Goal: Task Accomplishment & Management: Use online tool/utility

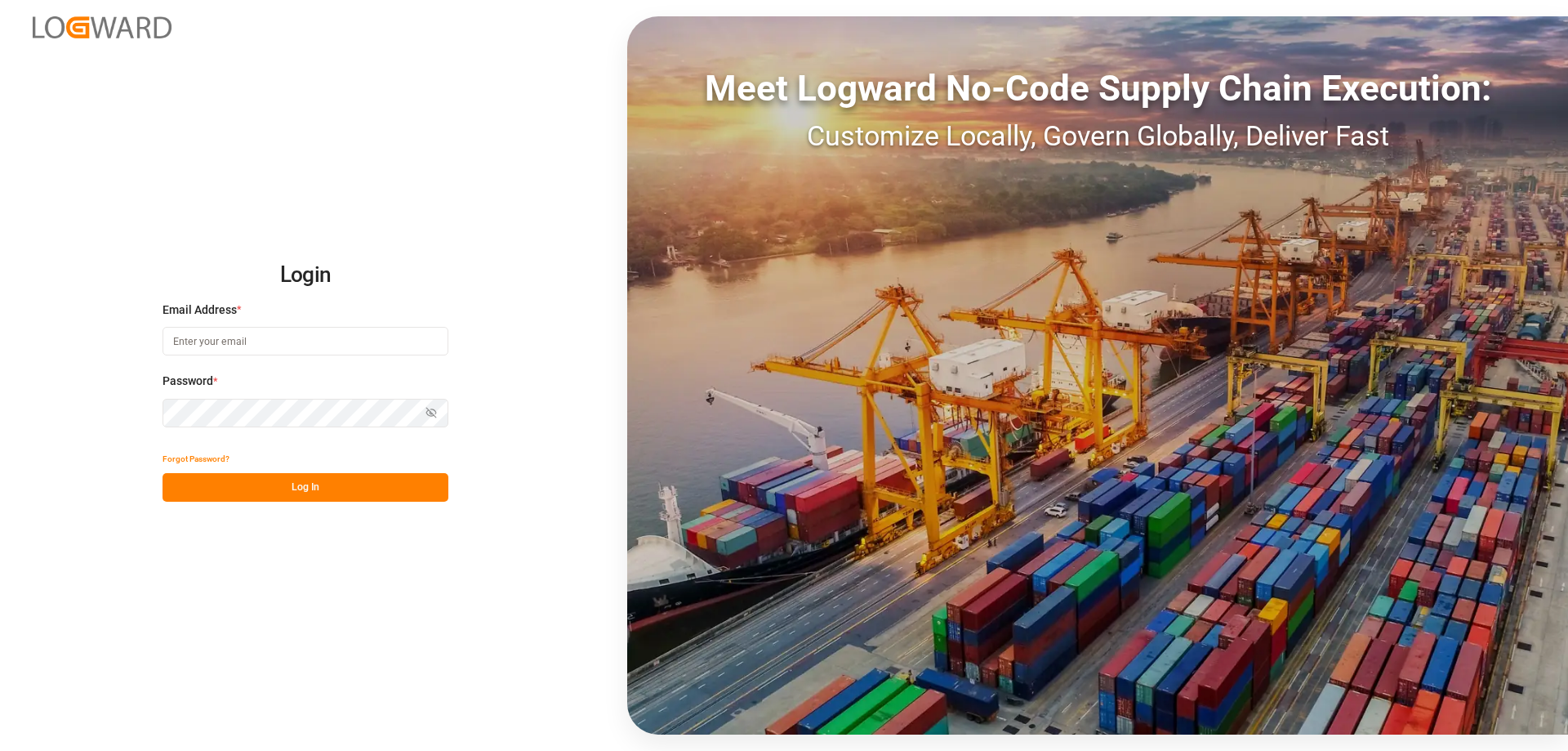
type input "melitta.dlog@delisle-sa.com"
click at [350, 488] on button "Log In" at bounding box center [305, 487] width 286 height 29
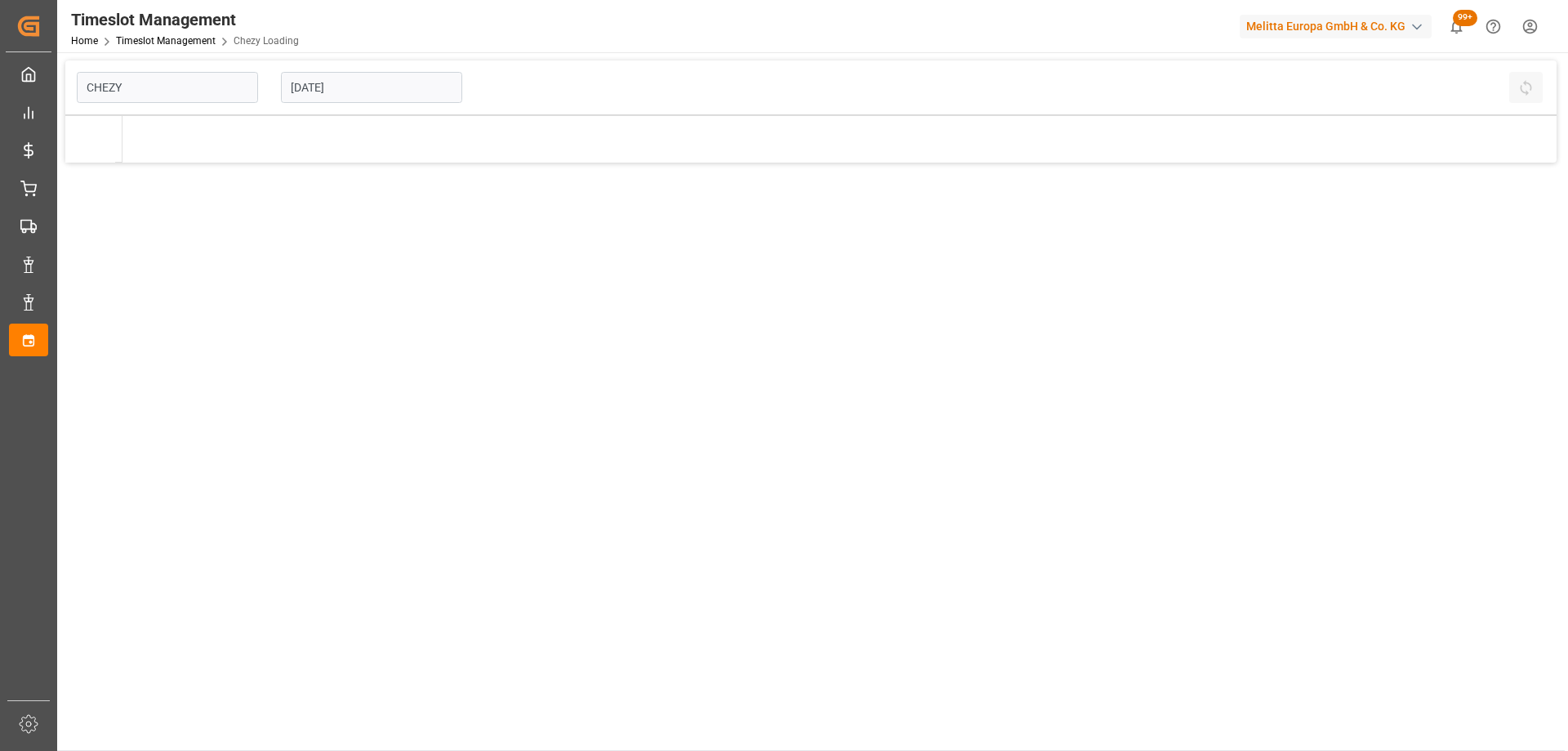
type input "Chezy Loading"
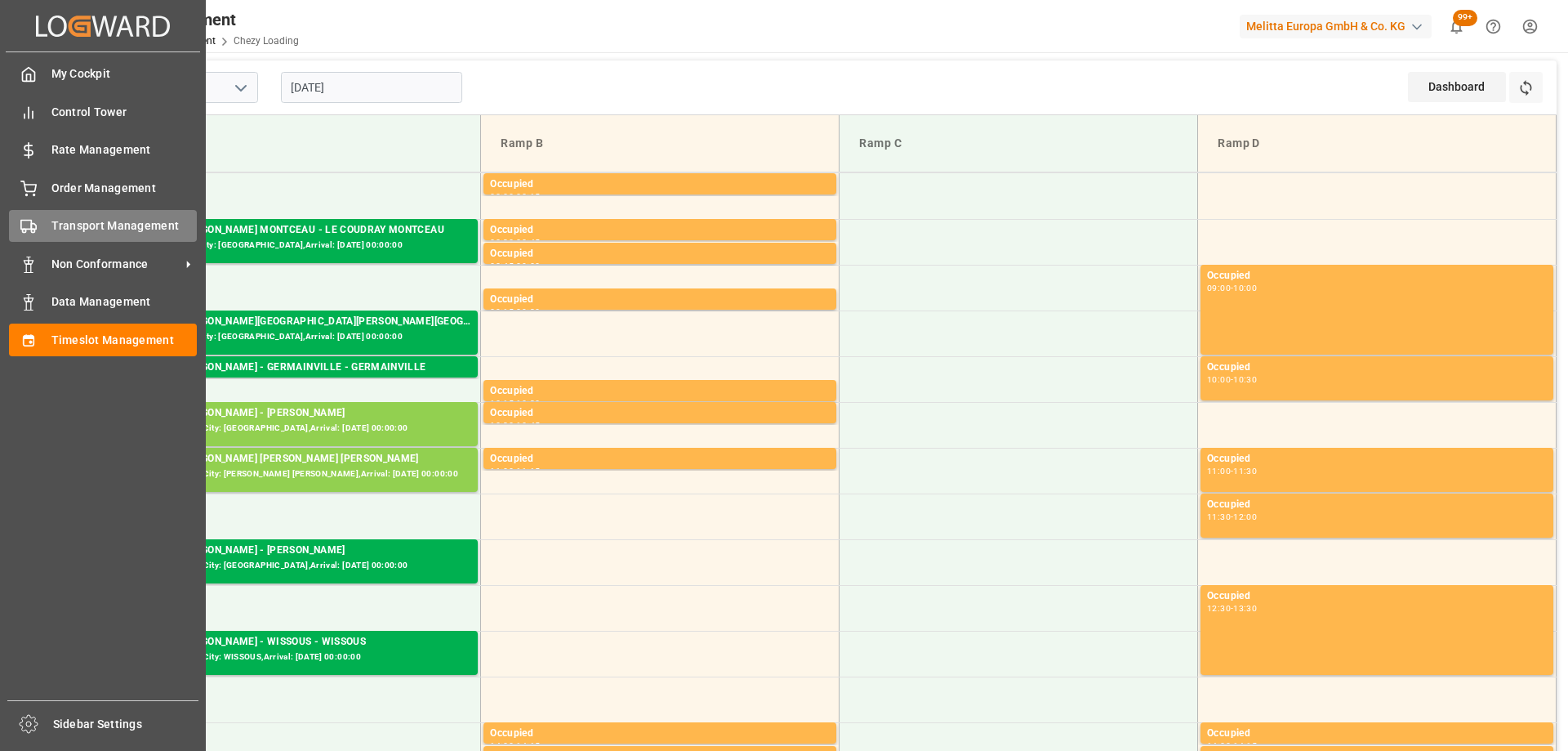
click at [55, 227] on span "Transport Management" at bounding box center [125, 226] width 146 height 18
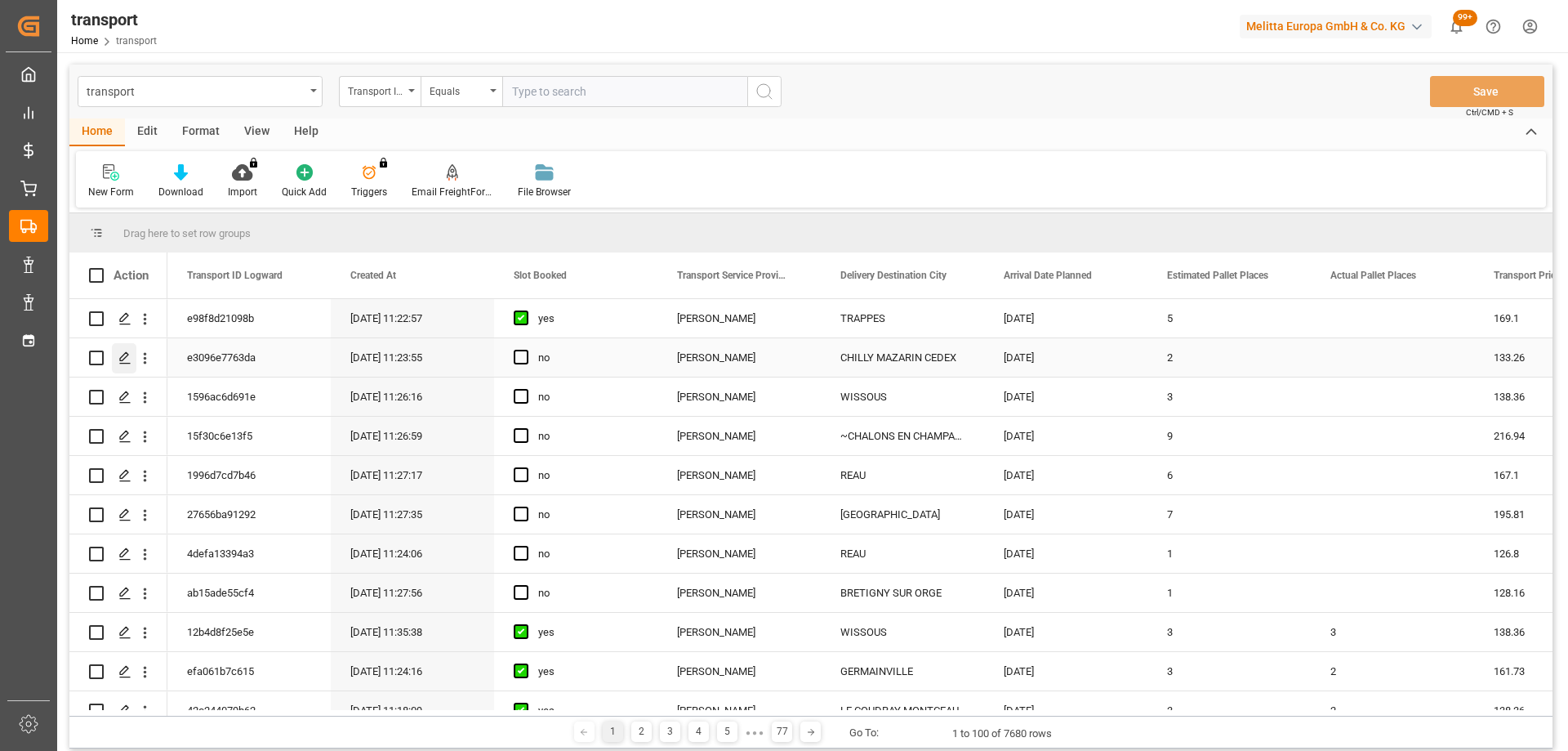
click at [120, 354] on icon "Press SPACE to select this row." at bounding box center [125, 357] width 13 height 13
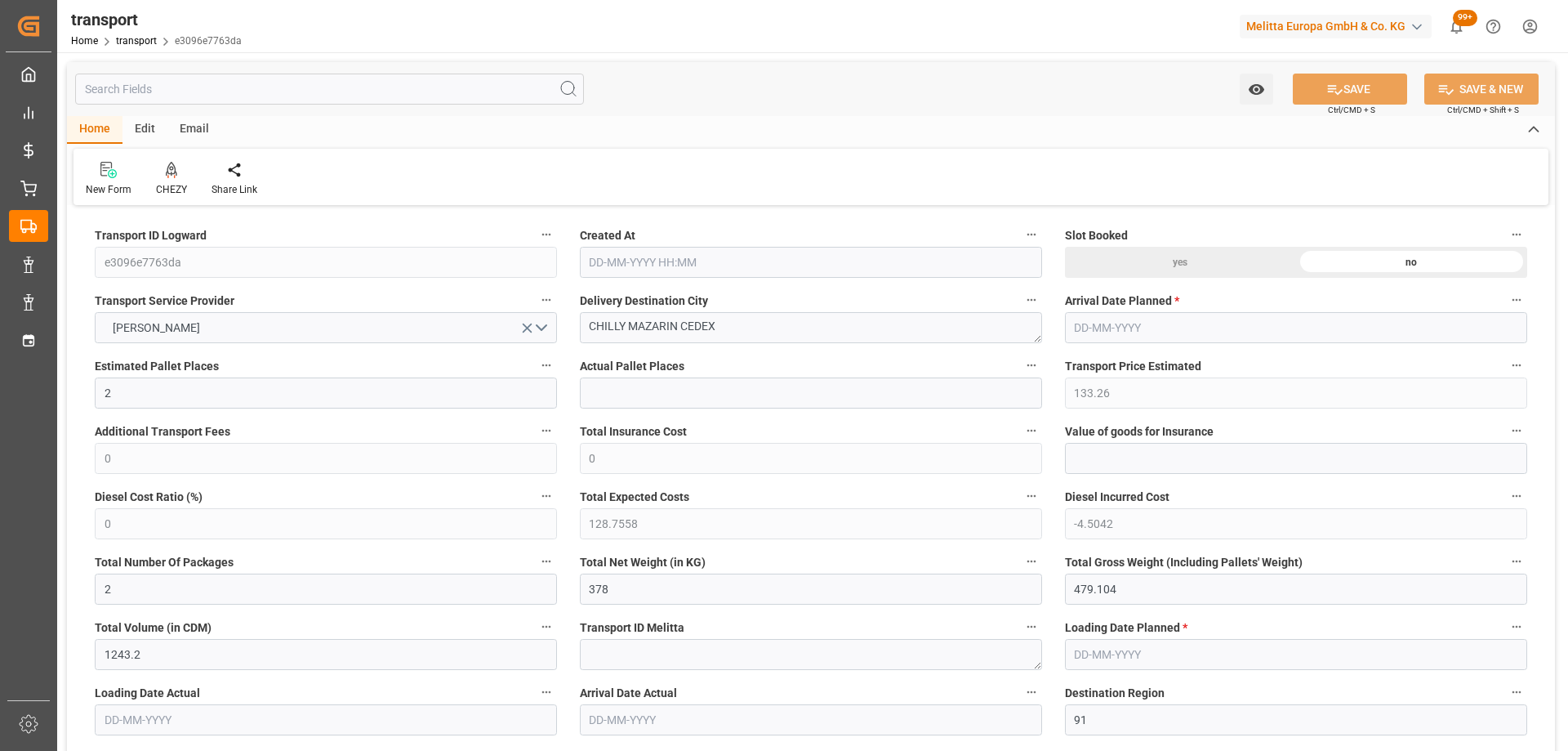
type input "2"
type input "133.26"
type input "0"
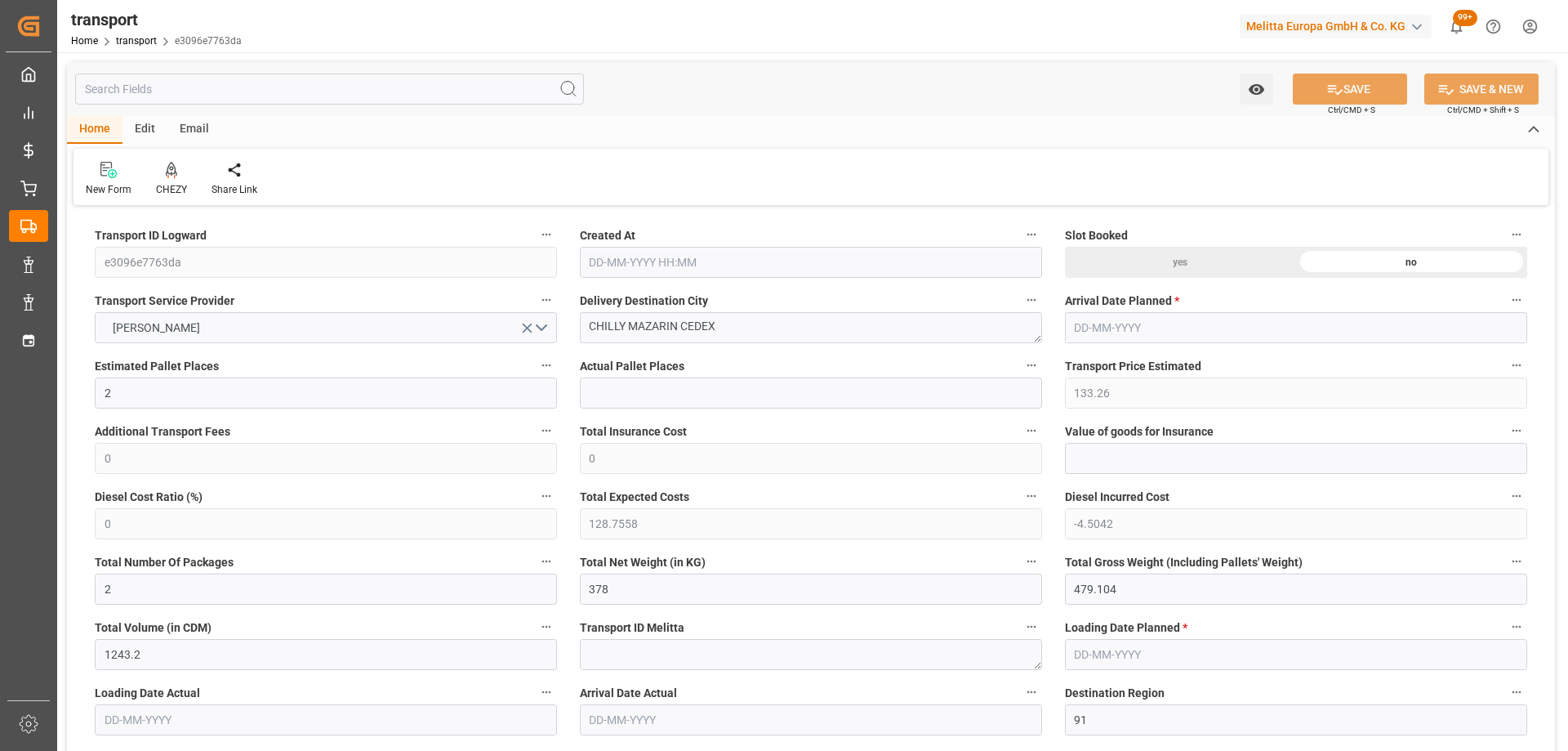
type input "128.7558"
type input "-4.5042"
type input "2"
type input "378"
type input "479.104"
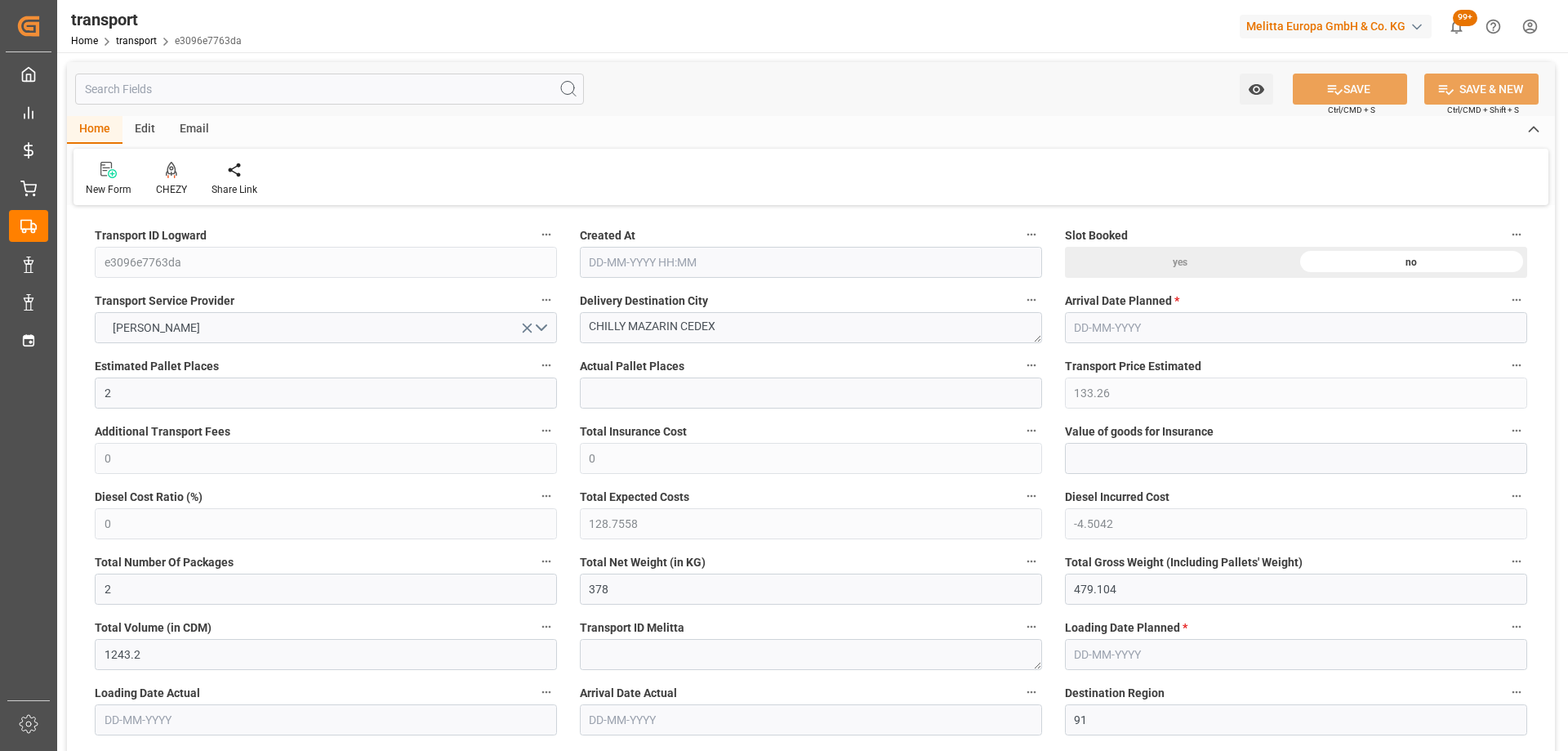
type input "1243.2"
type input "91"
type input "0"
type input "100"
type input "2"
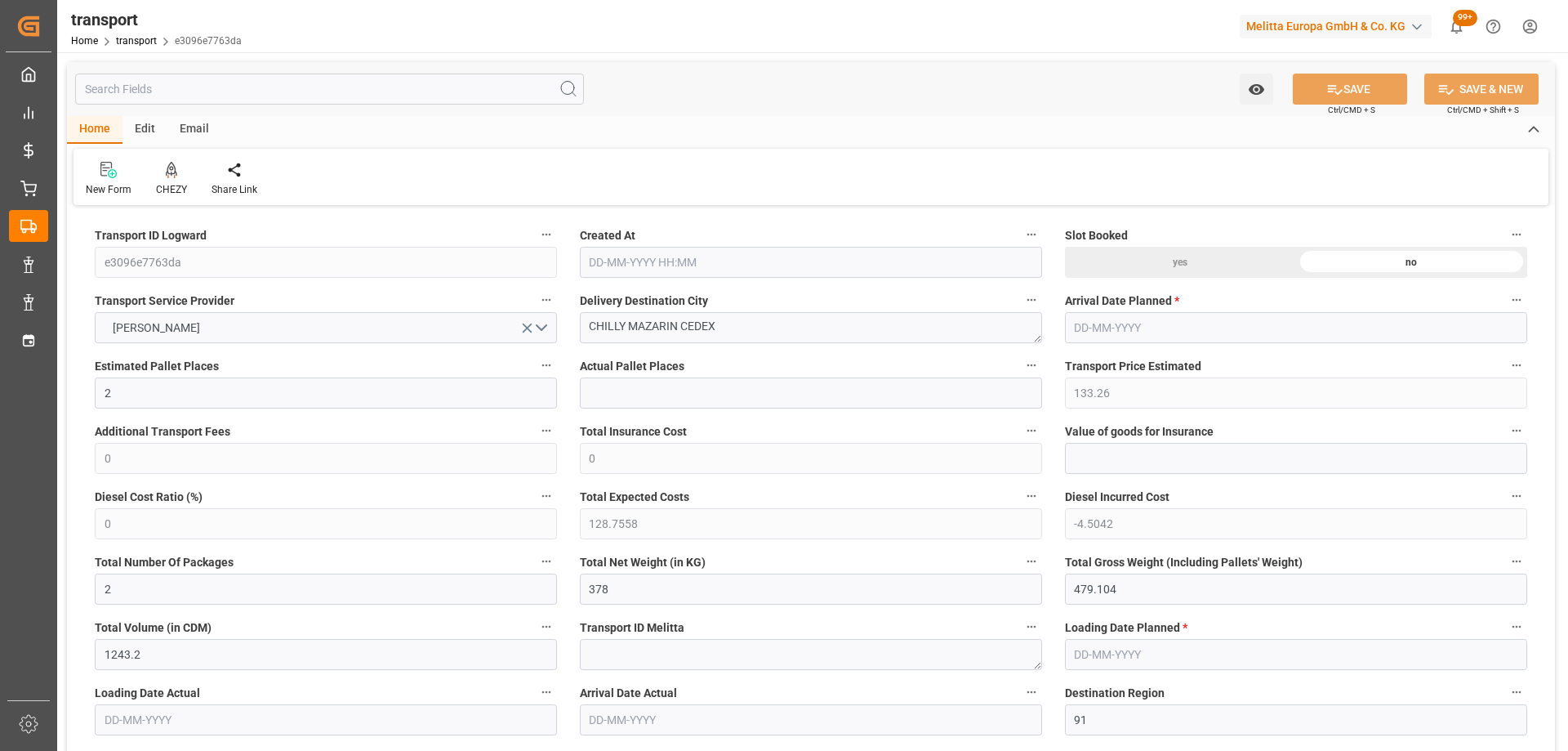
type input "101"
type input "433.104"
type input "0"
type input "4710.8598"
type input "0"
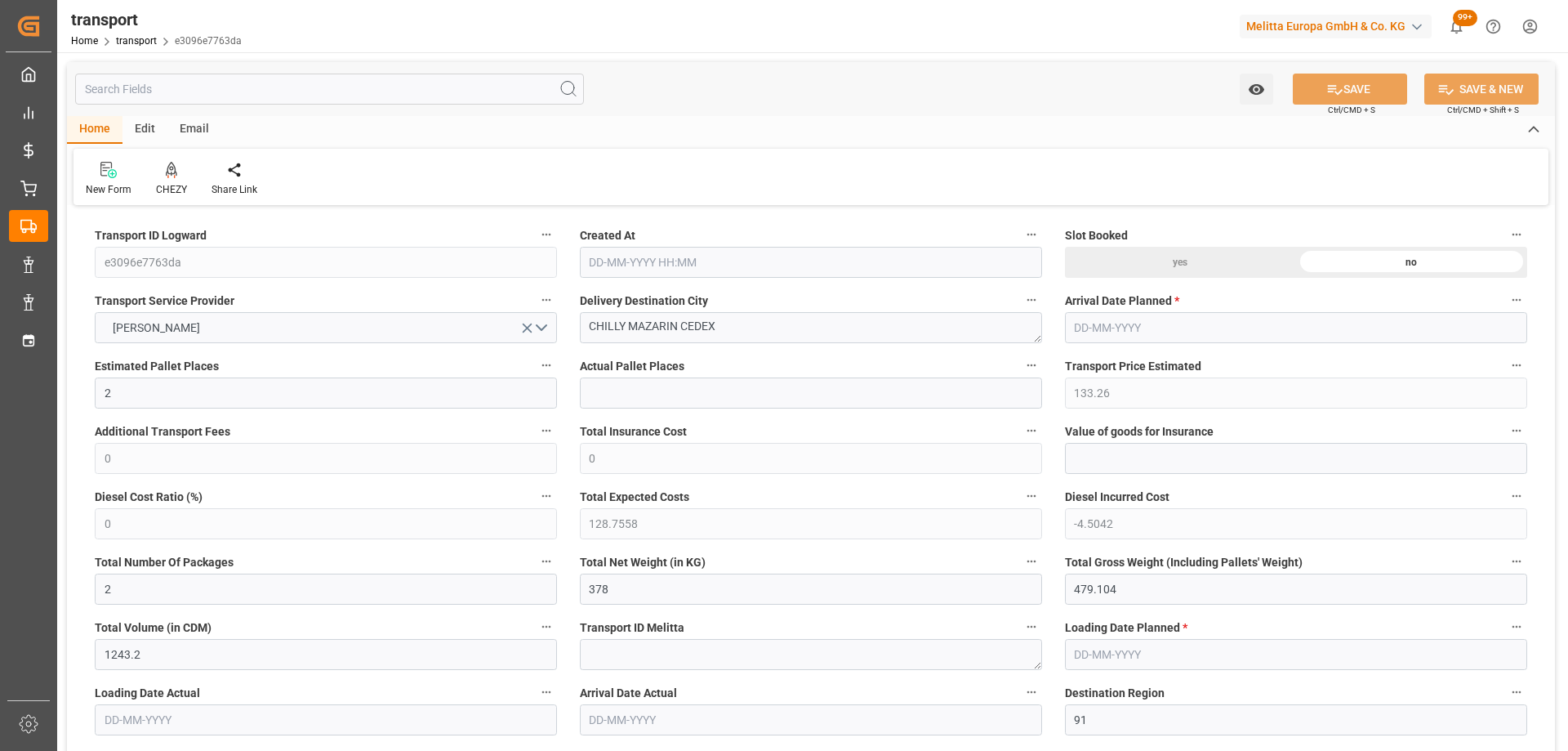
type input "0"
type input "21"
type input "35"
type input "07-10-2025 11:23"
type input "[DATE]"
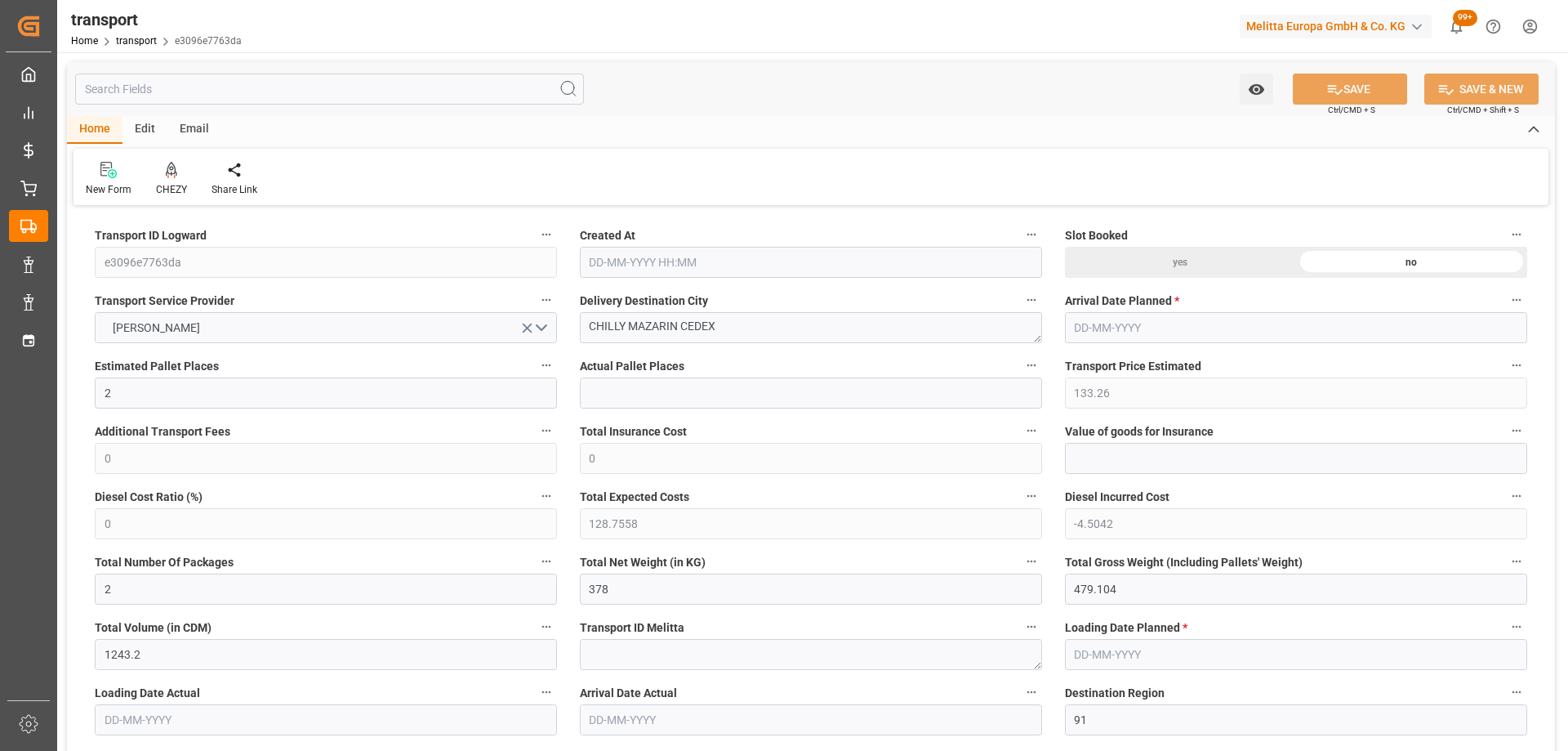
type input "[DATE]"
drag, startPoint x: 678, startPoint y: 327, endPoint x: 377, endPoint y: 344, distance: 301.5
click at [177, 178] on div at bounding box center [172, 169] width 31 height 18
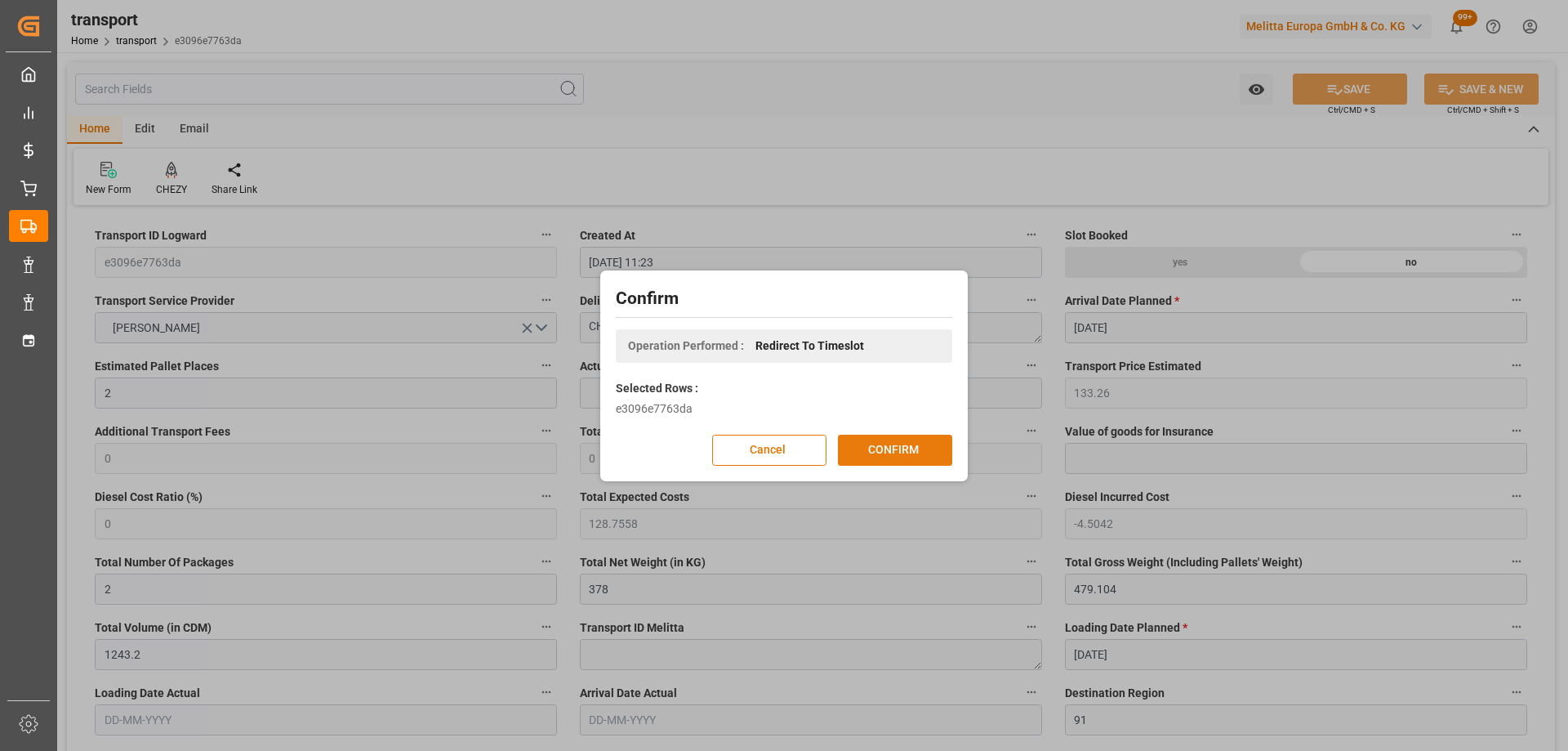
click at [919, 459] on button "CONFIRM" at bounding box center [895, 450] width 115 height 31
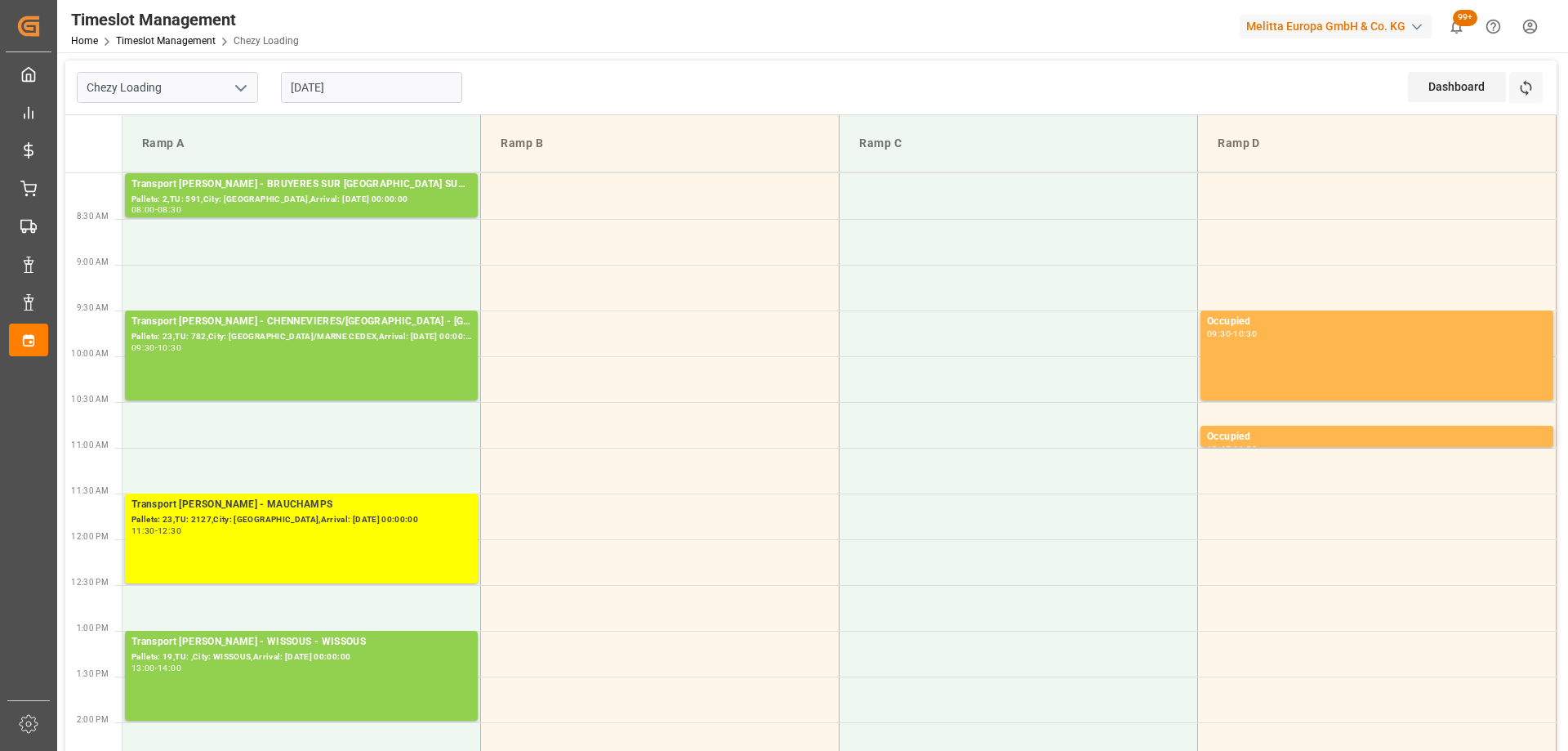
click at [370, 90] on input "[DATE]" at bounding box center [372, 88] width 181 height 31
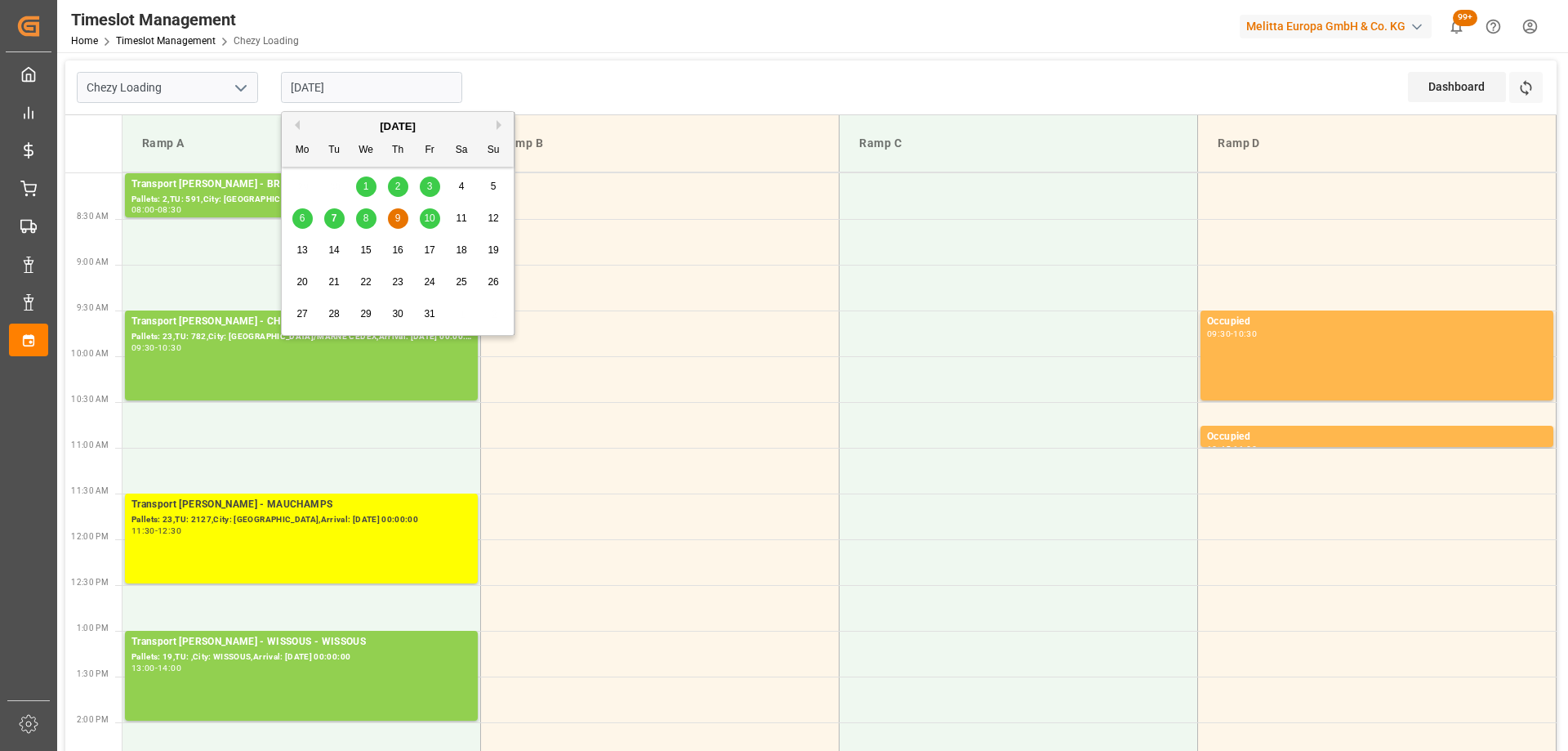
click at [368, 219] on span "8" at bounding box center [367, 218] width 6 height 11
type input "[DATE]"
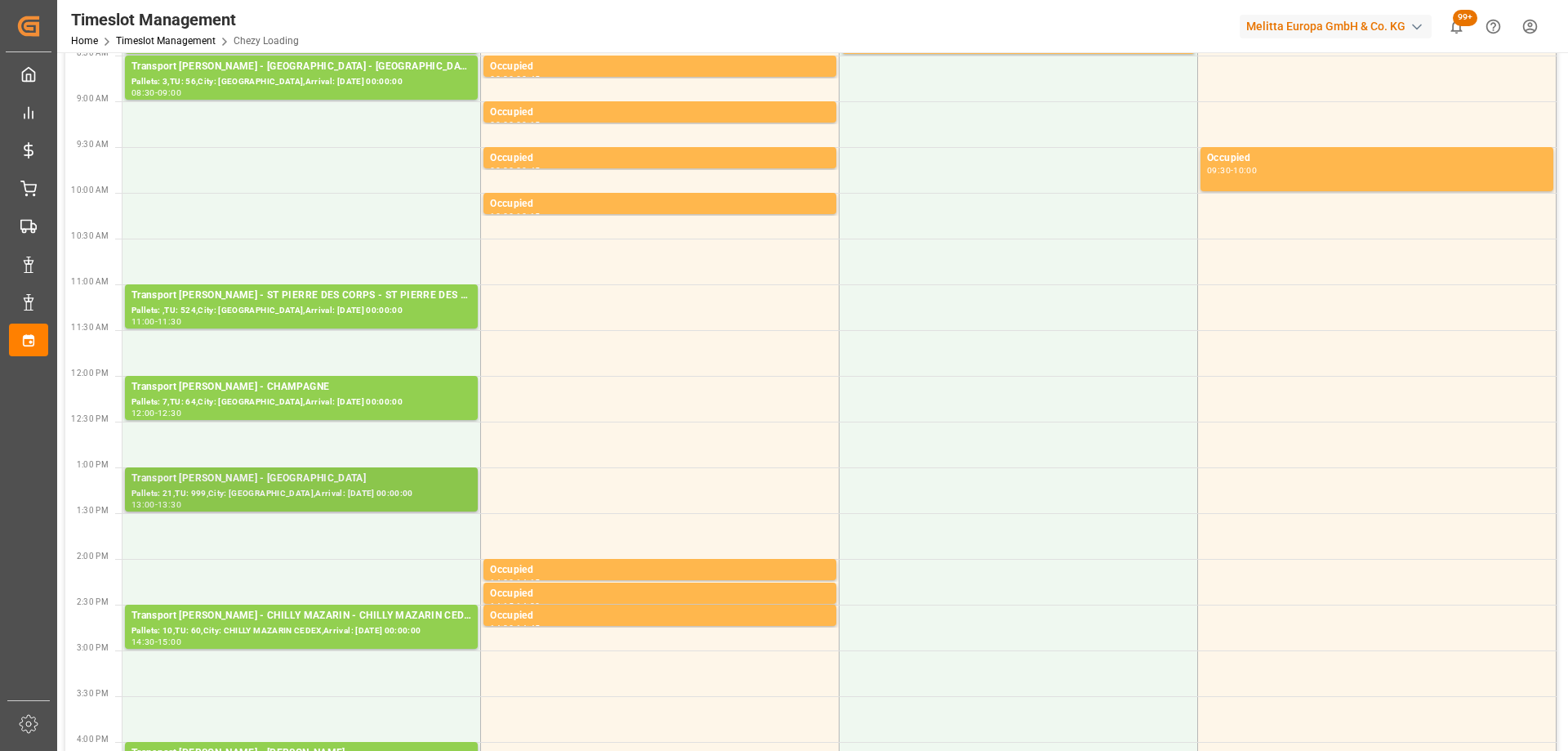
scroll to position [245, 0]
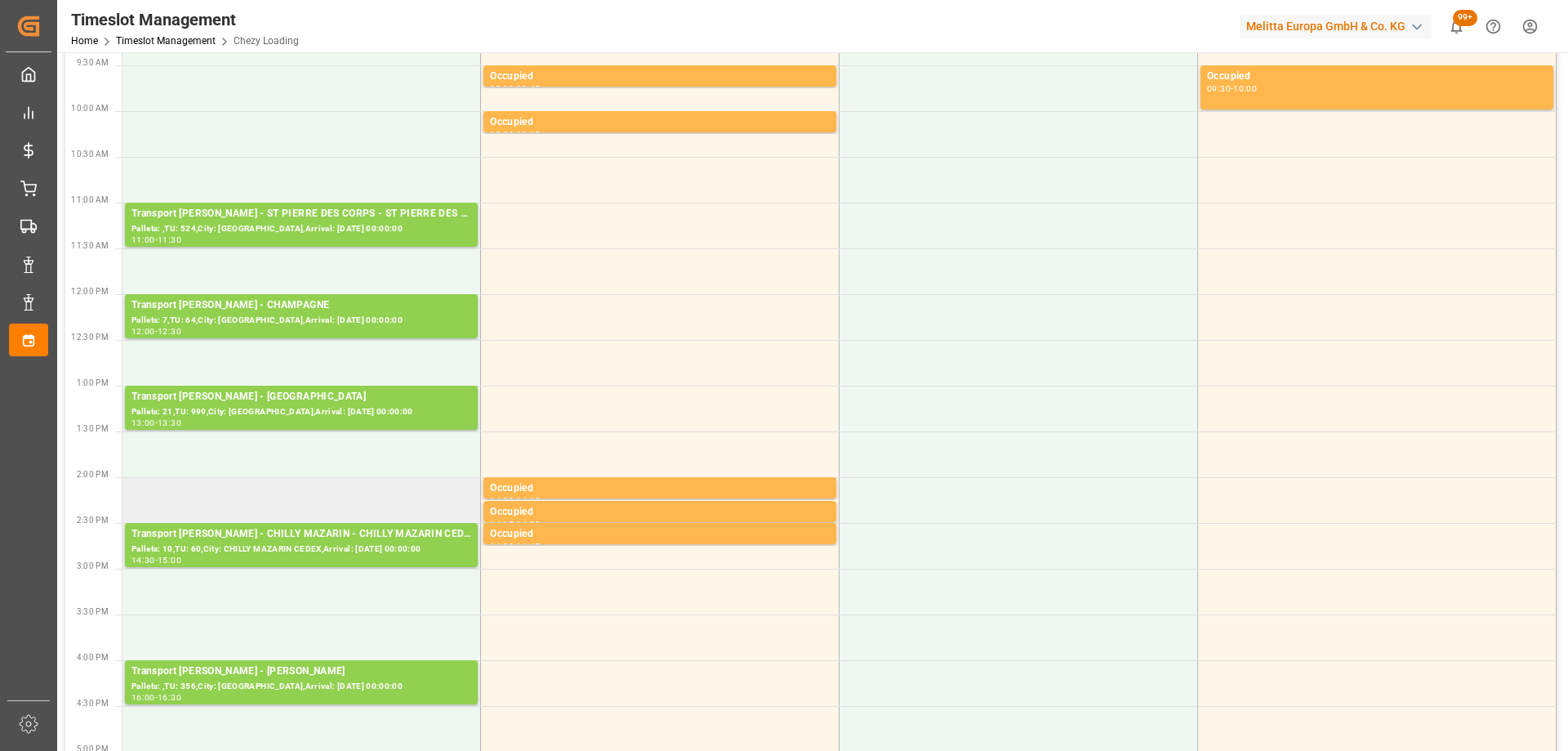
click at [329, 505] on td at bounding box center [301, 499] width 358 height 45
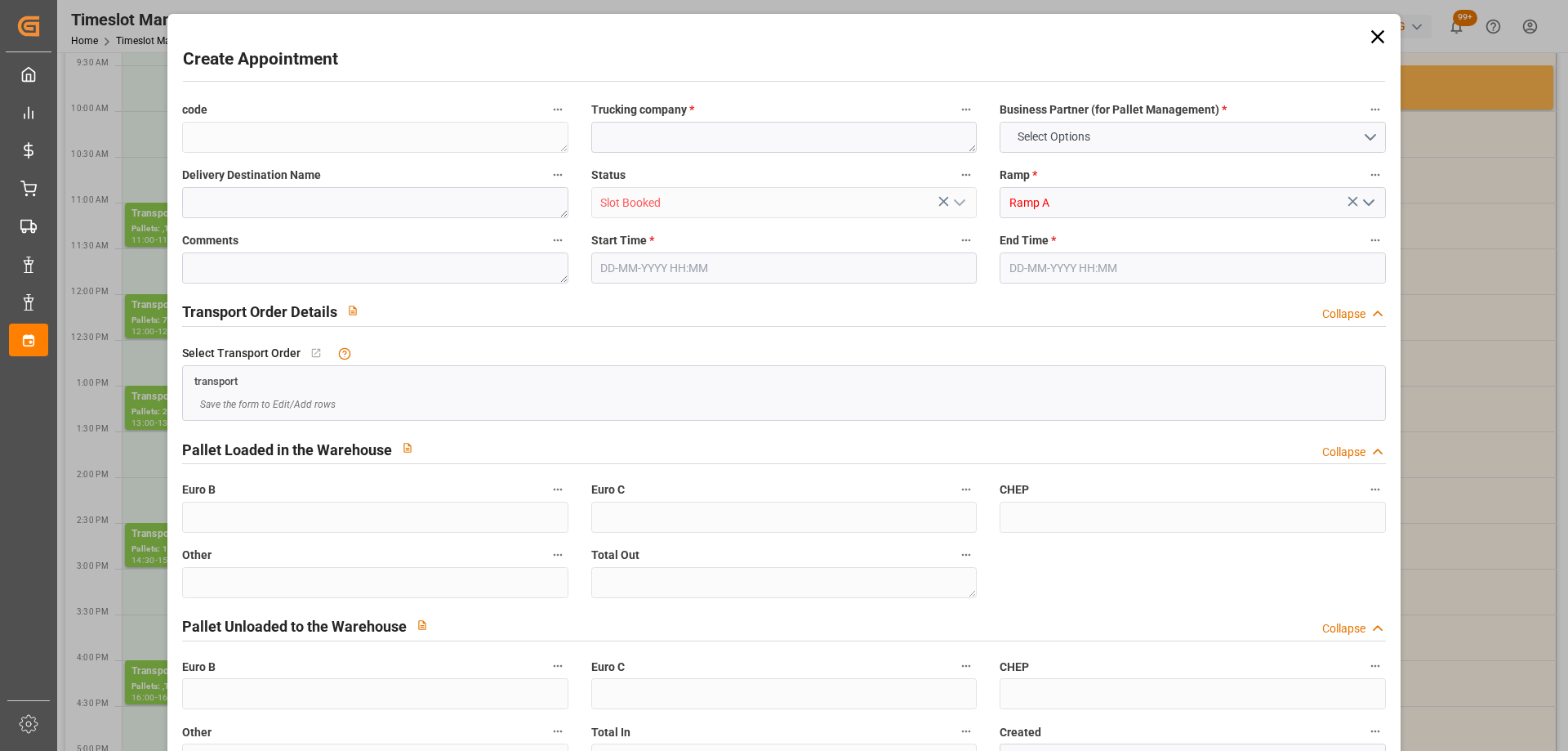
type input "0"
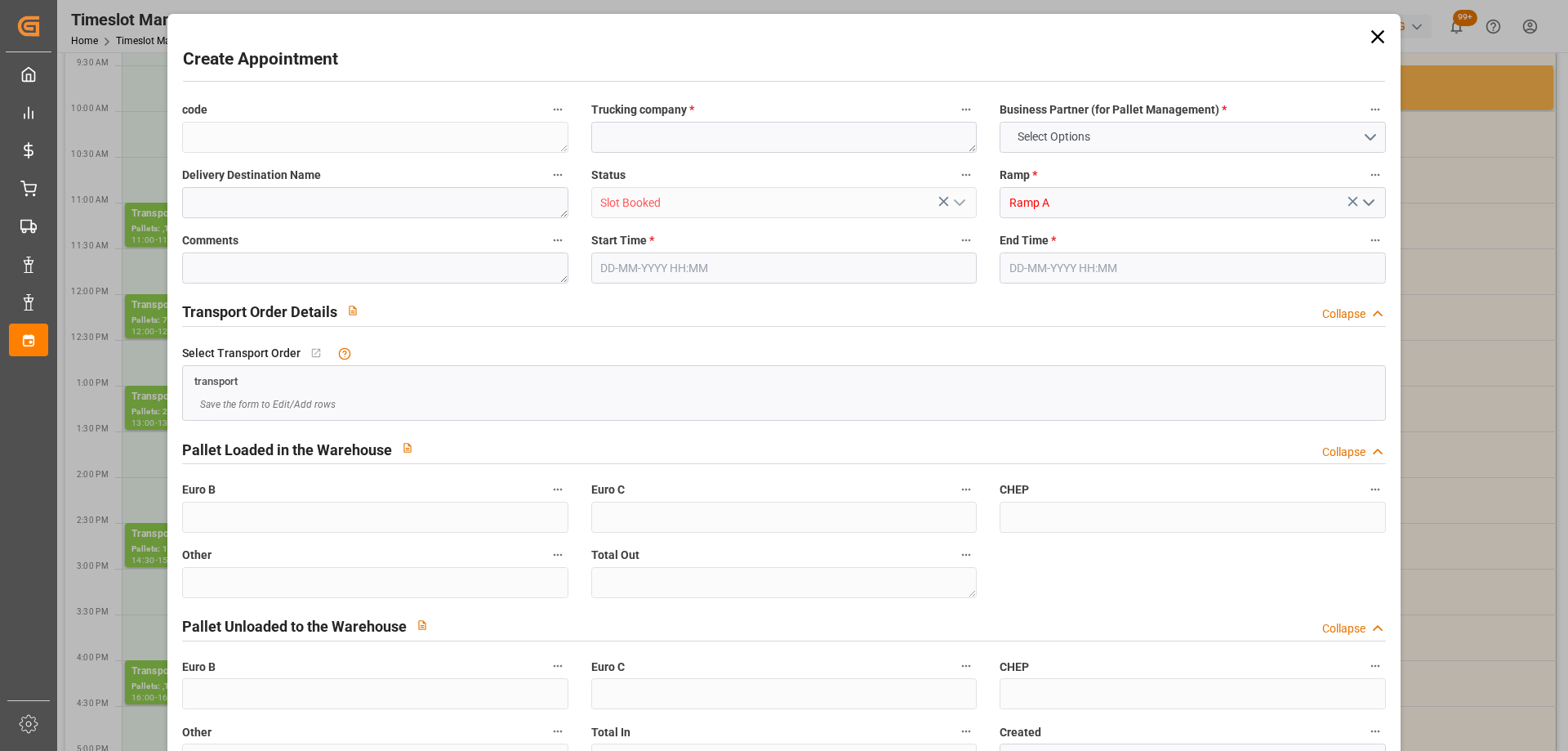
type input "0"
type input "08-10-2025 14:00"
type input "08-10-2025 14:15"
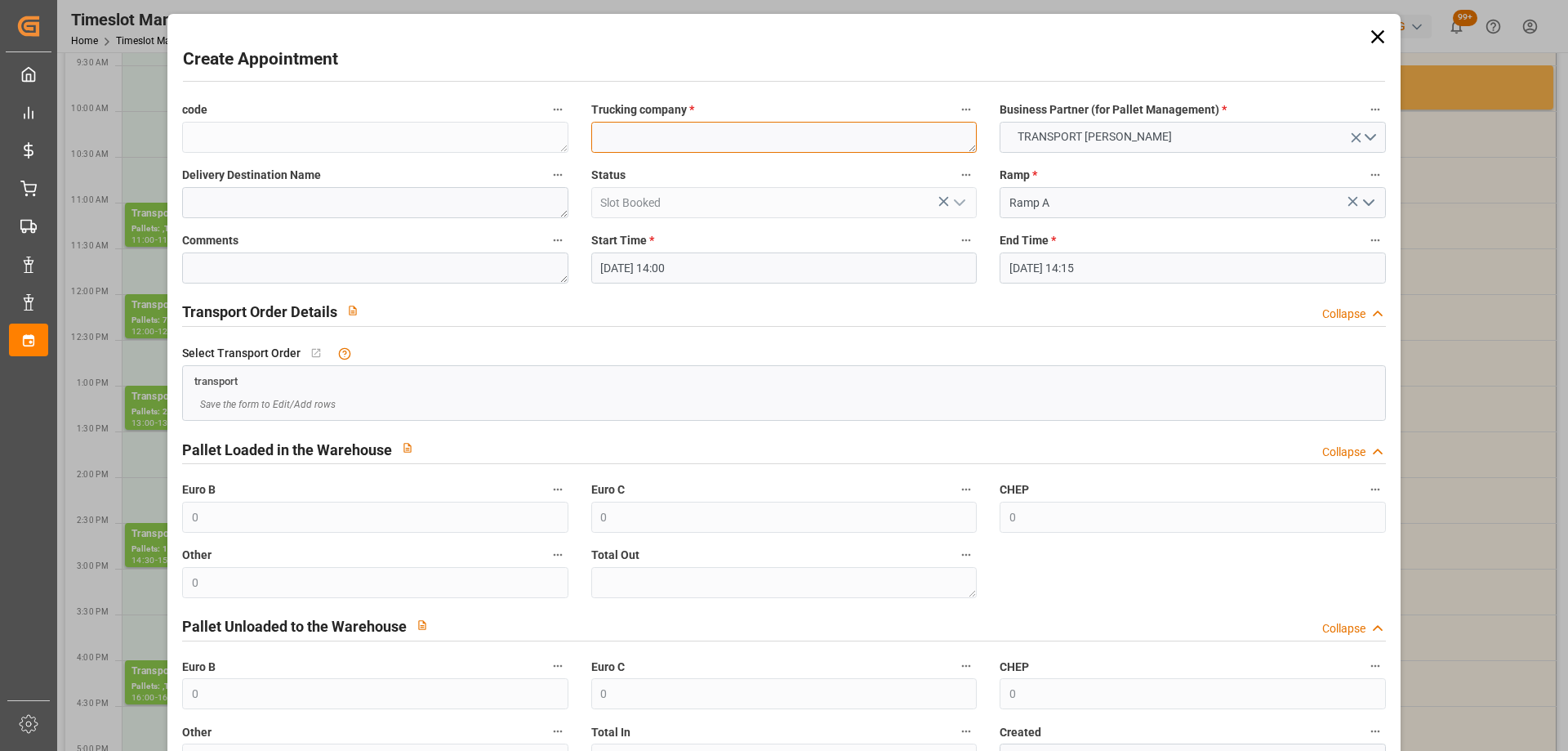
paste textarea "CHILLY MAZARIN"
type textarea "CHILLY MAZARIN"
click at [1148, 270] on input "08-10-2025 14:15" at bounding box center [1192, 269] width 386 height 31
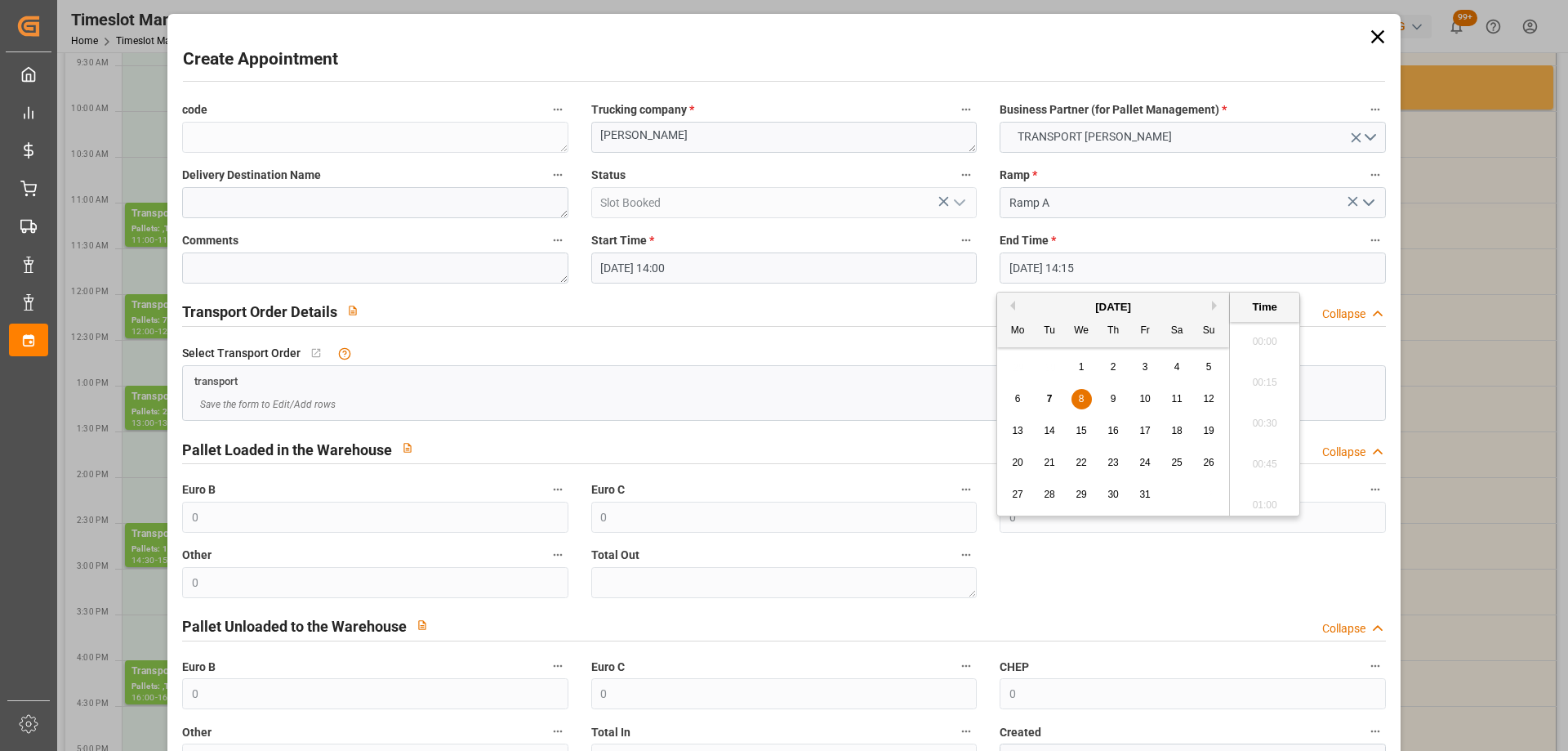
scroll to position [2253, 0]
drag, startPoint x: 1083, startPoint y: 400, endPoint x: 1101, endPoint y: 407, distance: 19.3
click at [1082, 400] on span "8" at bounding box center [1082, 398] width 6 height 11
click at [1250, 447] on li "14:30" at bounding box center [1264, 459] width 69 height 41
type input "08-10-2025 14:30"
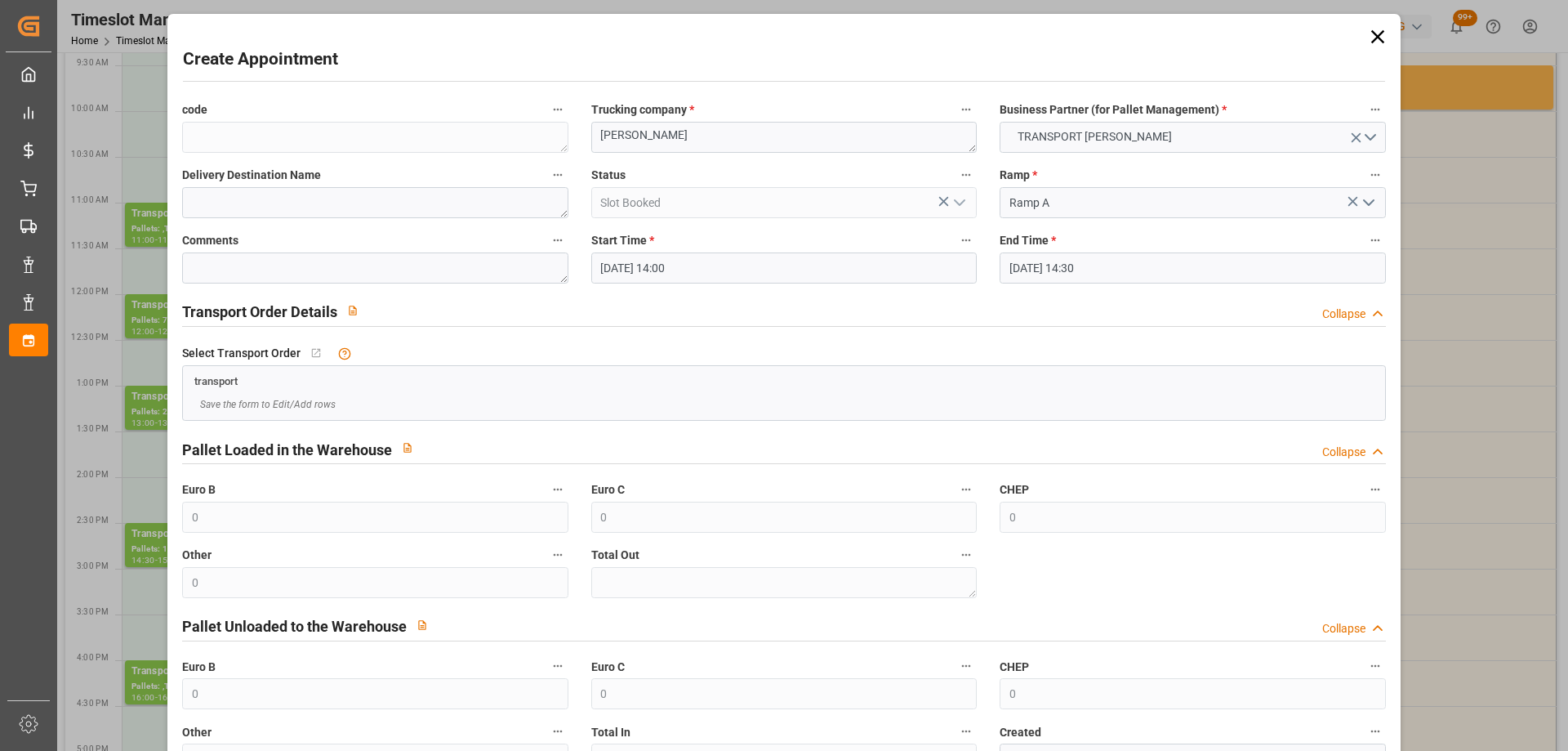
scroll to position [119, 0]
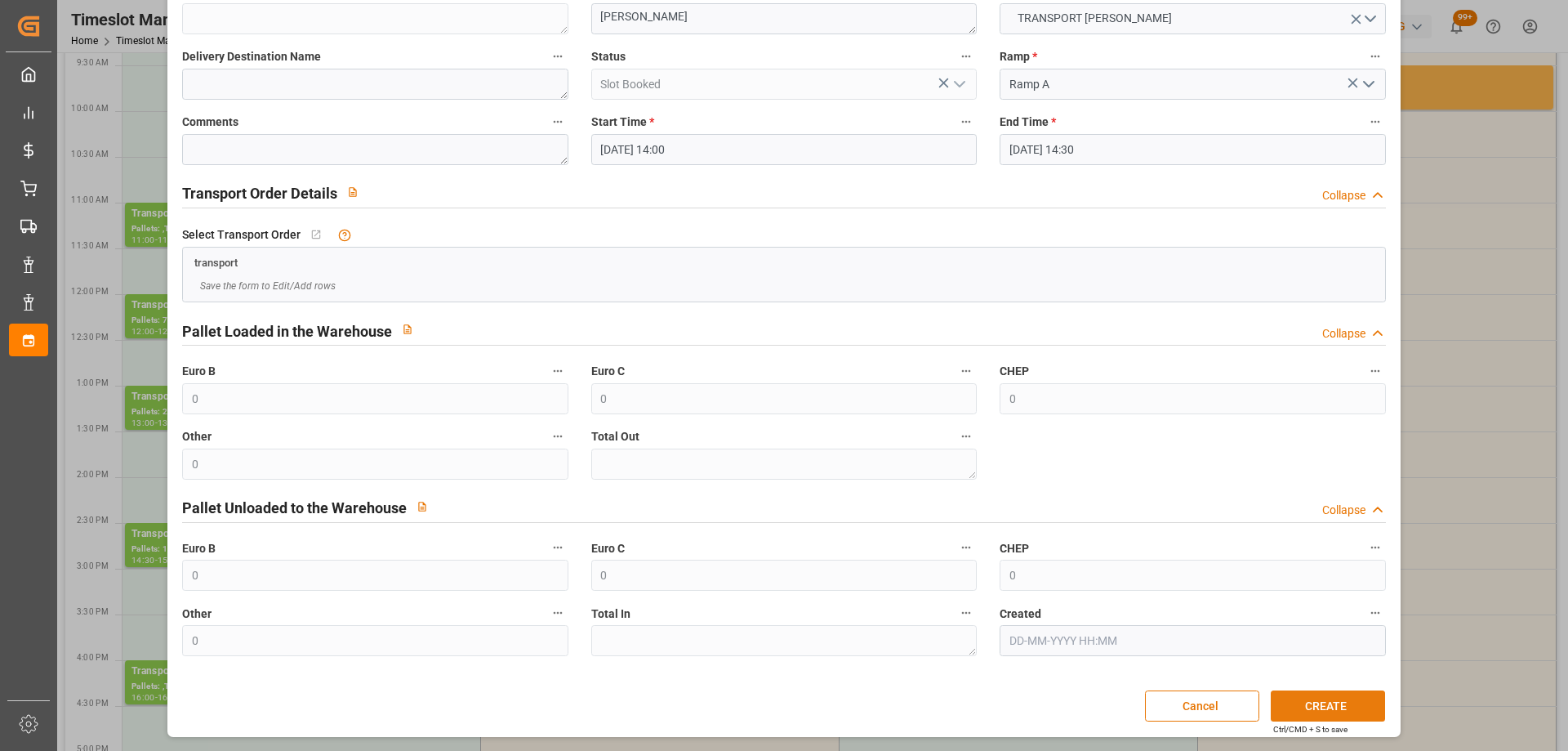
click at [1322, 711] on button "CREATE" at bounding box center [1328, 707] width 115 height 31
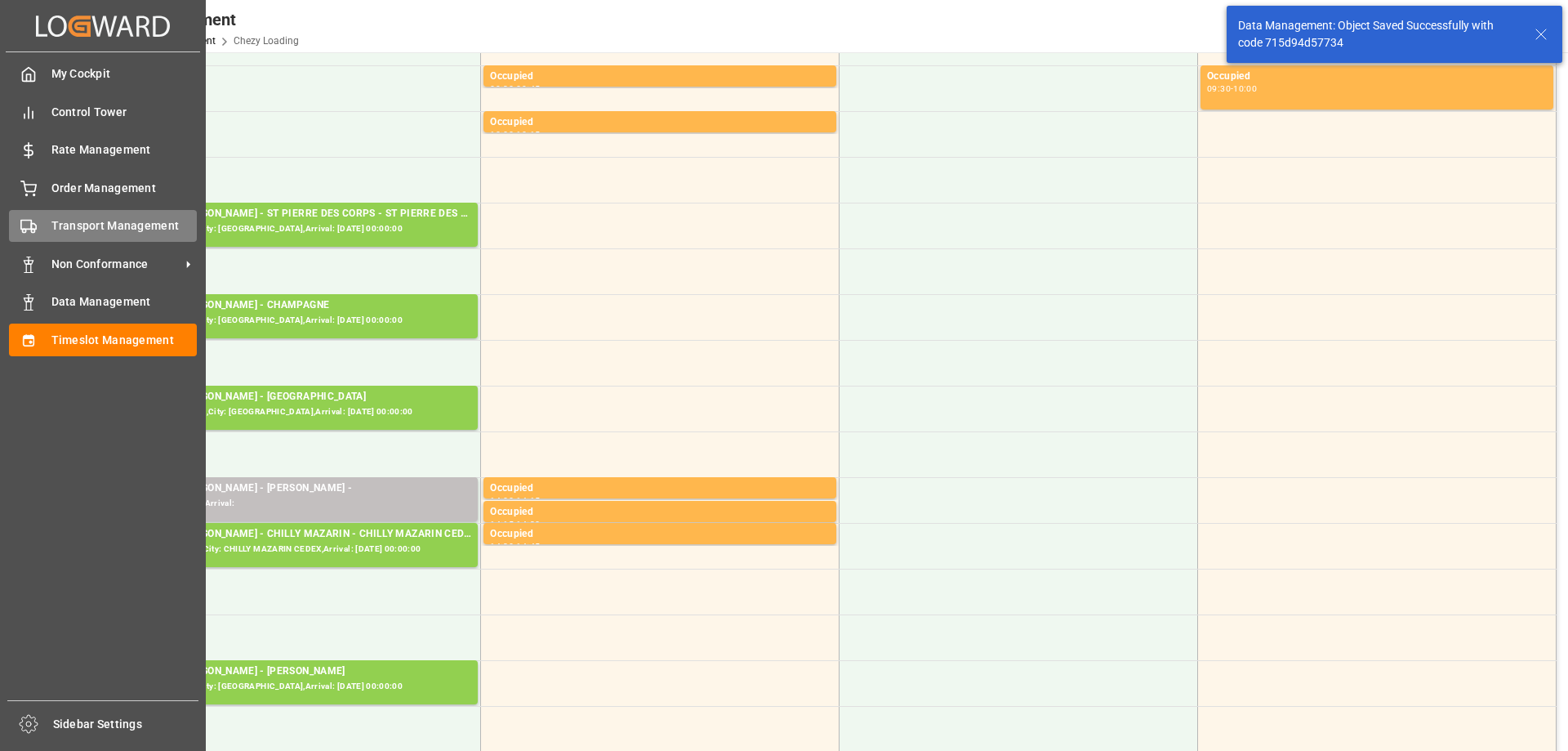
click at [50, 218] on div "Transport Management Transport Management" at bounding box center [103, 226] width 188 height 31
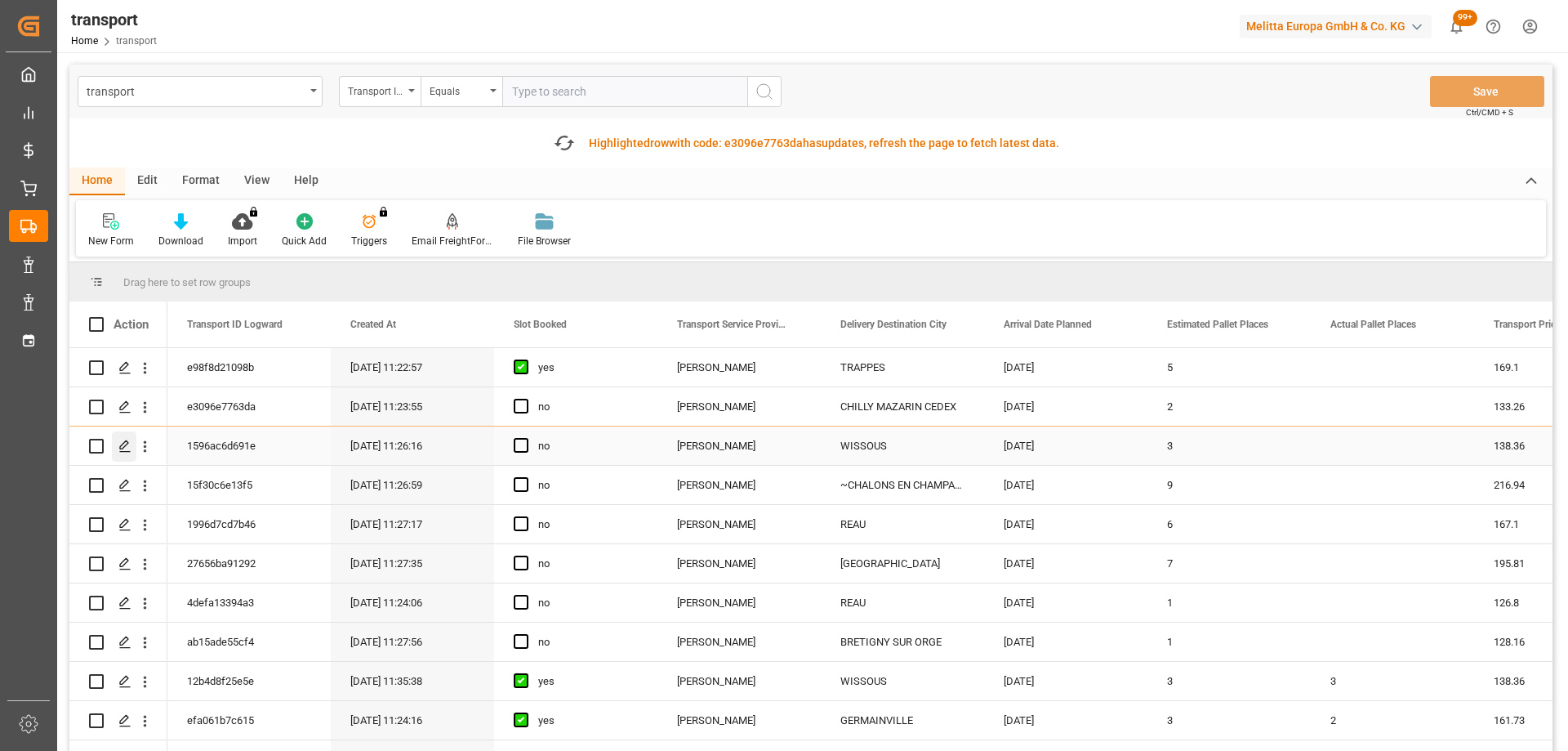
click at [121, 448] on icon "Press SPACE to select this row." at bounding box center [125, 446] width 13 height 13
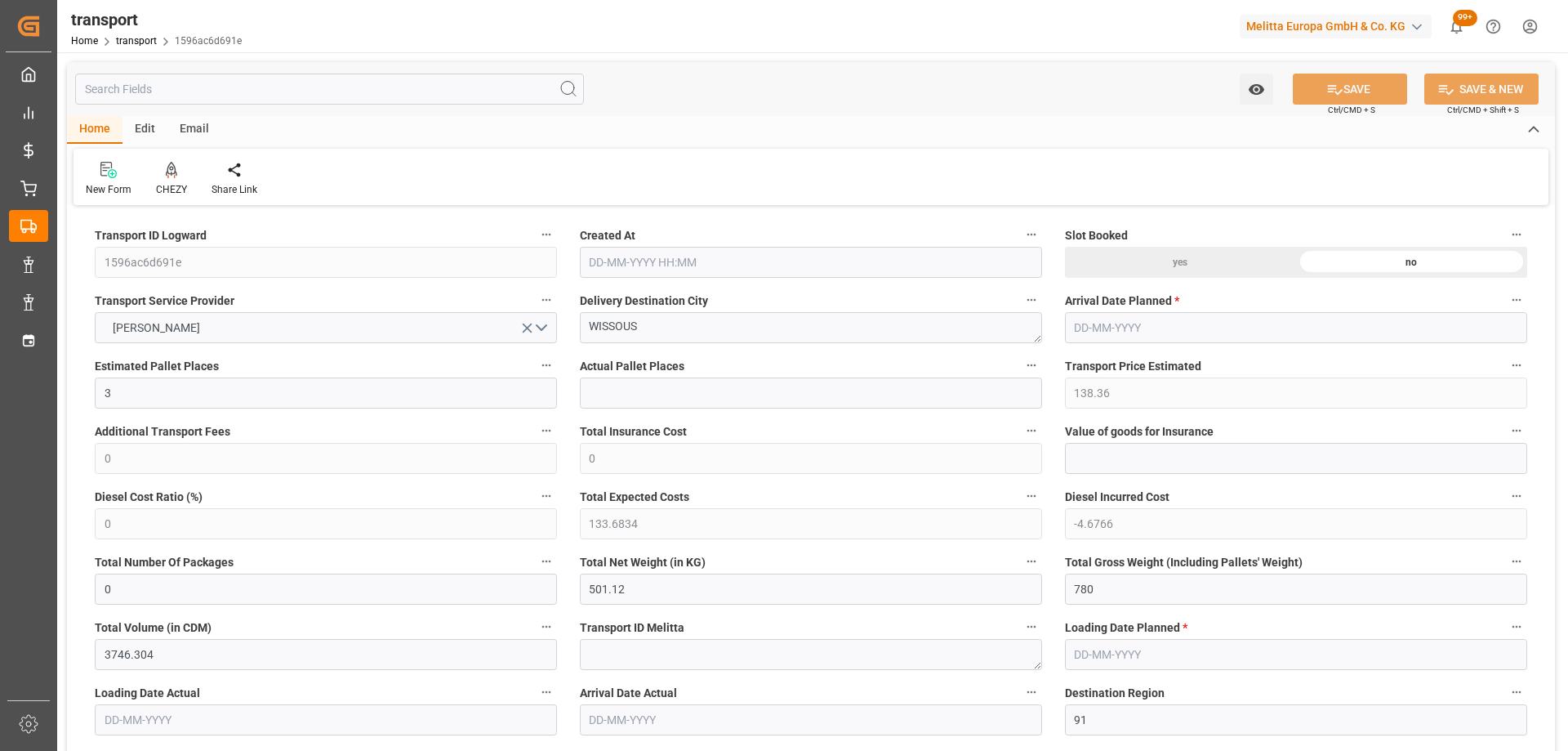
type input "07-10-2025 11:26"
type input "[DATE]"
click at [168, 176] on icon at bounding box center [171, 170] width 11 height 17
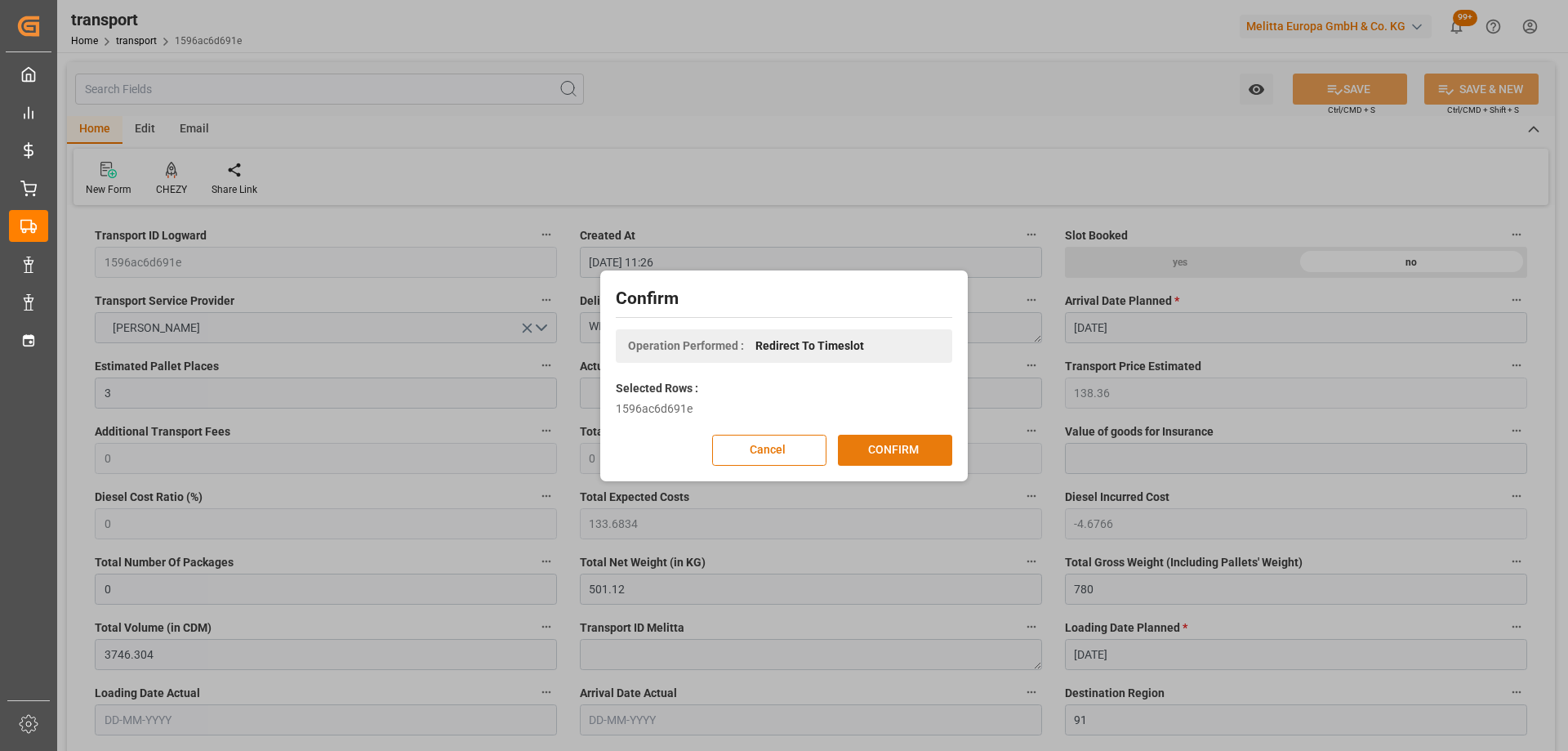
click at [880, 445] on button "CONFIRM" at bounding box center [895, 450] width 115 height 31
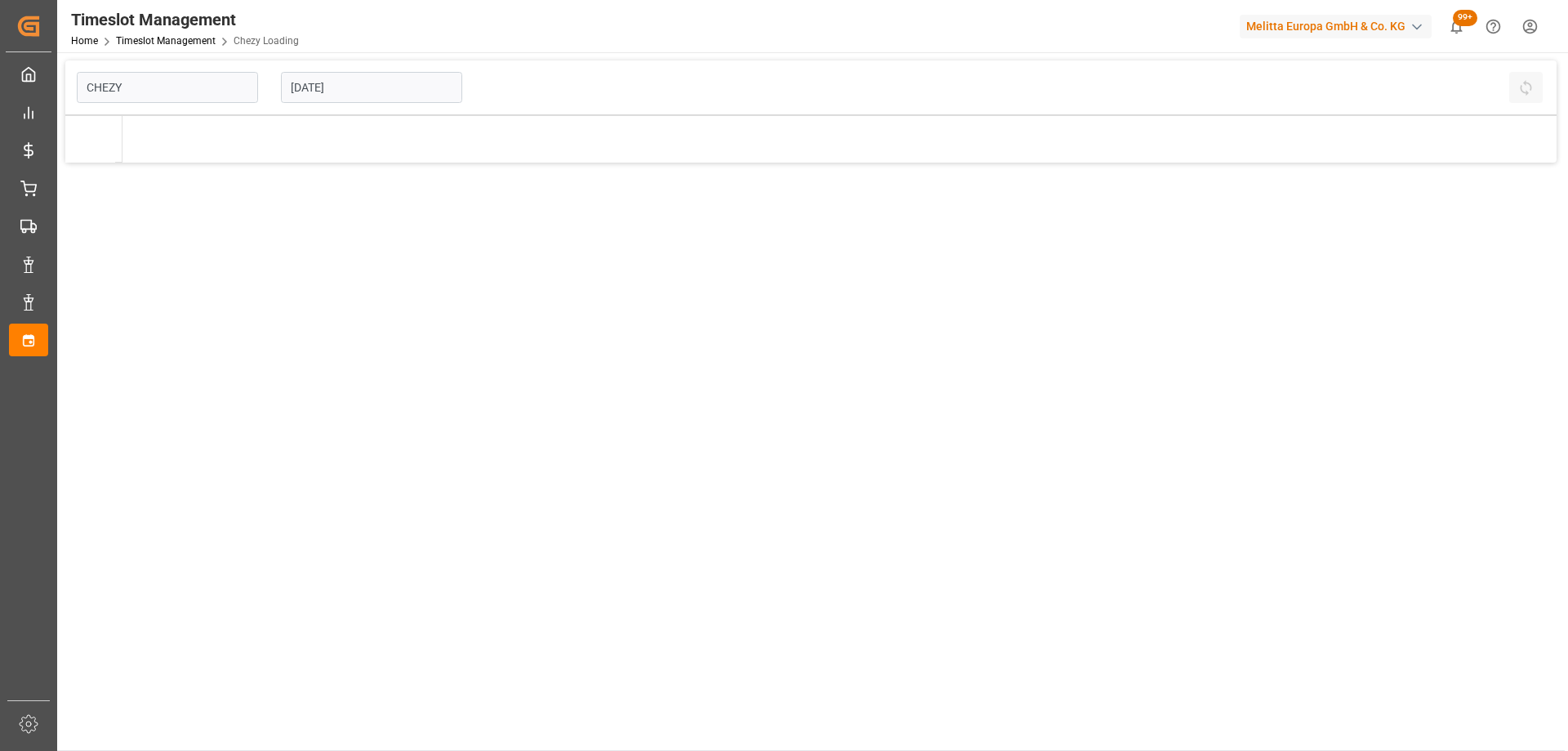
type input "Chezy Loading"
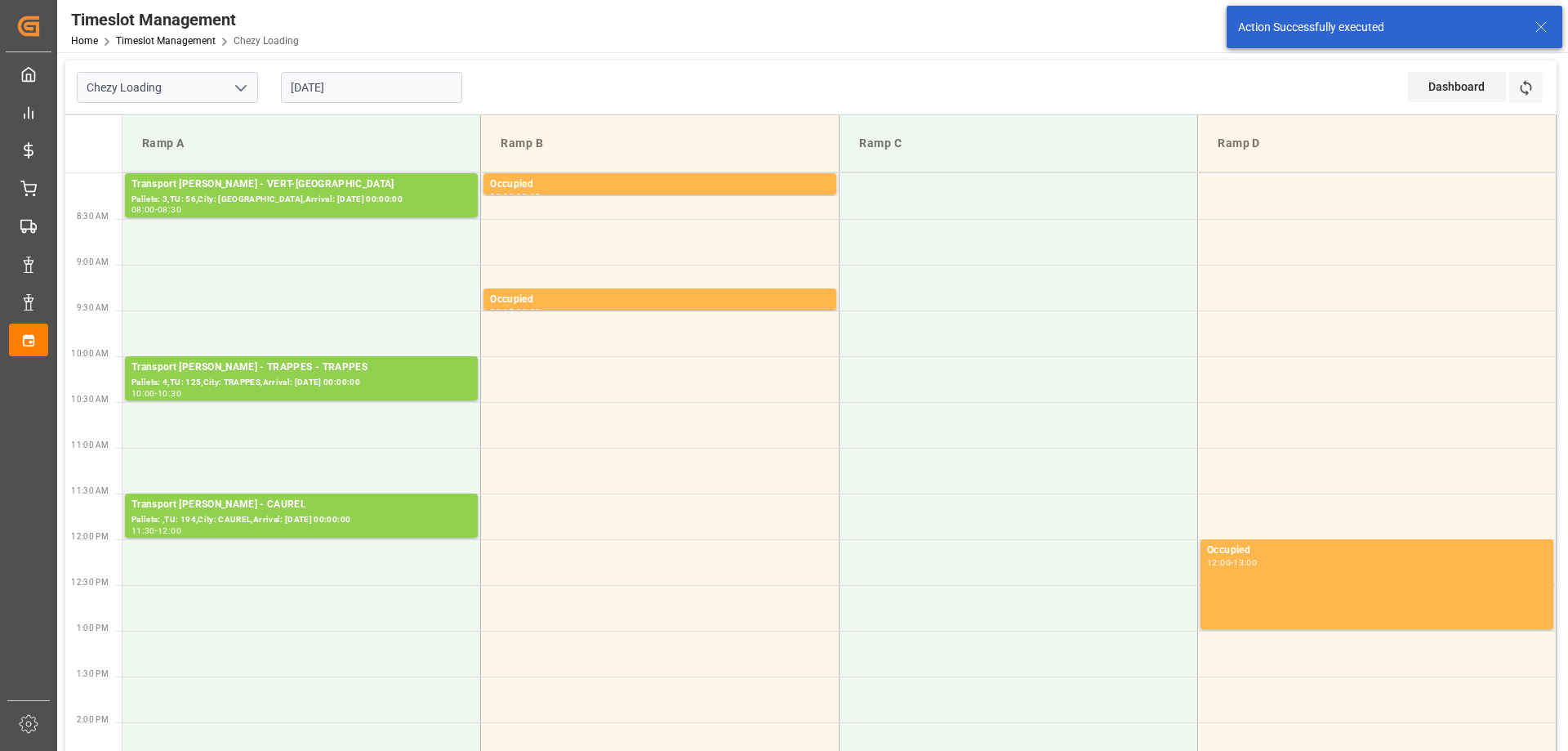
click at [383, 93] on input "[DATE]" at bounding box center [372, 88] width 181 height 31
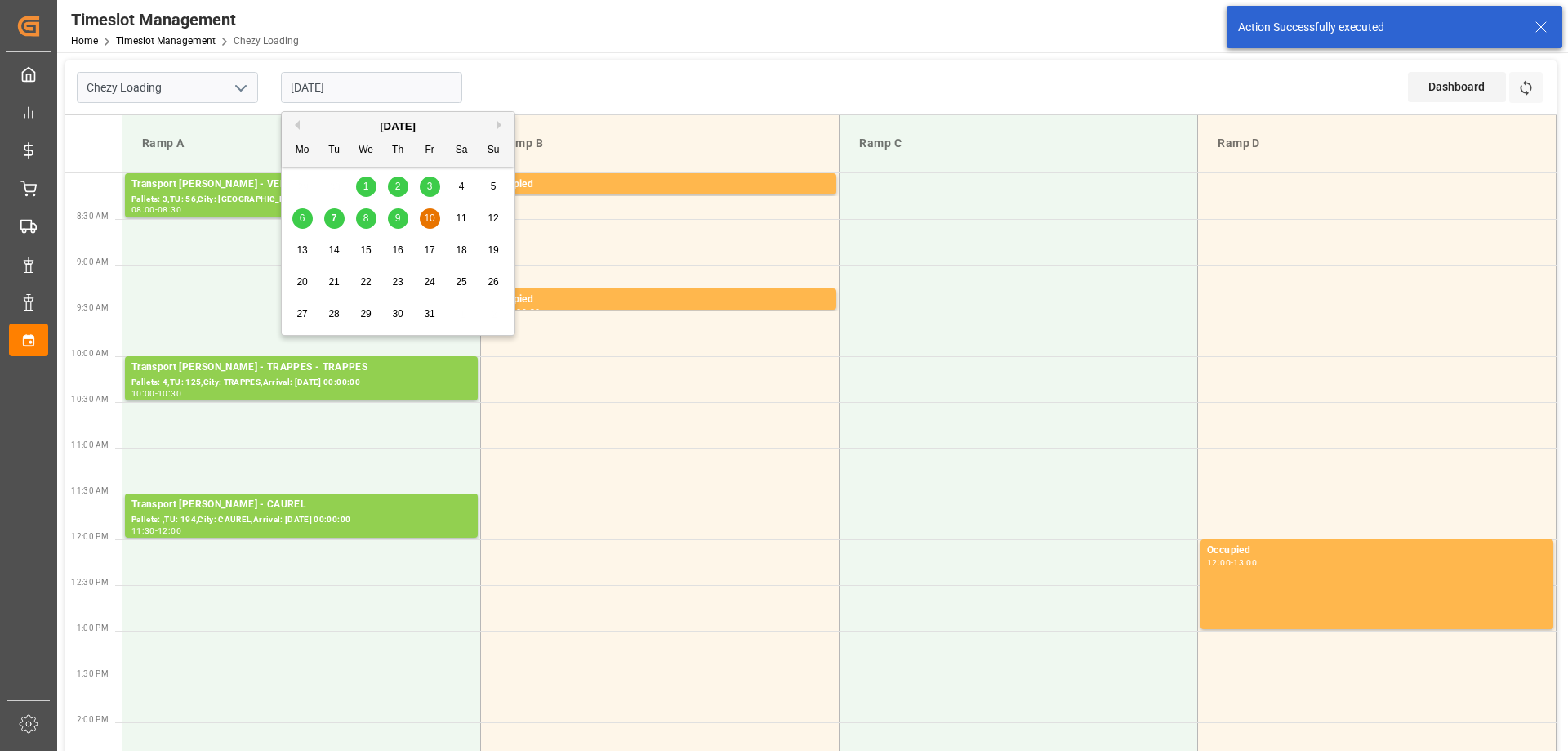
click at [397, 219] on span "9" at bounding box center [398, 218] width 6 height 11
type input "[DATE]"
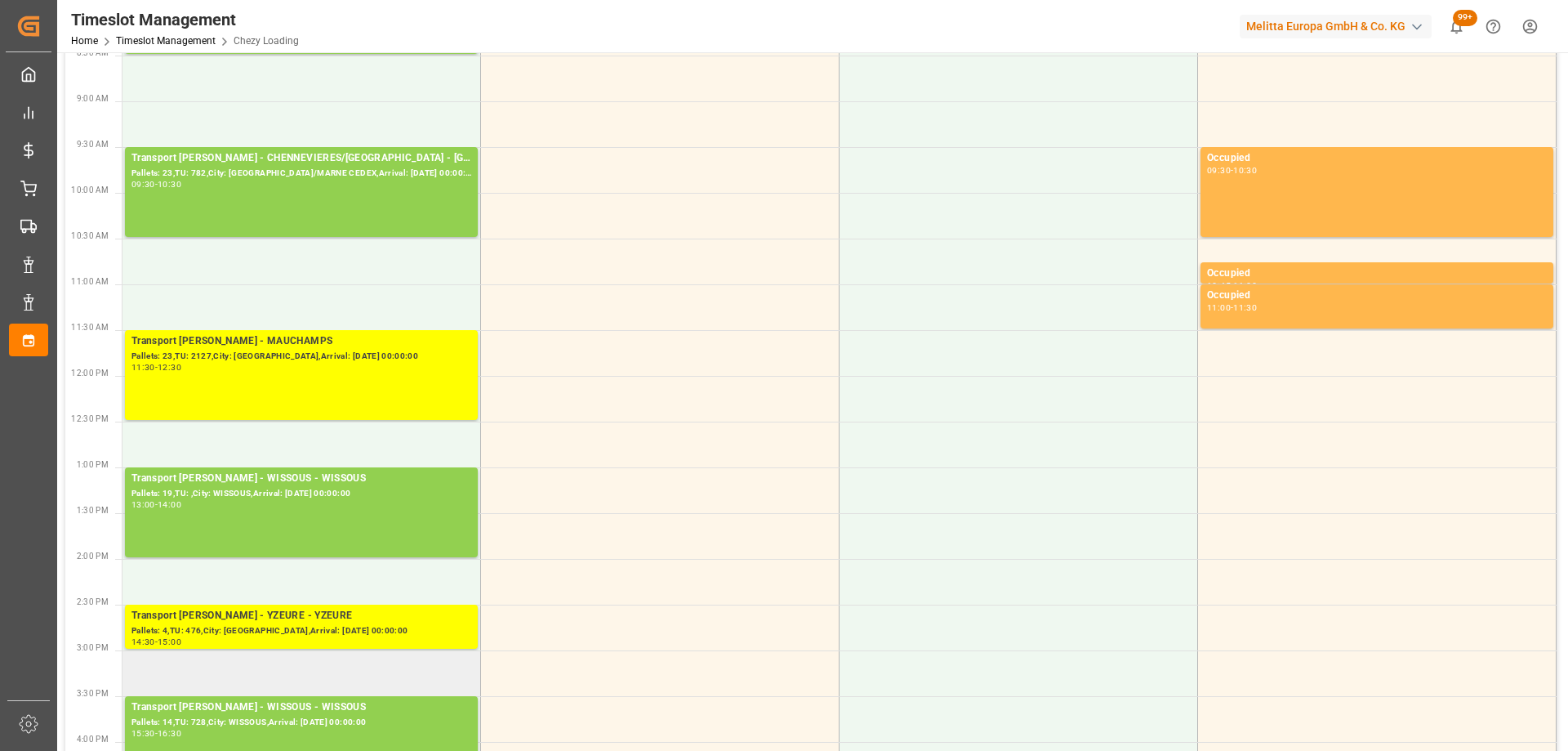
scroll to position [327, 0]
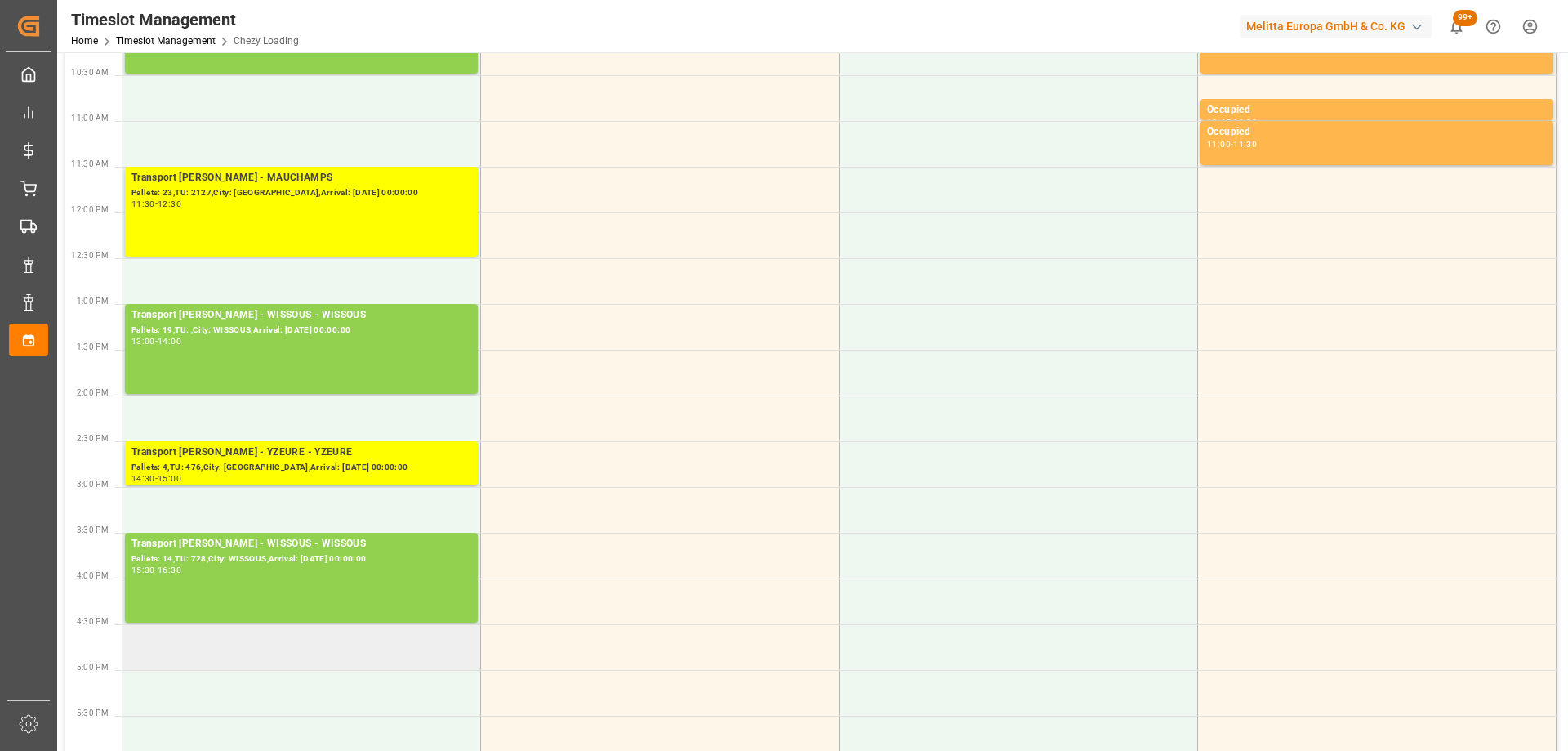
click at [327, 648] on td at bounding box center [301, 646] width 358 height 45
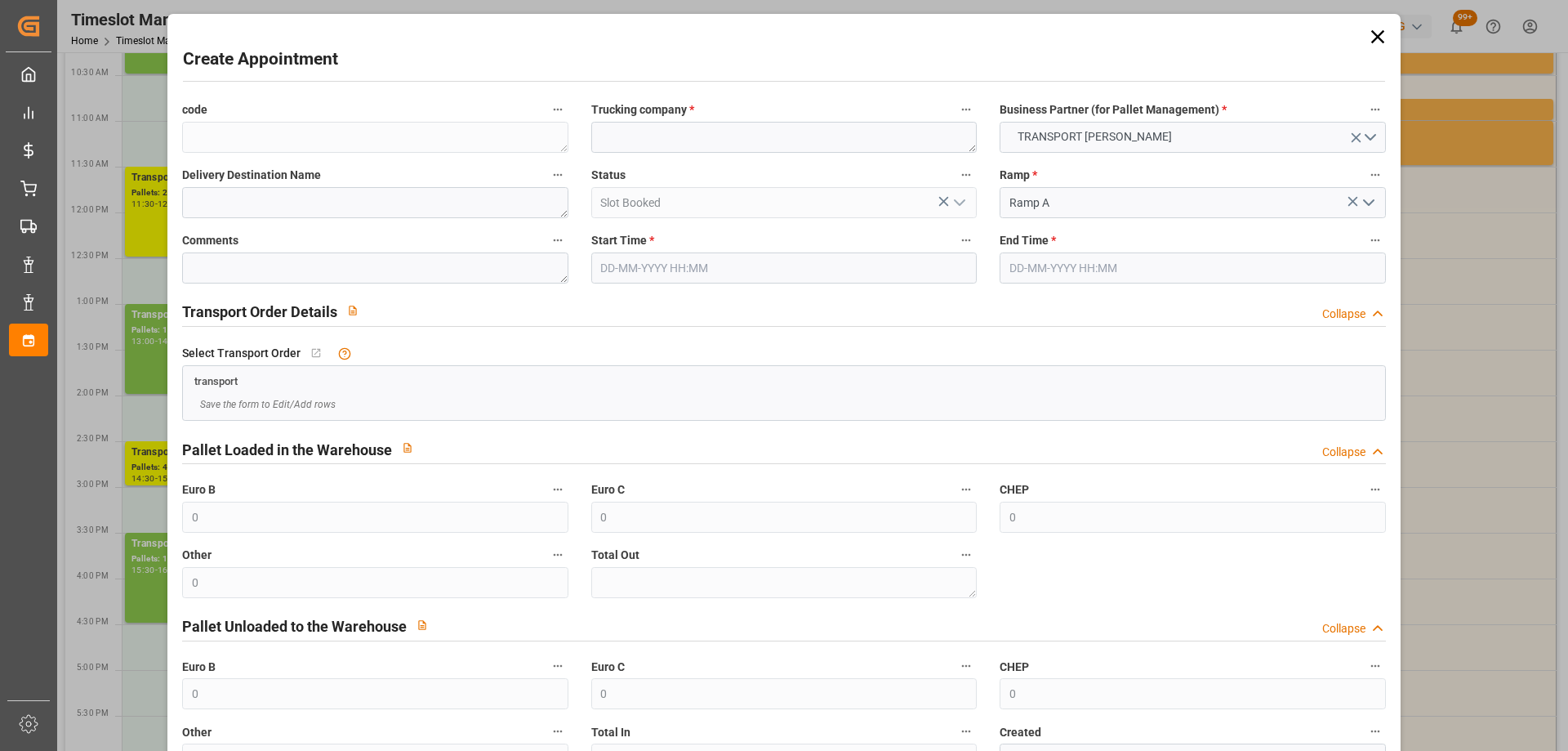
type input "09-10-2025 16:30"
type input "09-10-2025 16:45"
paste textarea "WISSOUS"
type textarea "WISSOUS"
click at [1166, 267] on input "09-10-2025 16:45" at bounding box center [1192, 269] width 386 height 31
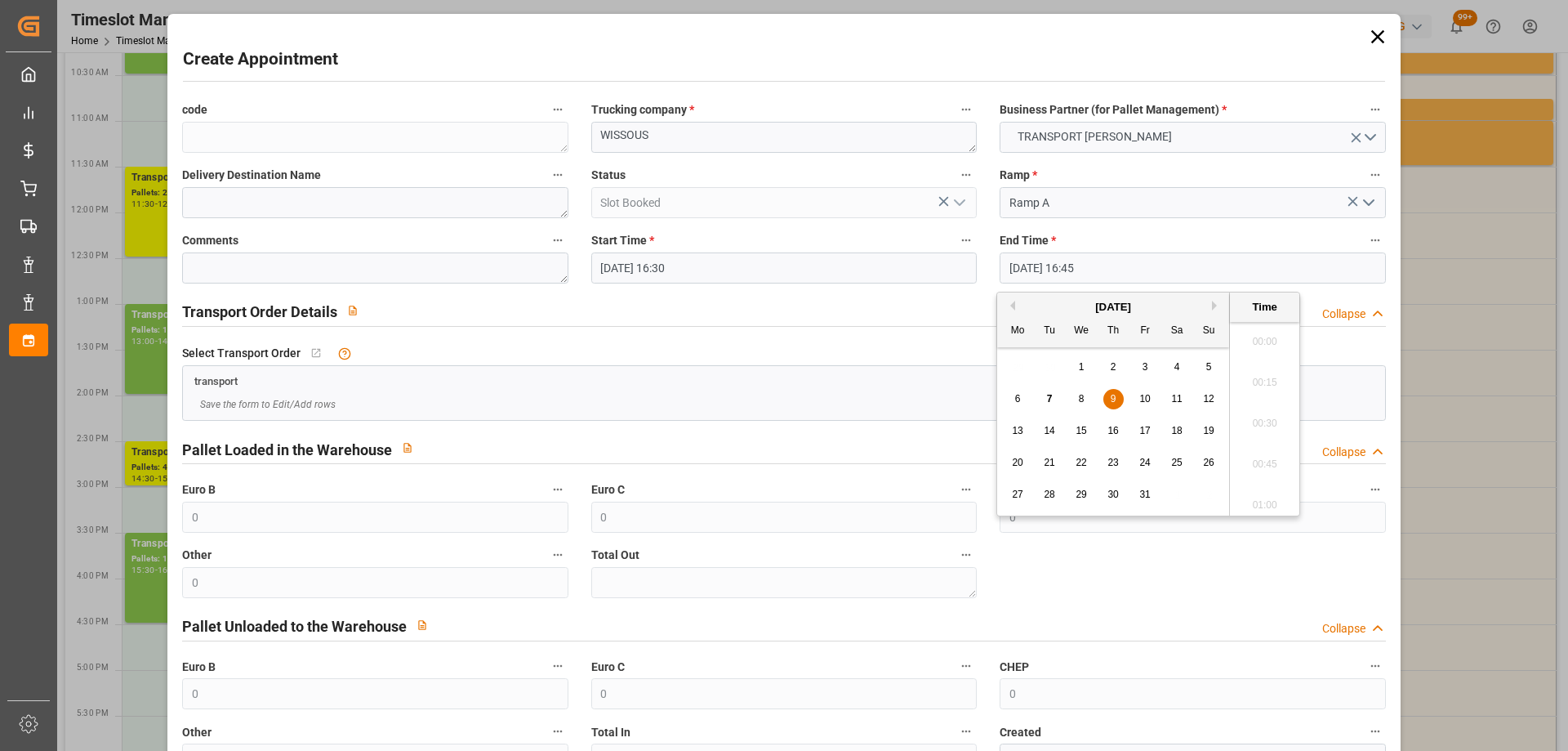
scroll to position [2661, 0]
click at [1116, 394] on div "9" at bounding box center [1114, 399] width 20 height 19
click at [1263, 450] on li "17:00" at bounding box center [1264, 459] width 69 height 41
type input "09-10-2025 17:00"
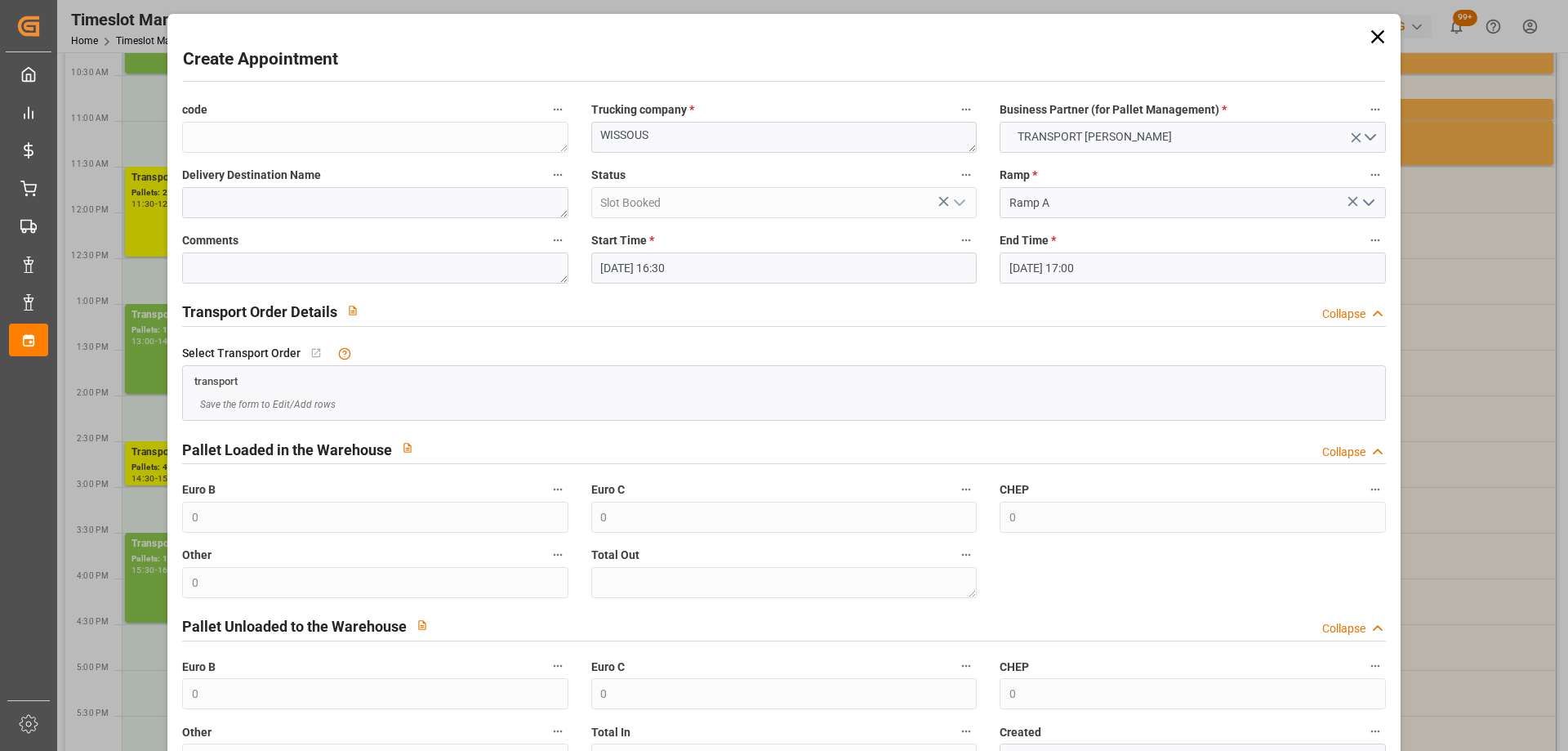
scroll to position [119, 0]
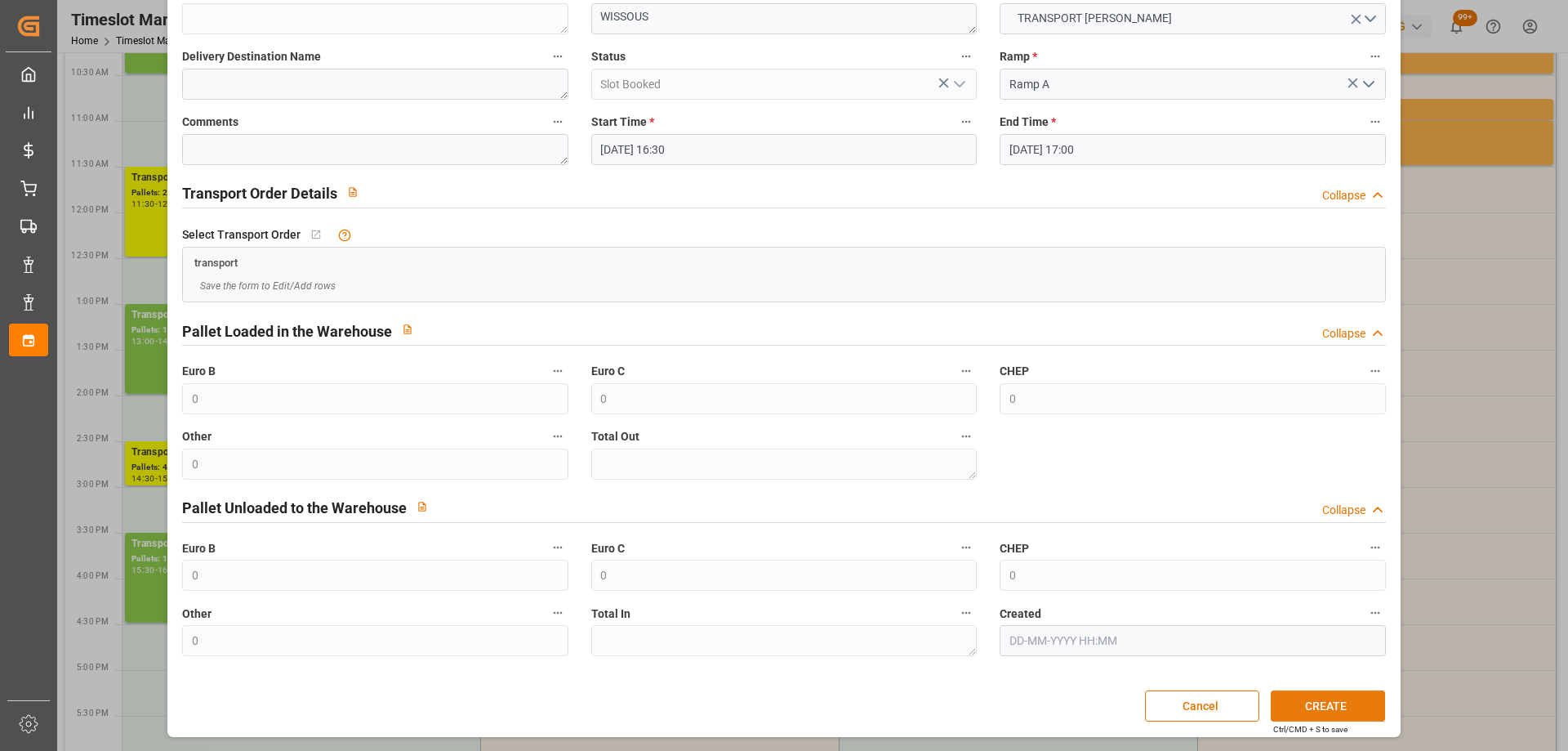
click at [1325, 705] on button "CREATE" at bounding box center [1328, 707] width 115 height 31
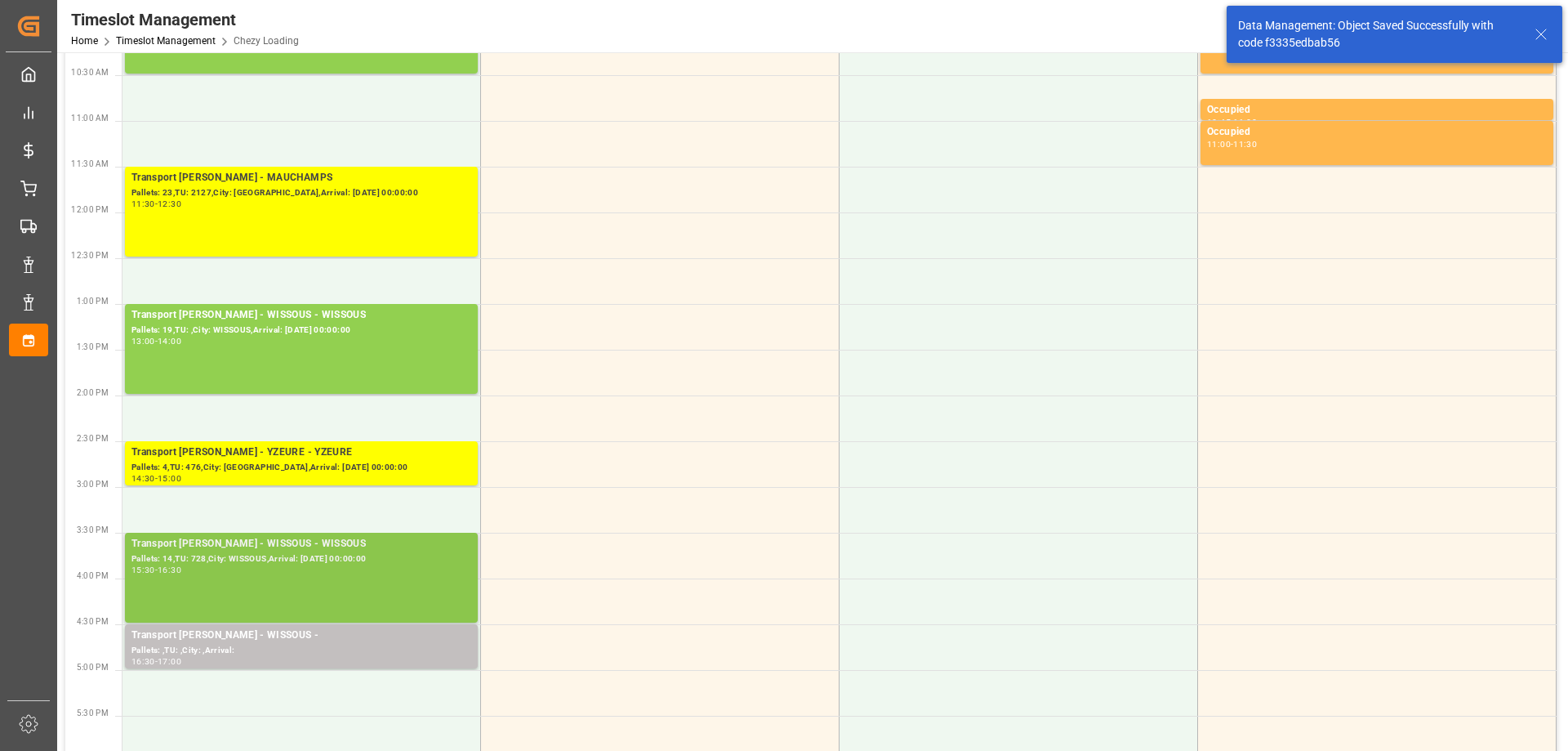
click at [341, 575] on div "Transport Delisle - WISSOUS - WISSOUS Pallets: 14,TU: 728,City: WISSOUS,Arrival…" at bounding box center [301, 578] width 340 height 83
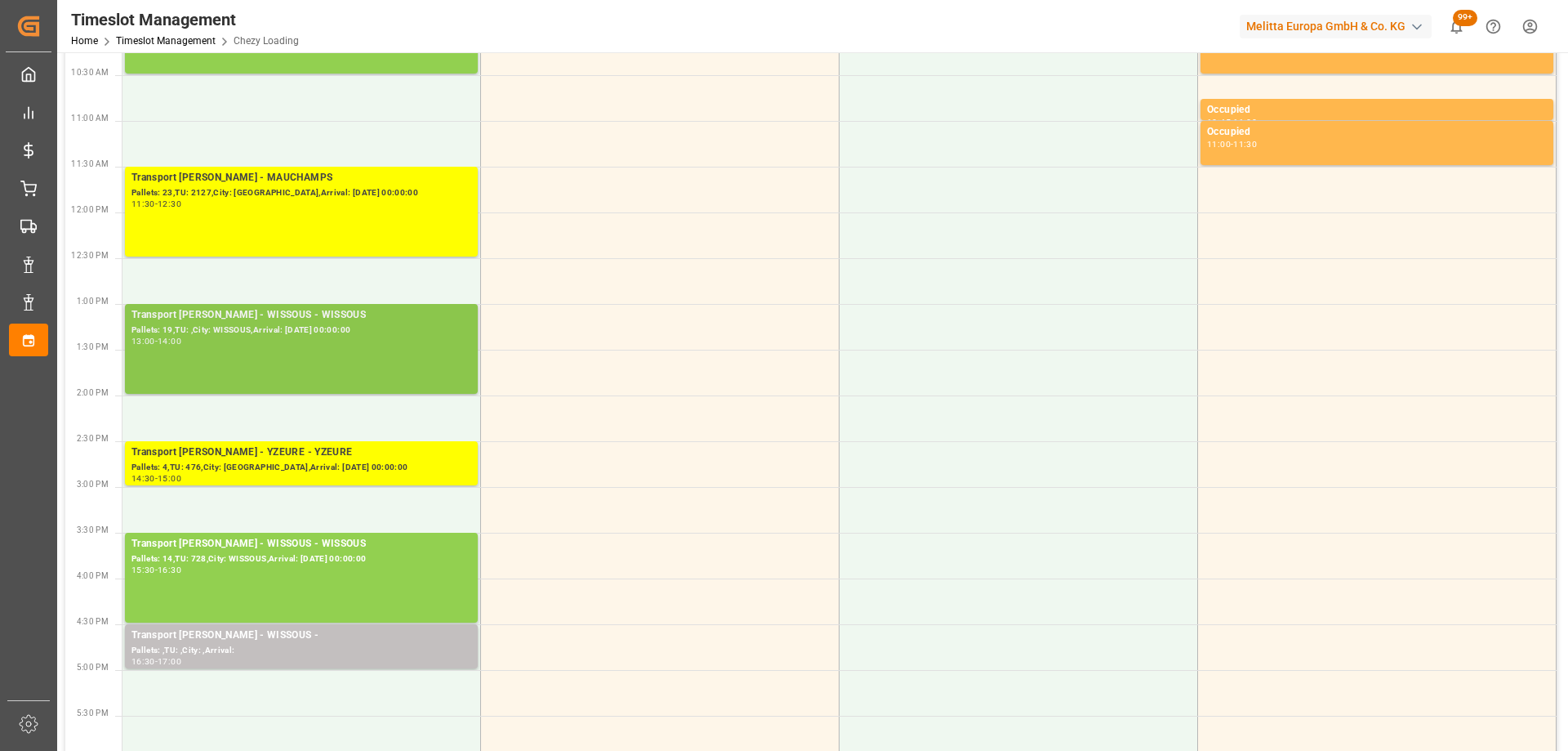
click at [317, 333] on div "Pallets: 19,TU: ,City: WISSOUS,Arrival: 2025-10-09 00:00:00" at bounding box center [301, 330] width 340 height 14
click at [391, 338] on div "13:00 - 14:00" at bounding box center [301, 342] width 340 height 9
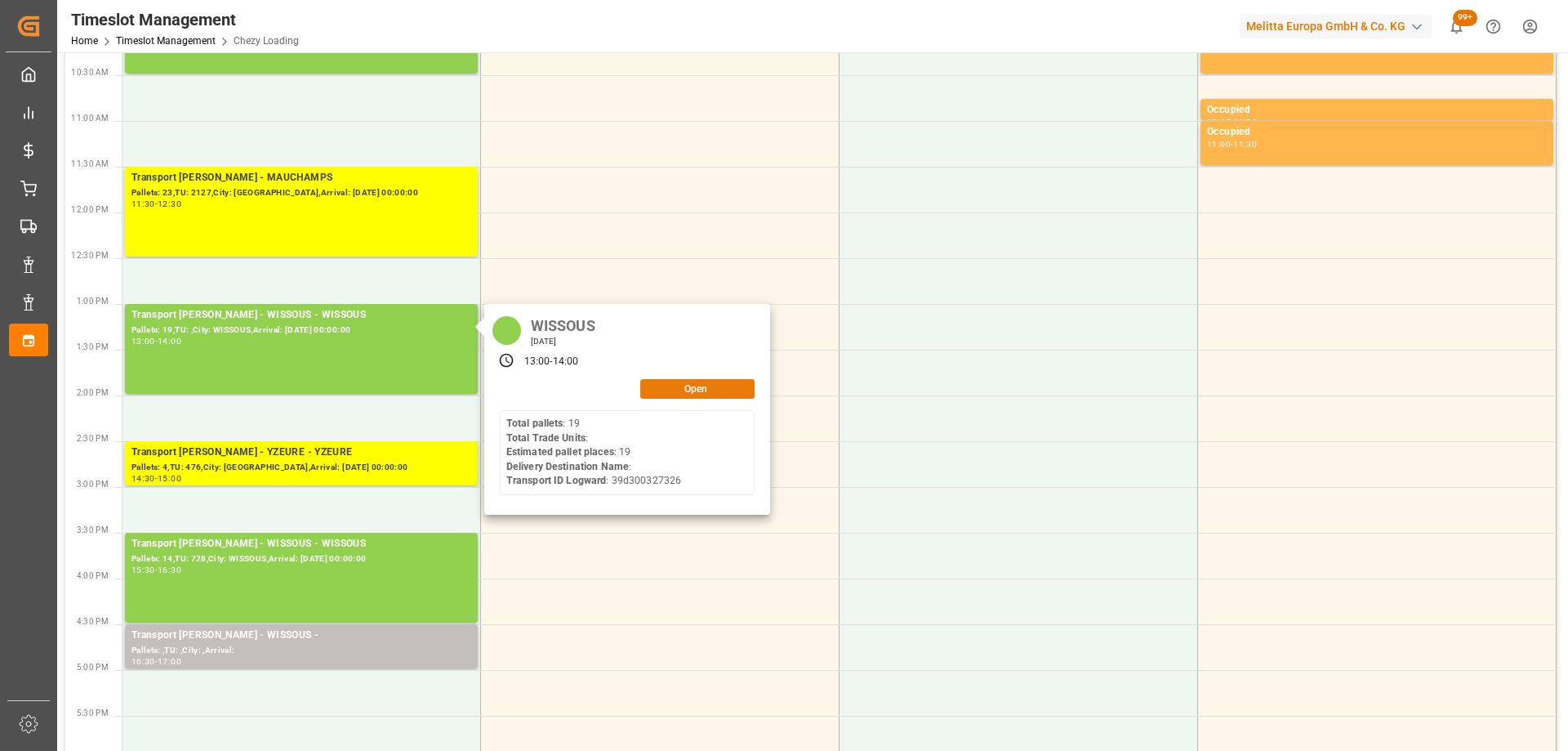
click at [715, 392] on button "Open" at bounding box center [698, 388] width 115 height 19
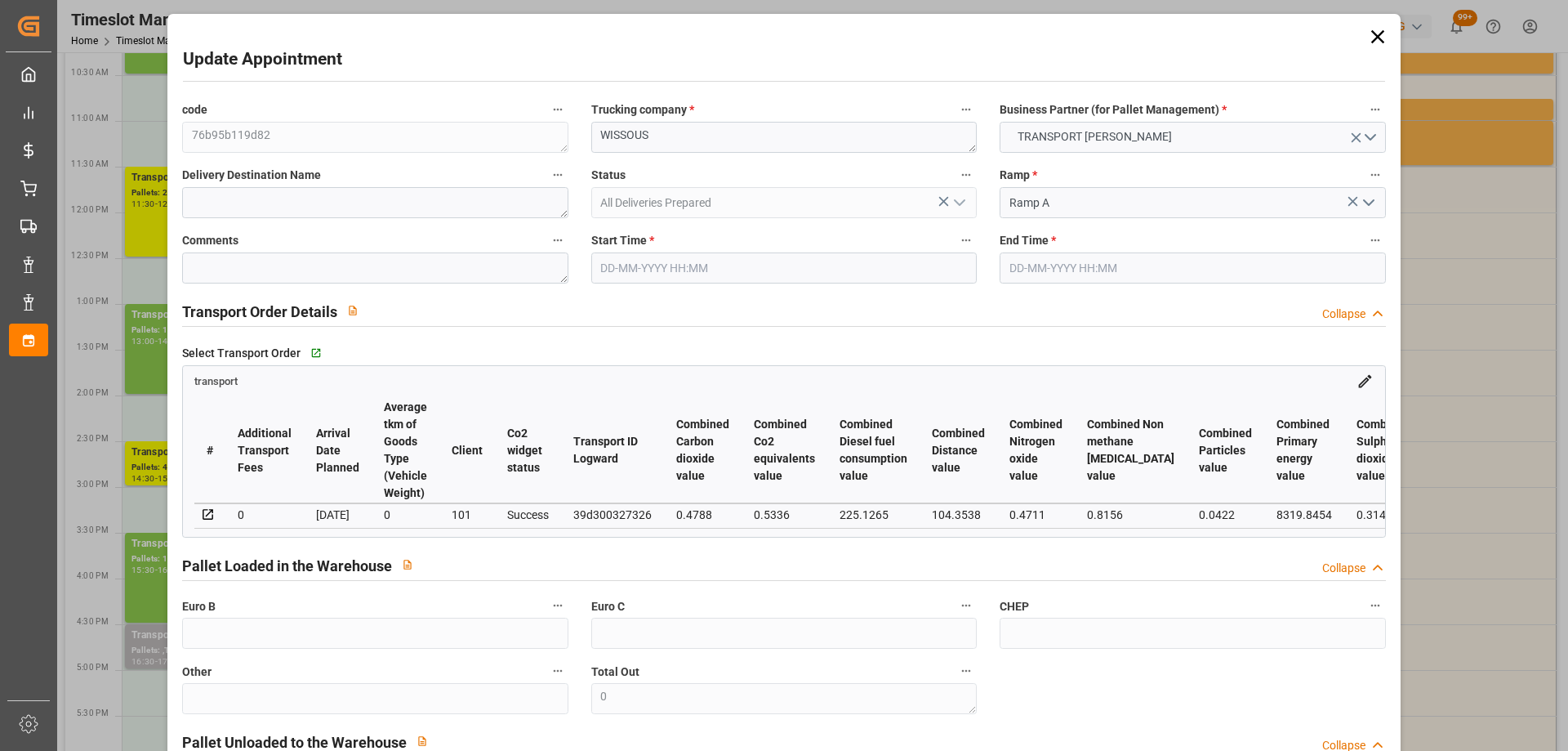
type input "19"
type input "351.91"
type input "0"
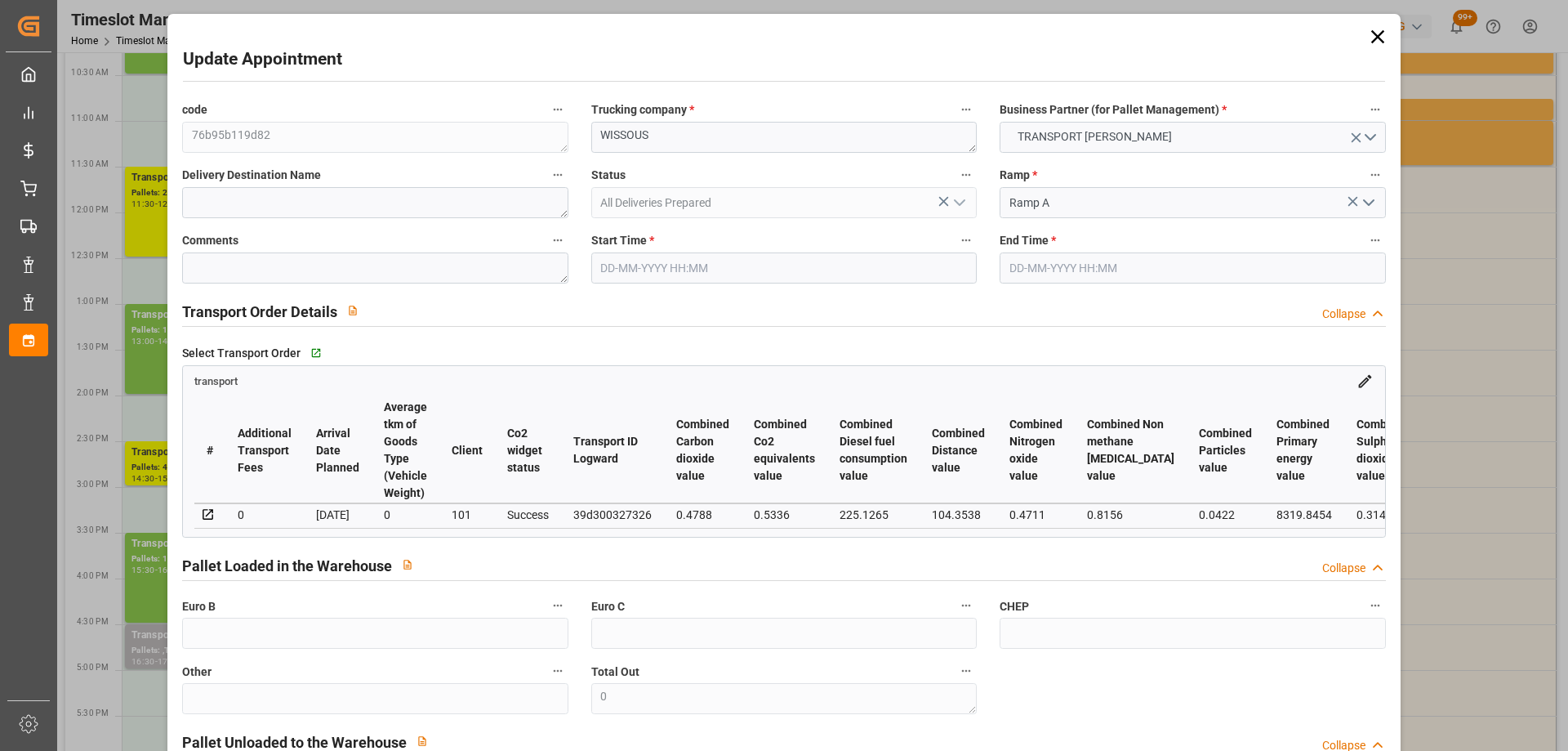
type input "340.0154"
type input "-11.8946"
type input "0"
type input "8788.392"
type input "9816"
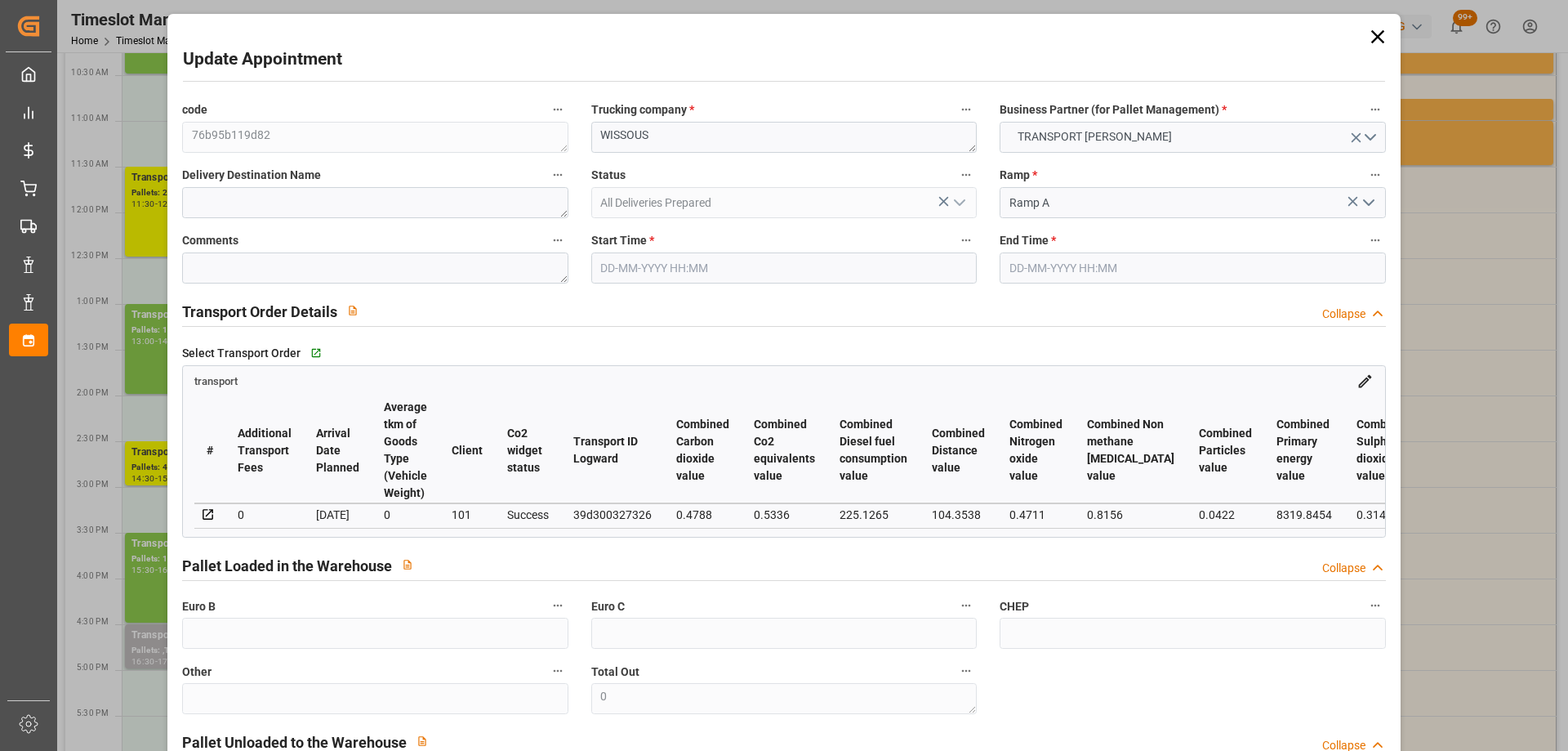
type input "20628"
type input "91"
type input "19"
type input "0"
type input "19"
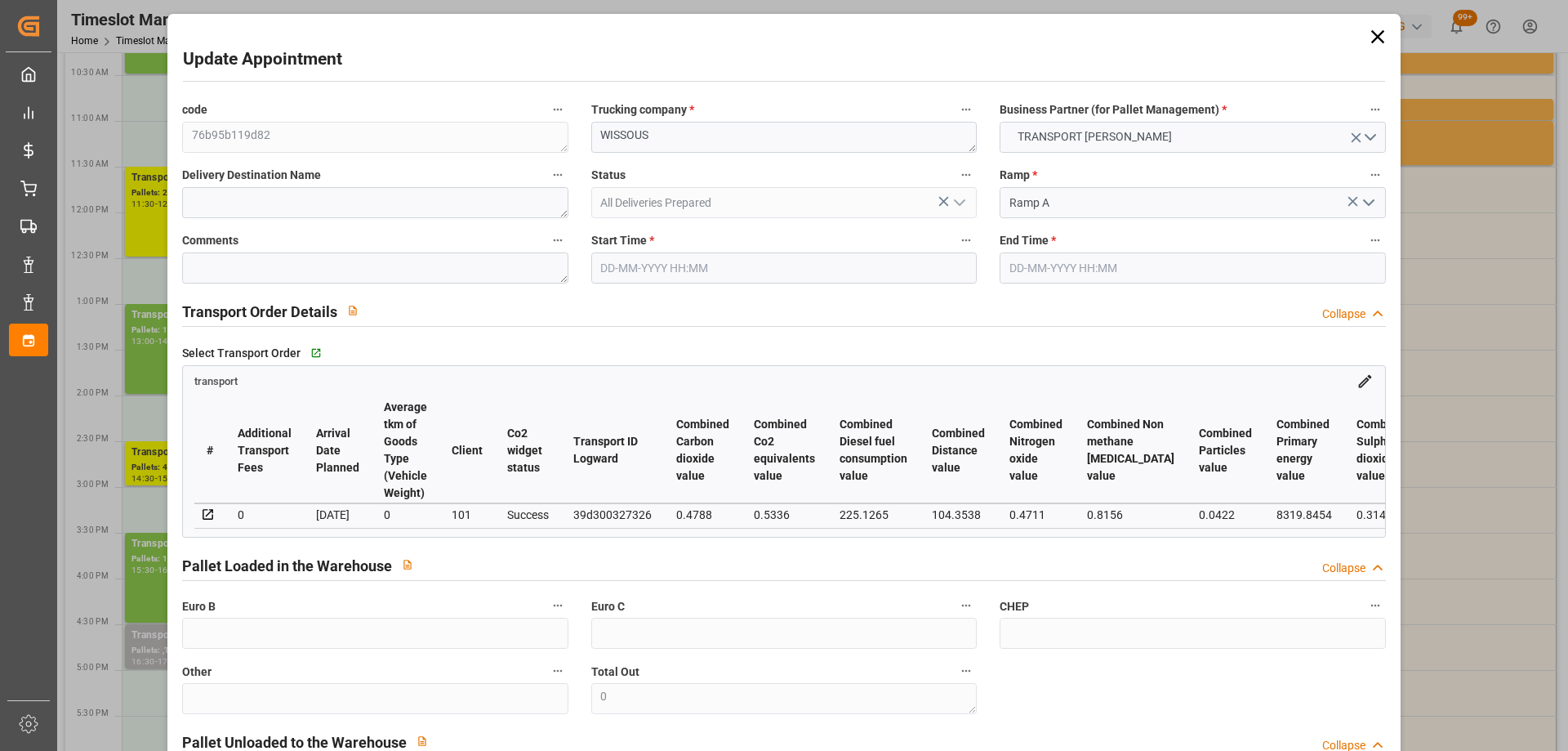
type input "101"
type input "8908.488"
type input "0"
type input "4710.8598"
type input "0"
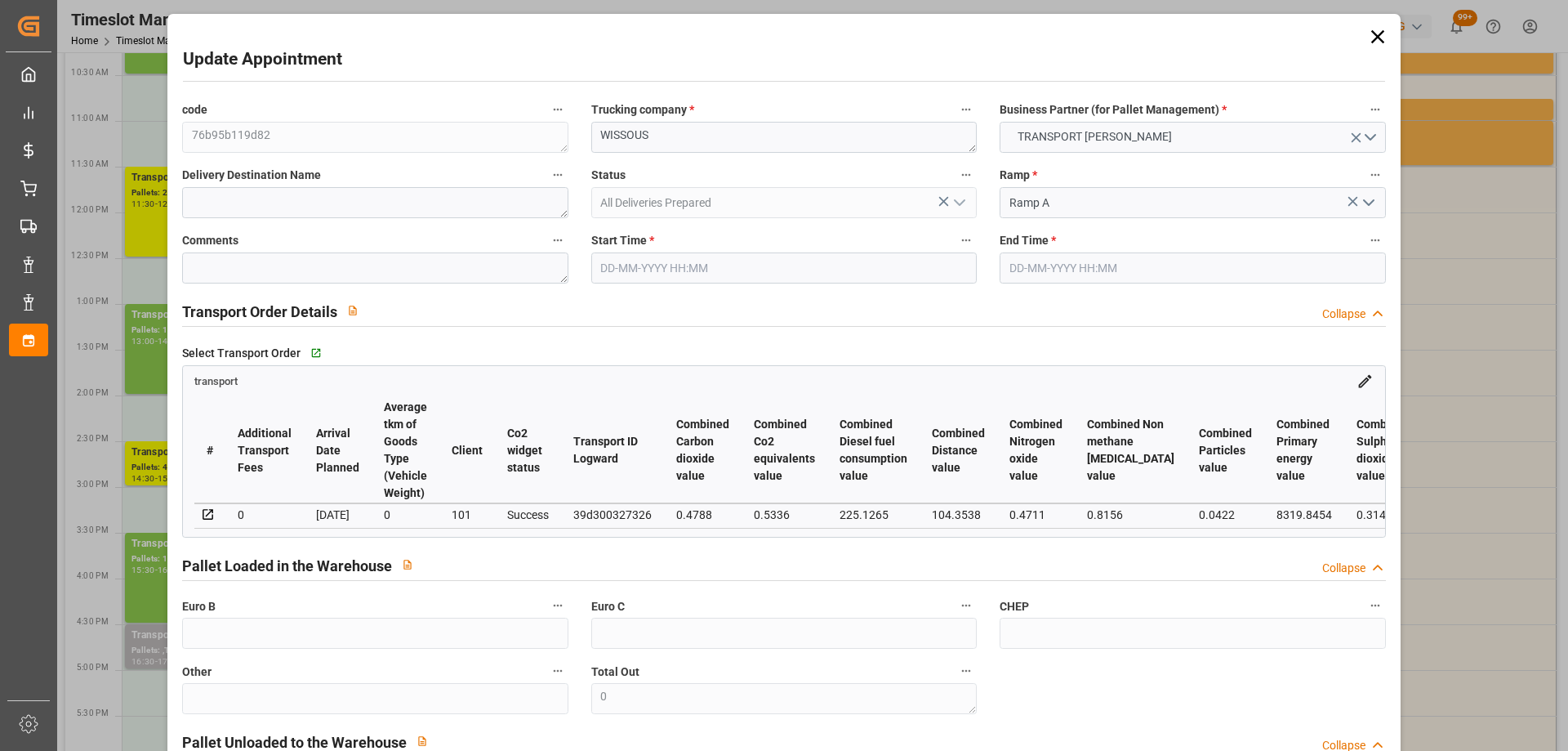
type input "0"
type input "21"
type input "35"
type input "09-10-2025 13:00"
type input "09-10-2025 14:00"
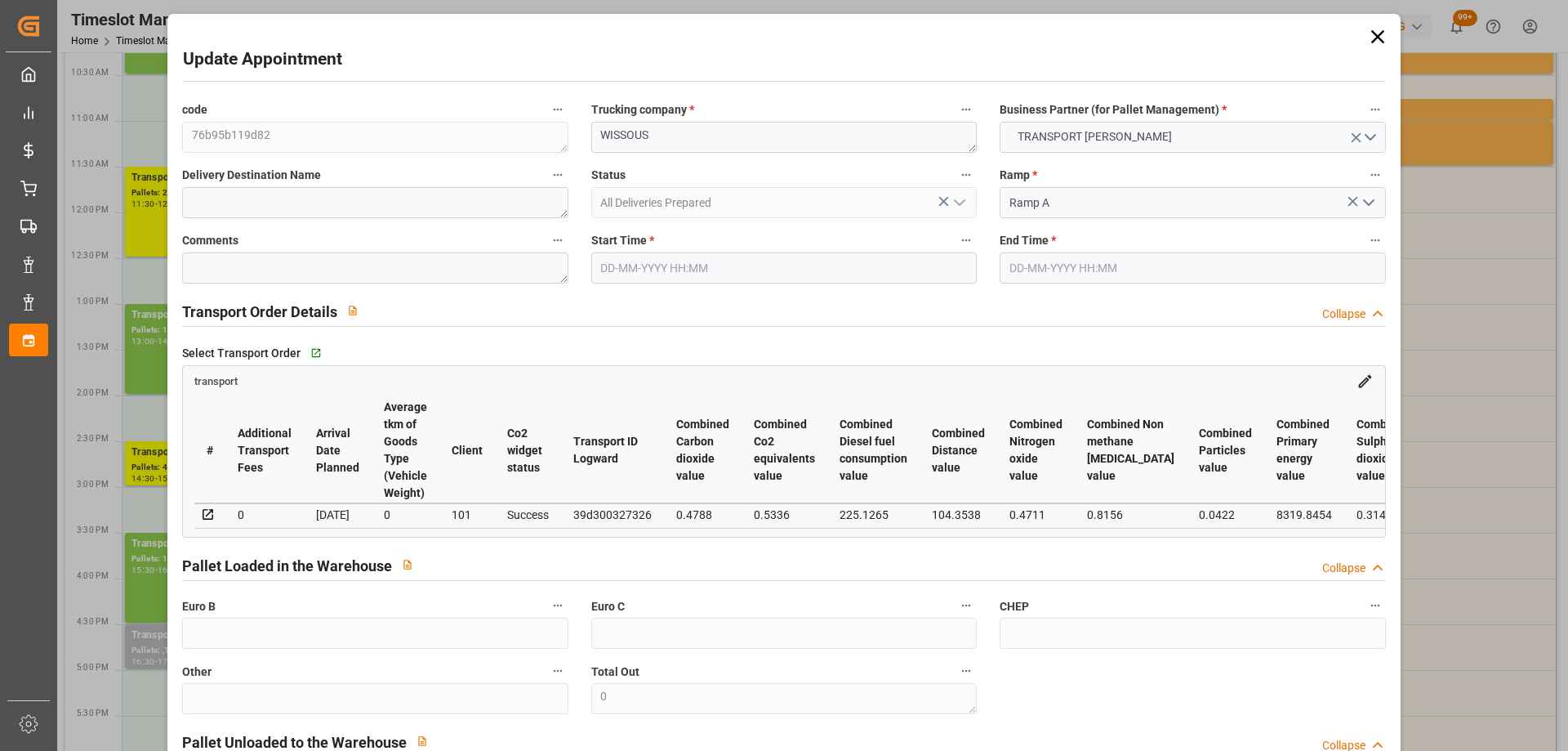
type input "02-10-2025 16:20"
type input "02-10-2025 12:14"
type input "[DATE]"
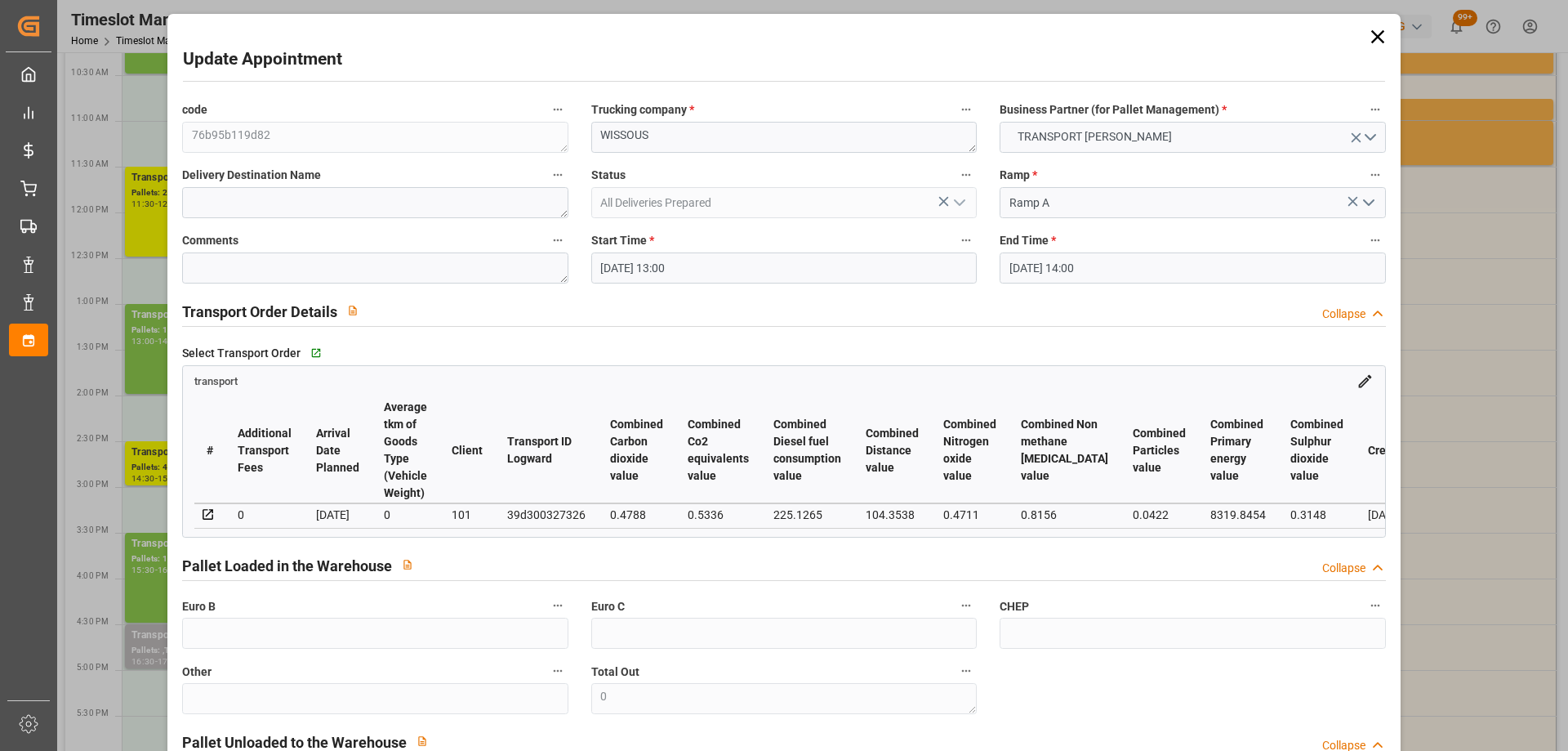
click at [1163, 281] on input "09-10-2025 14:00" at bounding box center [1192, 269] width 386 height 31
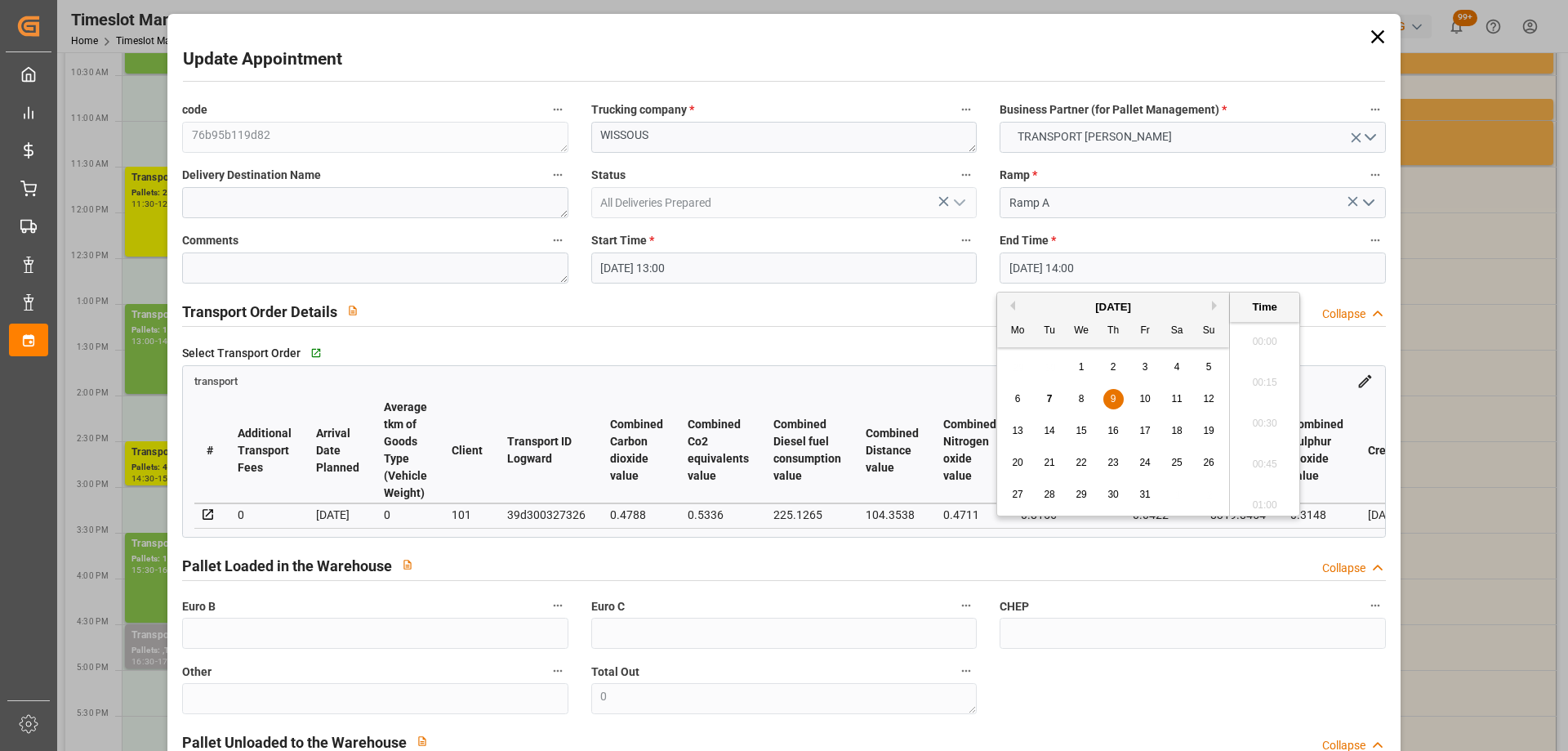
scroll to position [2212, 0]
click at [1116, 400] on div "9" at bounding box center [1114, 399] width 20 height 19
click at [1257, 344] on li "13:30" at bounding box center [1264, 337] width 69 height 41
type input "09-10-2025 13:30"
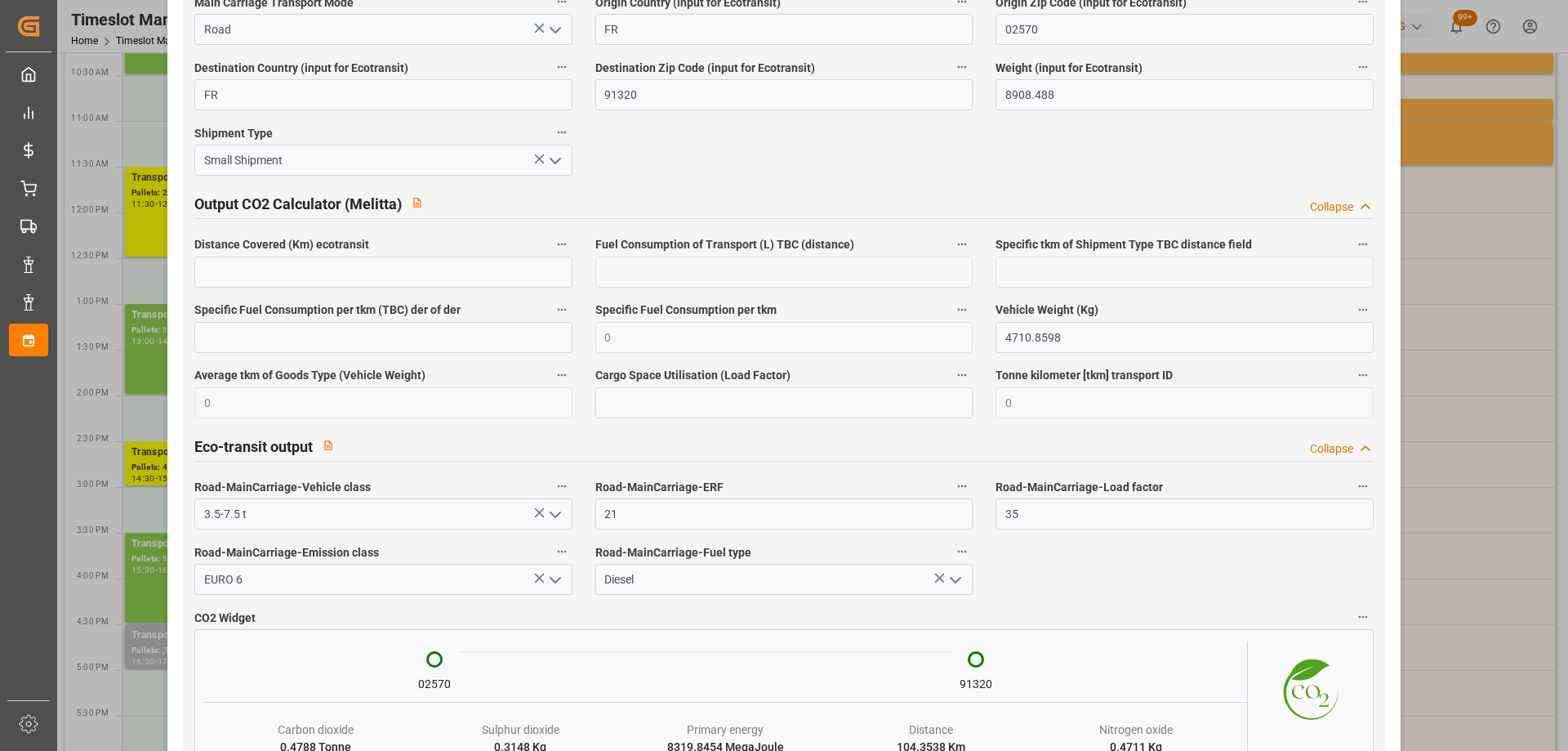
scroll to position [2695, 0]
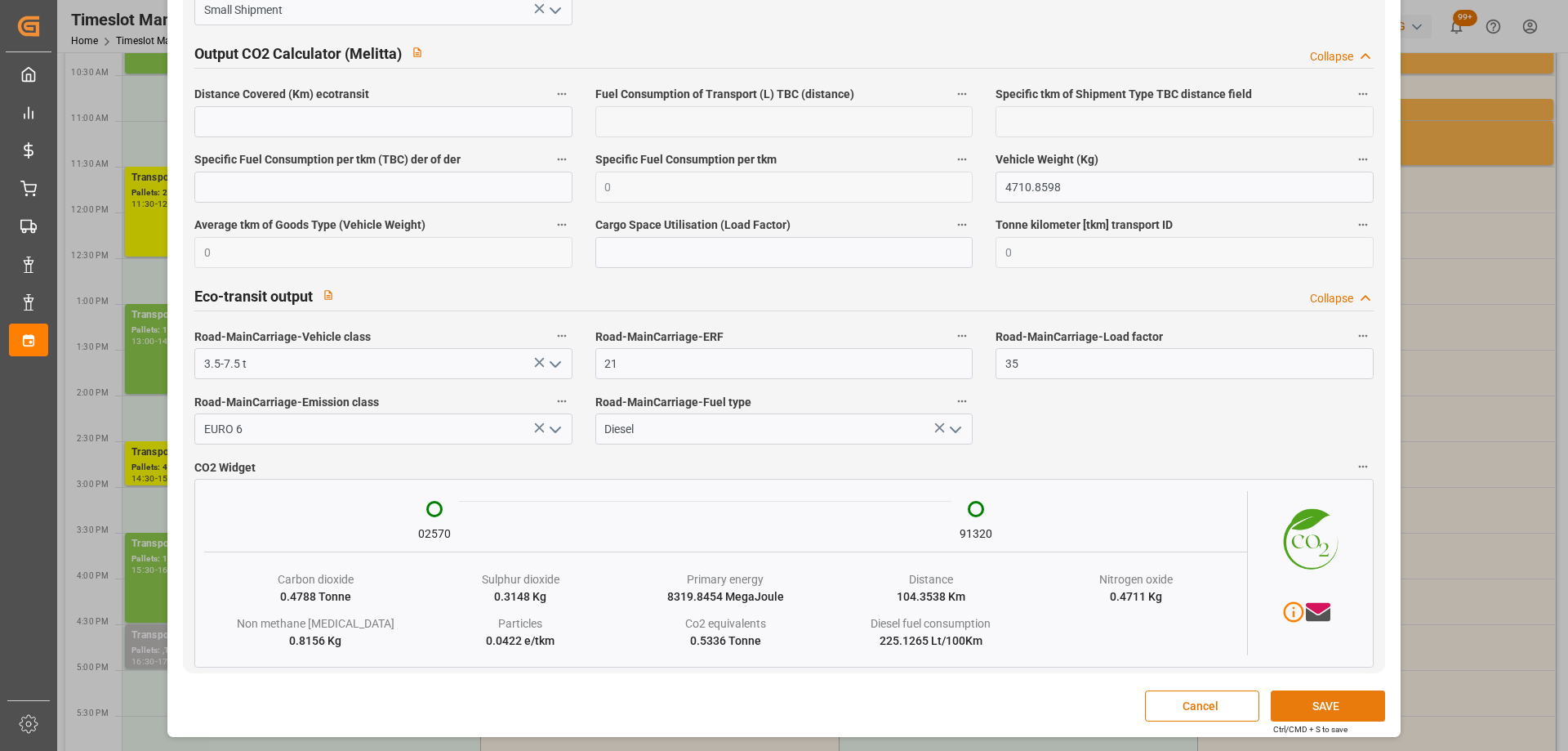
click at [1338, 707] on button "SAVE" at bounding box center [1328, 707] width 115 height 31
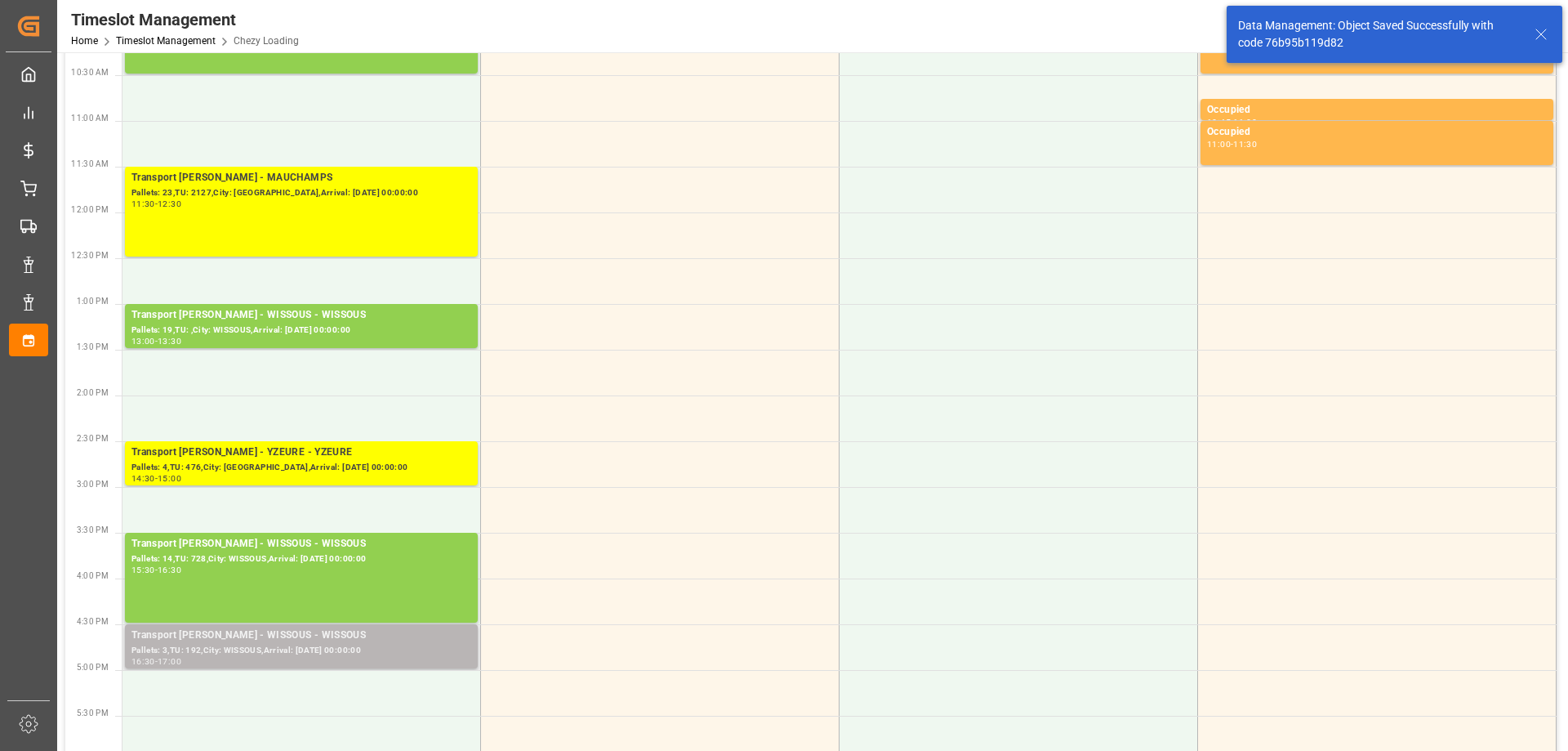
click at [363, 657] on div "16:30 - 17:00" at bounding box center [301, 662] width 340 height 9
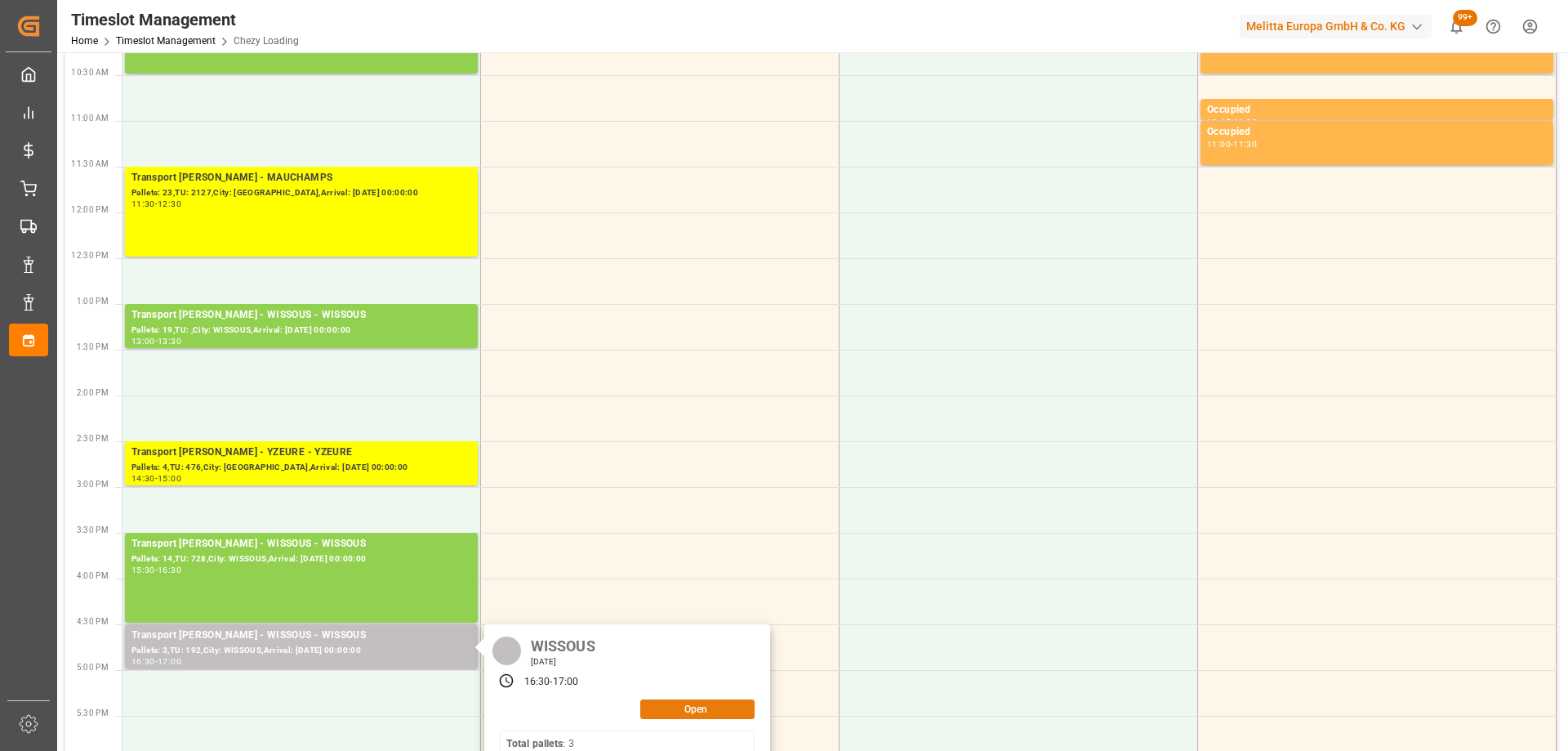
click at [675, 710] on button "Open" at bounding box center [698, 708] width 115 height 19
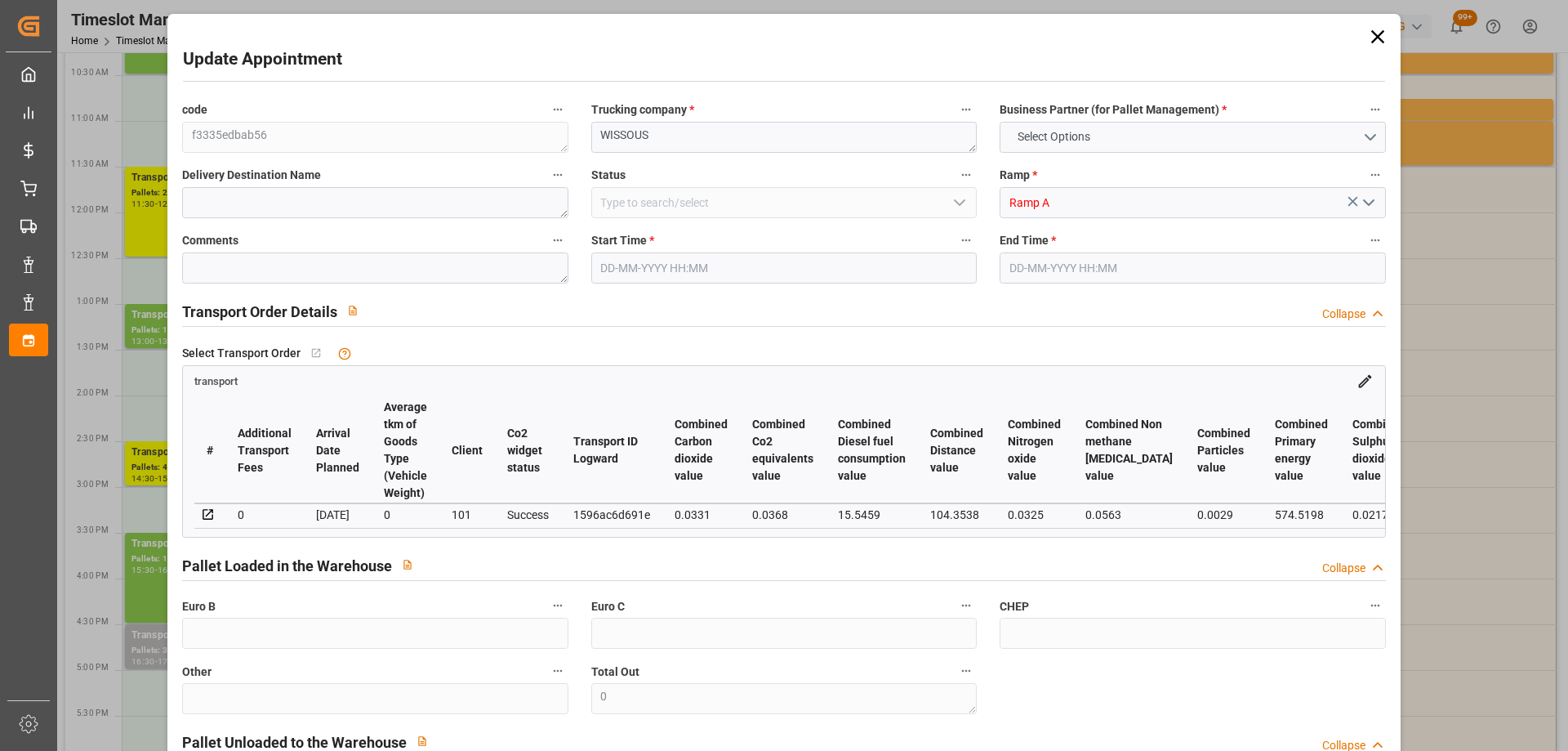
type input "3"
type input "138.36"
type input "0"
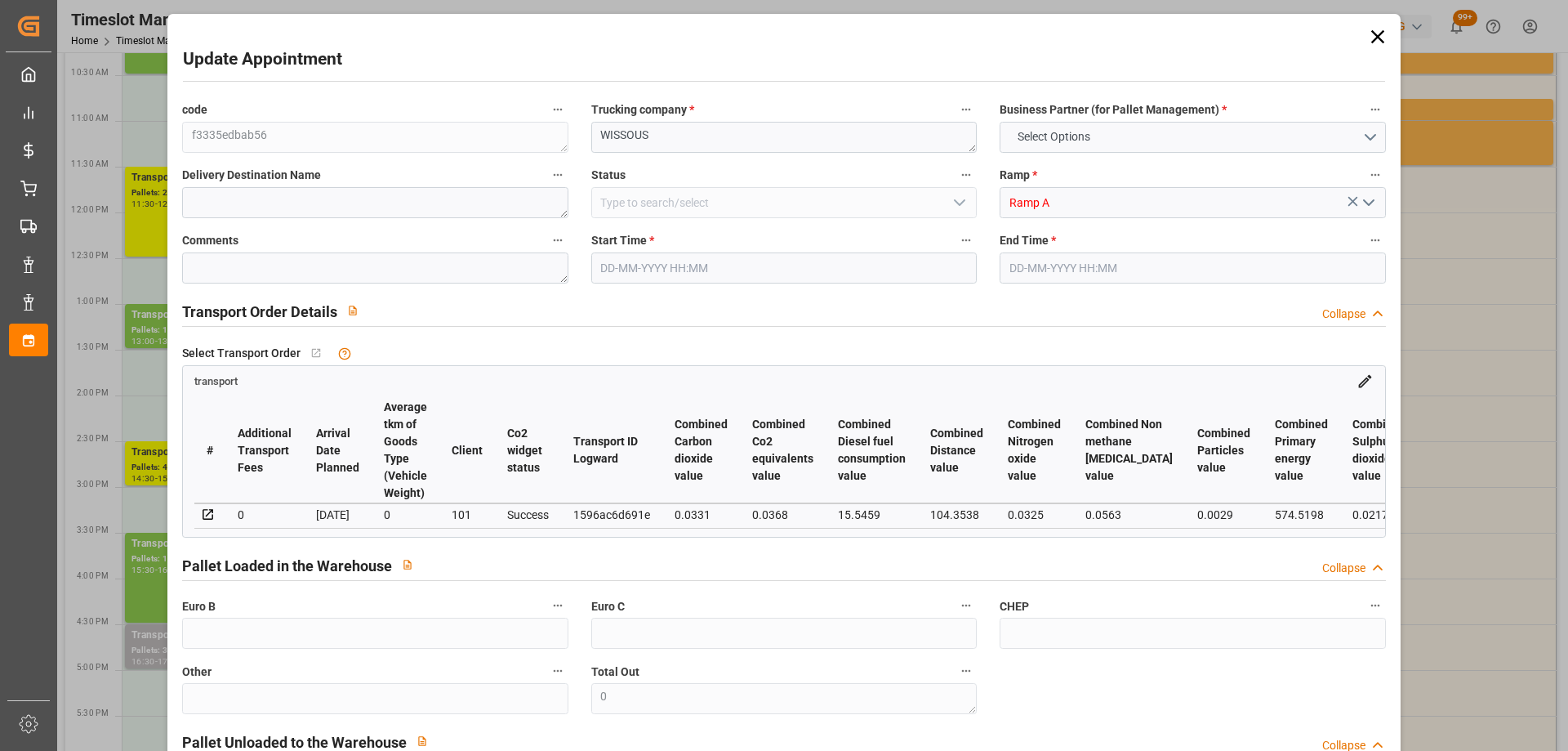
type input "133.6834"
type input "-4.6766"
type input "0"
type input "501.12"
type input "780"
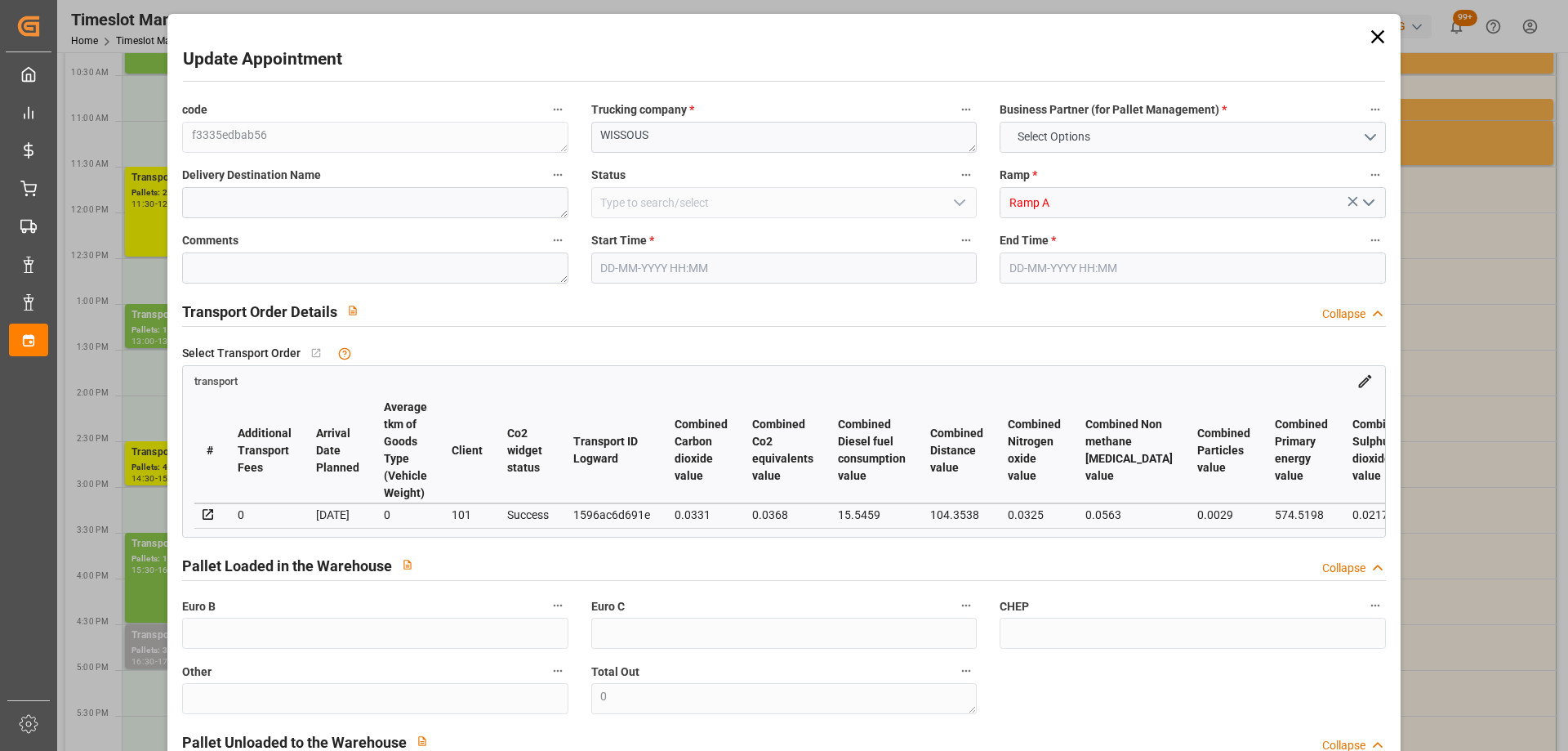
type input "3746.304"
type input "91"
type input "3"
type input "192"
type input "6"
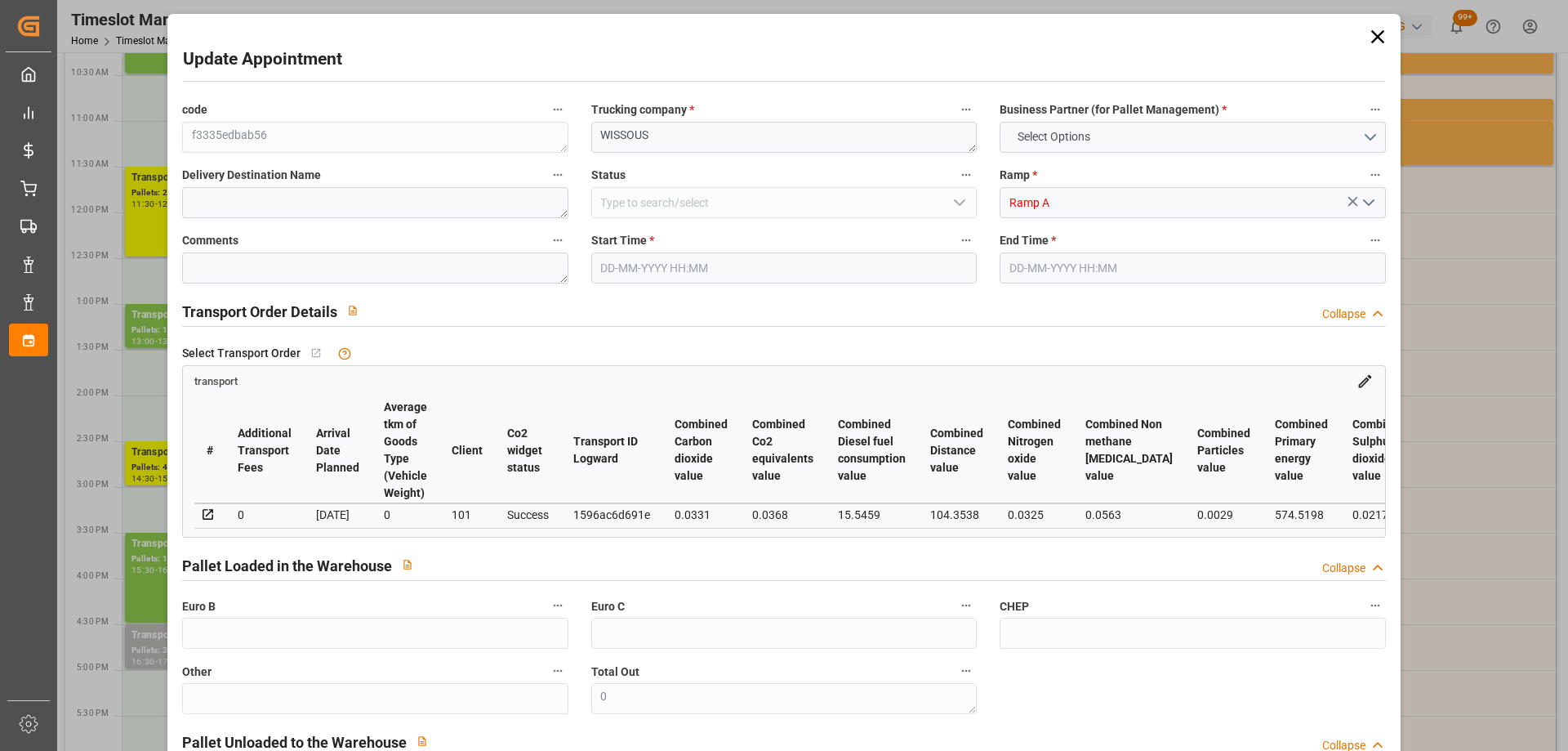
type input "101"
type input "615.168"
type input "0"
type input "4710.8598"
type input "0"
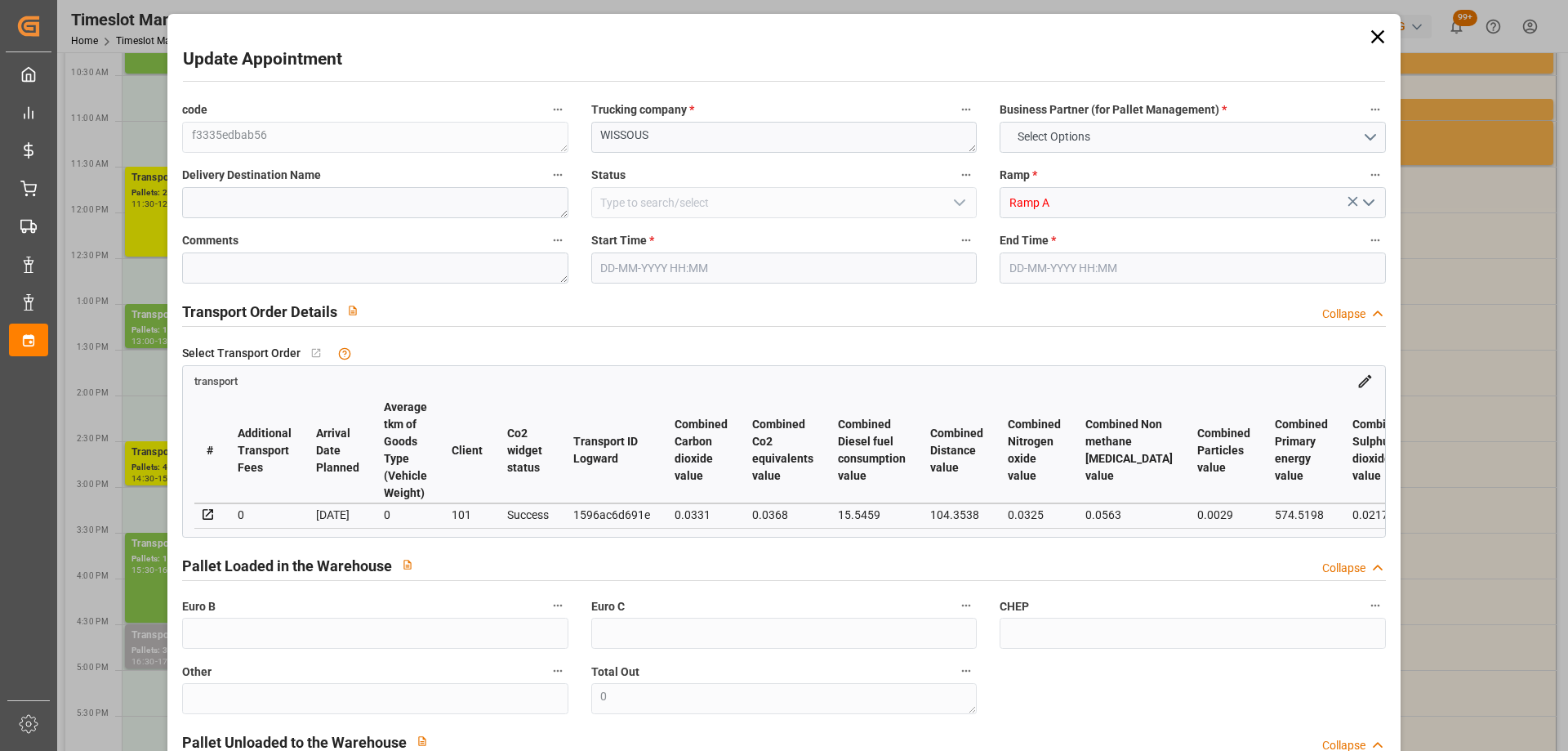
type input "0"
type input "21"
type input "35"
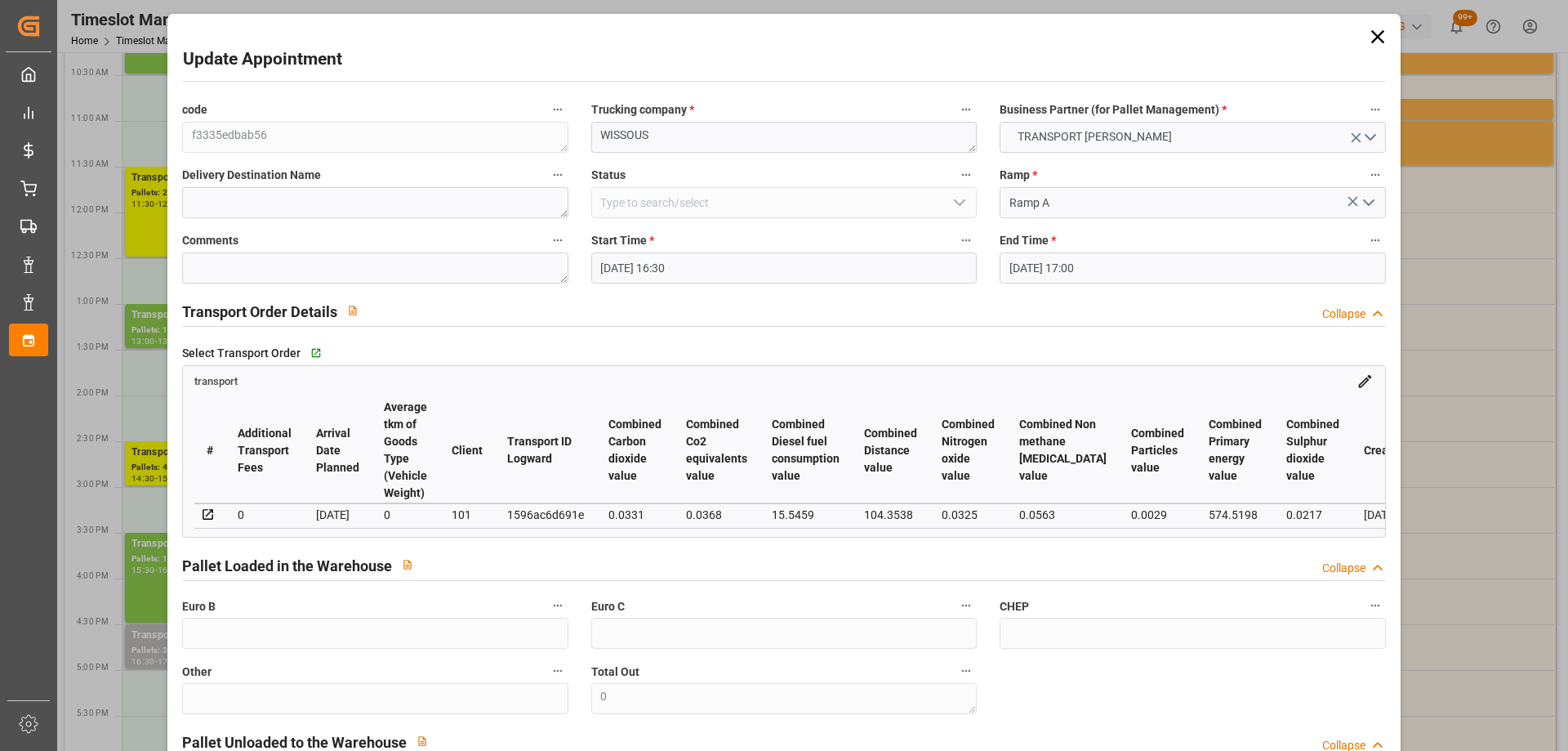
type input "09-10-2025 16:30"
type input "09-10-2025 17:00"
type input "07-10-2025 12:29"
type input "07-10-2025 11:26"
type input "[DATE]"
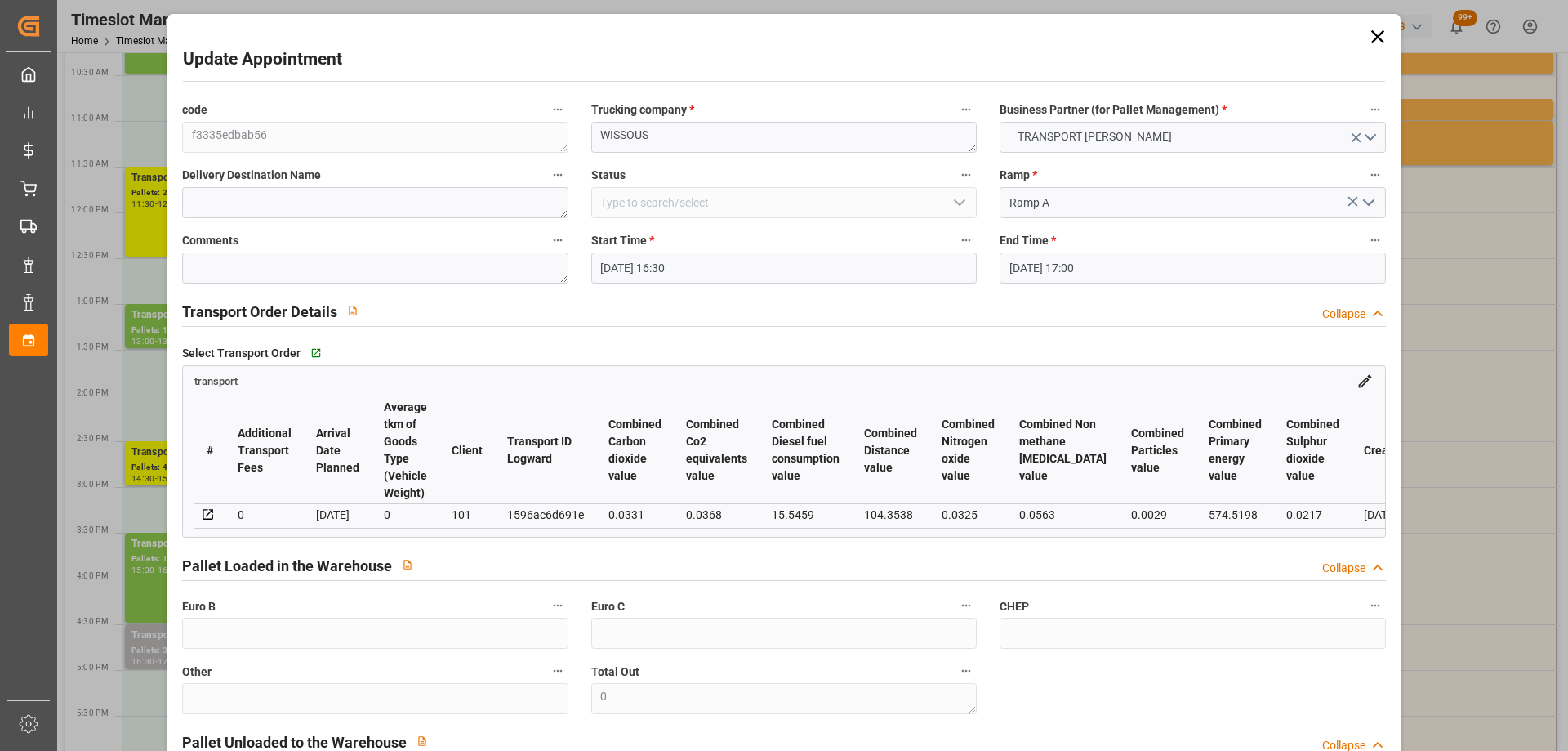
type input "[DATE]"
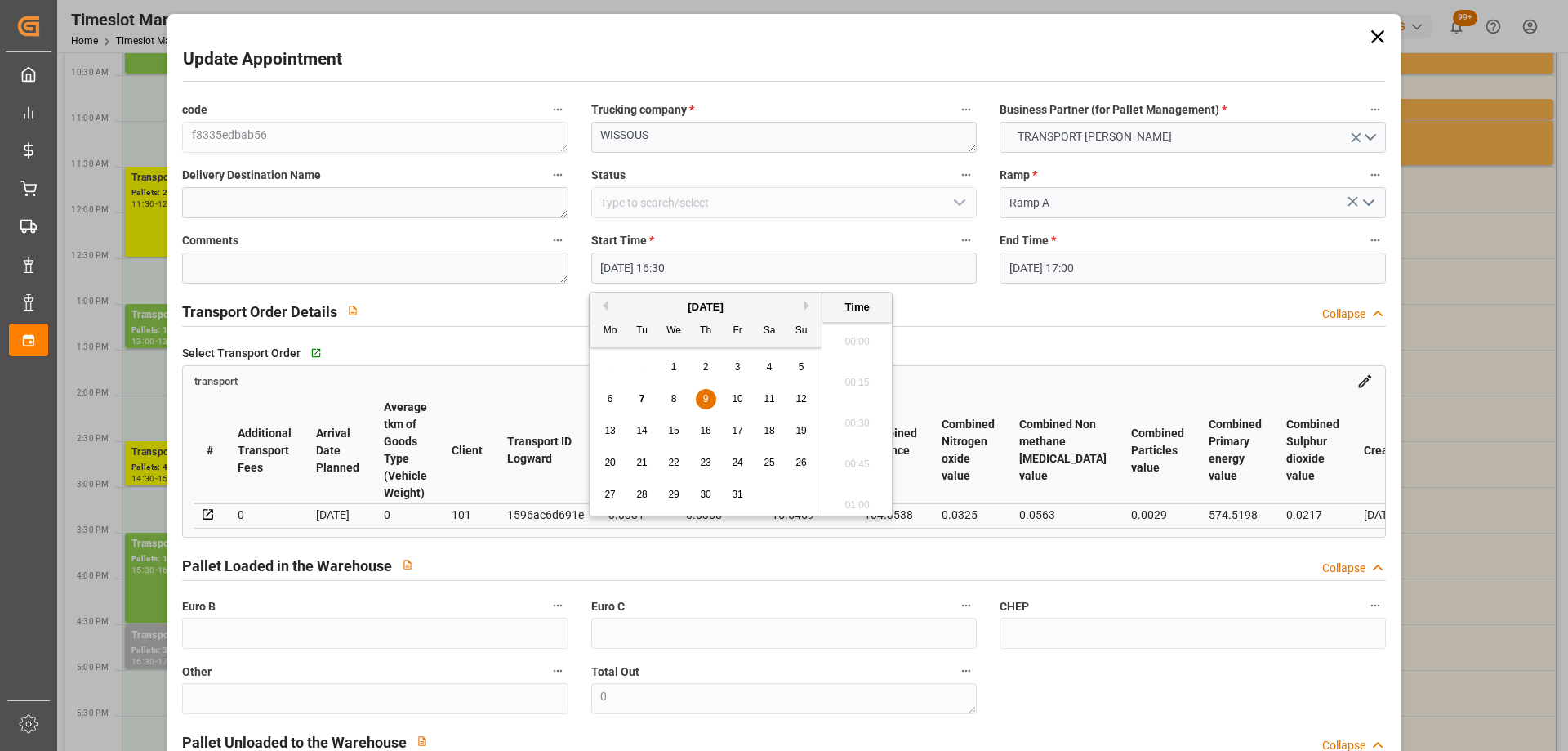
click at [753, 275] on input "09-10-2025 16:30" at bounding box center [784, 269] width 386 height 31
click at [709, 393] on div "9" at bounding box center [706, 399] width 20 height 19
click at [865, 426] on li "13:30" at bounding box center [857, 436] width 69 height 41
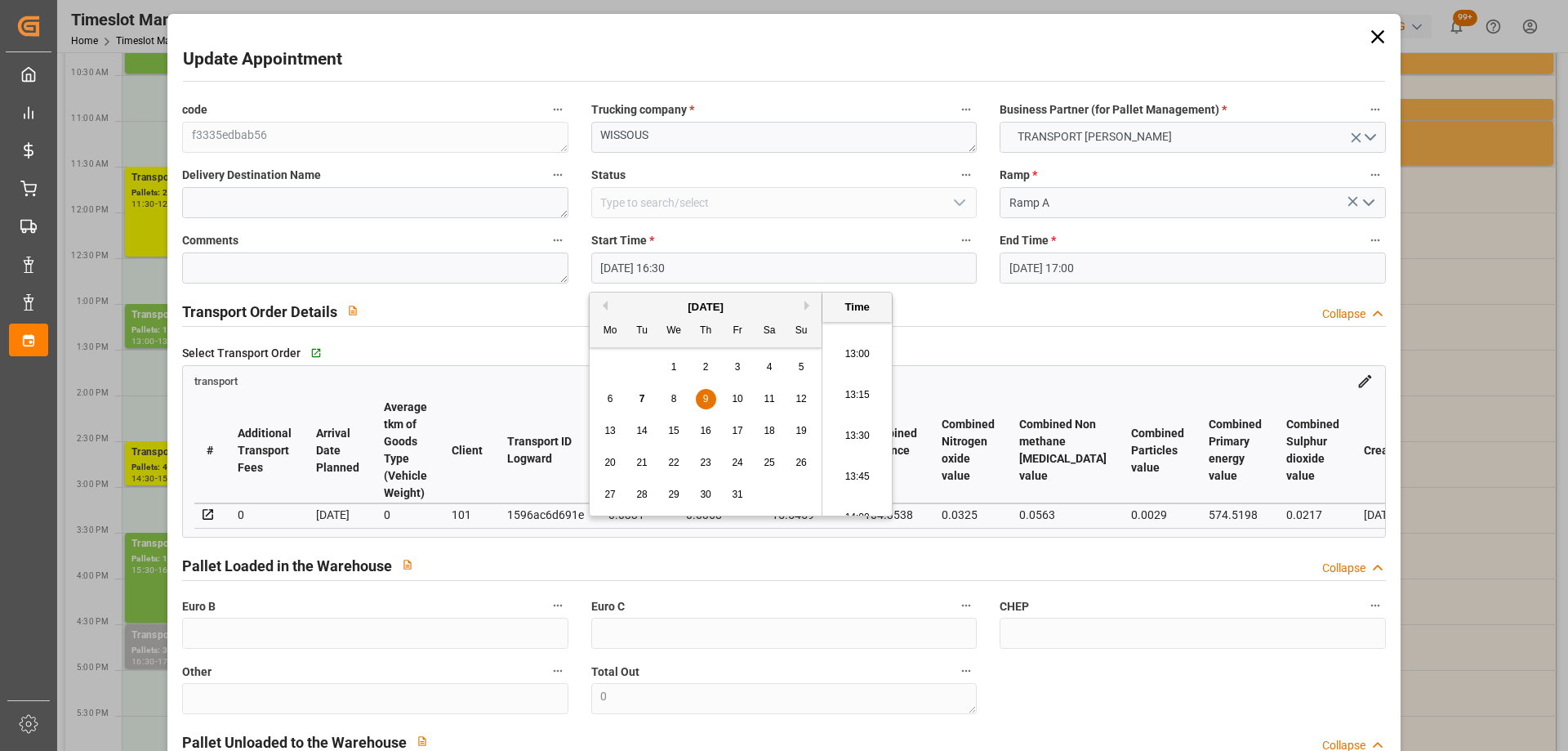
type input "09-10-2025 13:30"
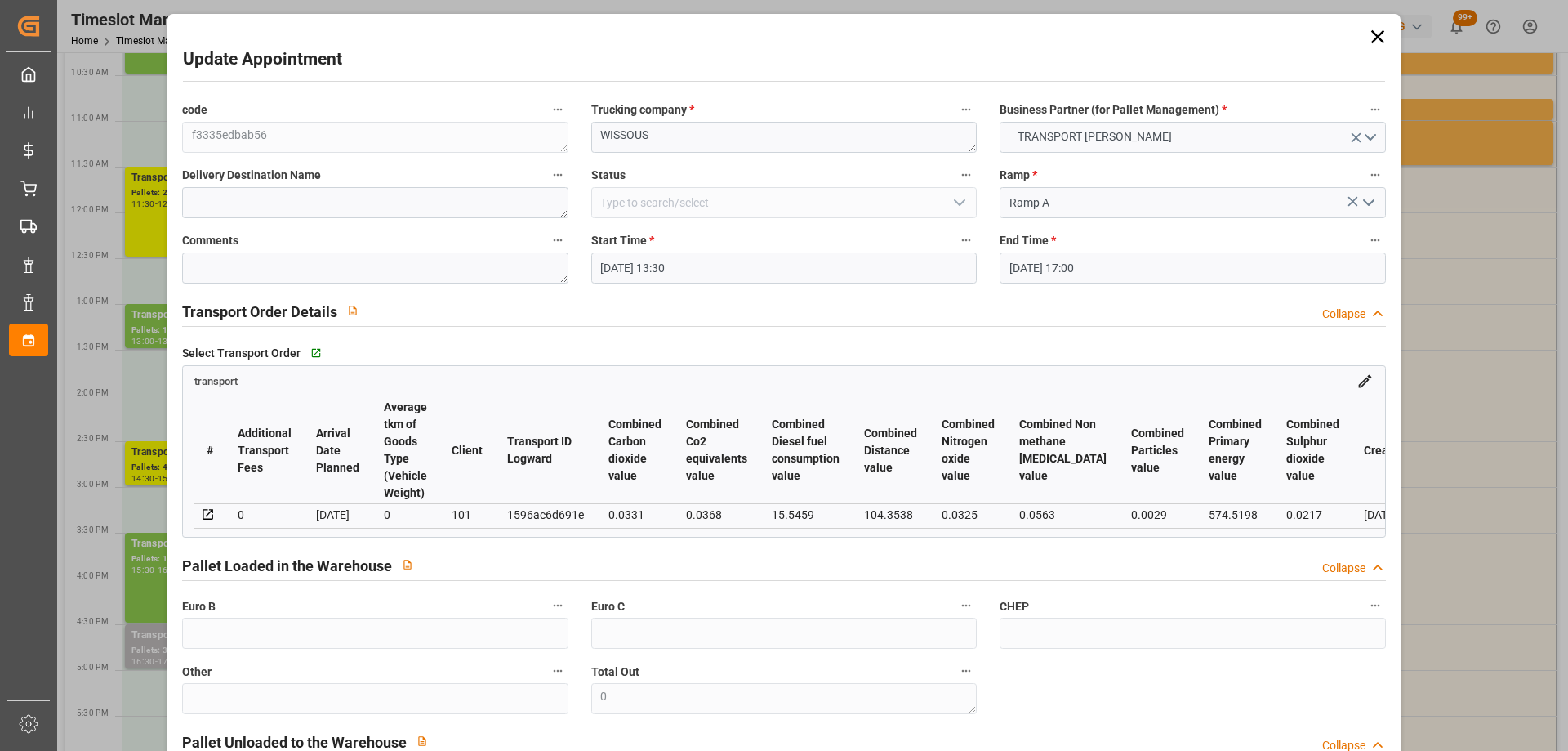
click at [1142, 275] on input "09-10-2025 17:00" at bounding box center [1192, 269] width 386 height 31
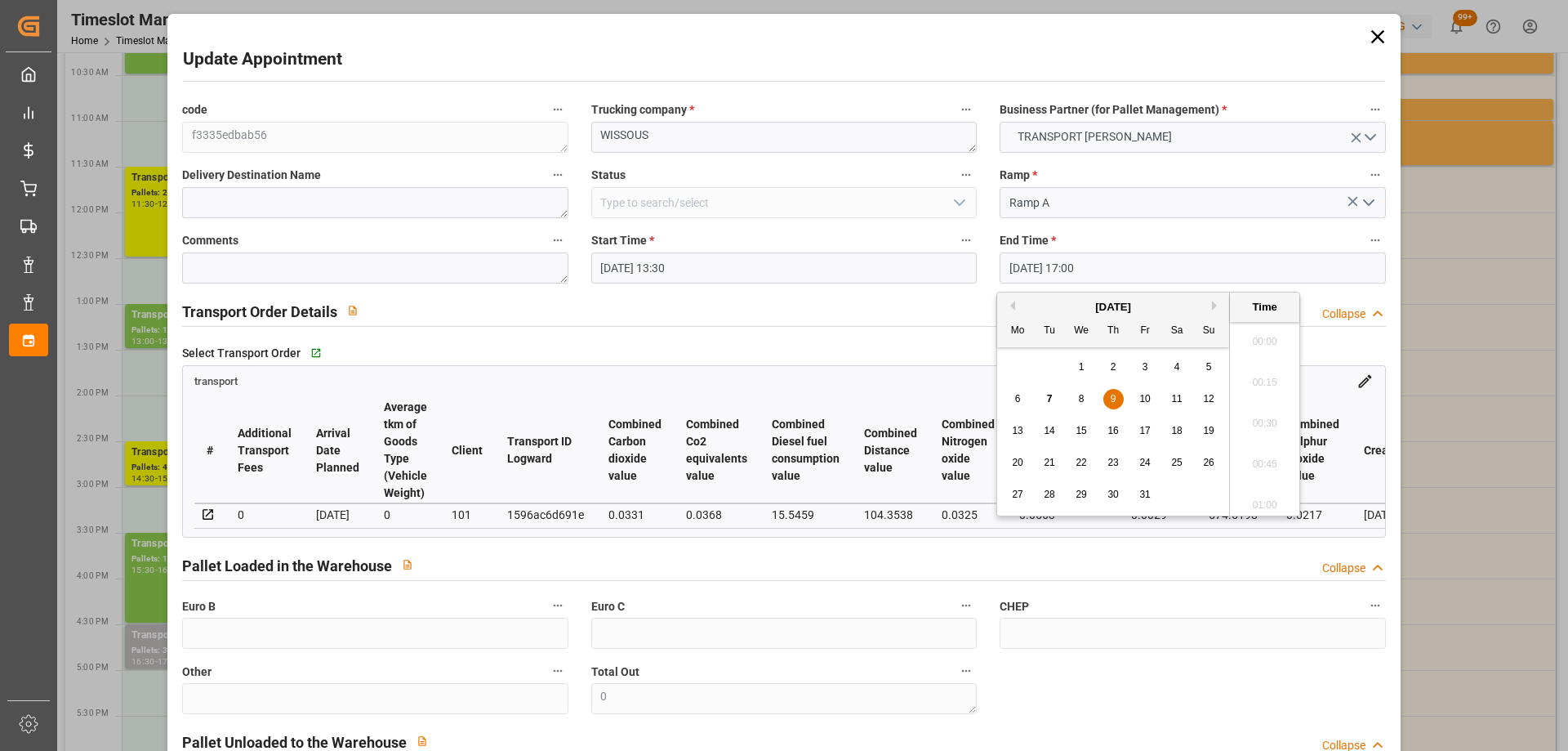
scroll to position [2702, 0]
click at [1115, 398] on span "9" at bounding box center [1114, 398] width 6 height 11
click at [1262, 438] on li "14:00" at bounding box center [1264, 436] width 69 height 41
type input "09-10-2025 14:00"
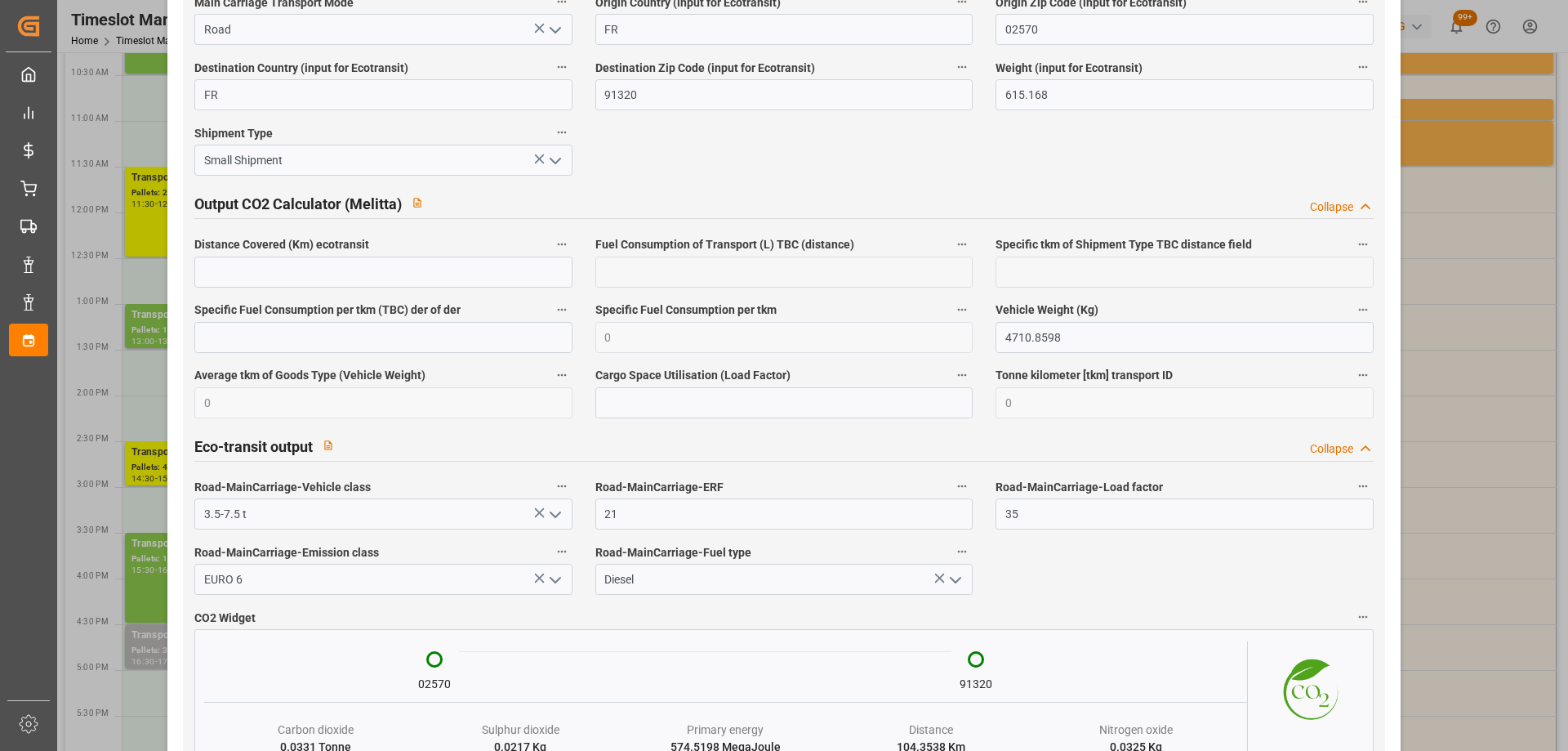
scroll to position [2695, 0]
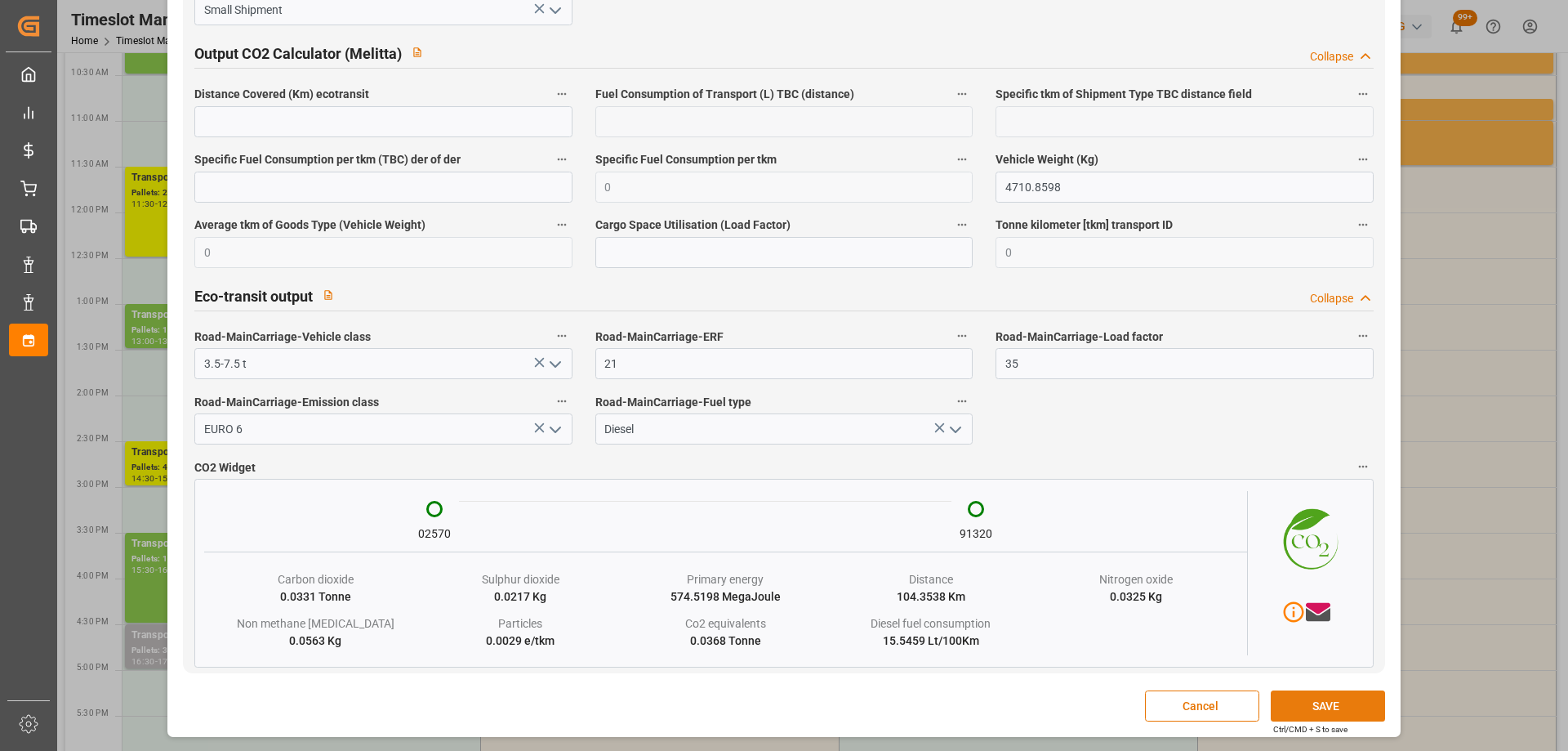
click at [1314, 698] on button "SAVE" at bounding box center [1328, 707] width 115 height 31
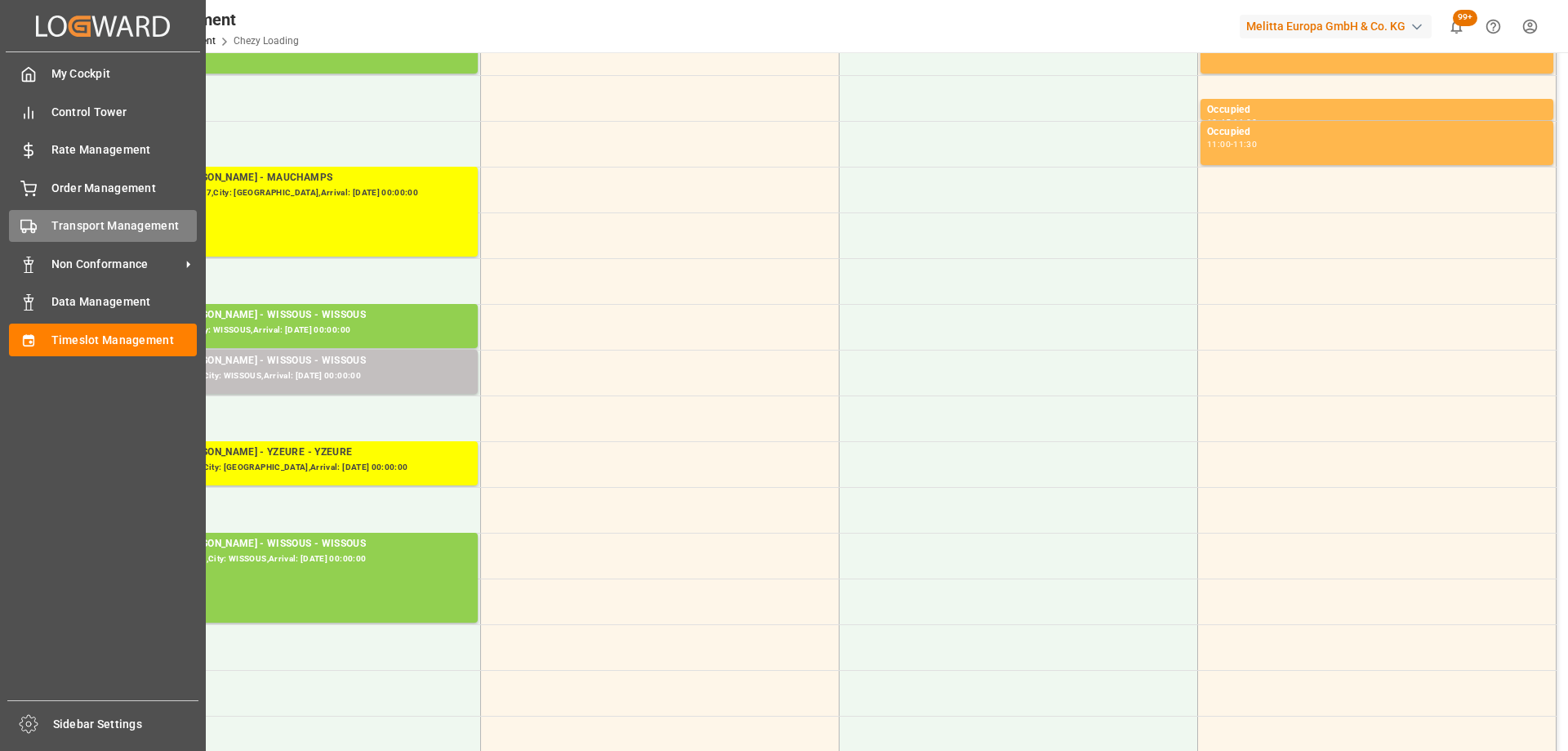
click at [53, 223] on span "Transport Management" at bounding box center [125, 226] width 146 height 18
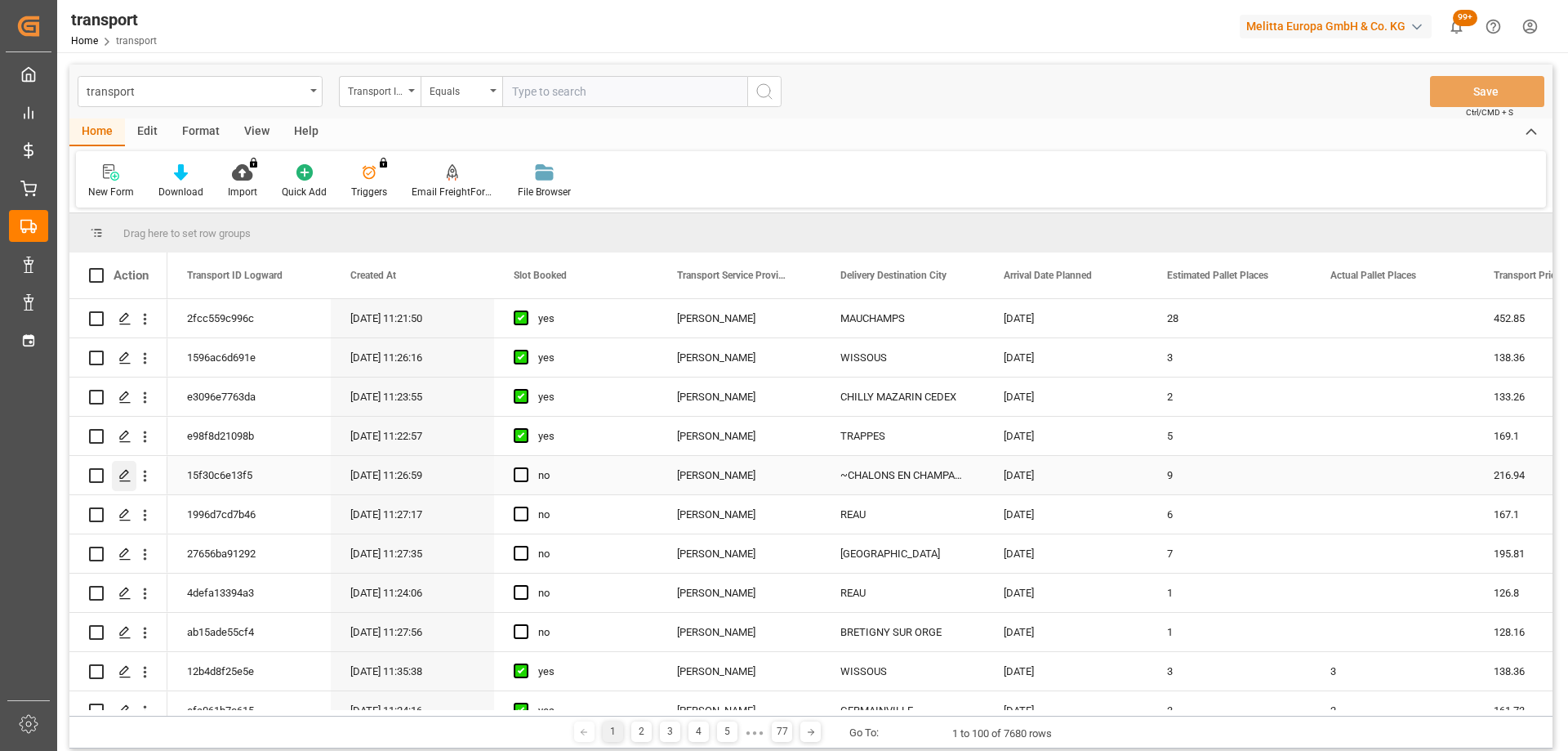
click at [123, 470] on icon "Press SPACE to select this row." at bounding box center [125, 476] width 13 height 13
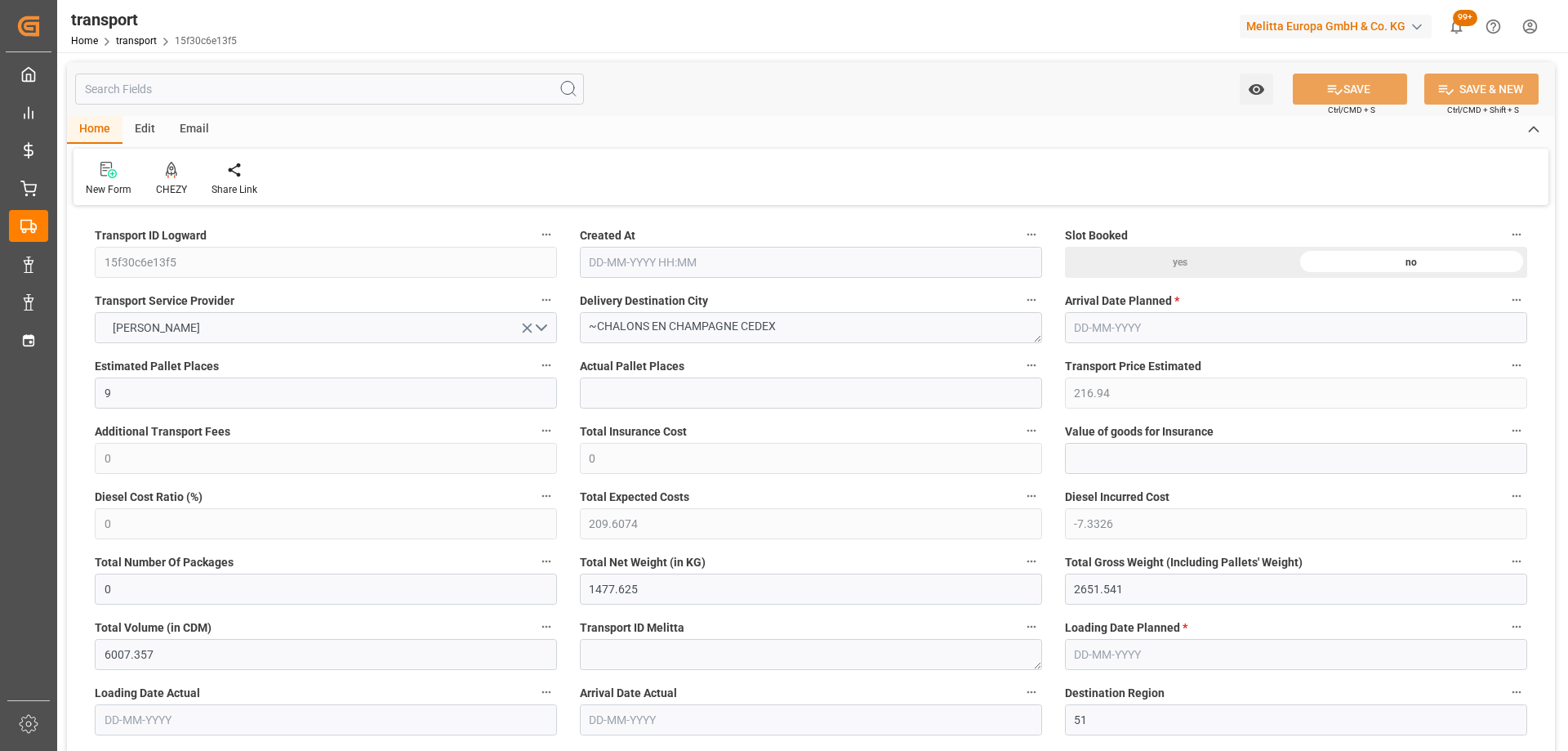
type input "07-10-2025 11:26"
type input "[DATE]"
drag, startPoint x: 739, startPoint y: 328, endPoint x: 599, endPoint y: 344, distance: 140.9
click at [599, 344] on div "Delivery Destination City ~CHALONS EN CHAMPAGNE CEDEX" at bounding box center [811, 316] width 485 height 66
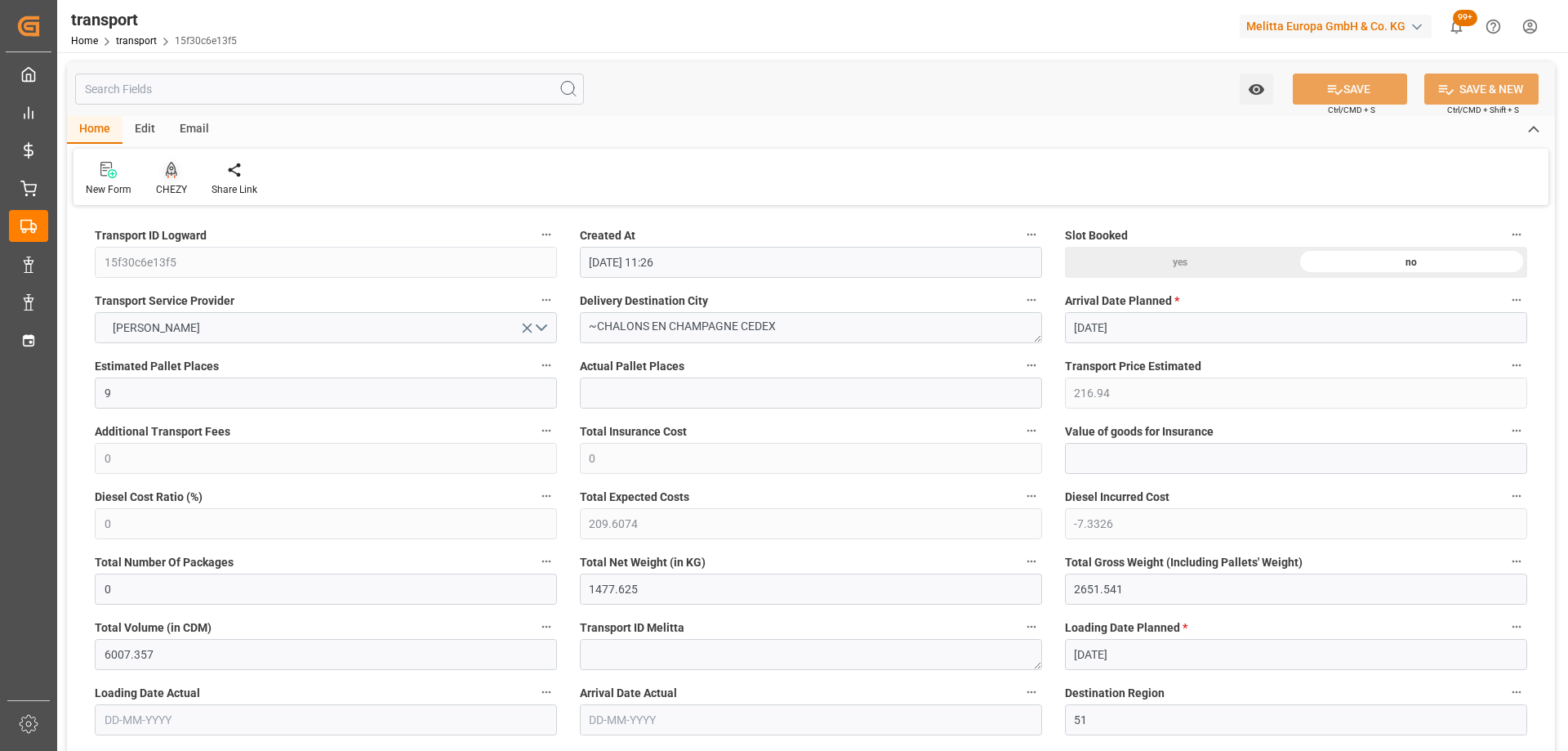
click at [168, 173] on icon at bounding box center [171, 169] width 11 height 14
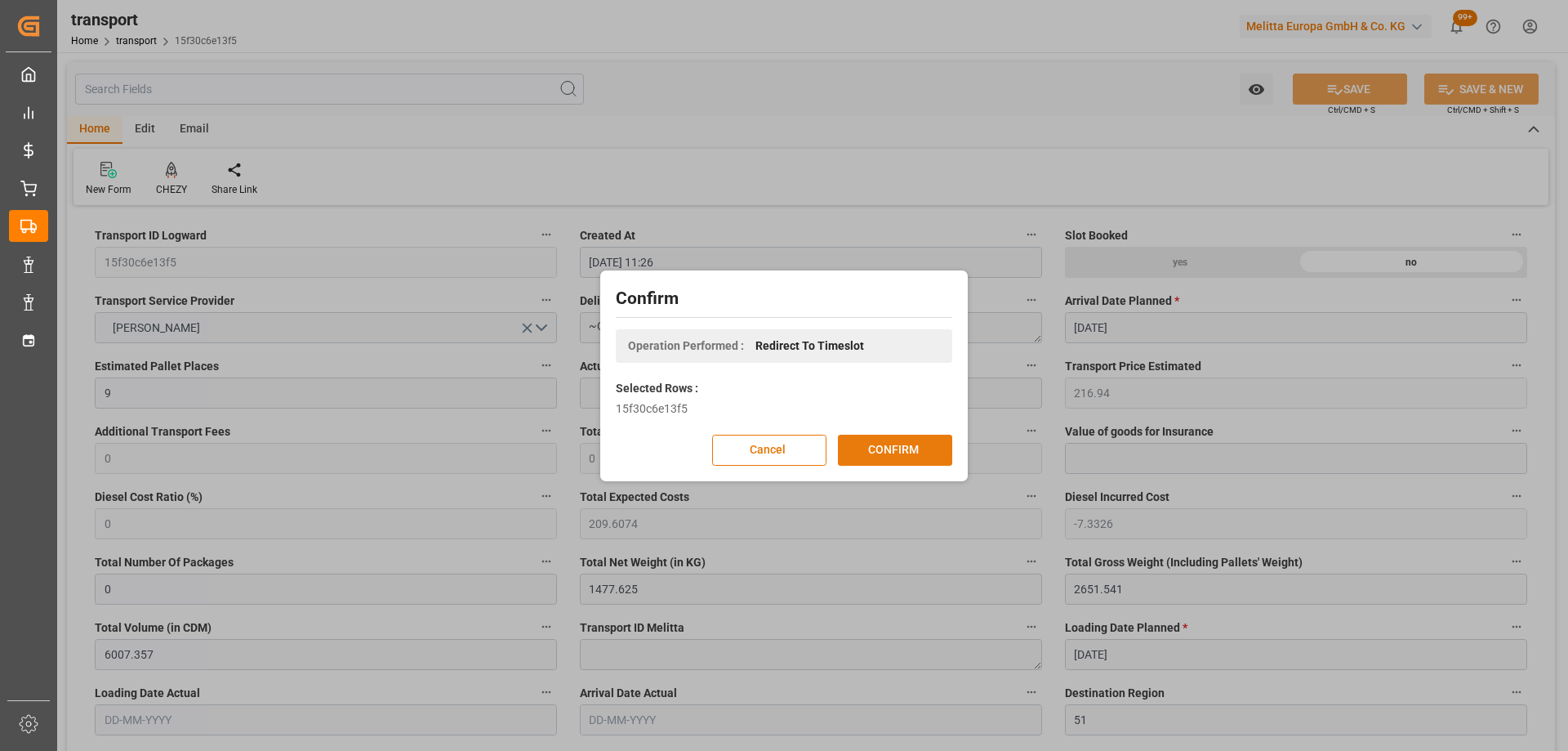
click at [870, 442] on button "CONFIRM" at bounding box center [895, 450] width 115 height 31
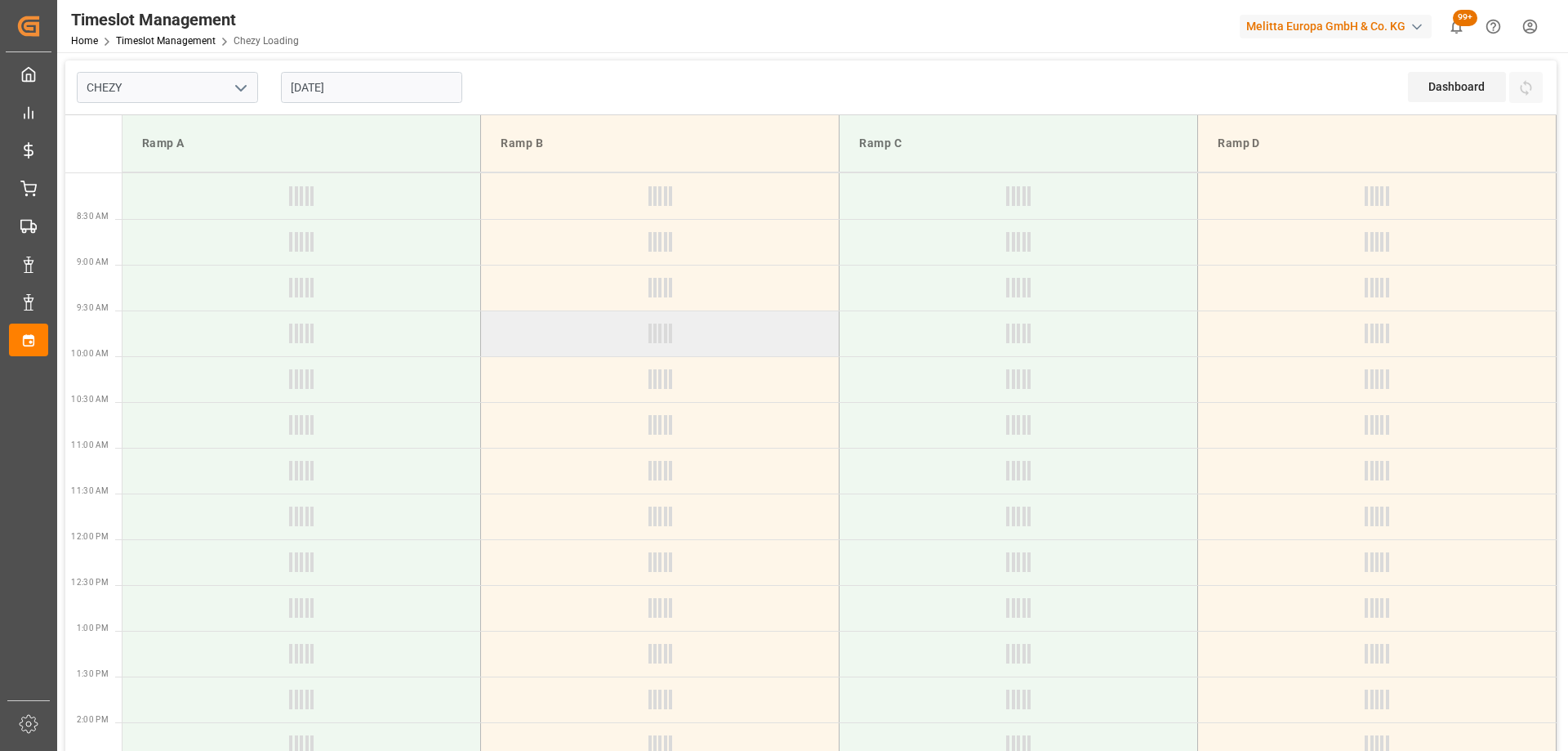
type input "Chezy Loading"
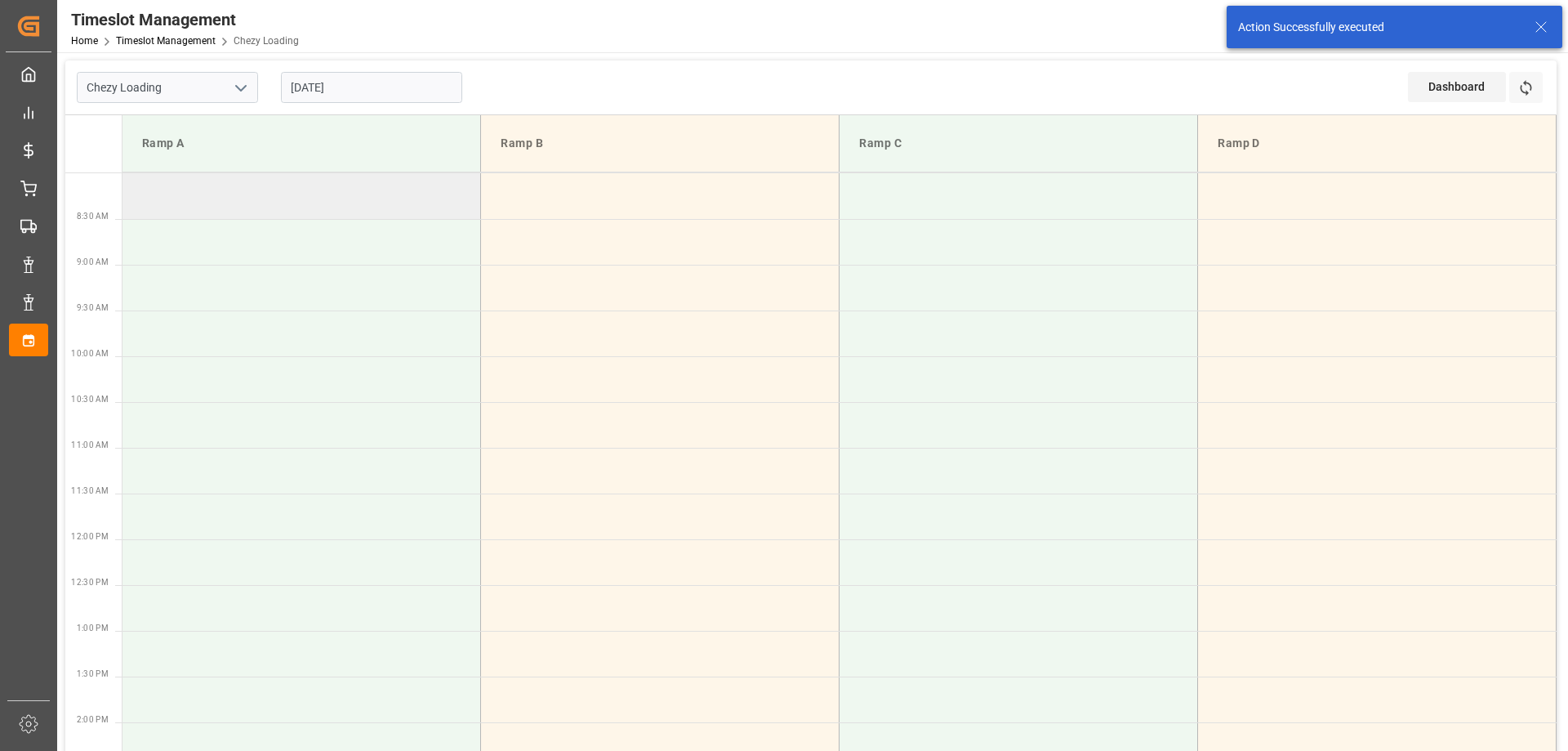
click at [331, 212] on td at bounding box center [301, 195] width 358 height 45
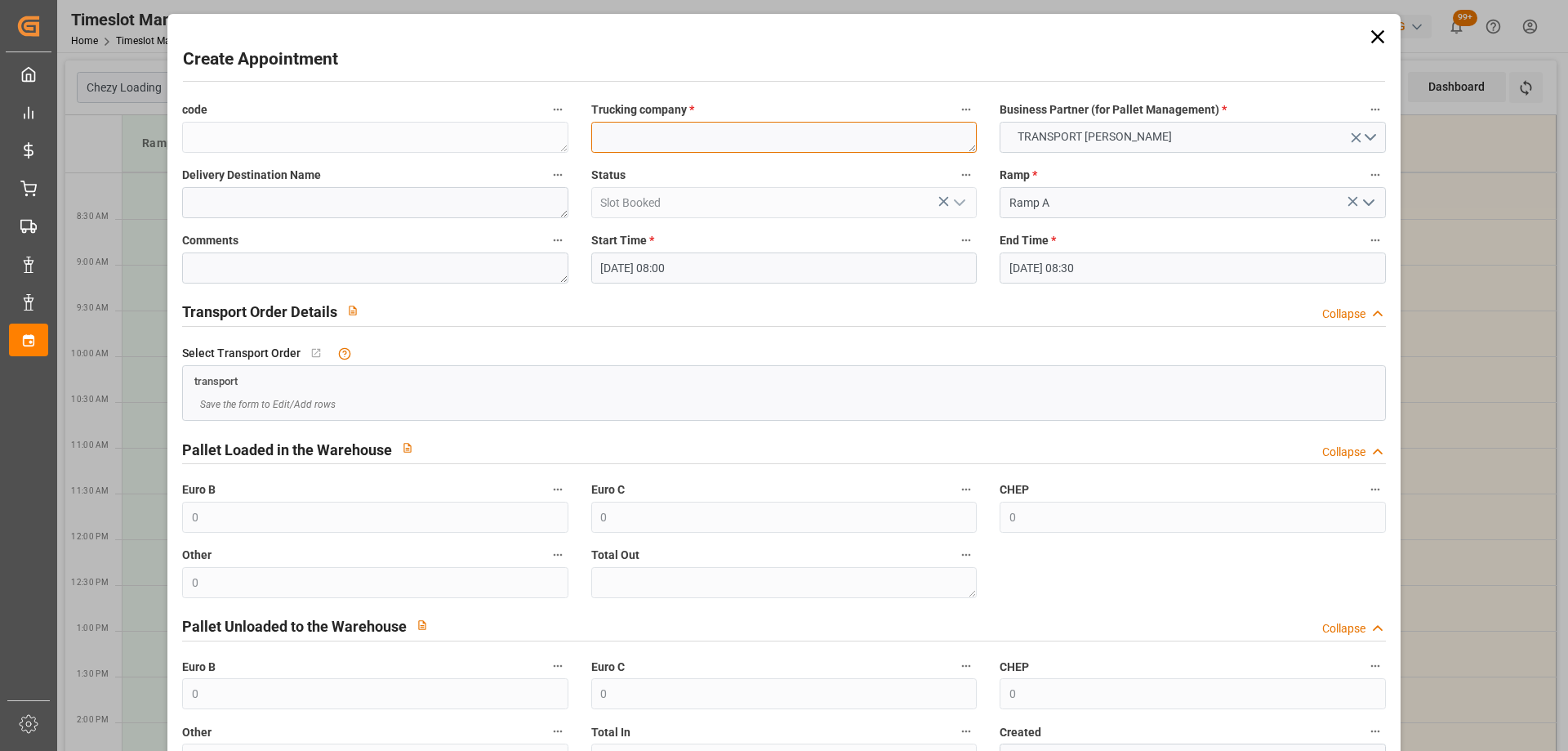
paste textarea "CHALONS EN CHAMPAGNE"
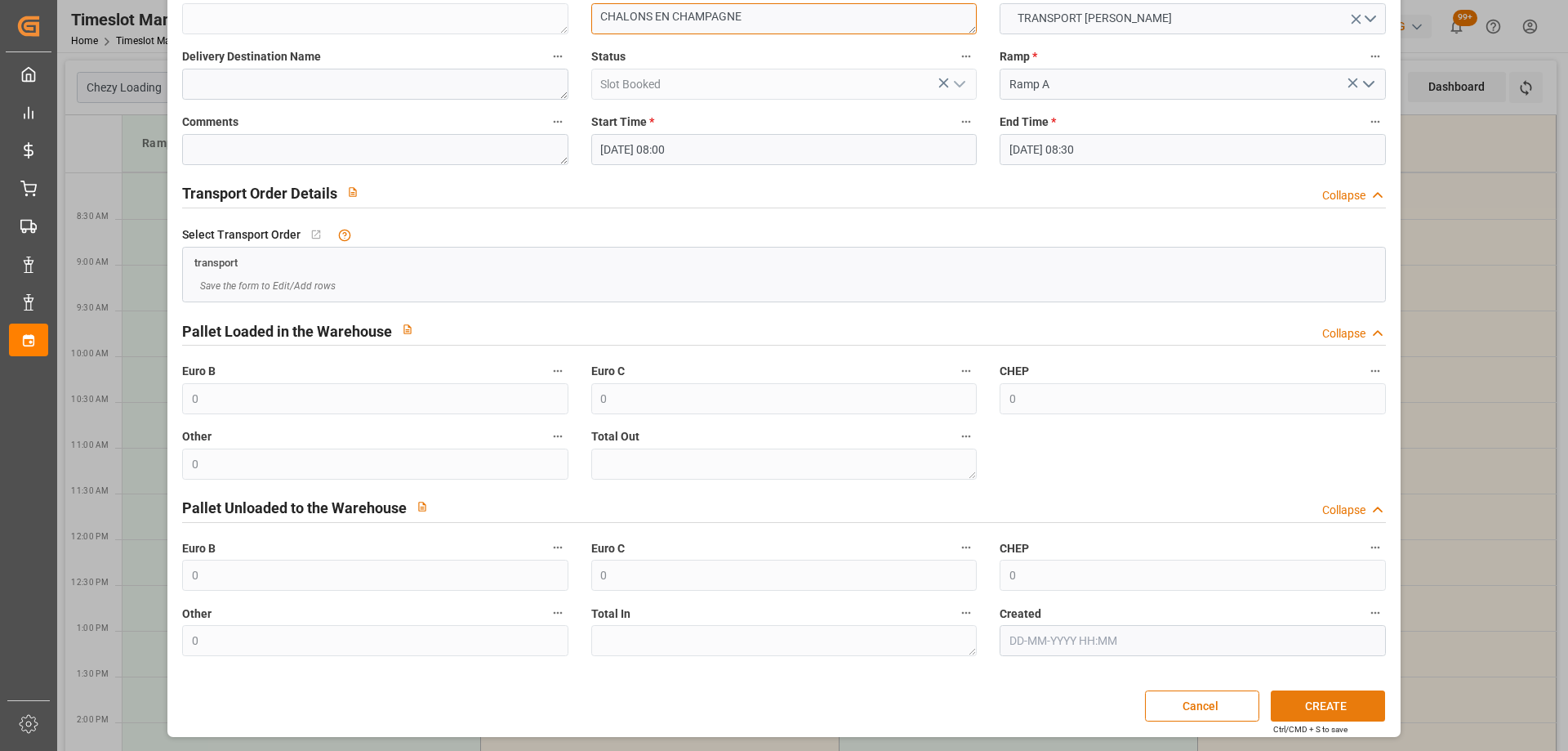
type textarea "CHALONS EN CHAMPAGNE"
click at [1316, 703] on button "CREATE" at bounding box center [1328, 707] width 115 height 31
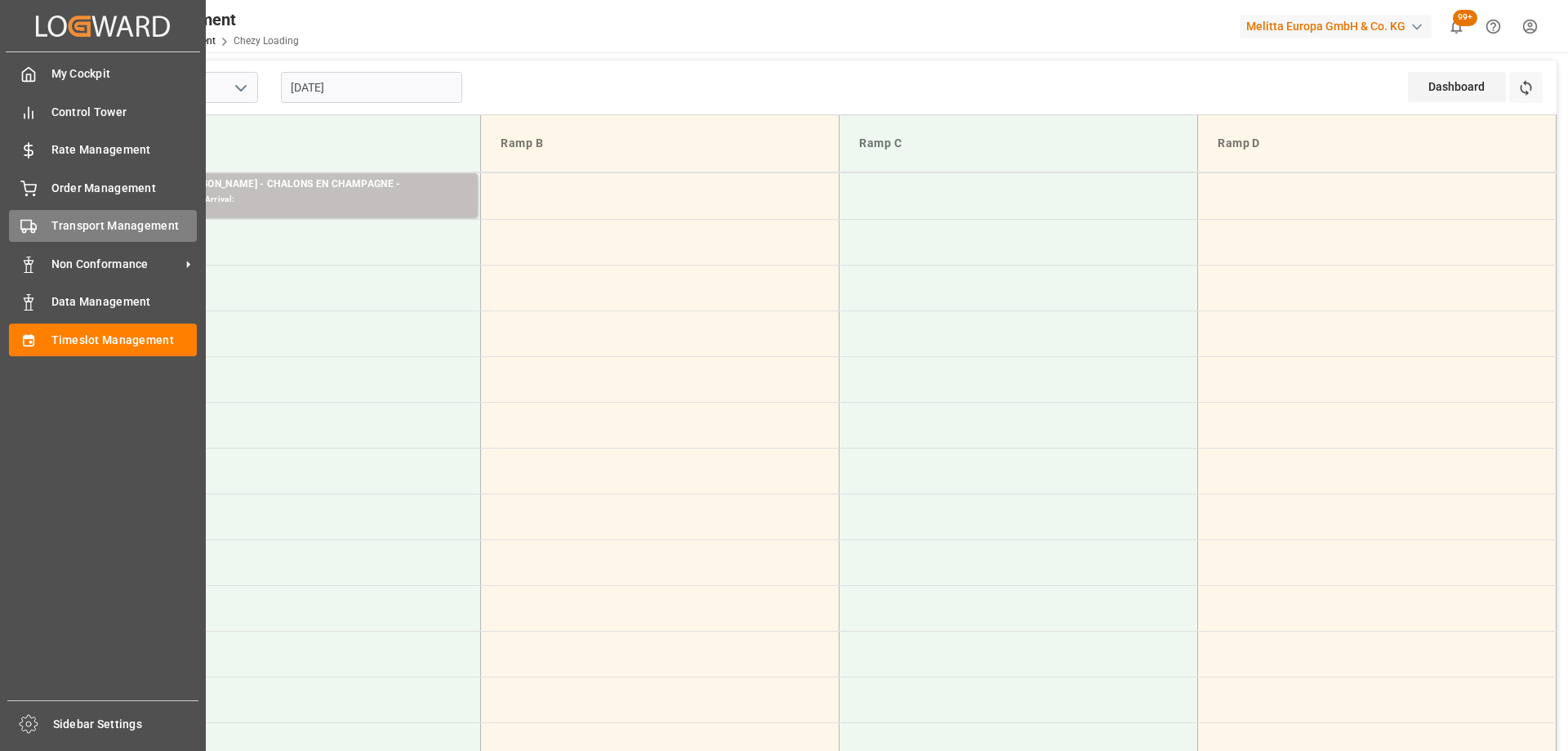
click at [66, 224] on span "Transport Management" at bounding box center [125, 226] width 146 height 18
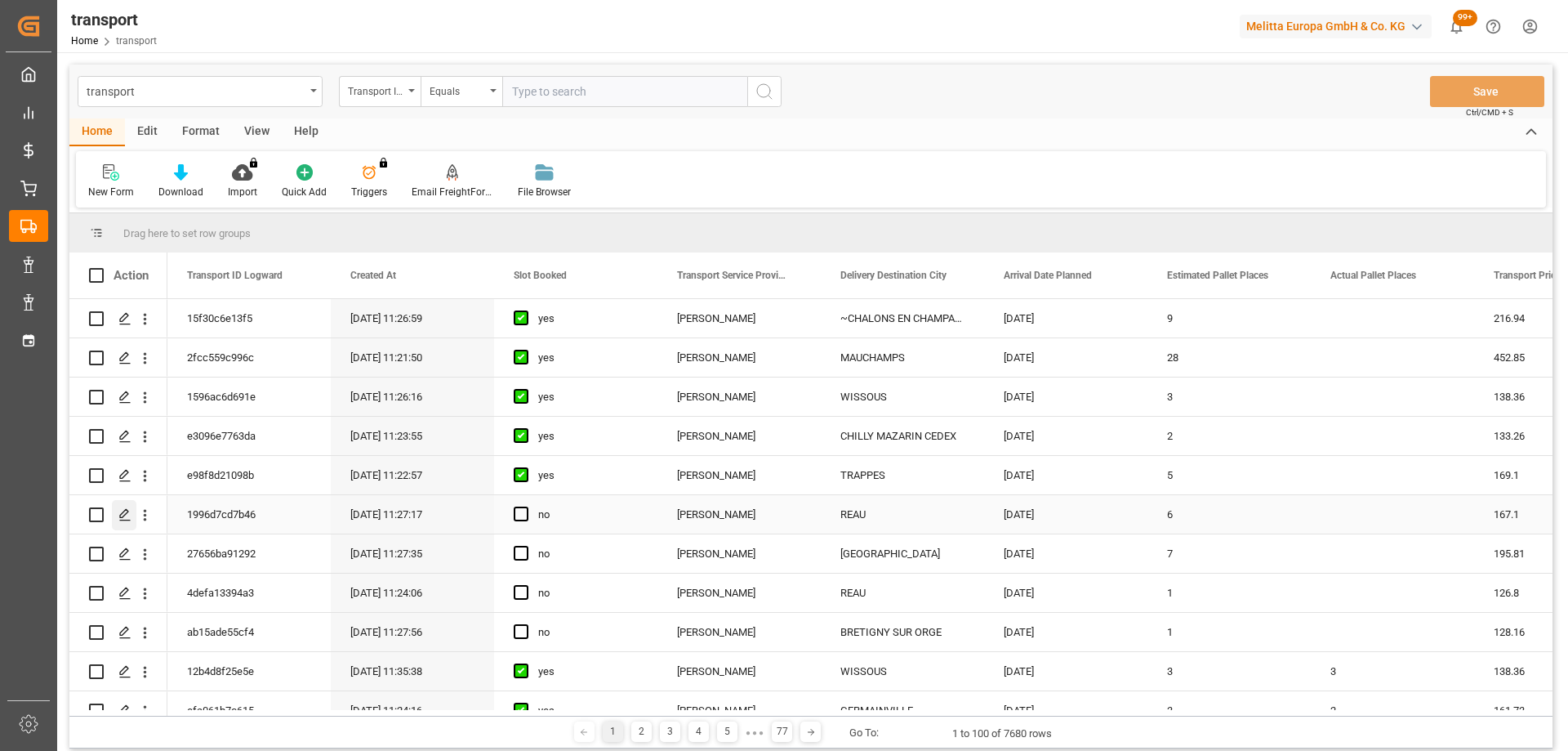
click at [118, 511] on div "Press SPACE to select this row." at bounding box center [124, 515] width 24 height 31
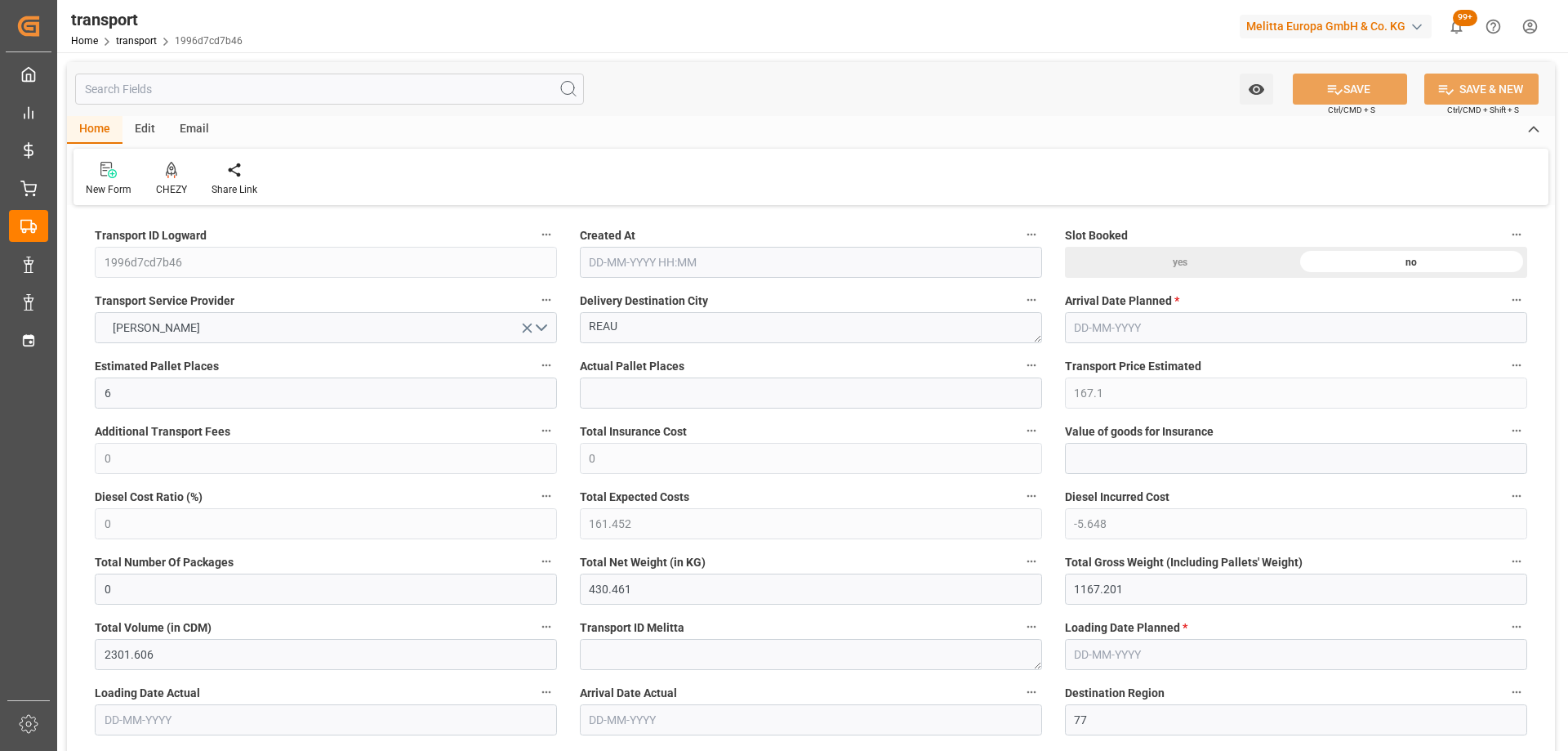
type input "6"
type input "167.1"
type input "0"
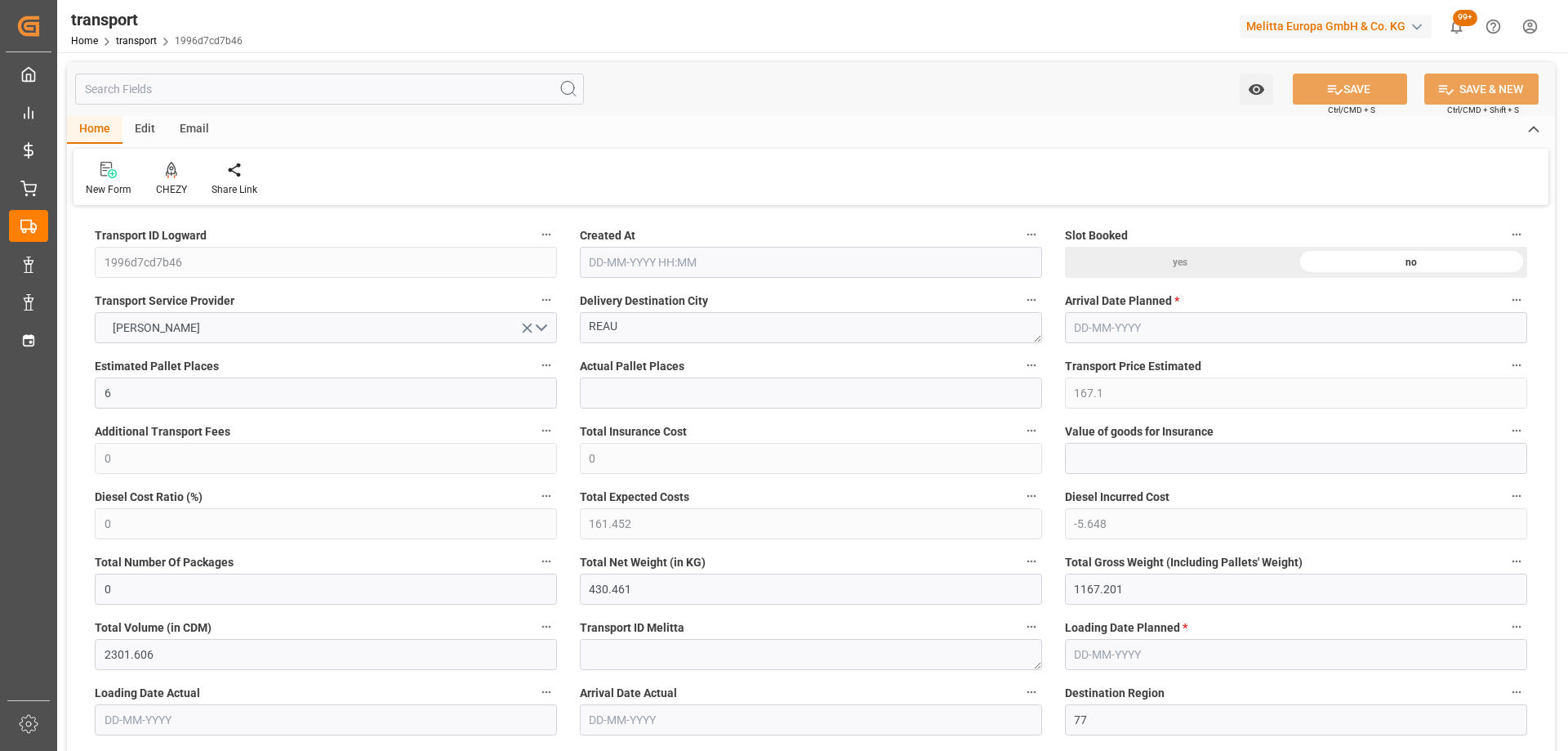
type input "161.452"
type input "-5.648"
type input "0"
type input "430.461"
type input "1167.201"
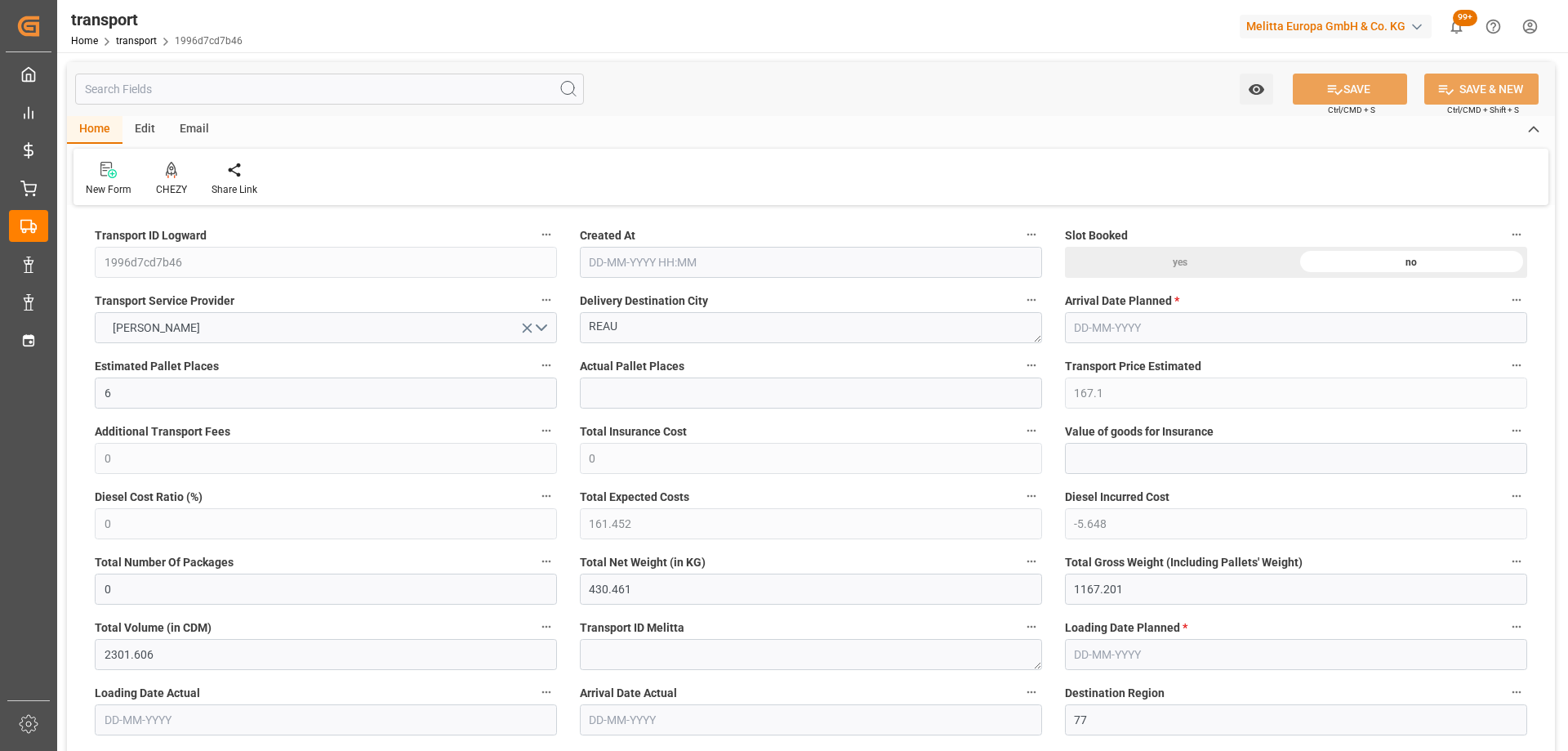
type input "2301.606"
type input "77"
type input "0"
type input "246"
type input "28"
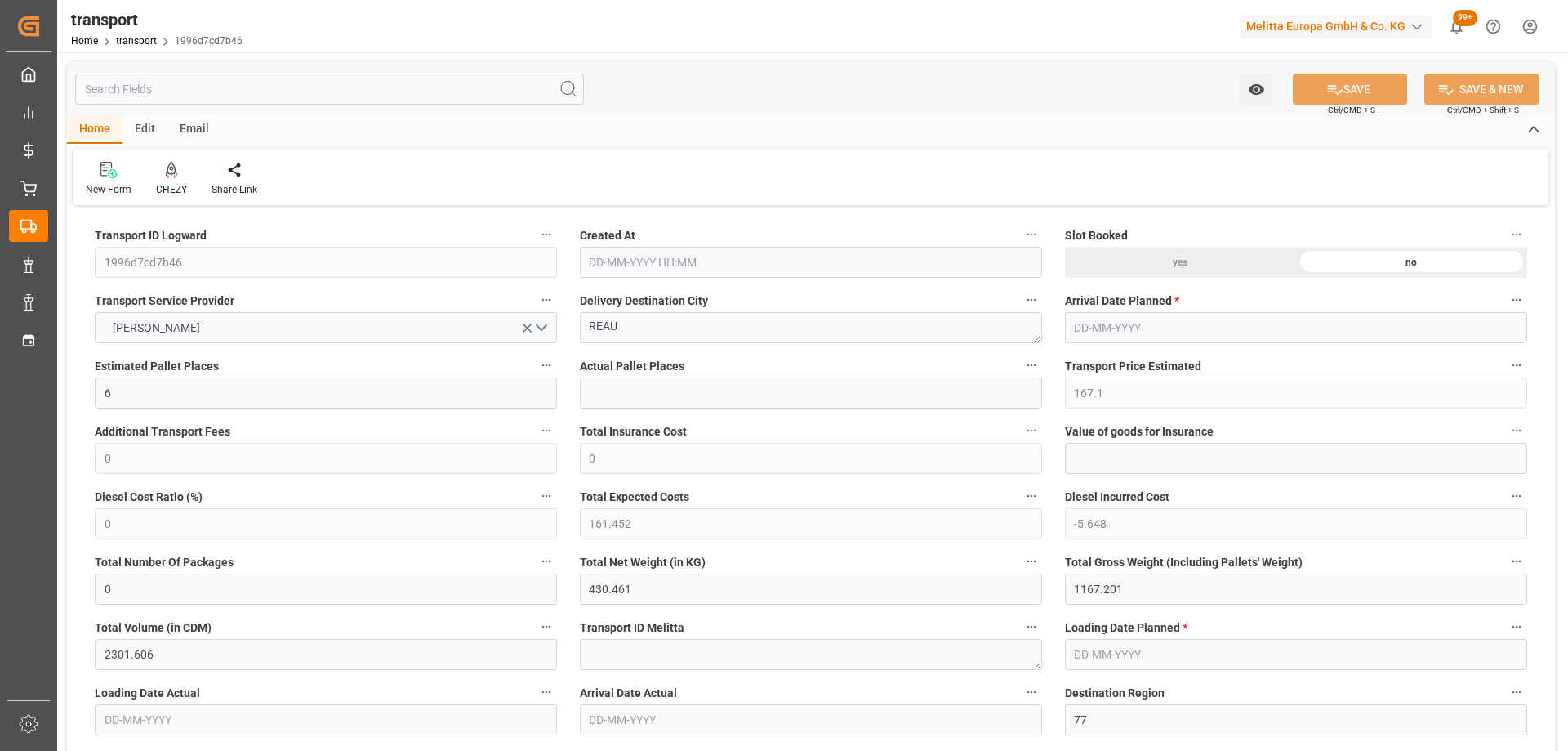
type input "101"
type input "523.201"
type input "0"
type input "4710.8598"
type input "0"
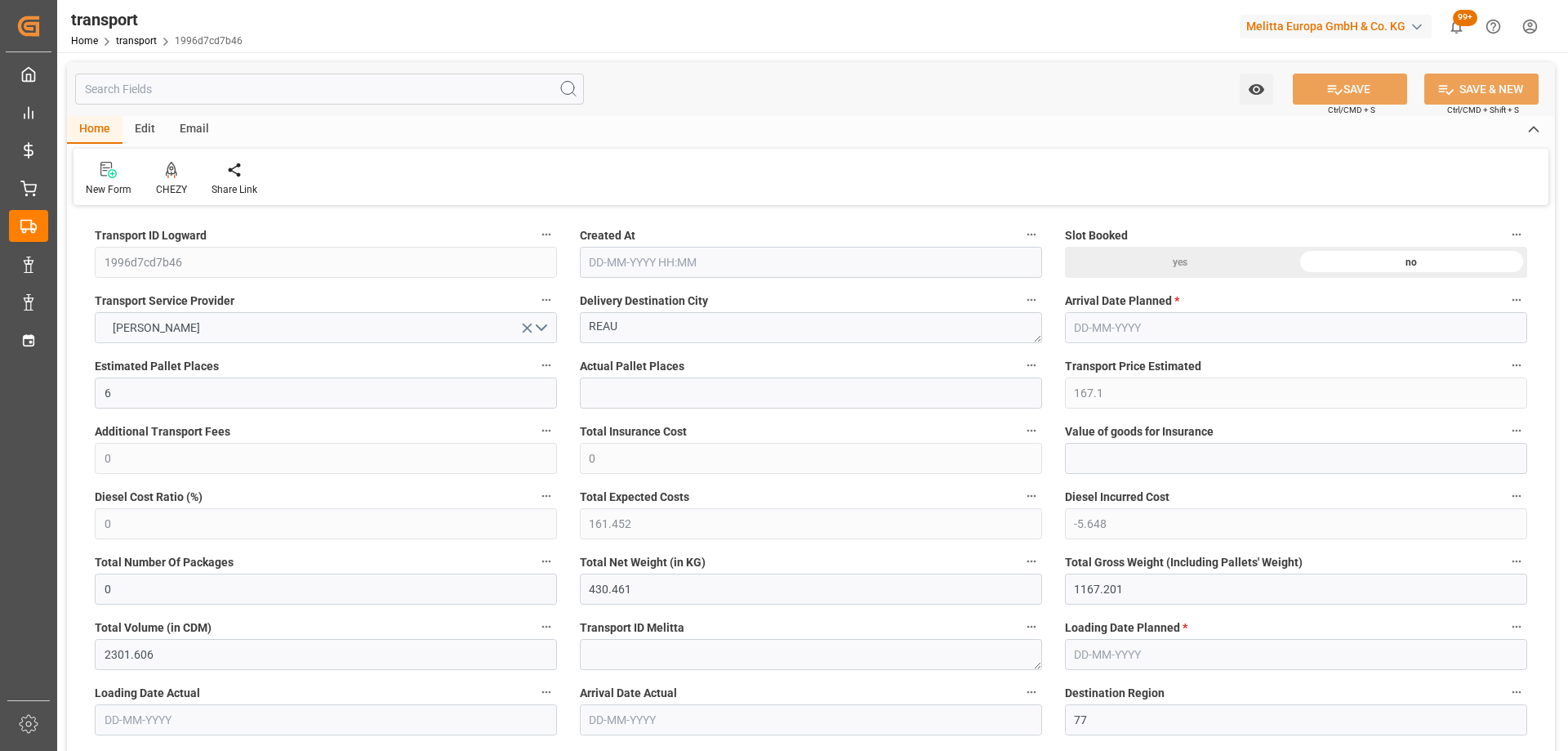
type input "0"
type input "21"
type input "35"
type input "[DATE] 11:27"
type input "[DATE]"
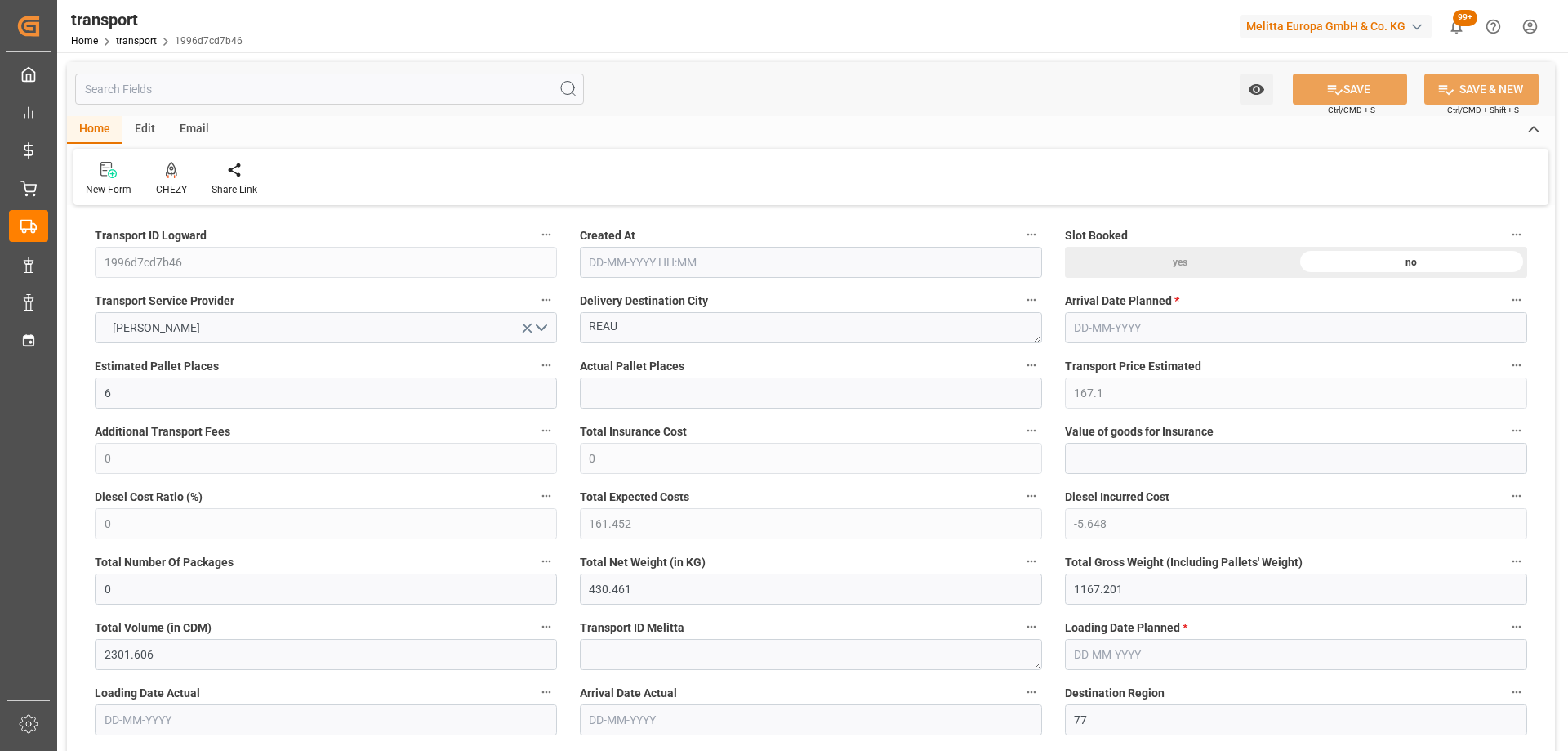
type input "[DATE]"
drag, startPoint x: 629, startPoint y: 323, endPoint x: 467, endPoint y: 348, distance: 163.9
click at [162, 169] on div at bounding box center [172, 169] width 31 height 18
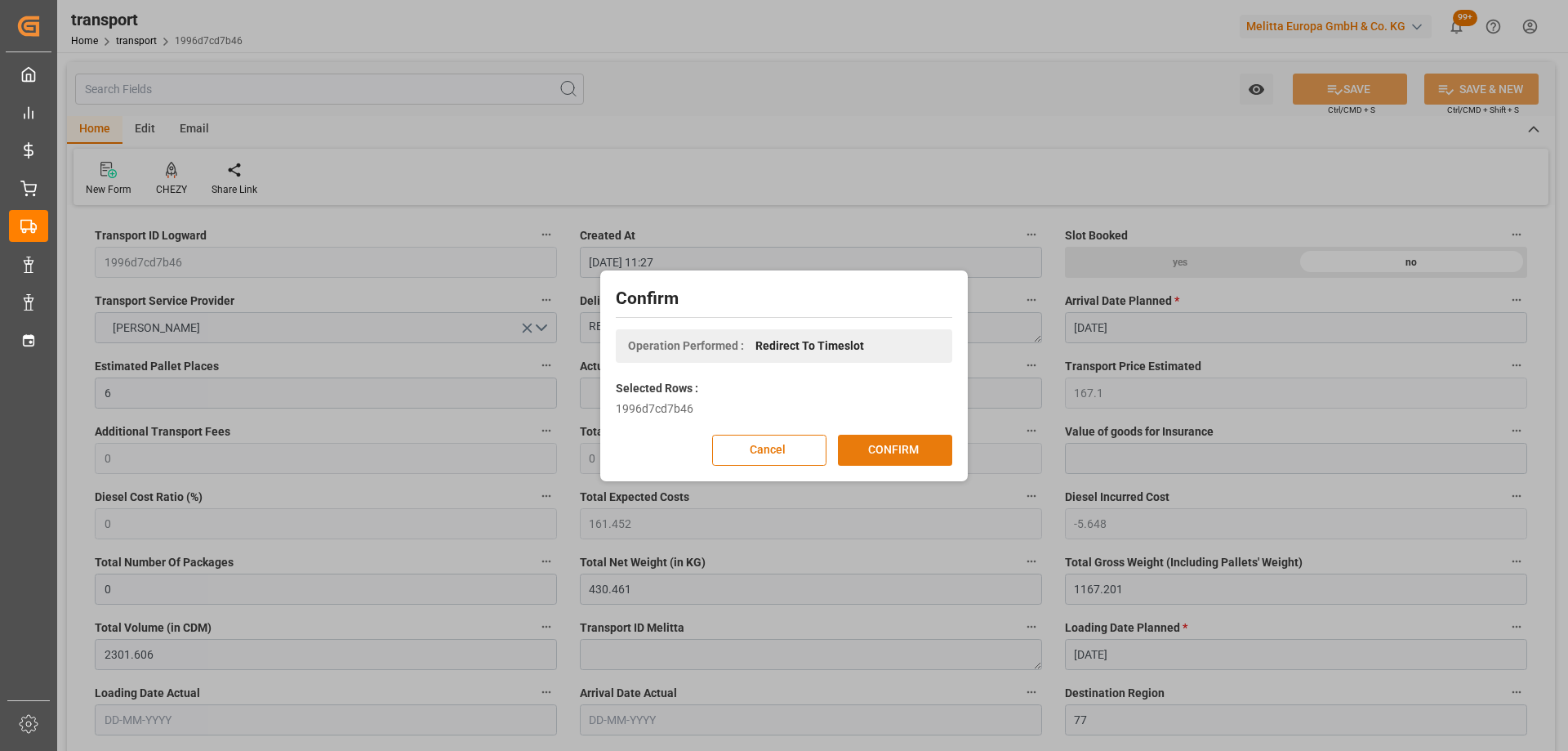
click at [917, 443] on button "CONFIRM" at bounding box center [895, 450] width 115 height 31
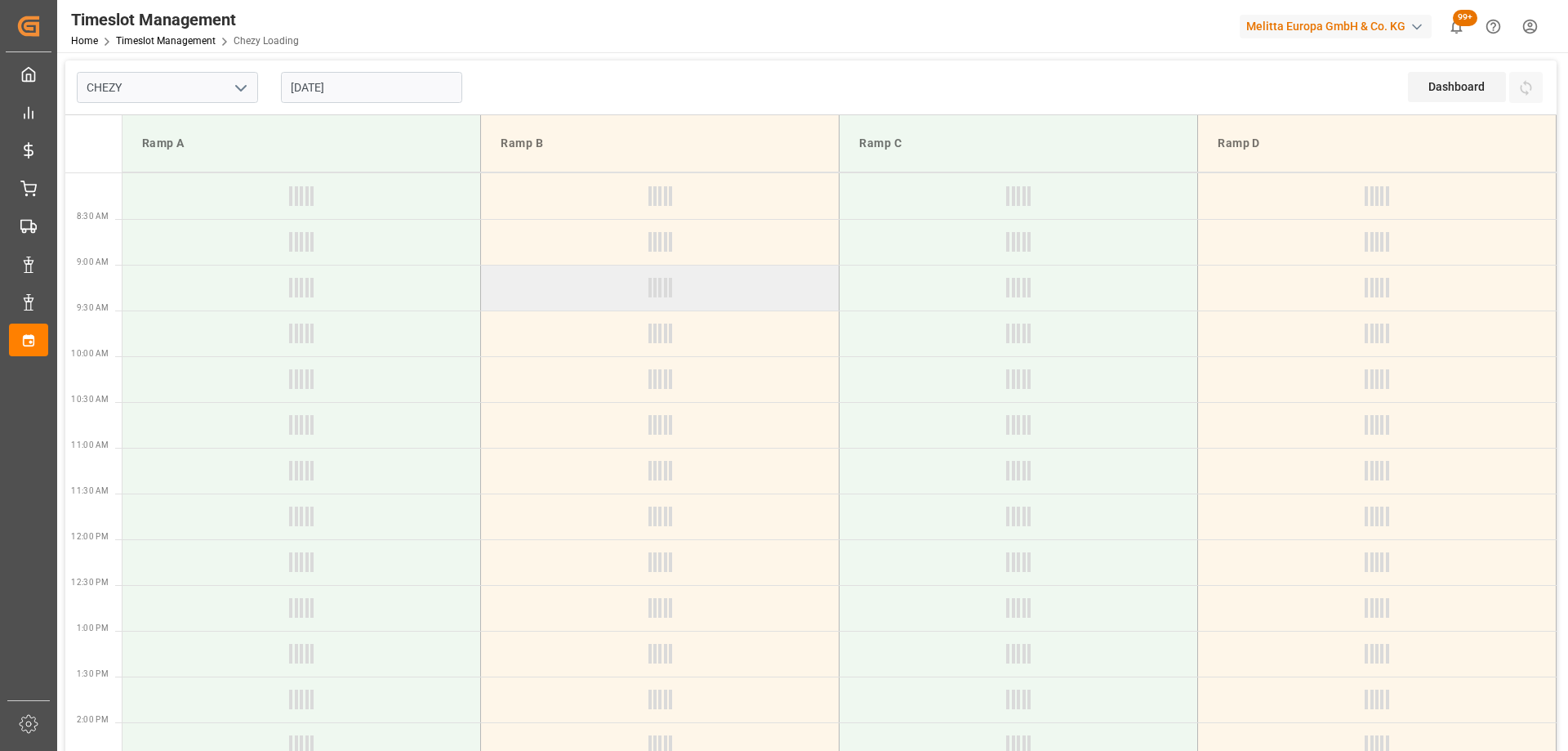
type input "Chezy Loading"
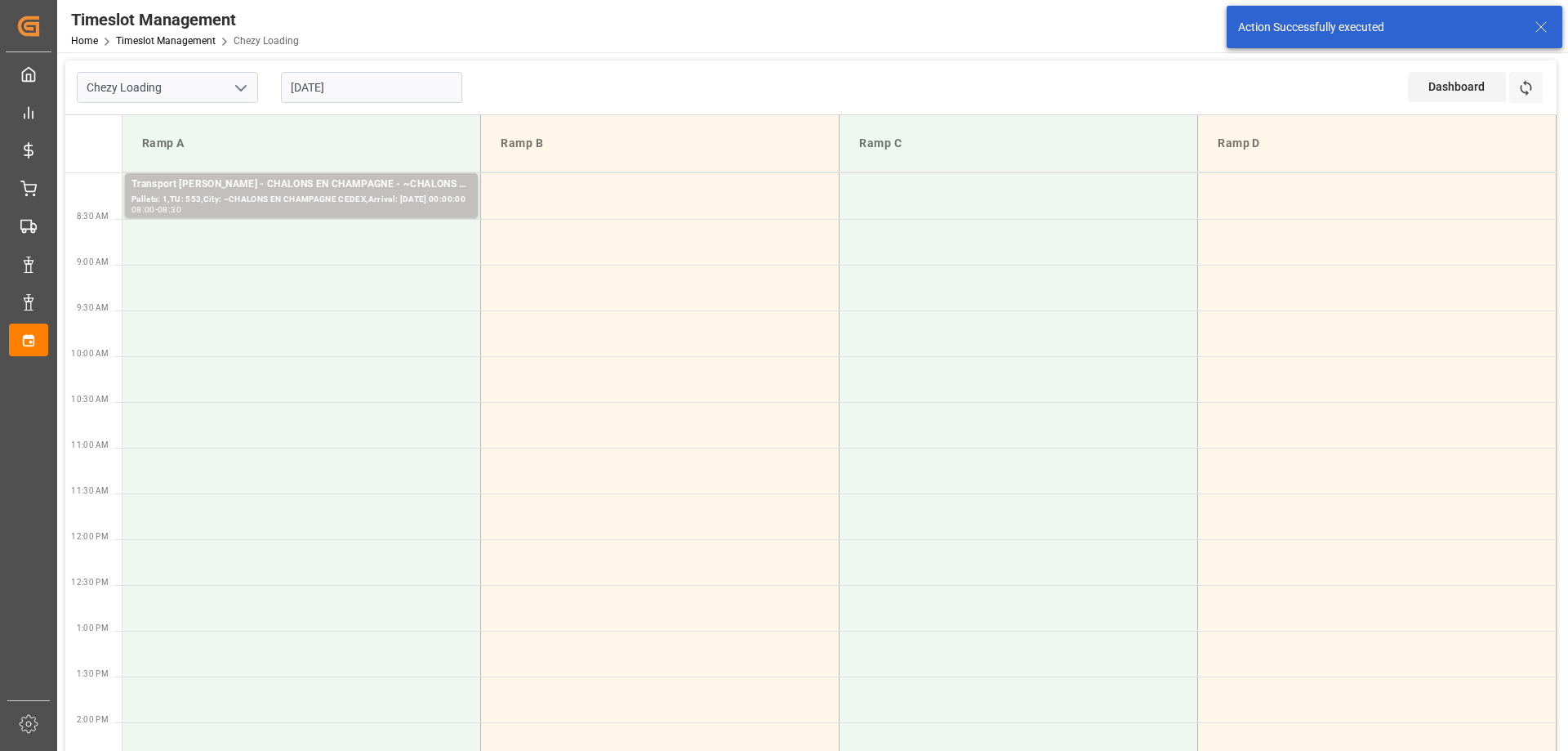
click at [386, 87] on input "[DATE]" at bounding box center [372, 88] width 181 height 31
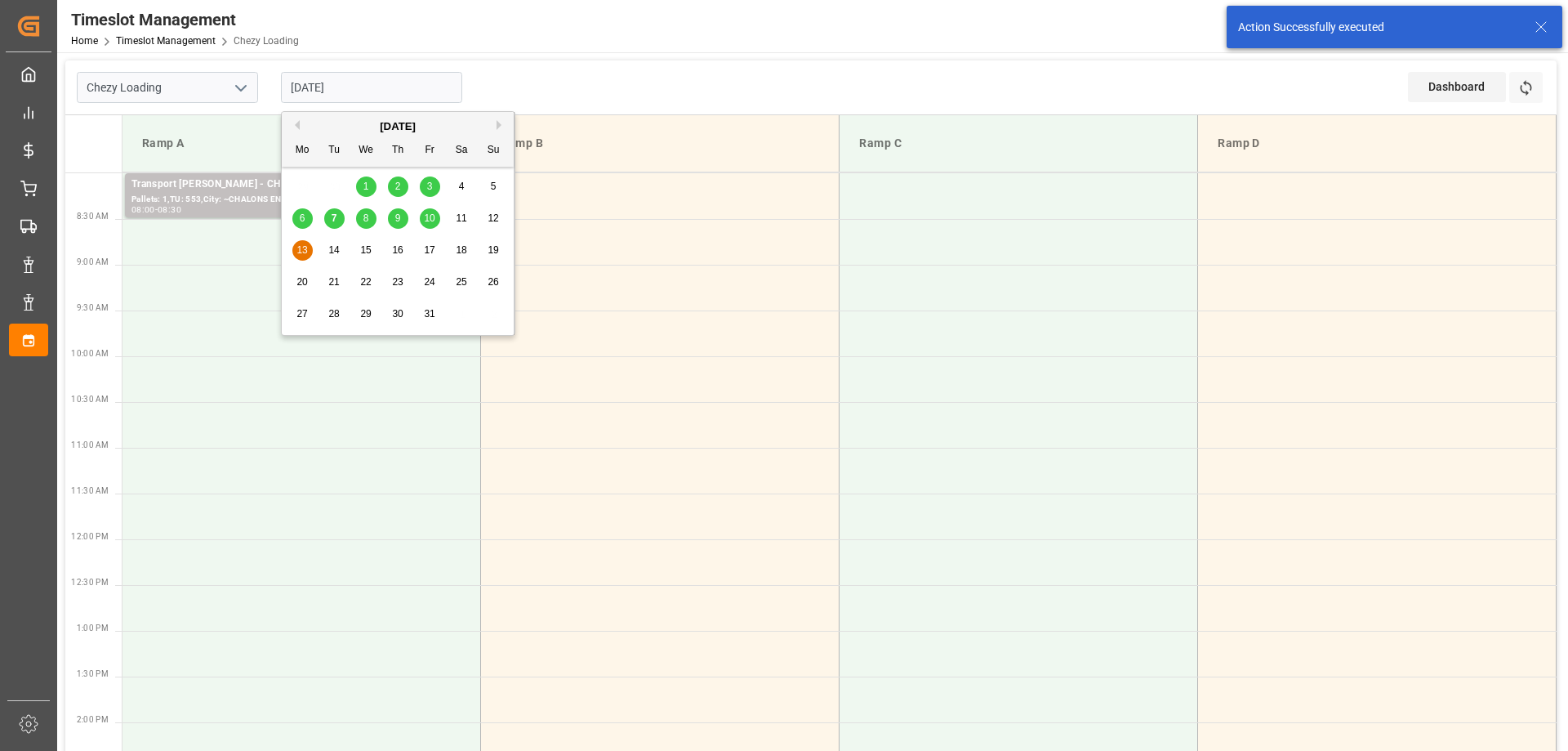
click at [425, 219] on span "10" at bounding box center [429, 218] width 10 height 11
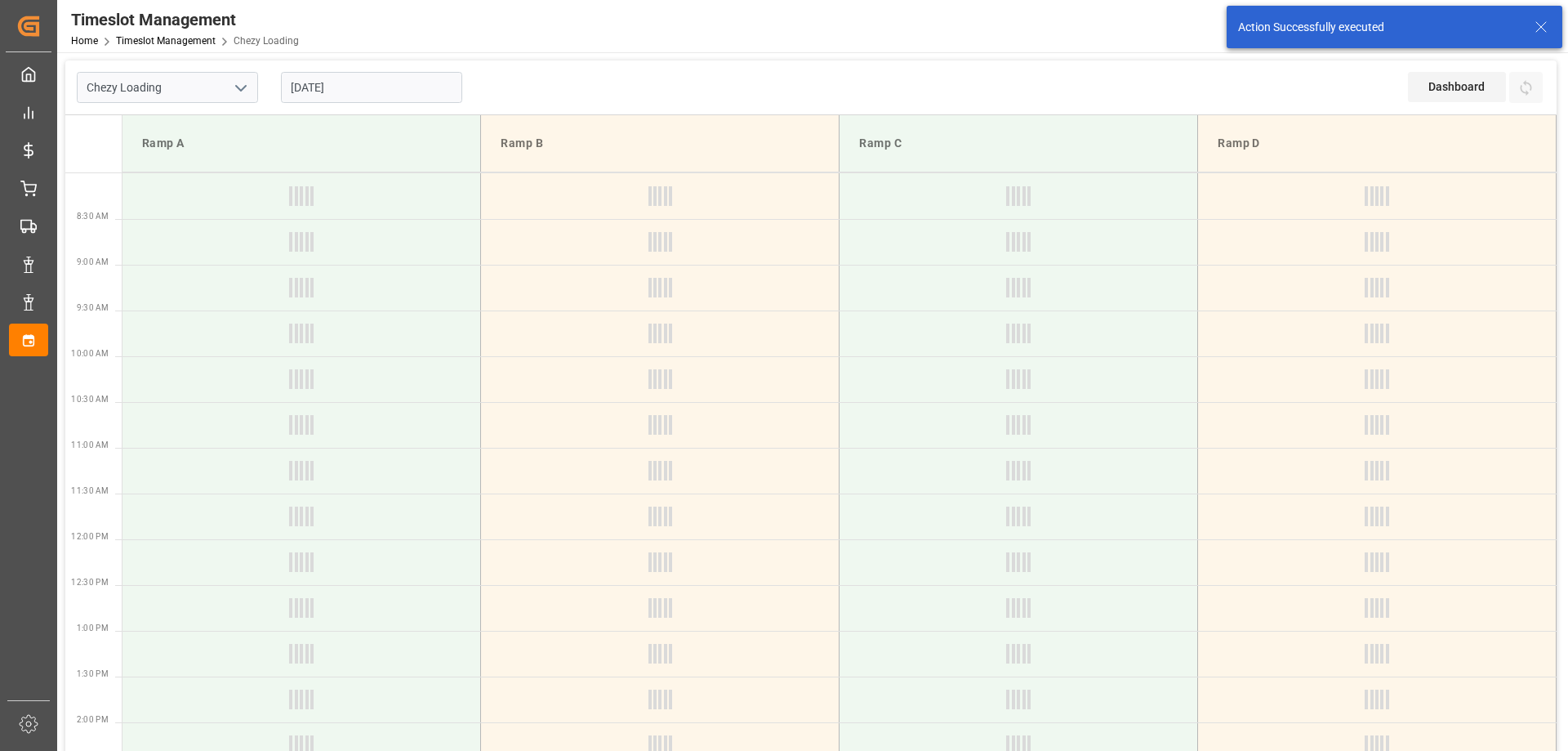
type input "[DATE]"
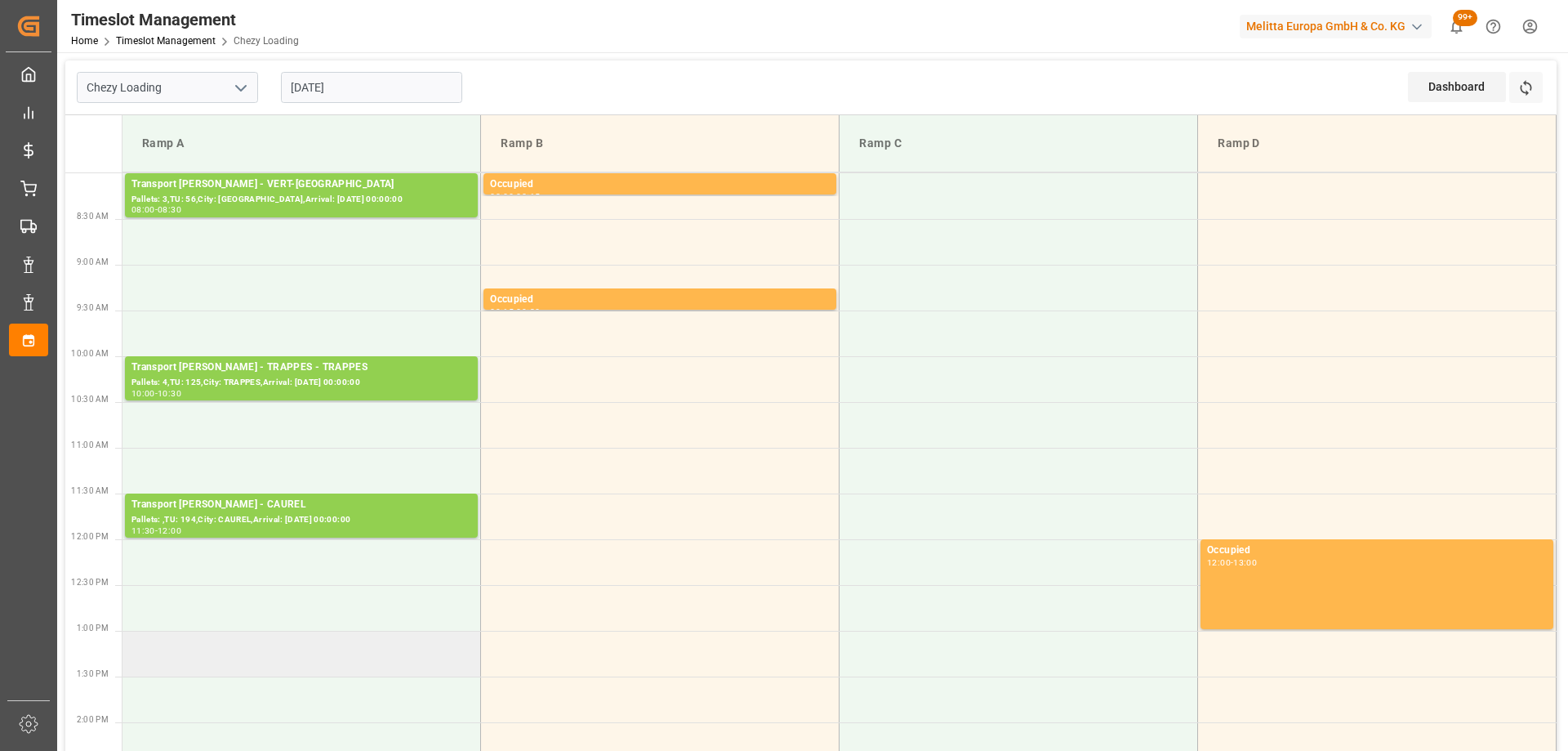
click at [299, 668] on td at bounding box center [301, 653] width 358 height 45
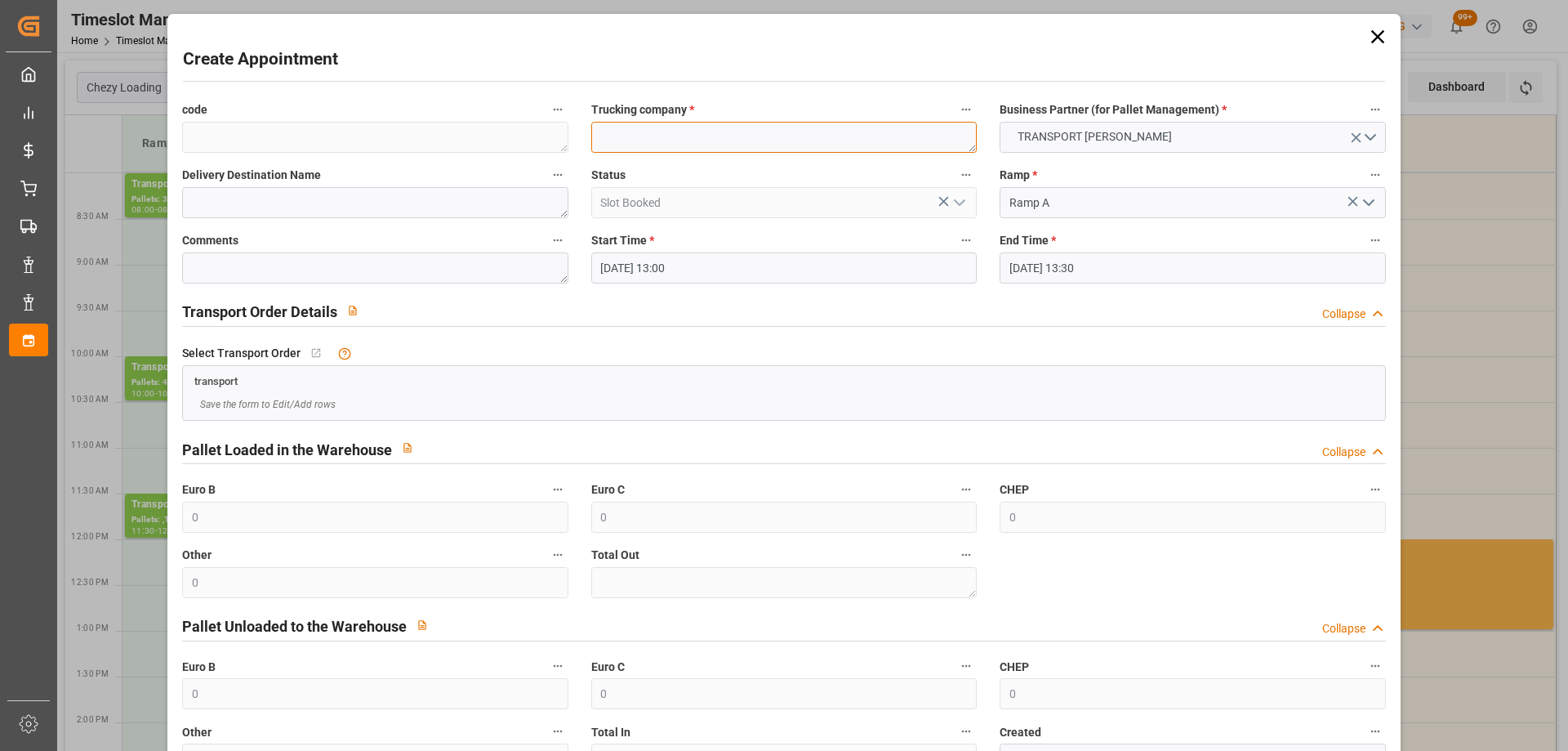
paste textarea "REAU"
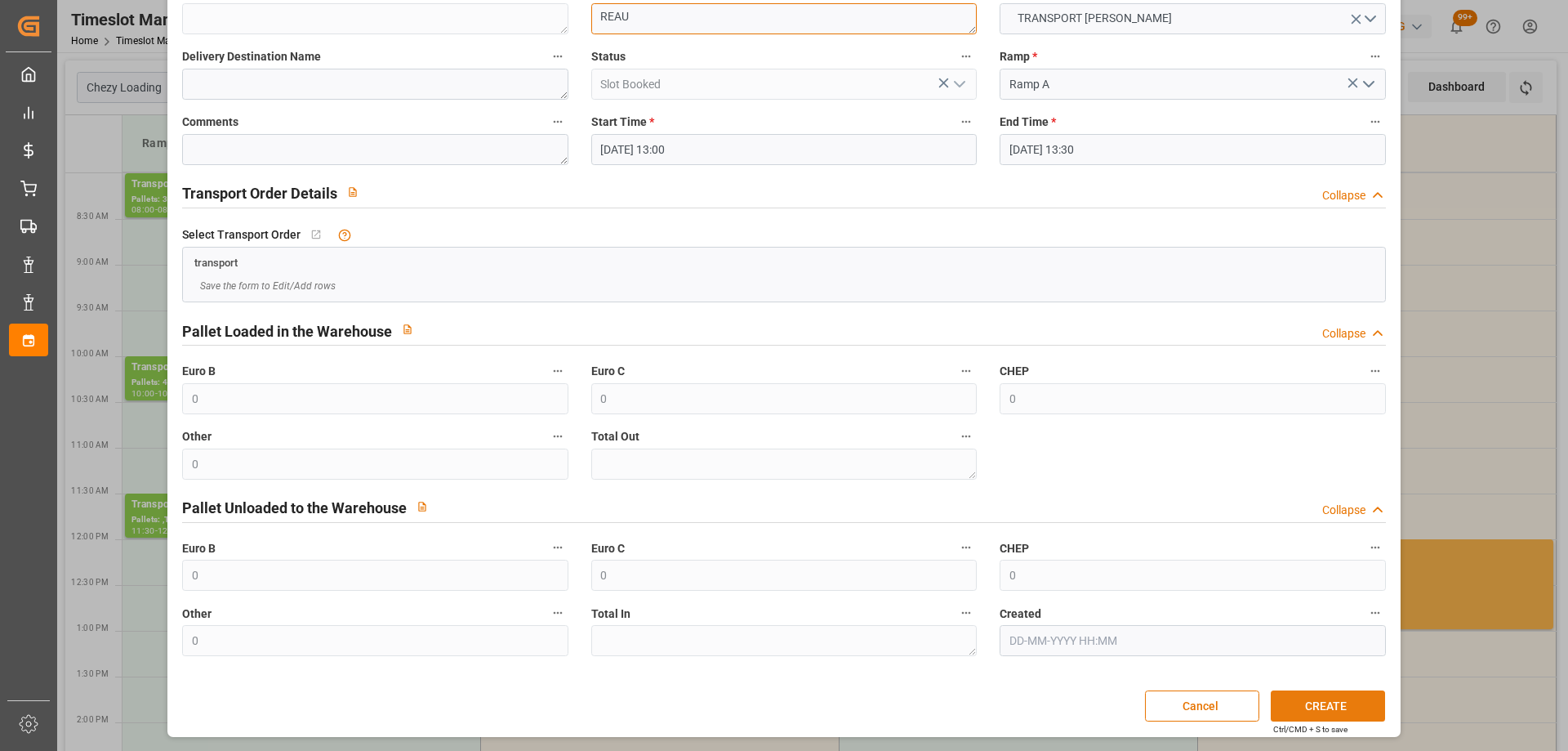
type textarea "REAU"
click at [1347, 698] on button "CREATE" at bounding box center [1328, 707] width 115 height 31
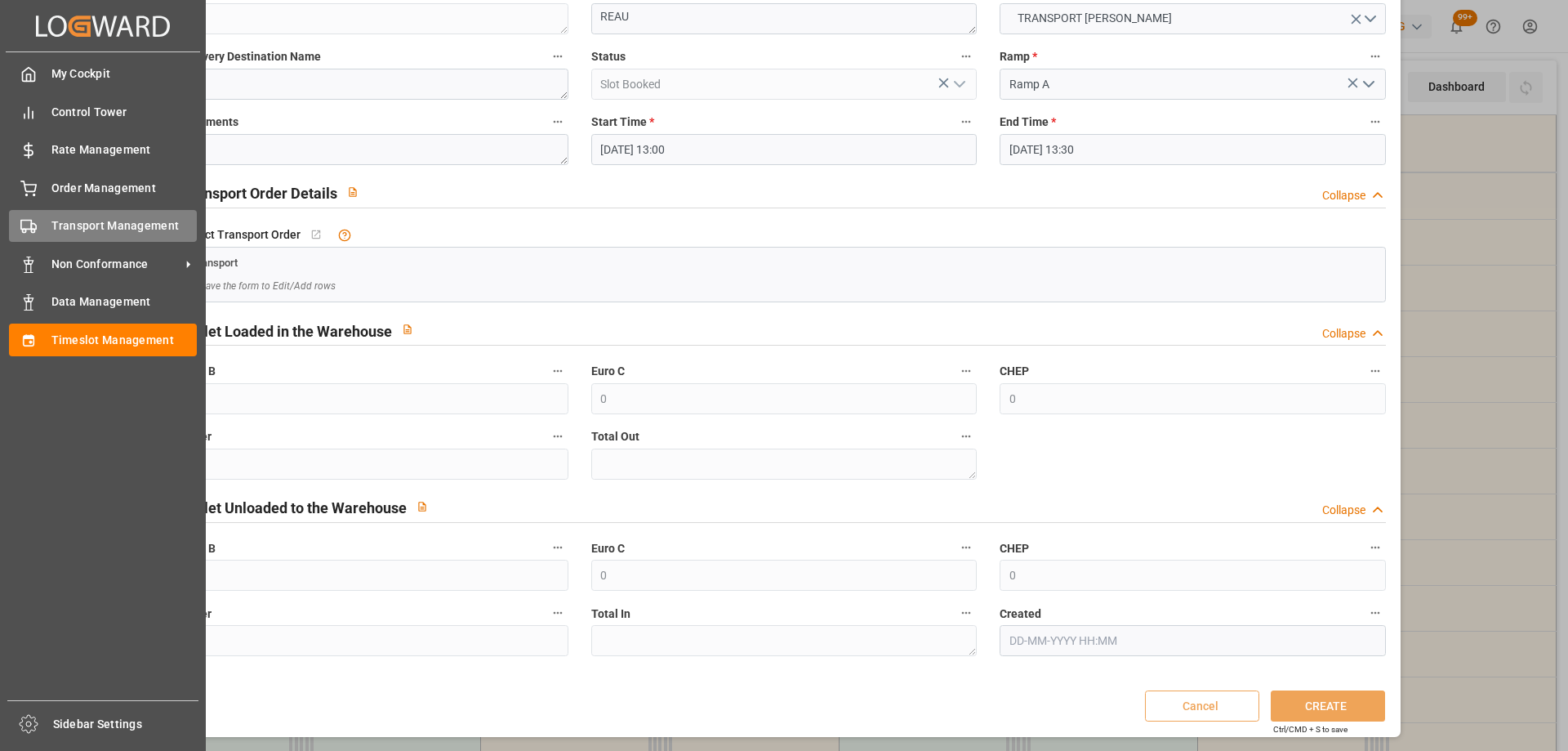
click at [22, 218] on div at bounding box center [23, 226] width 28 height 18
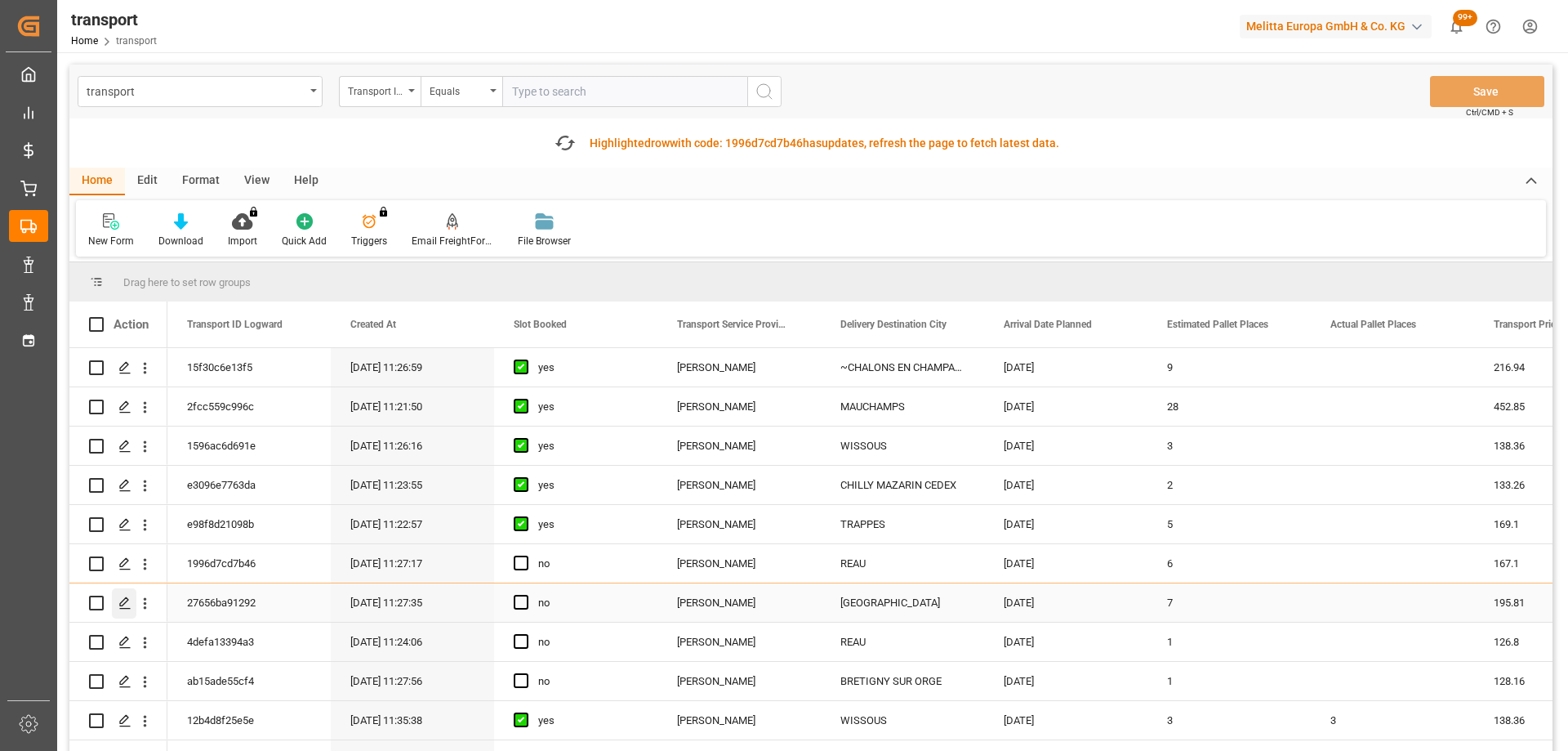
click at [130, 597] on icon "Press SPACE to select this row." at bounding box center [125, 603] width 13 height 13
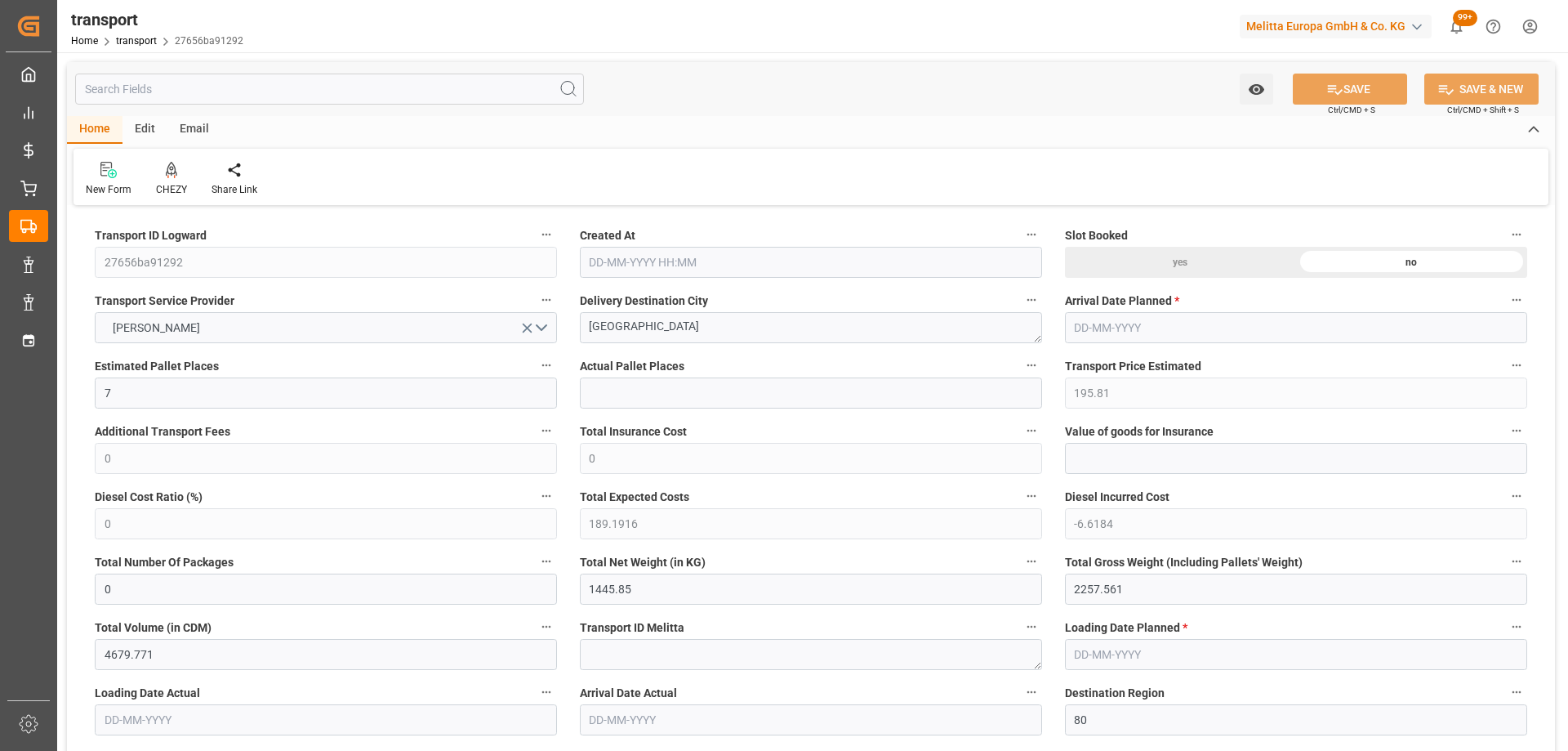
type input "[DATE] 11:27"
type input "[DATE]"
drag, startPoint x: 467, startPoint y: 340, endPoint x: 562, endPoint y: 334, distance: 95.2
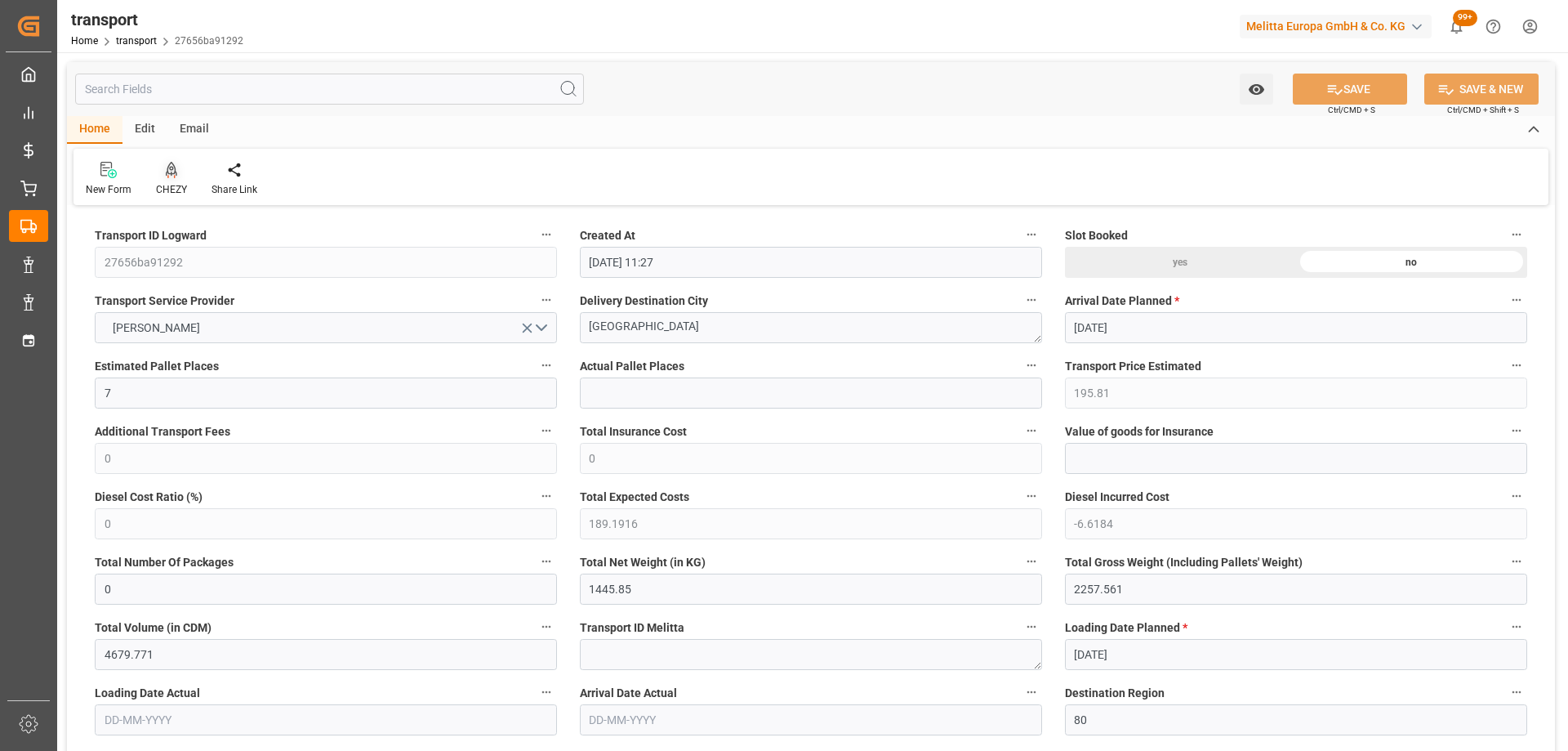
click at [161, 170] on div at bounding box center [172, 169] width 31 height 18
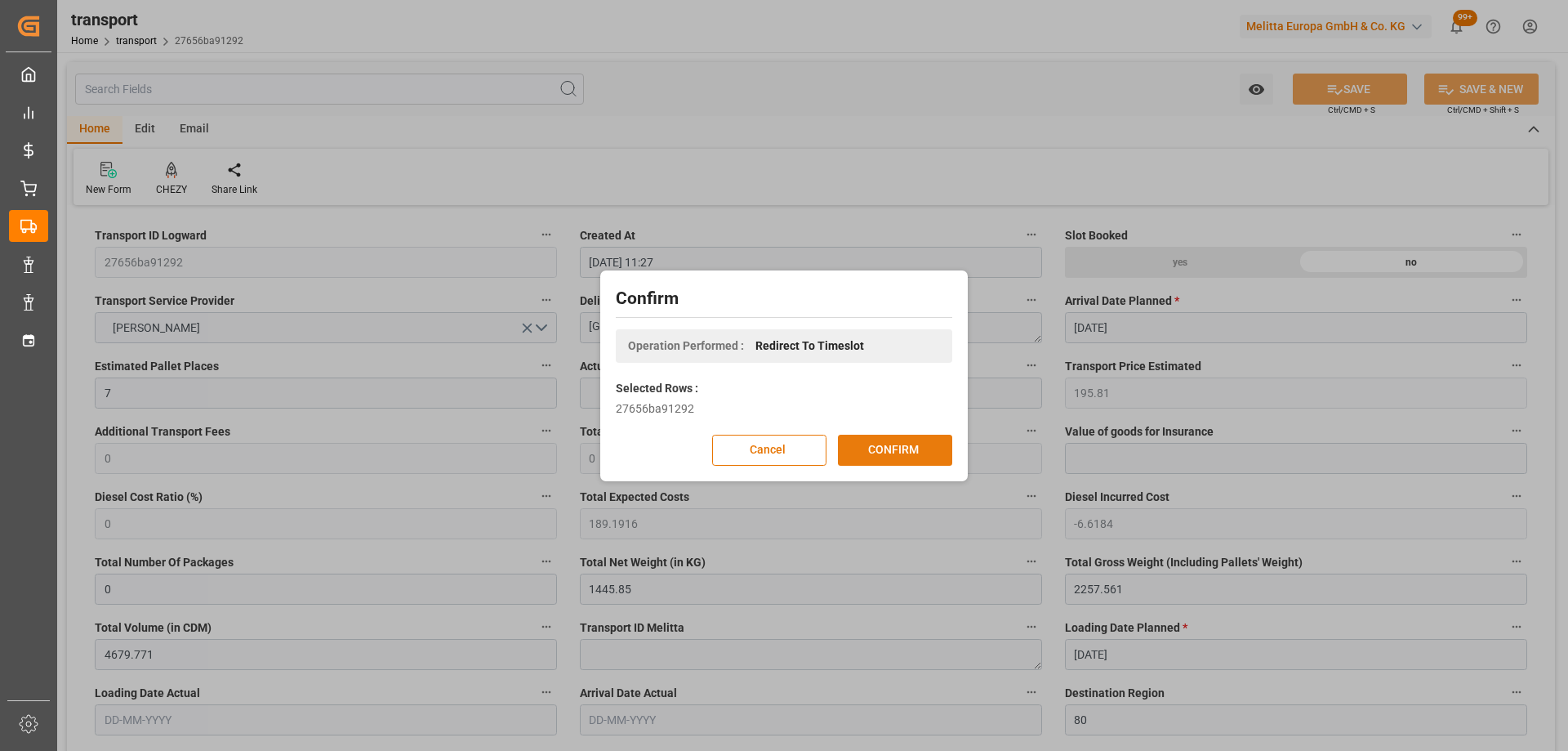
click at [917, 448] on button "CONFIRM" at bounding box center [895, 450] width 115 height 31
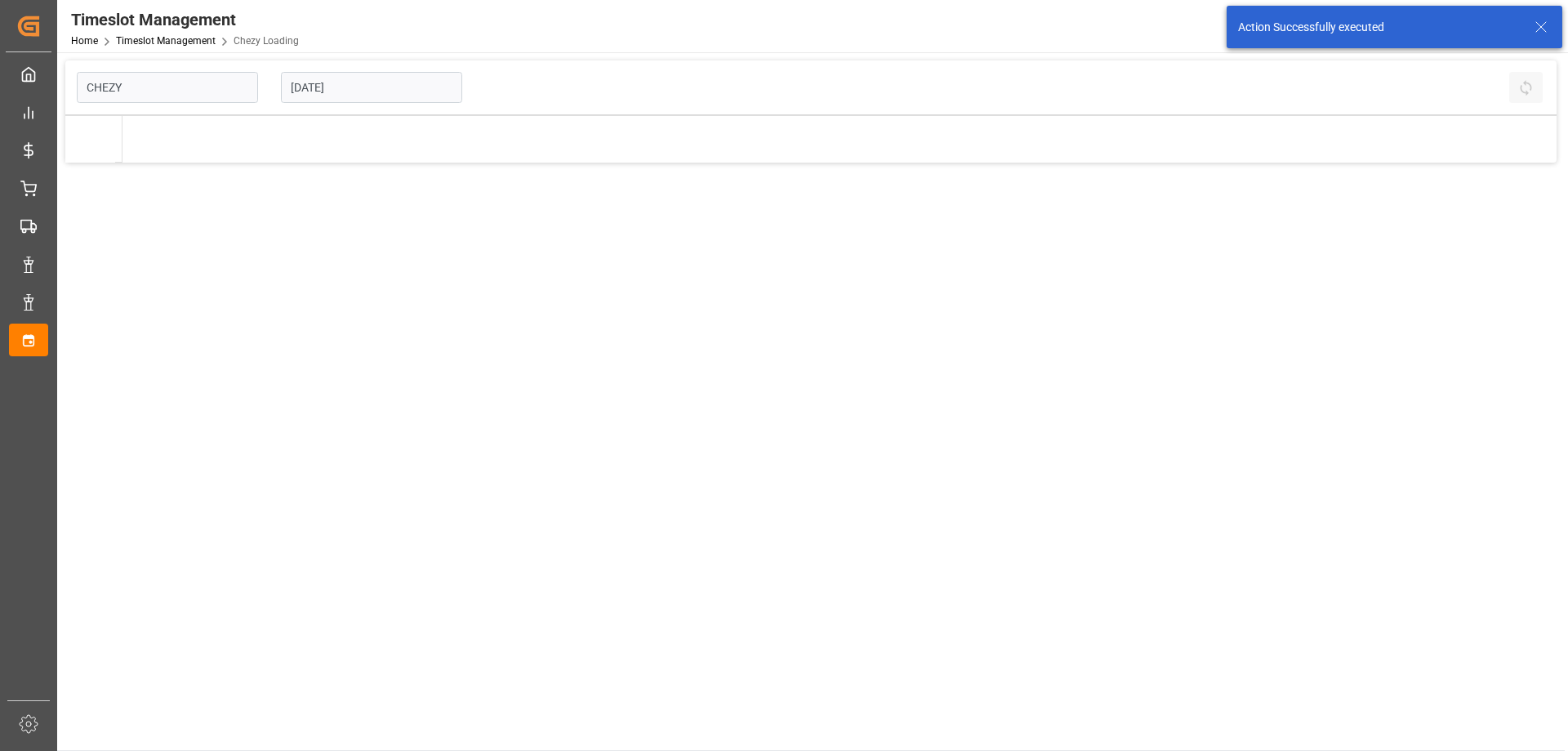
type input "Chezy Loading"
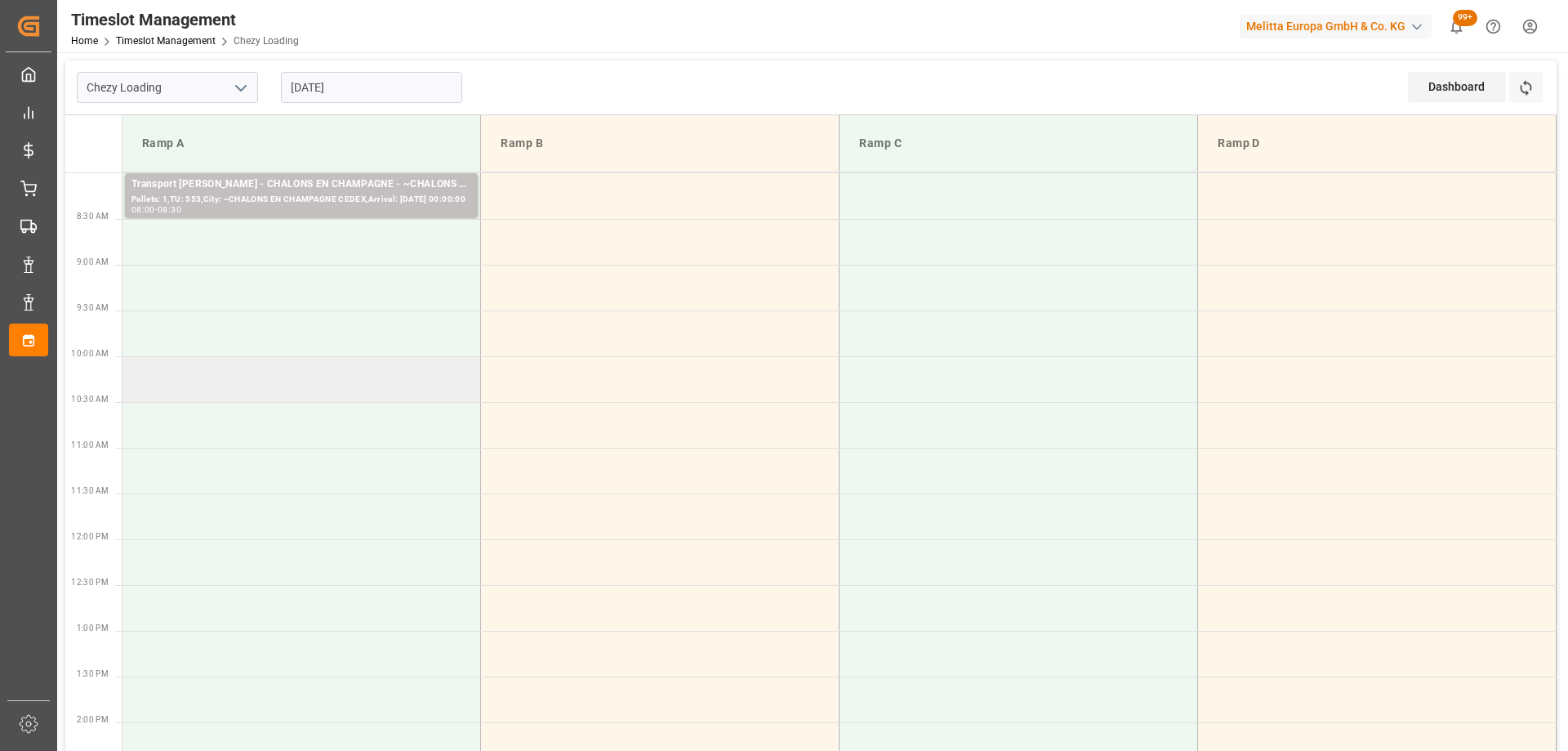
click at [324, 375] on td at bounding box center [301, 379] width 358 height 45
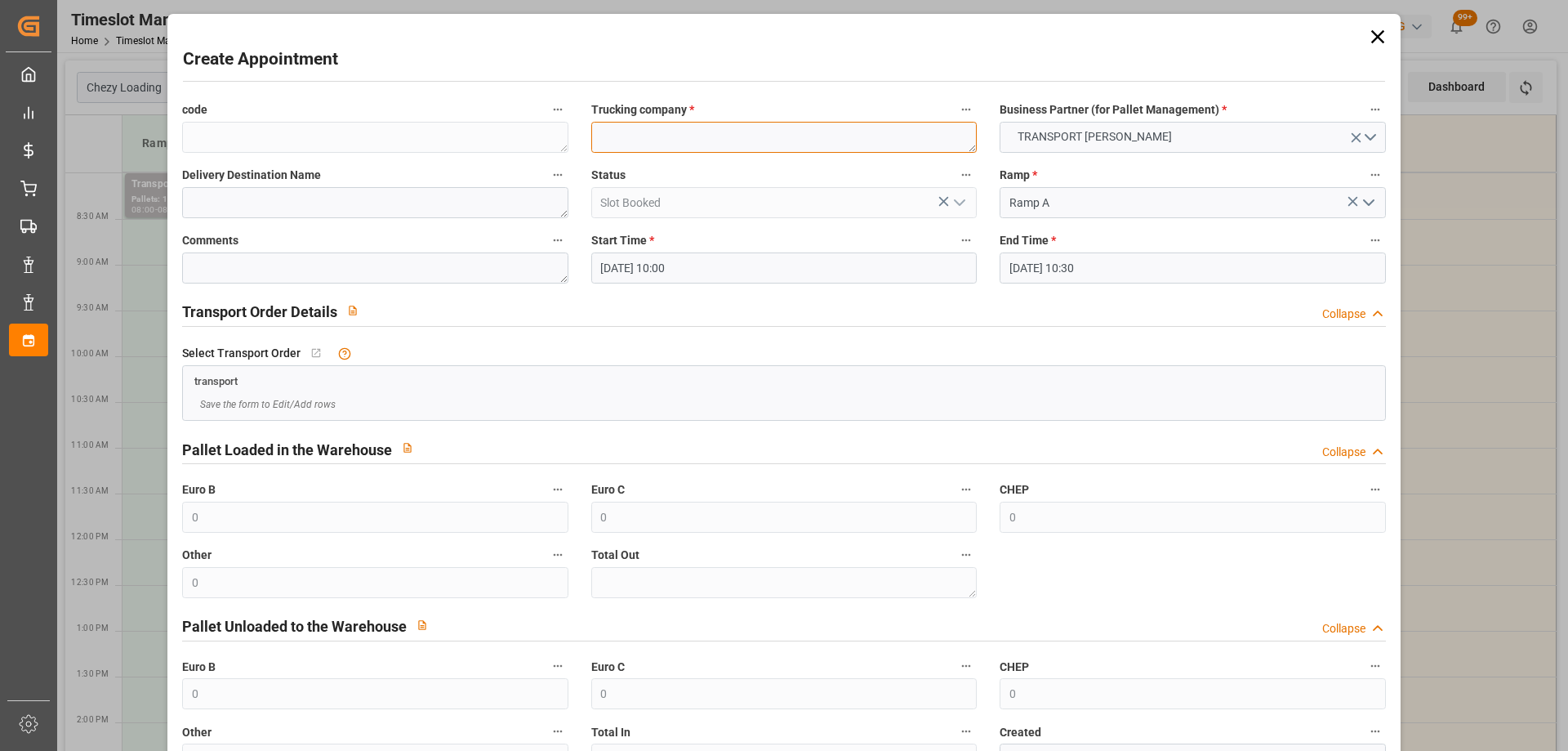
paste textarea "[GEOGRAPHIC_DATA]"
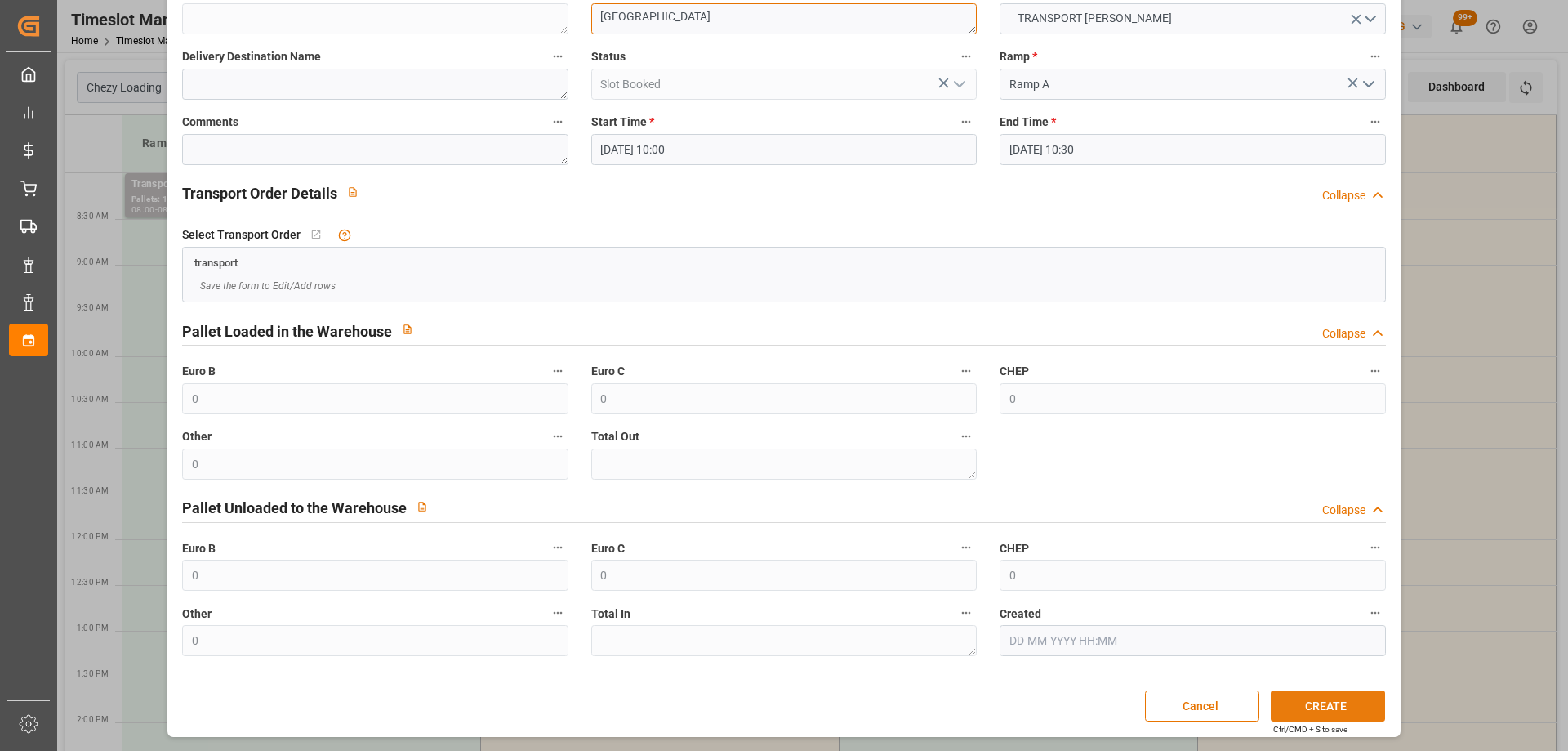
type textarea "[GEOGRAPHIC_DATA]"
click at [1347, 707] on button "CREATE" at bounding box center [1328, 707] width 115 height 31
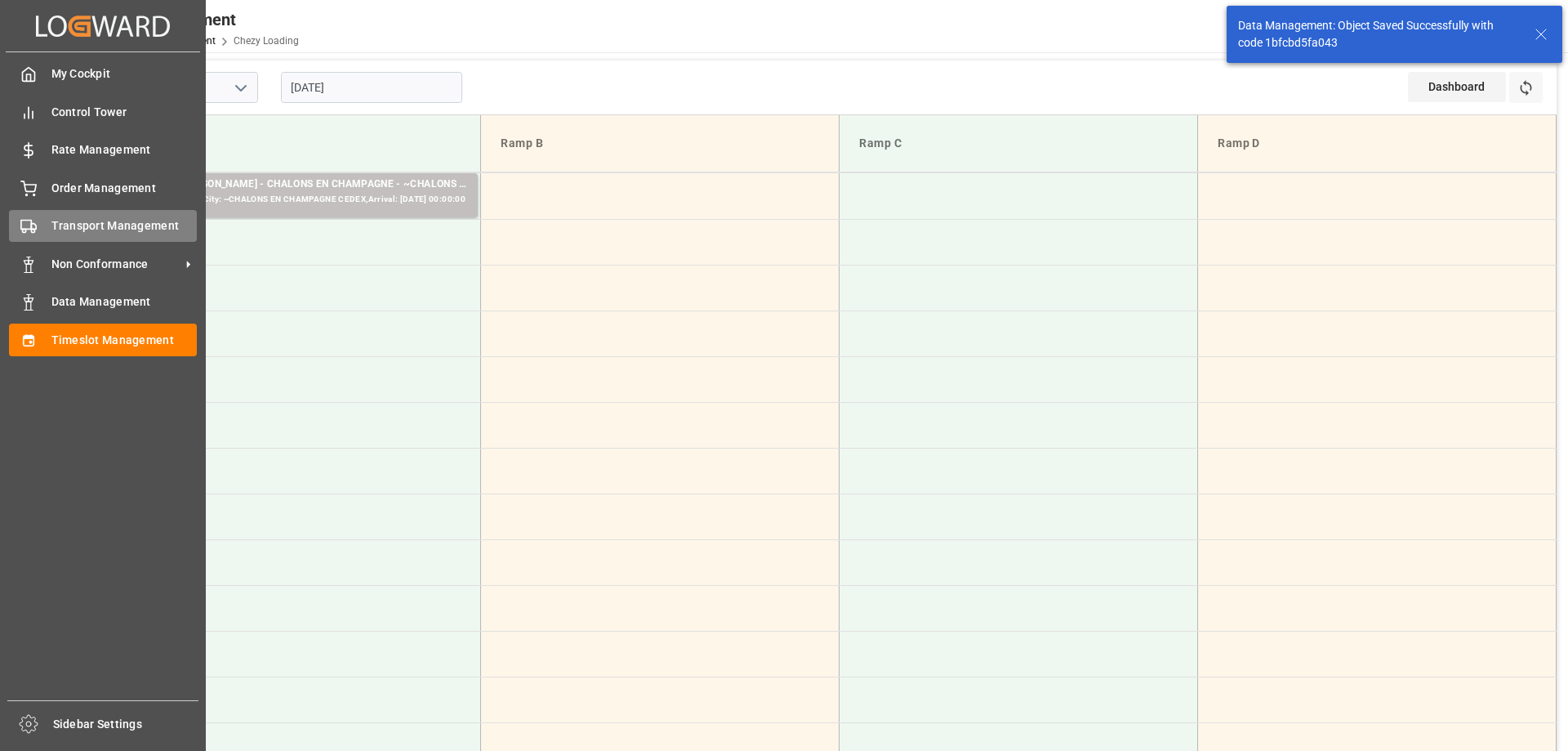
click at [52, 228] on span "Transport Management" at bounding box center [125, 226] width 146 height 18
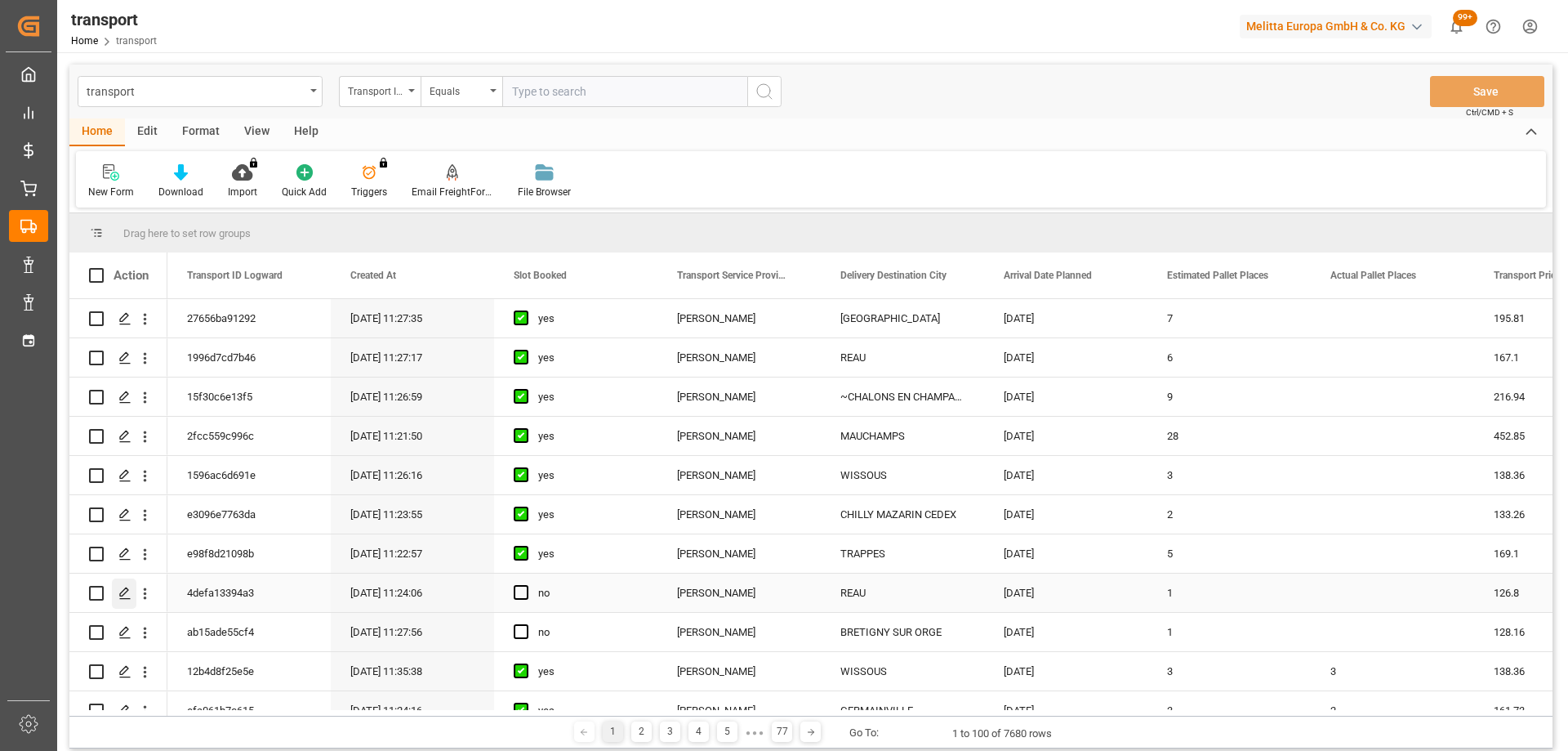
click at [120, 586] on div "Press SPACE to select this row." at bounding box center [124, 594] width 24 height 31
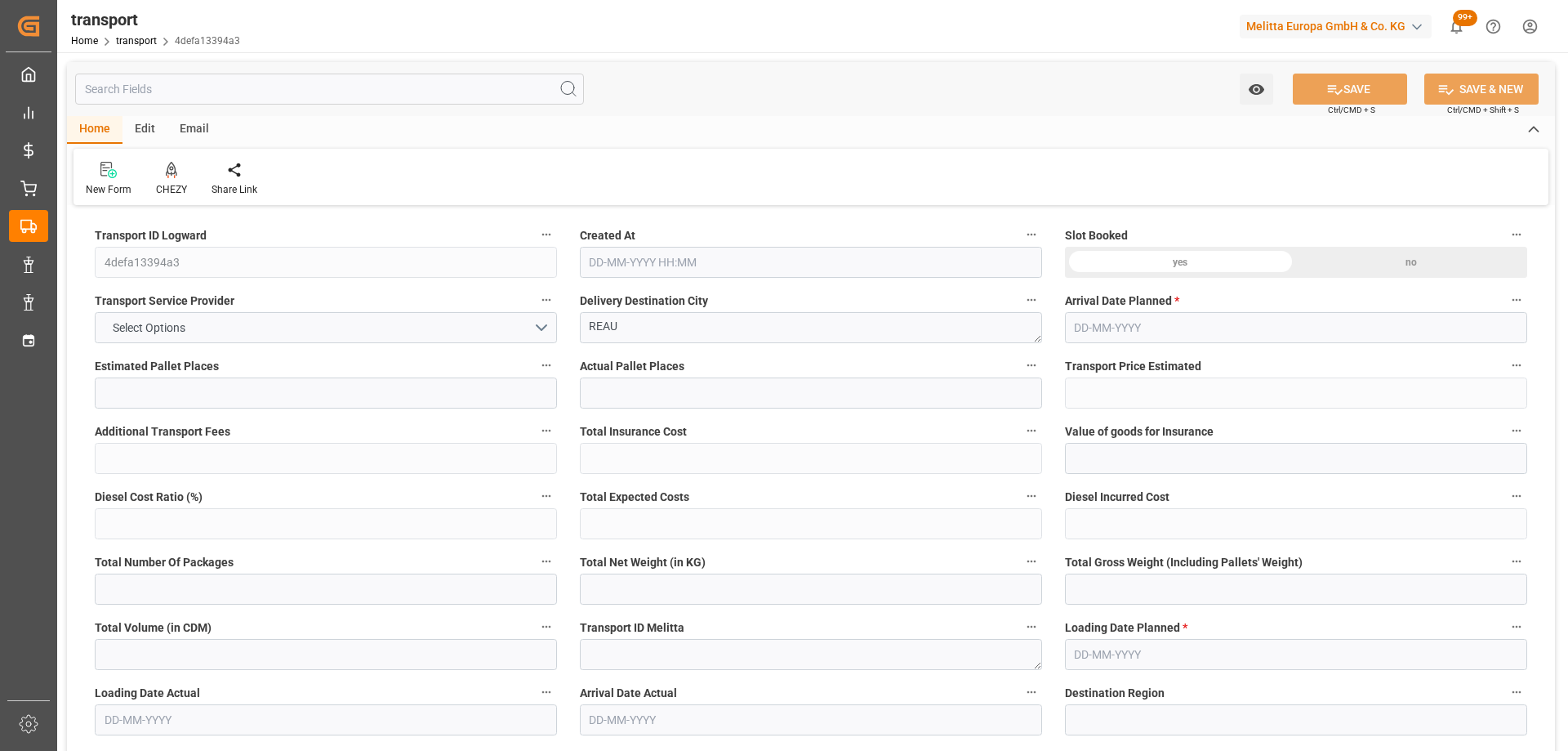
type input "1"
type input "126.8"
type input "0"
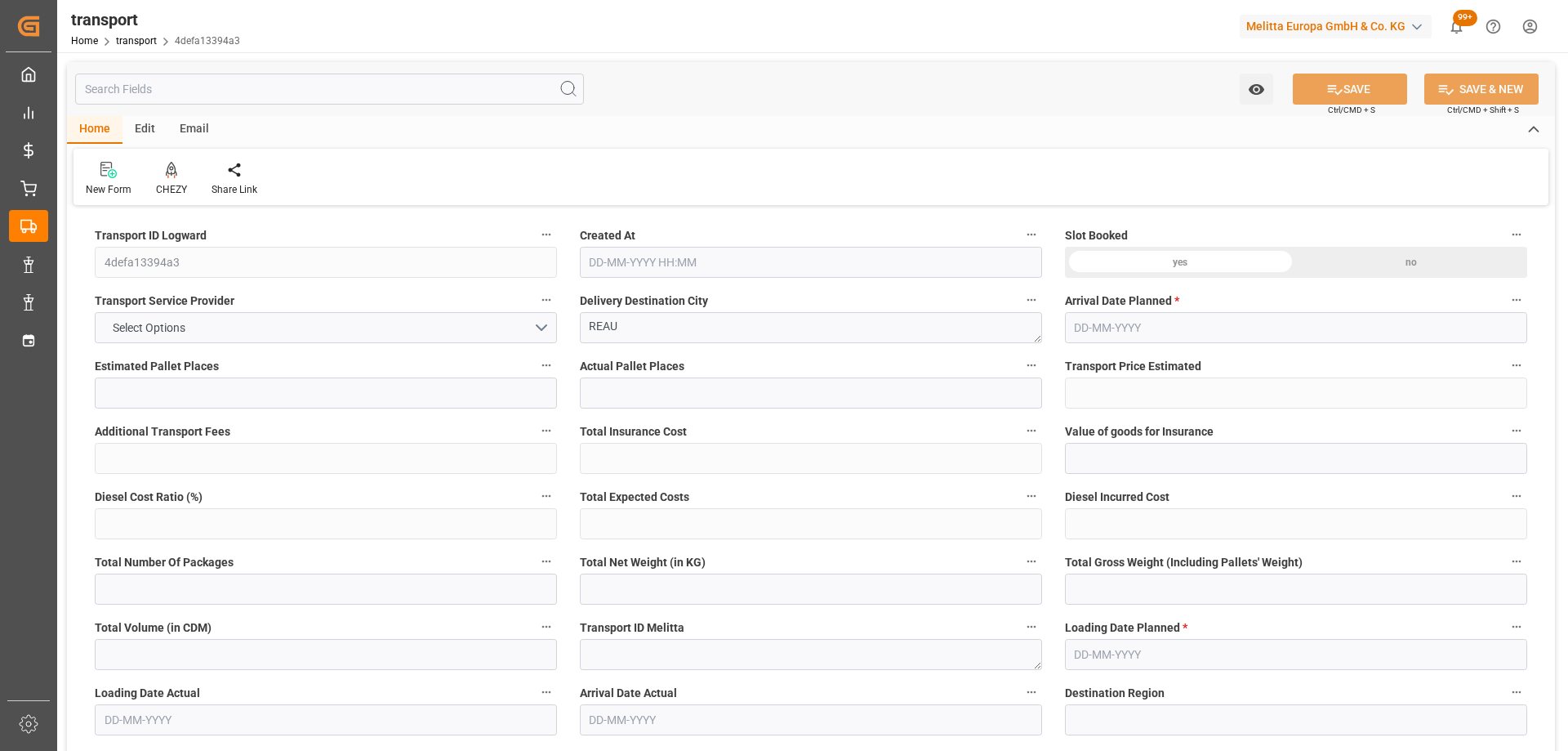
type input "122.5142"
type input "-4.2858"
type input "0"
type input "32"
type input "101.736"
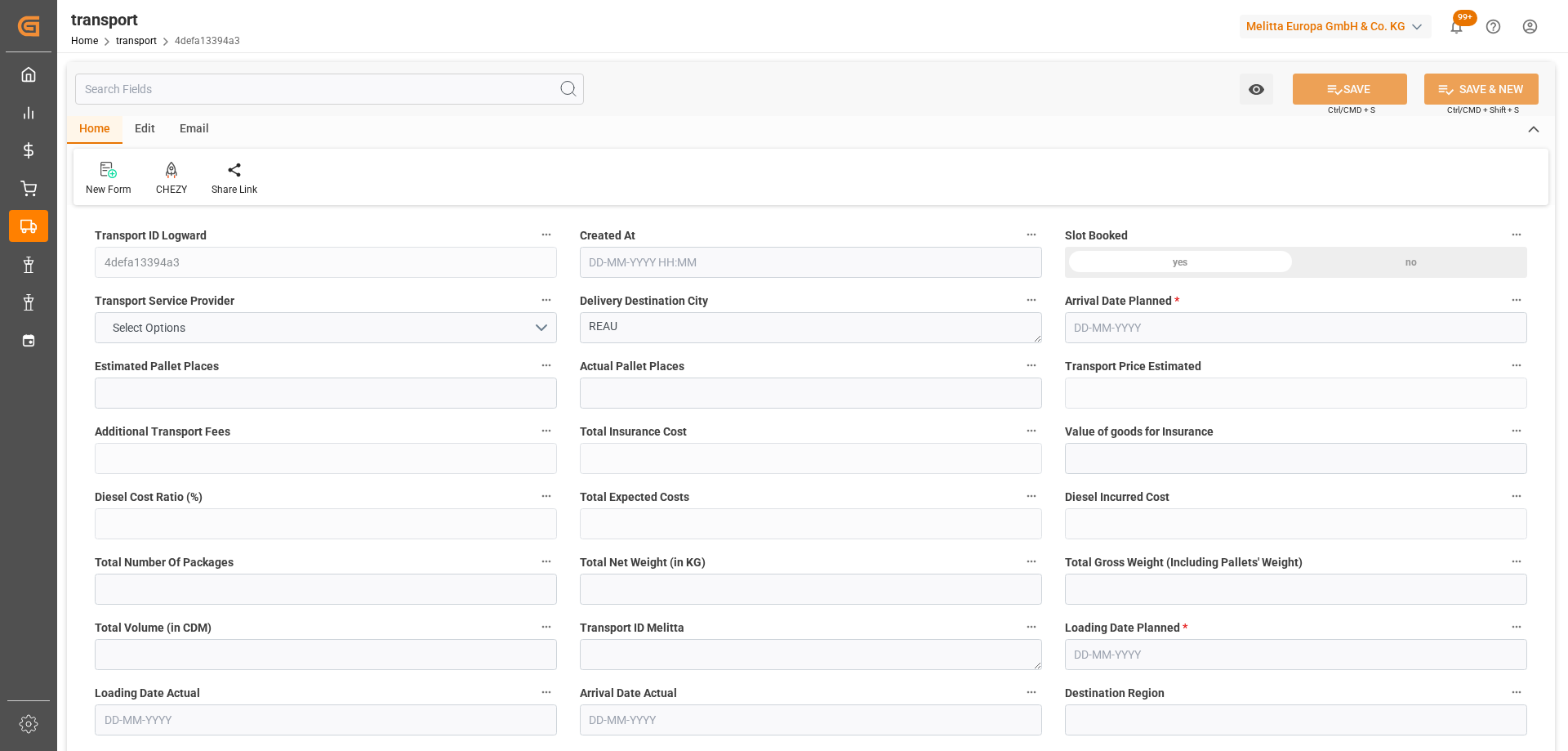
type input "117.152"
type input "77"
type input "0"
type input "4"
type input "3"
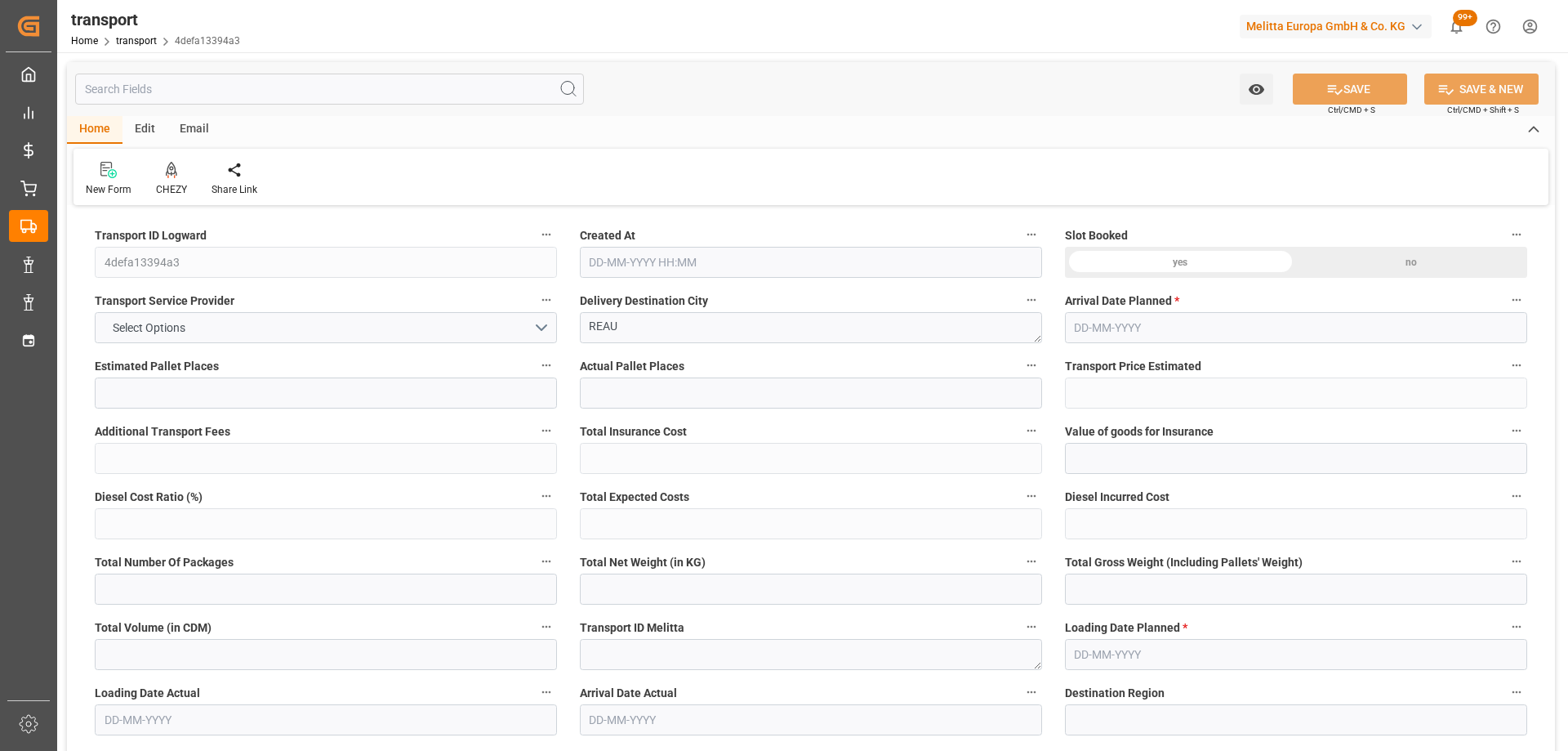
type input "101"
type input "32.736"
type input "0"
type input "4710.8598"
type input "0"
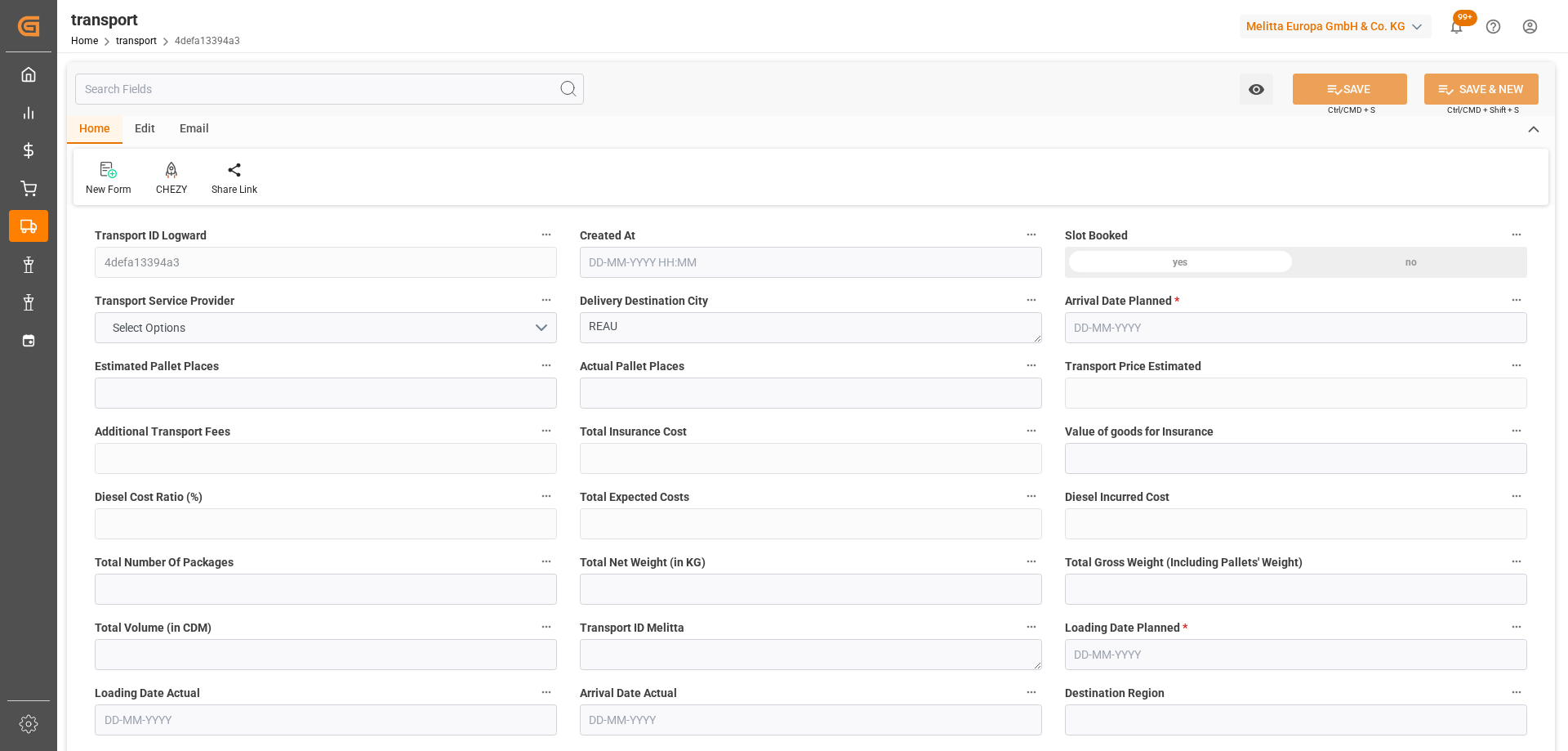
type input "0"
type input "21"
type input "35"
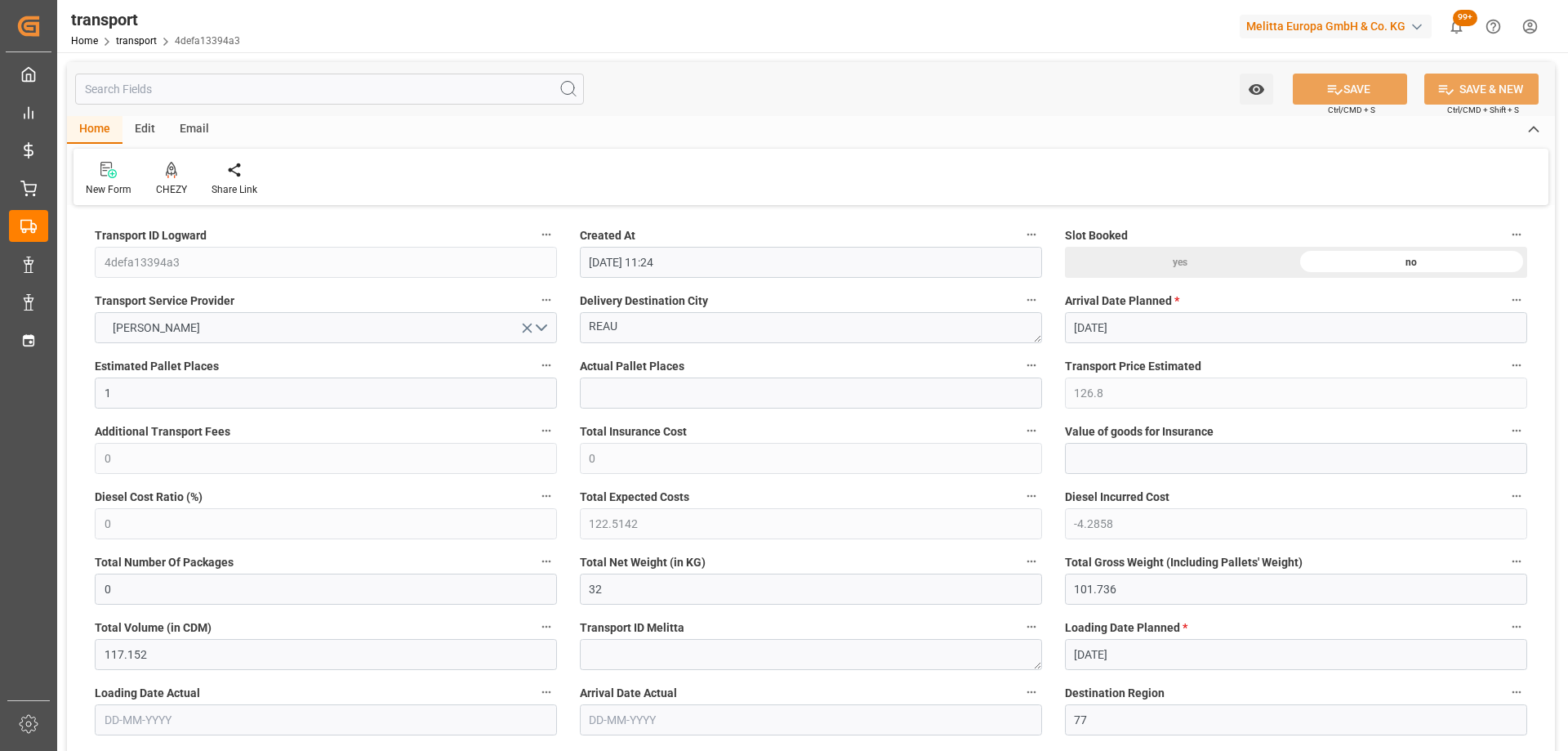
type input "07-10-2025 11:24"
type input "[DATE]"
drag, startPoint x: 641, startPoint y: 334, endPoint x: 543, endPoint y: 330, distance: 98.1
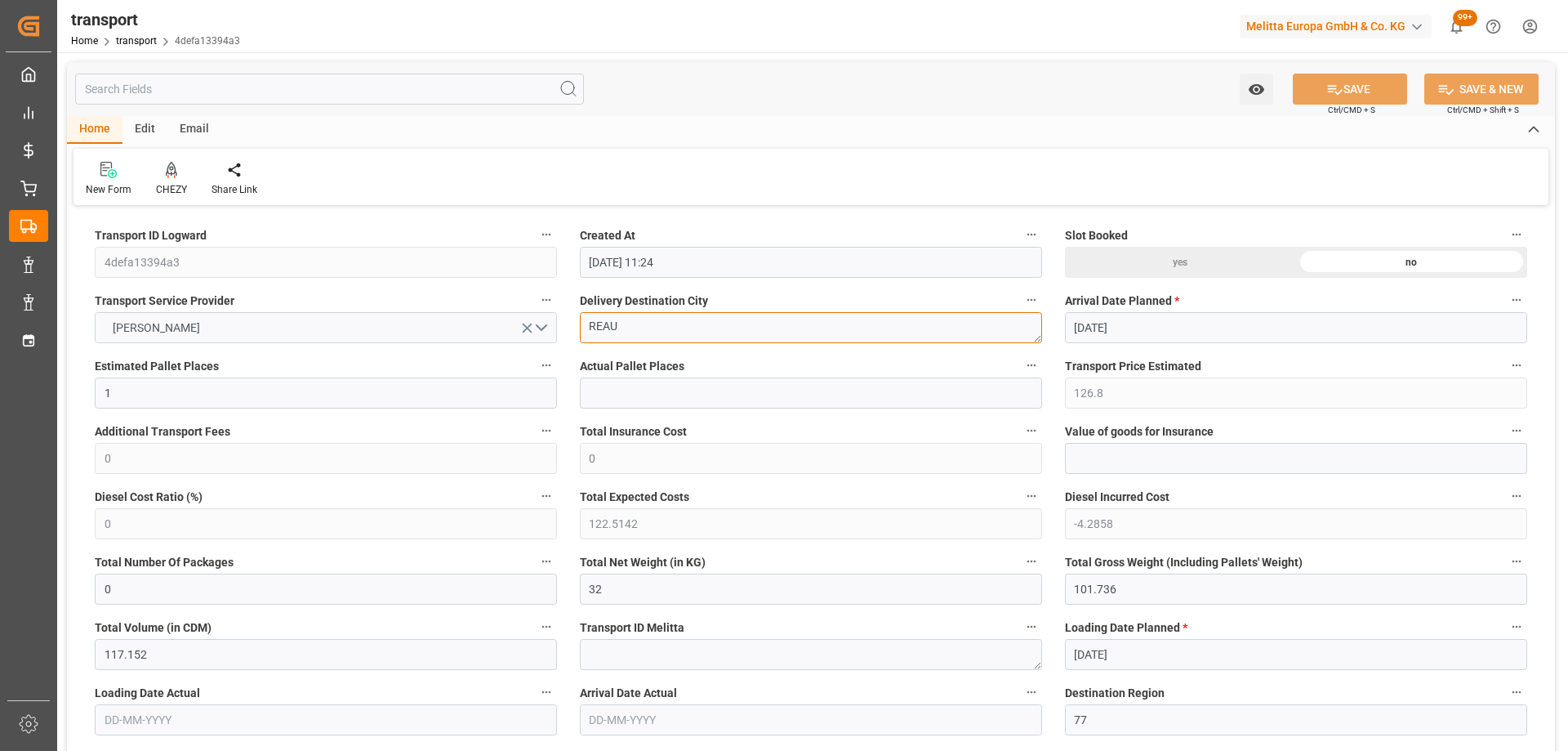
click at [172, 181] on div "CHEZY" at bounding box center [171, 179] width 56 height 36
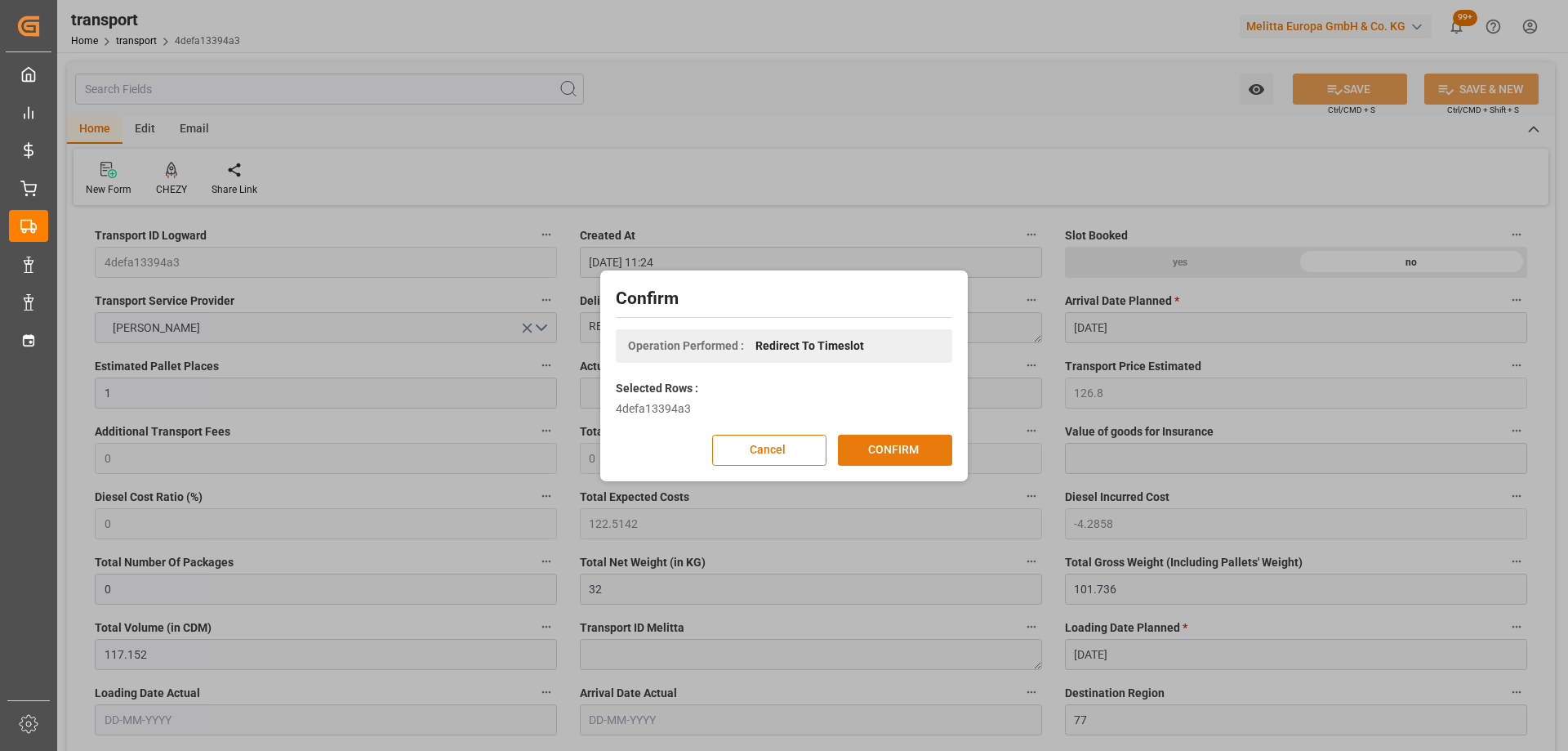
click at [925, 457] on button "CONFIRM" at bounding box center [895, 450] width 115 height 31
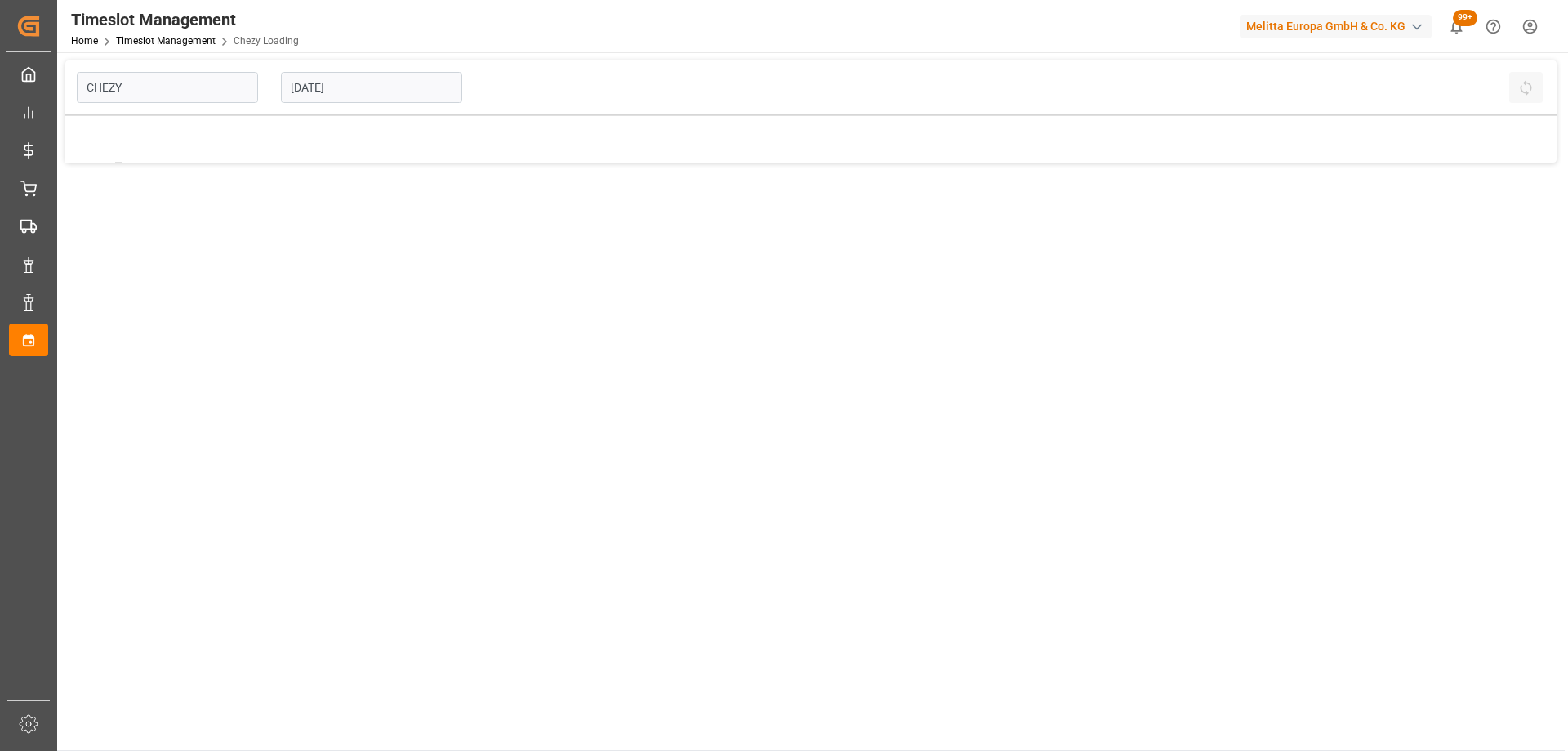
type input "Chezy Loading"
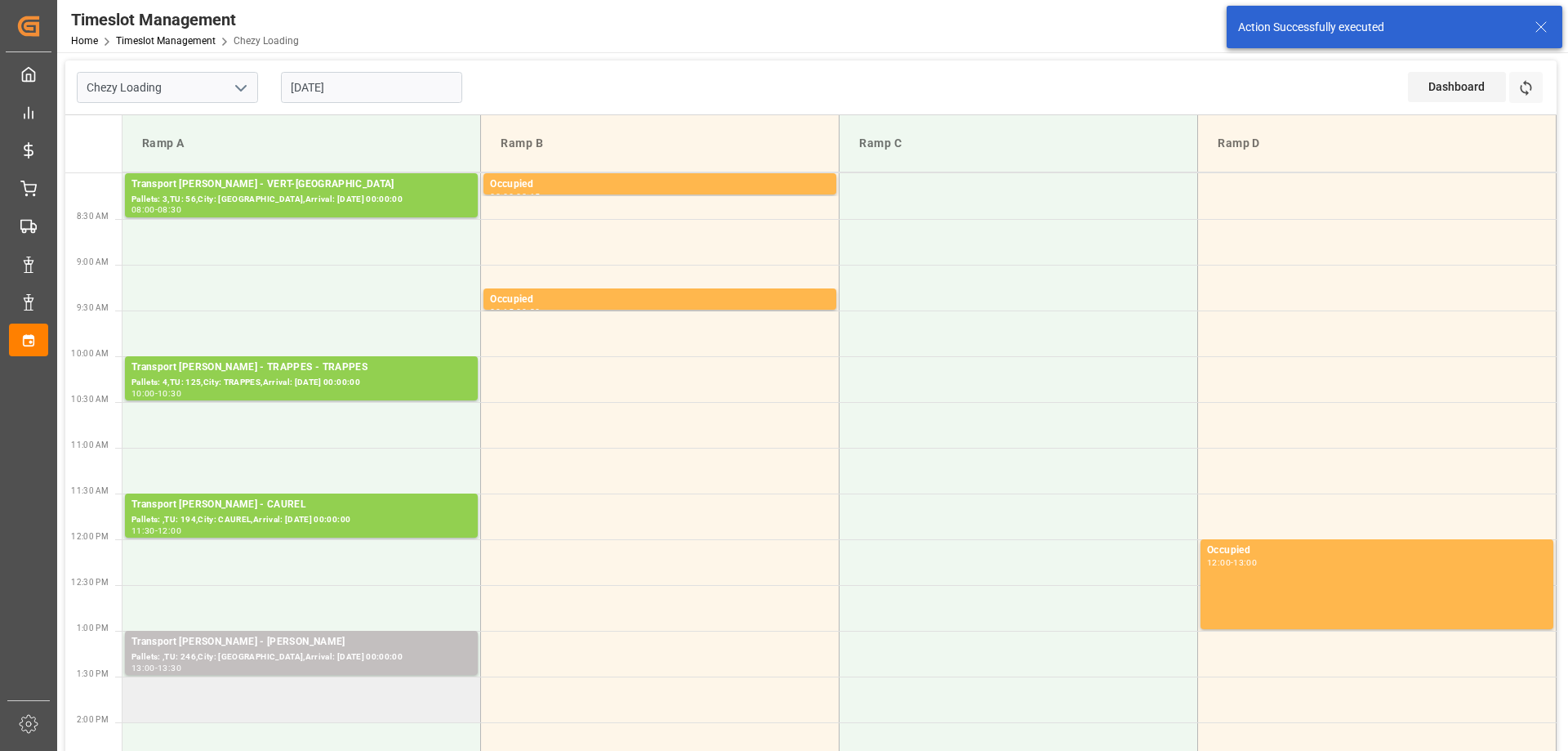
click at [381, 694] on td at bounding box center [301, 699] width 358 height 45
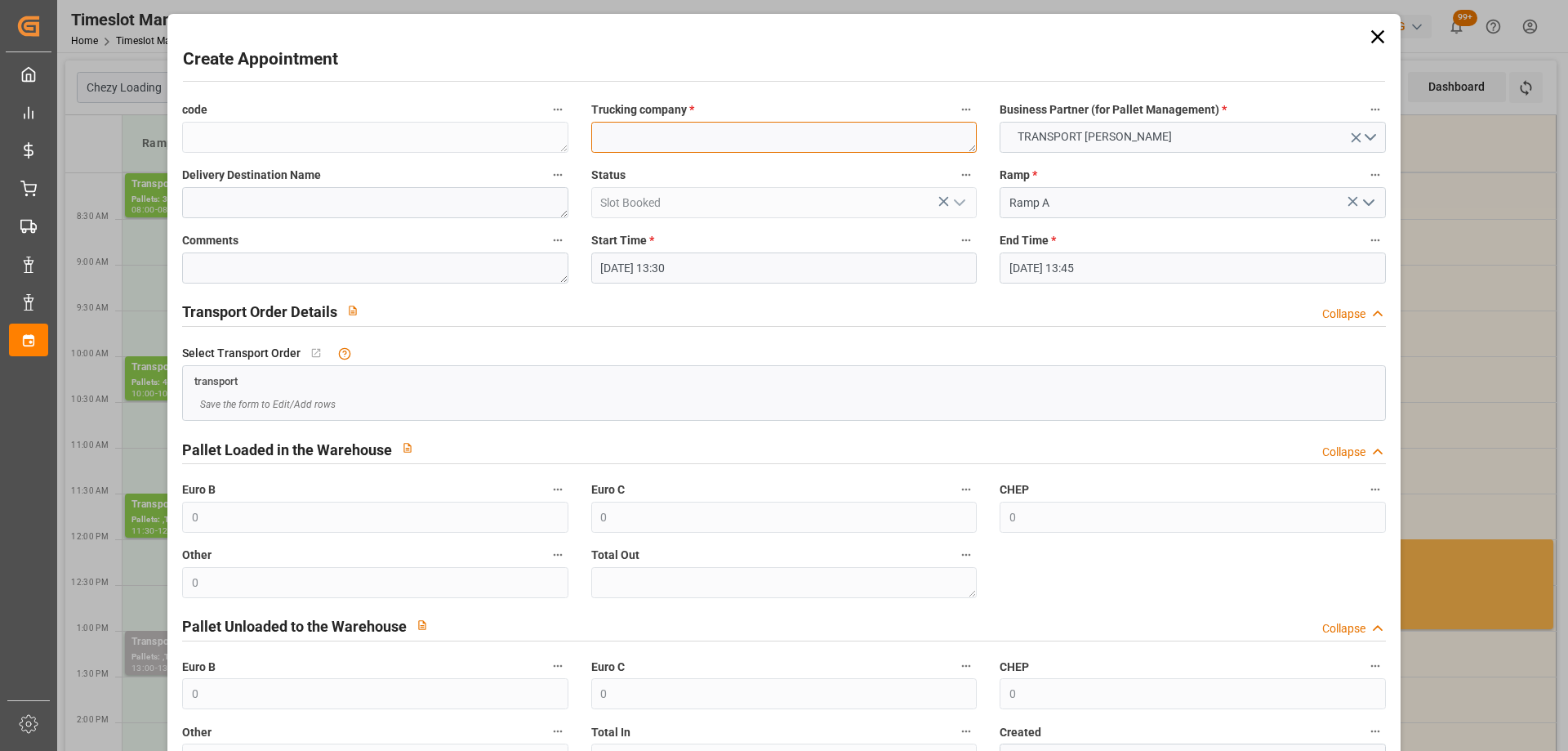
paste textarea "REAU"
type textarea "REAU"
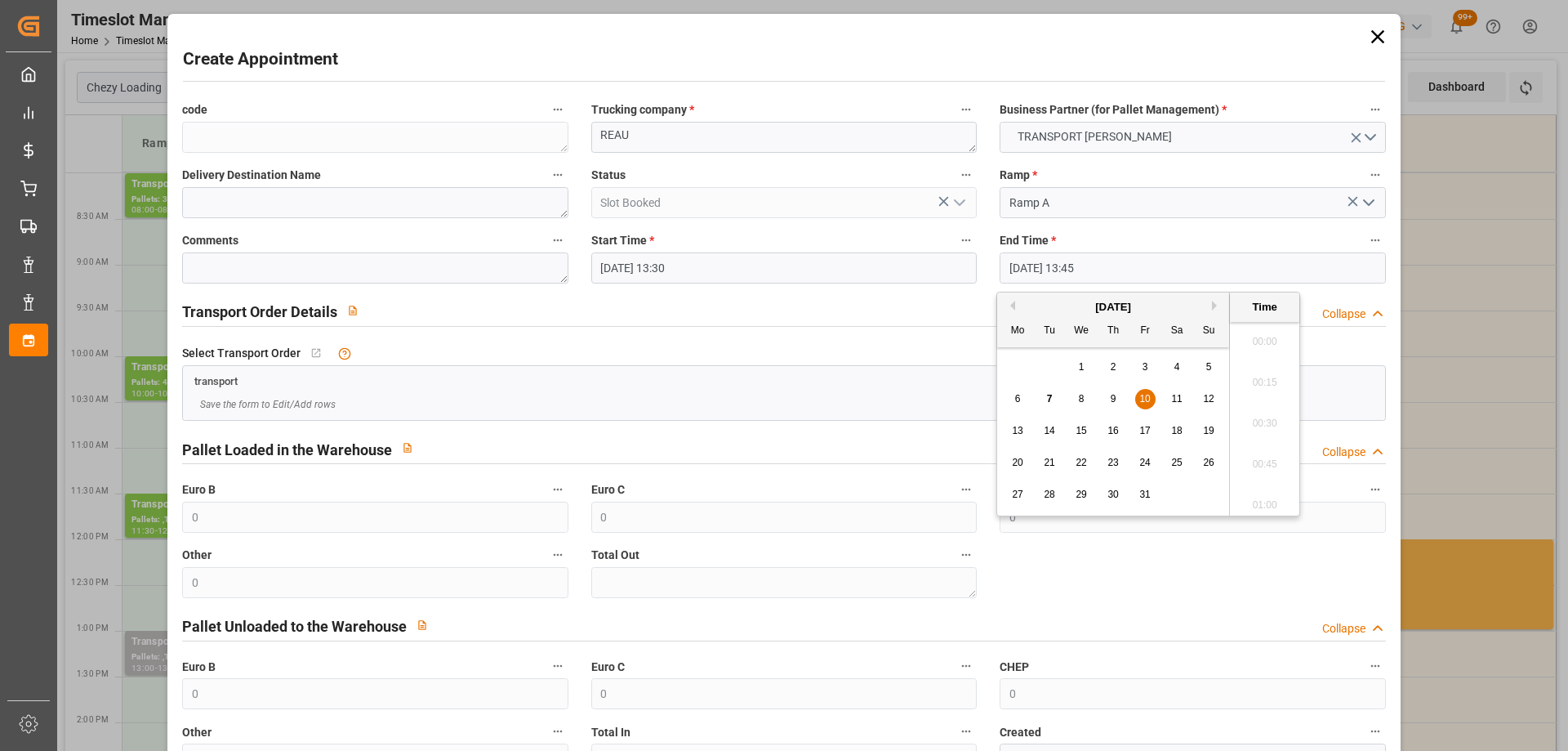
click at [1174, 270] on input "[DATE] 13:45" at bounding box center [1192, 269] width 386 height 31
click at [1151, 395] on div "10" at bounding box center [1146, 399] width 20 height 19
click at [1271, 456] on li "14:00" at bounding box center [1264, 459] width 69 height 41
type input "10-10-2025 14:00"
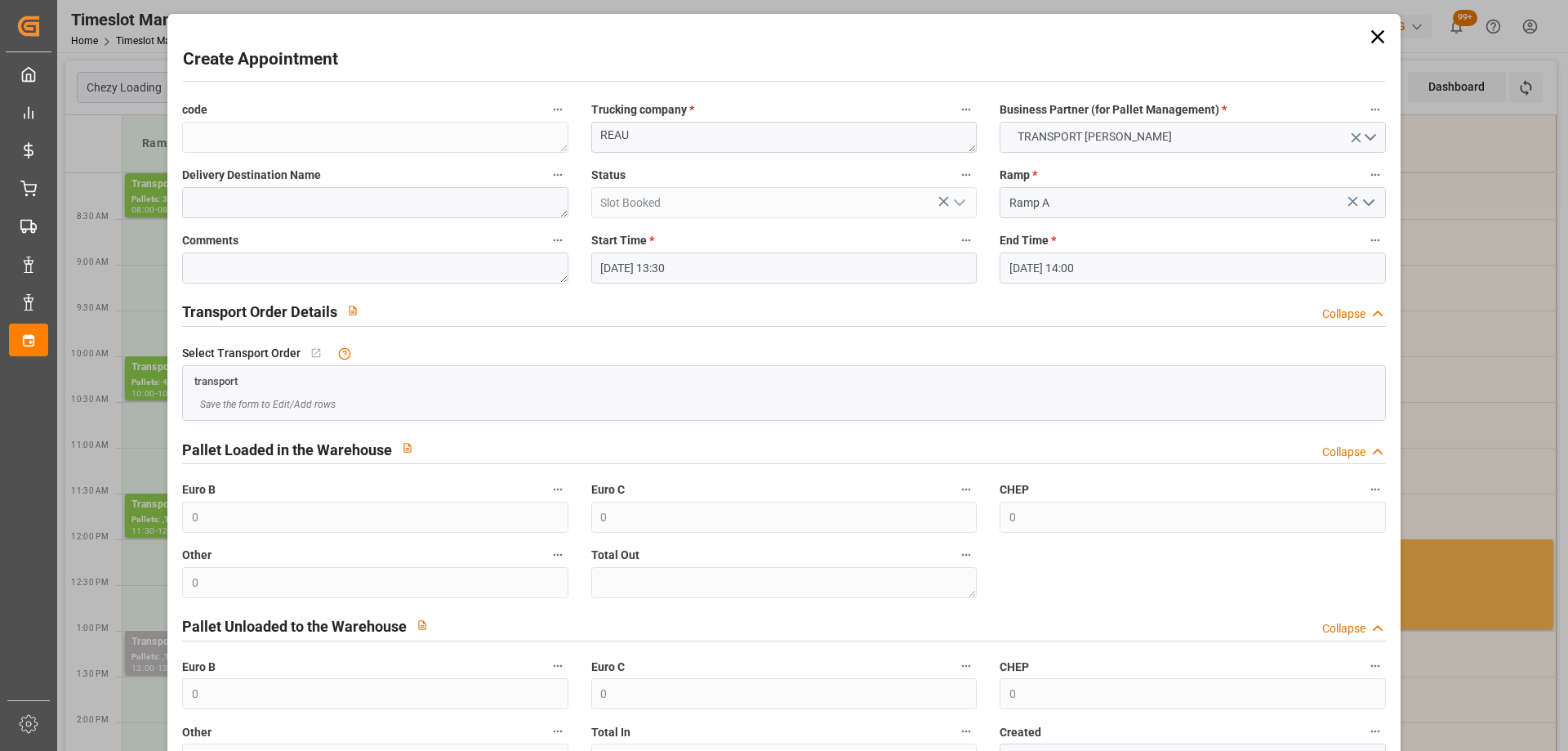
scroll to position [119, 0]
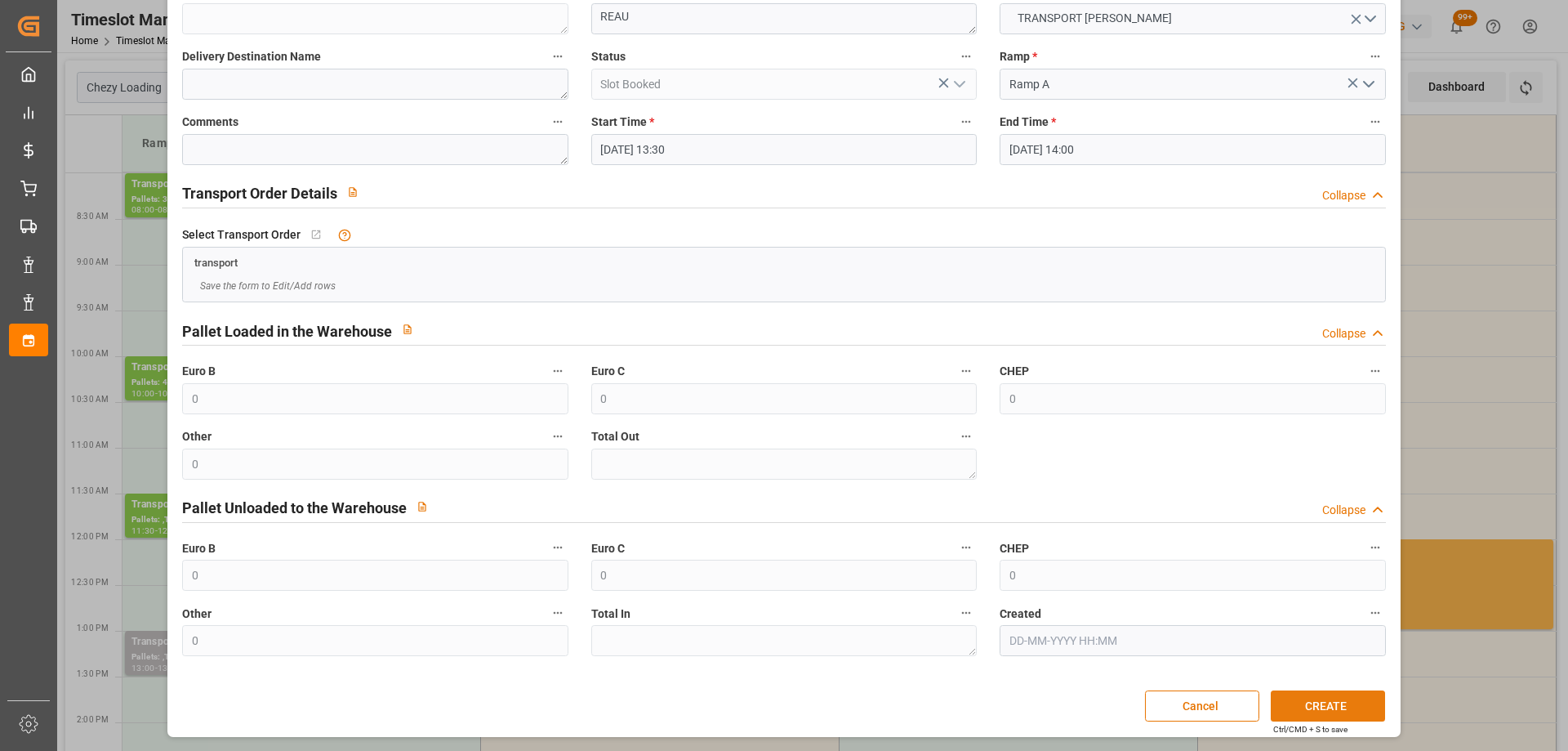
drag, startPoint x: 1345, startPoint y: 707, endPoint x: 1337, endPoint y: 707, distance: 8.0
click at [1345, 707] on button "CREATE" at bounding box center [1328, 707] width 115 height 31
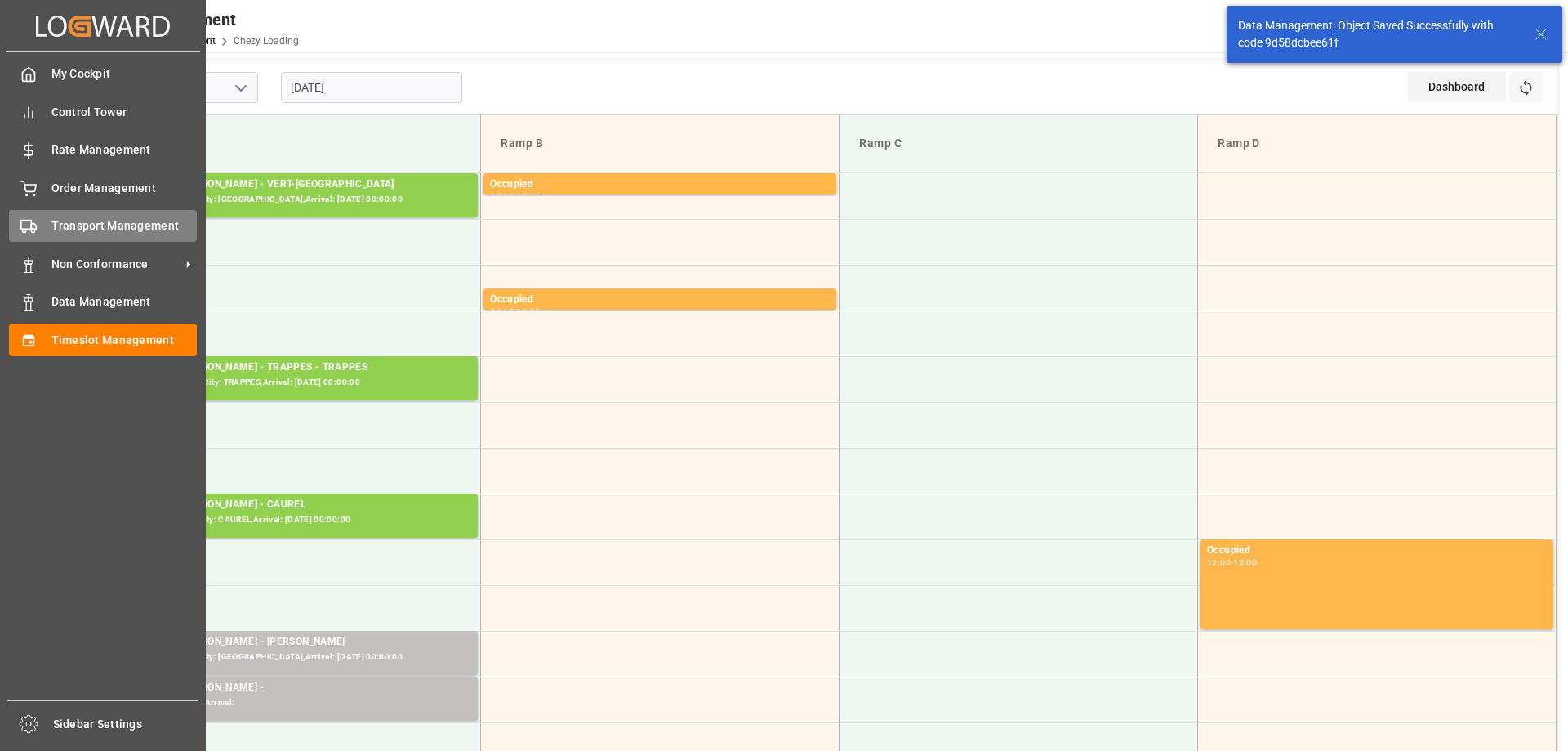
click at [37, 232] on div "Transport Management Transport Management" at bounding box center [103, 226] width 188 height 31
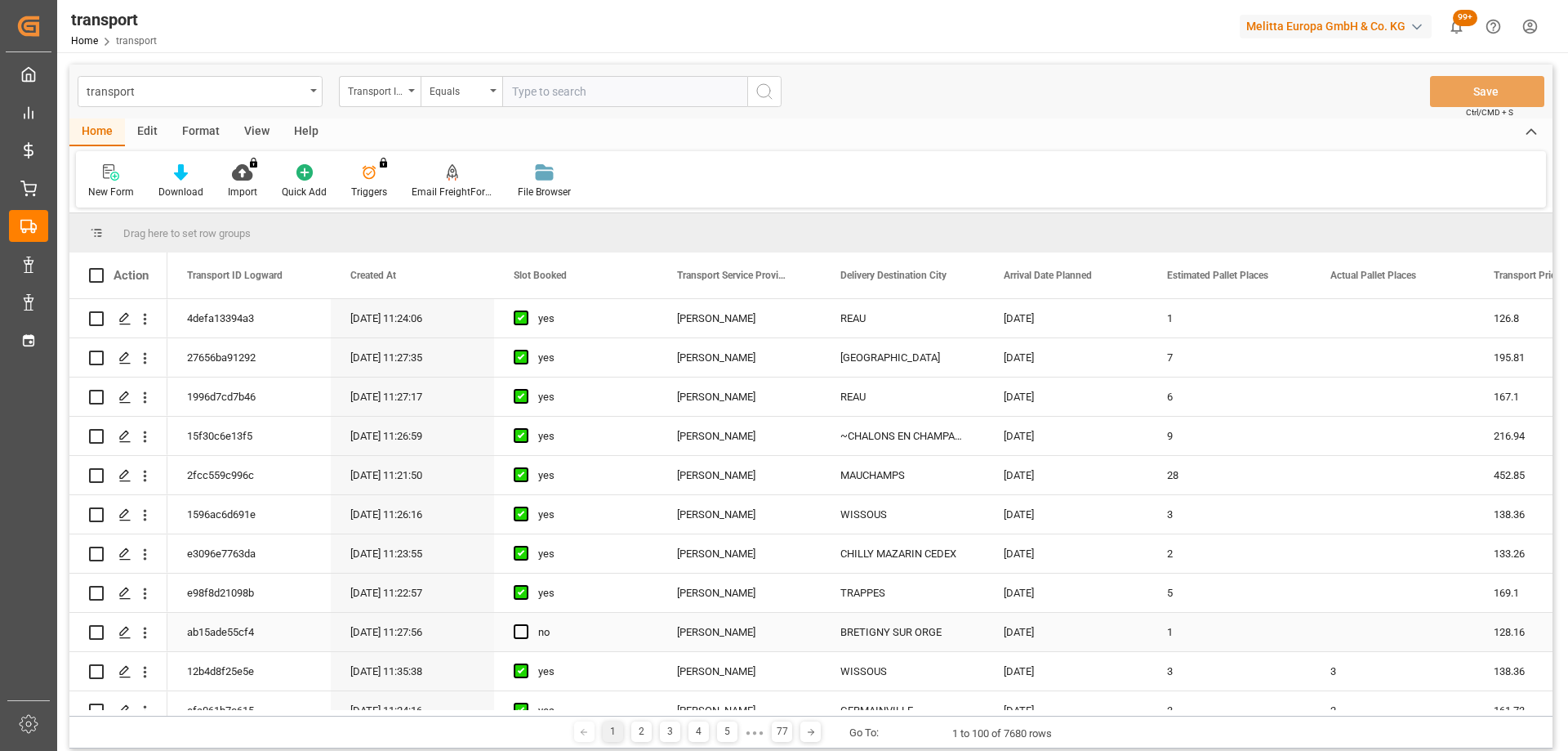
scroll to position [81, 0]
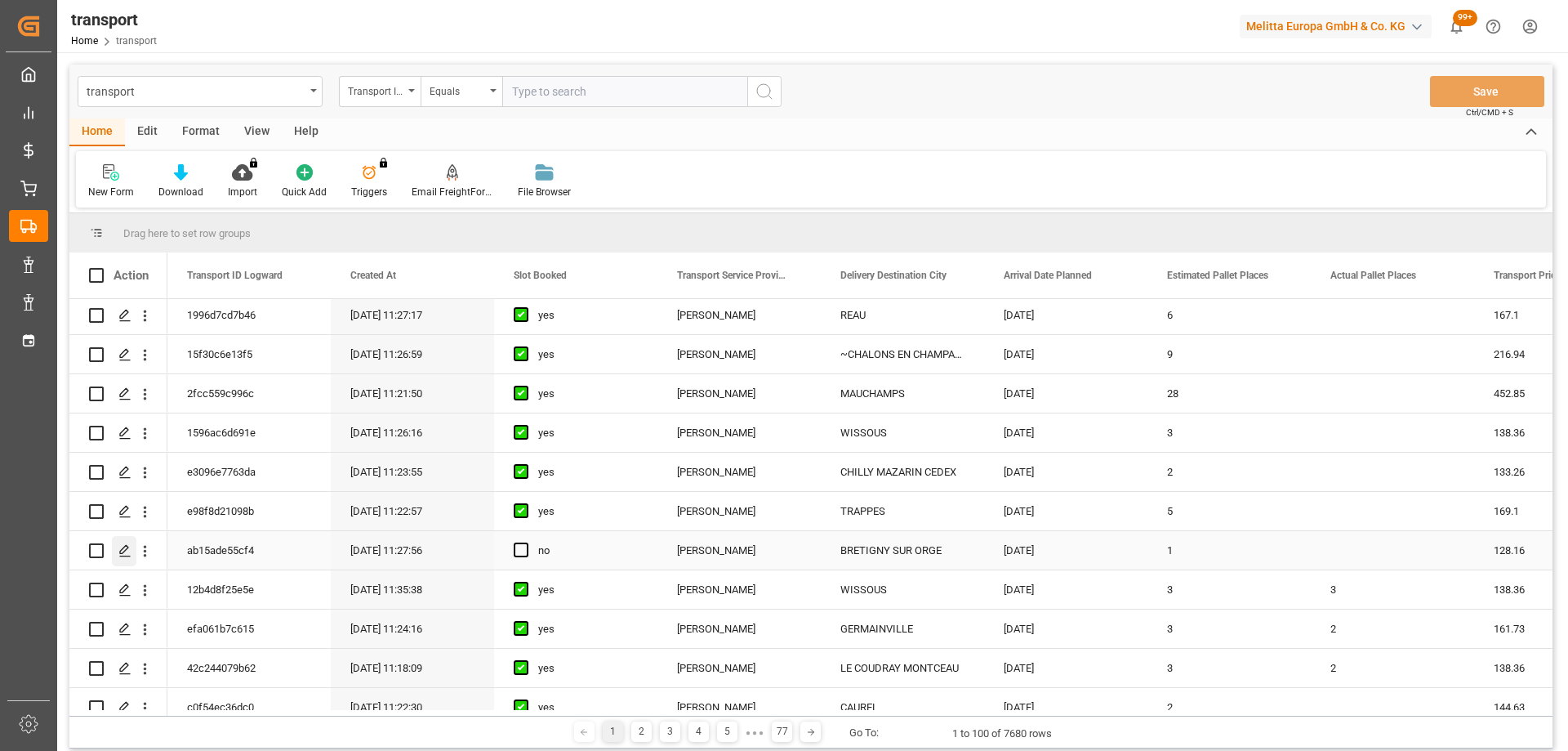
click at [129, 545] on icon "Press SPACE to select this row." at bounding box center [125, 551] width 13 height 13
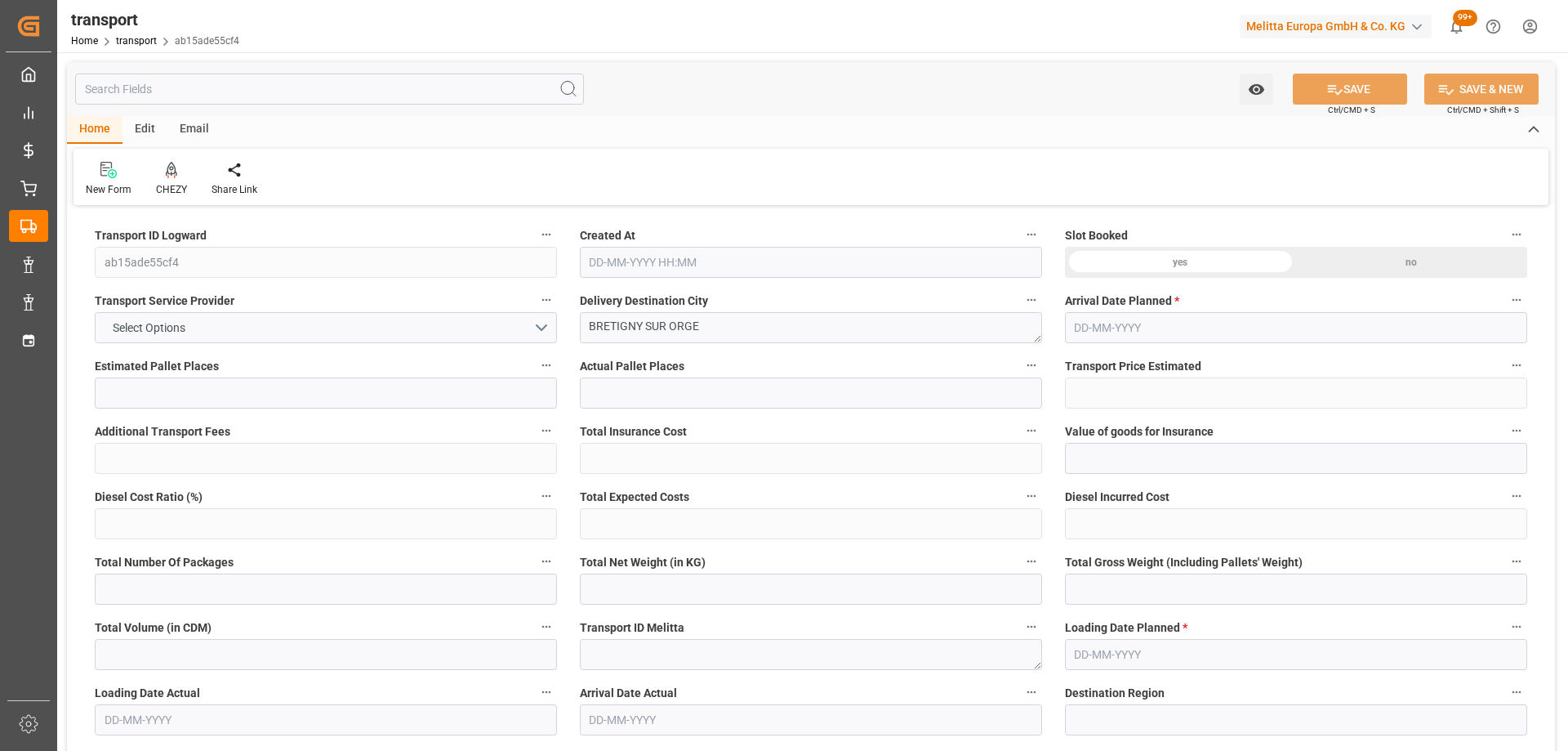
type input "1"
type input "128.16"
type input "0"
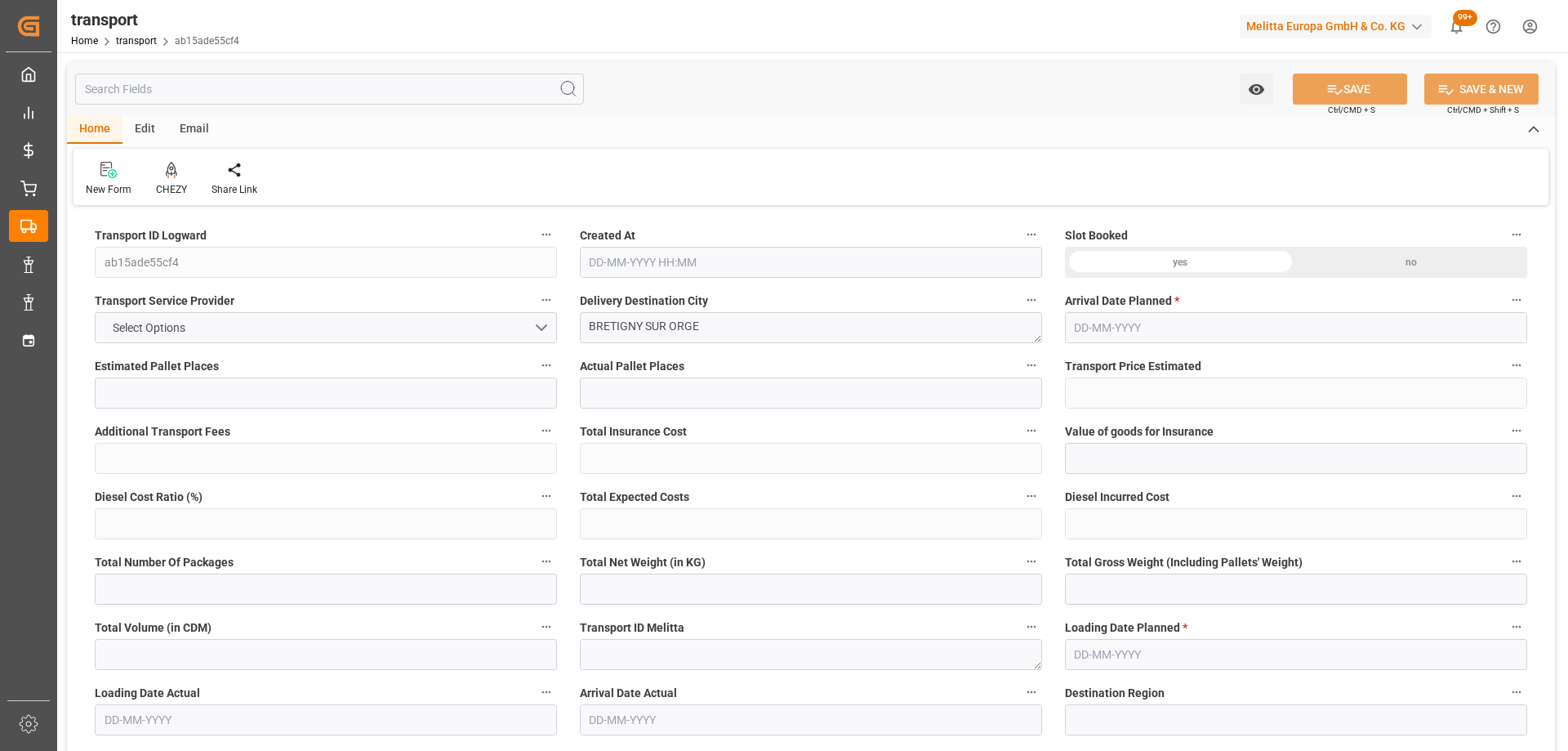
type input "123.8282"
type input "-4.3318"
type input "0"
type input "138.39"
type input "225.72"
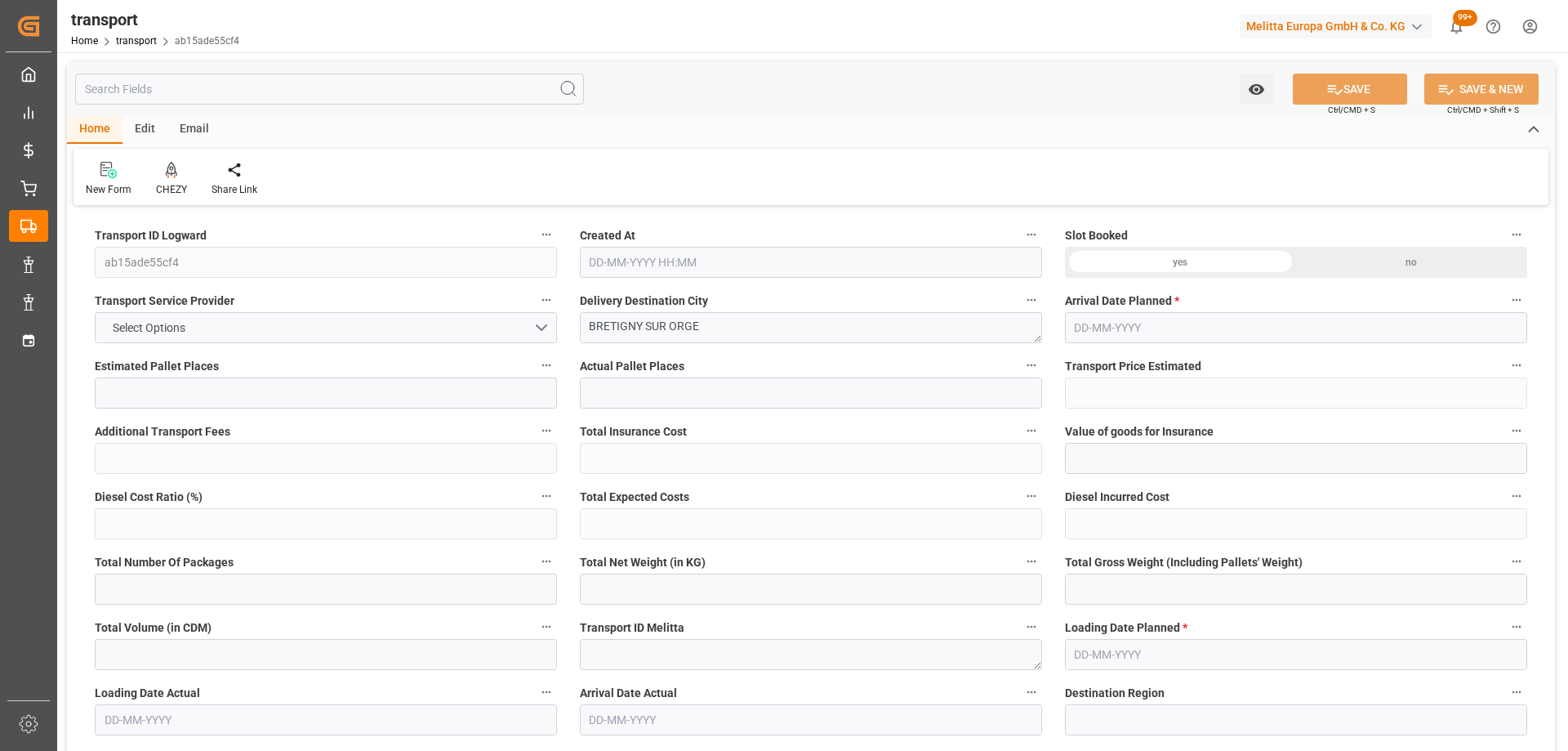
type input "443.628"
type input "91"
type input "0"
type input "46"
type input "3"
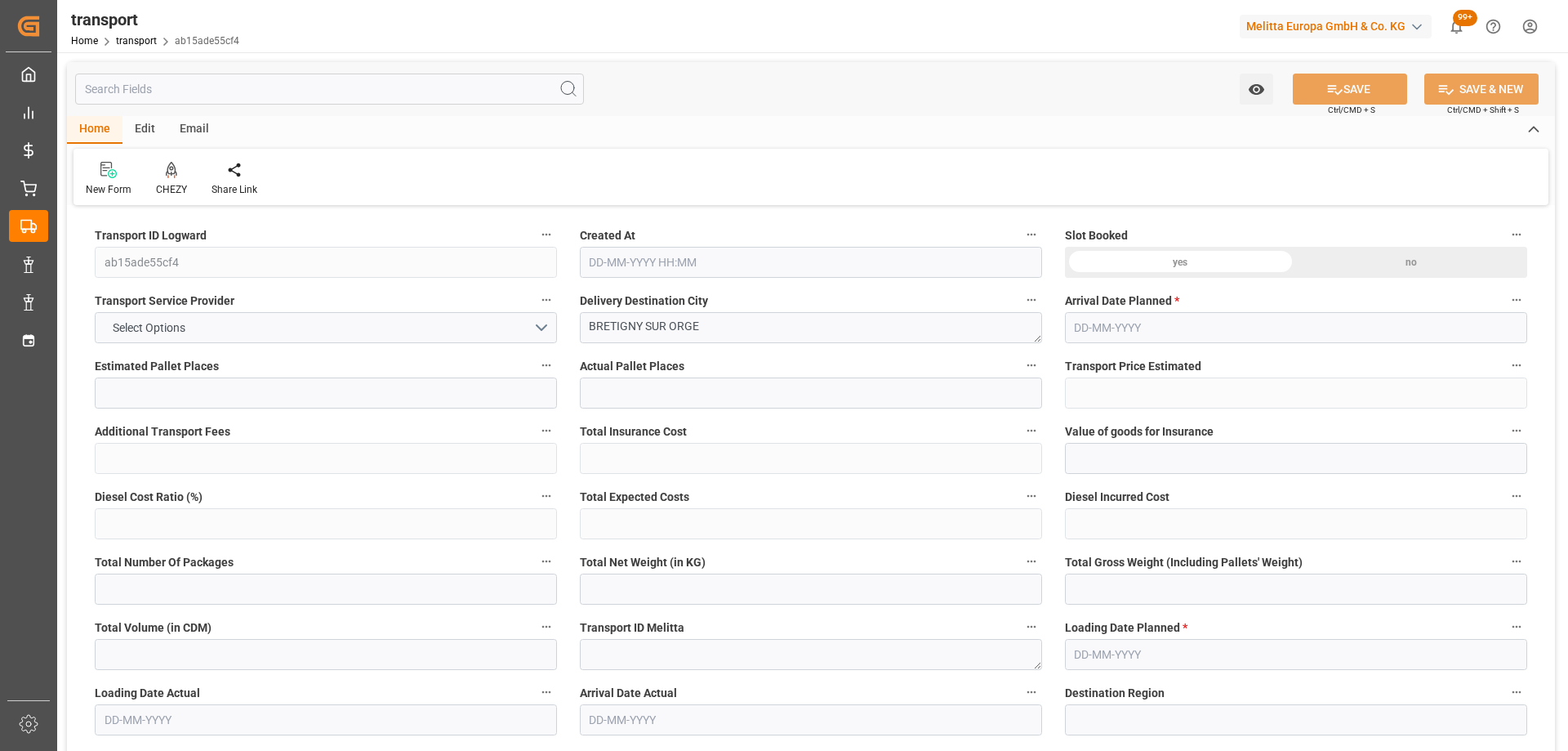
type input "101"
type input "156.72"
type input "0"
type input "4710.8598"
type input "0"
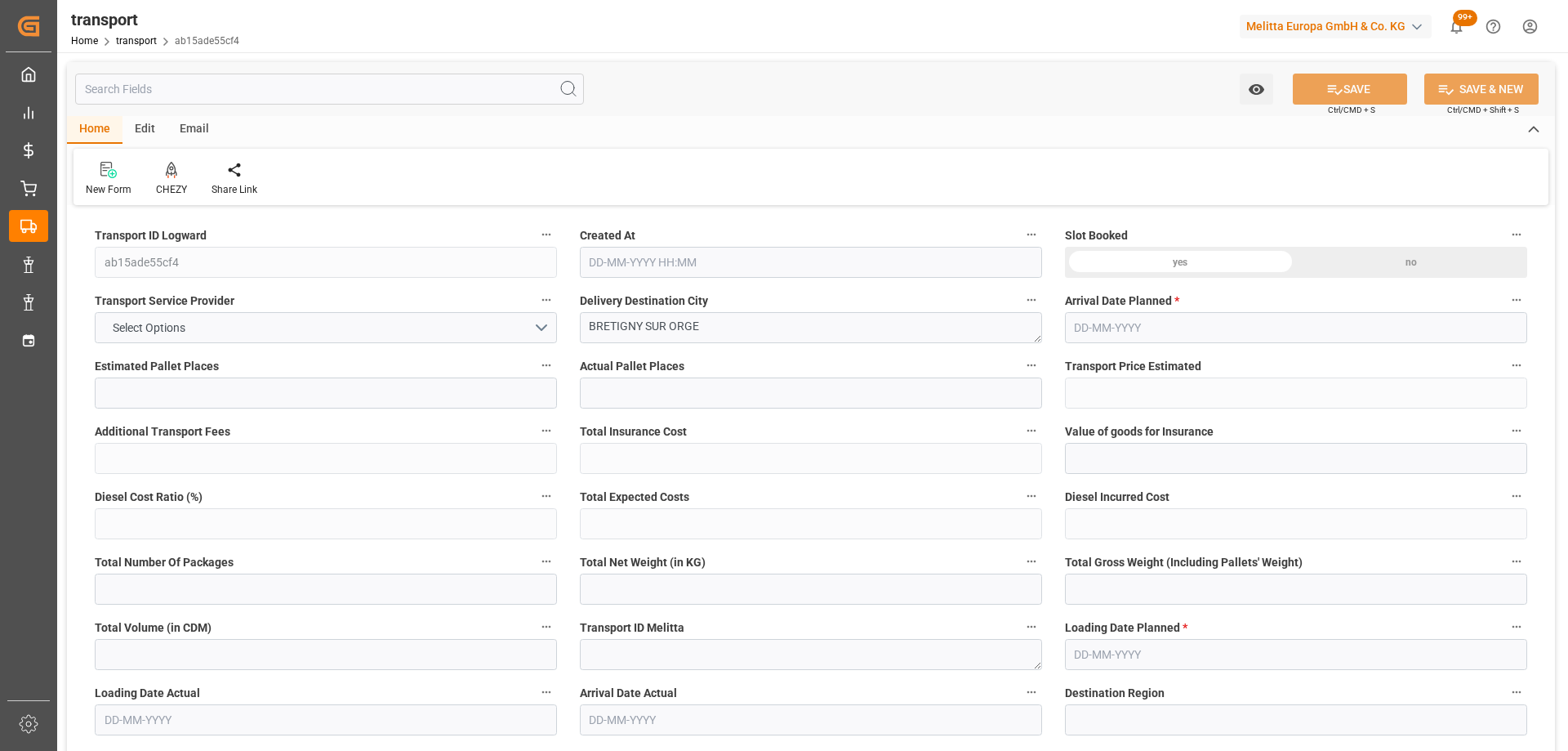
type input "0"
type input "21"
type input "35"
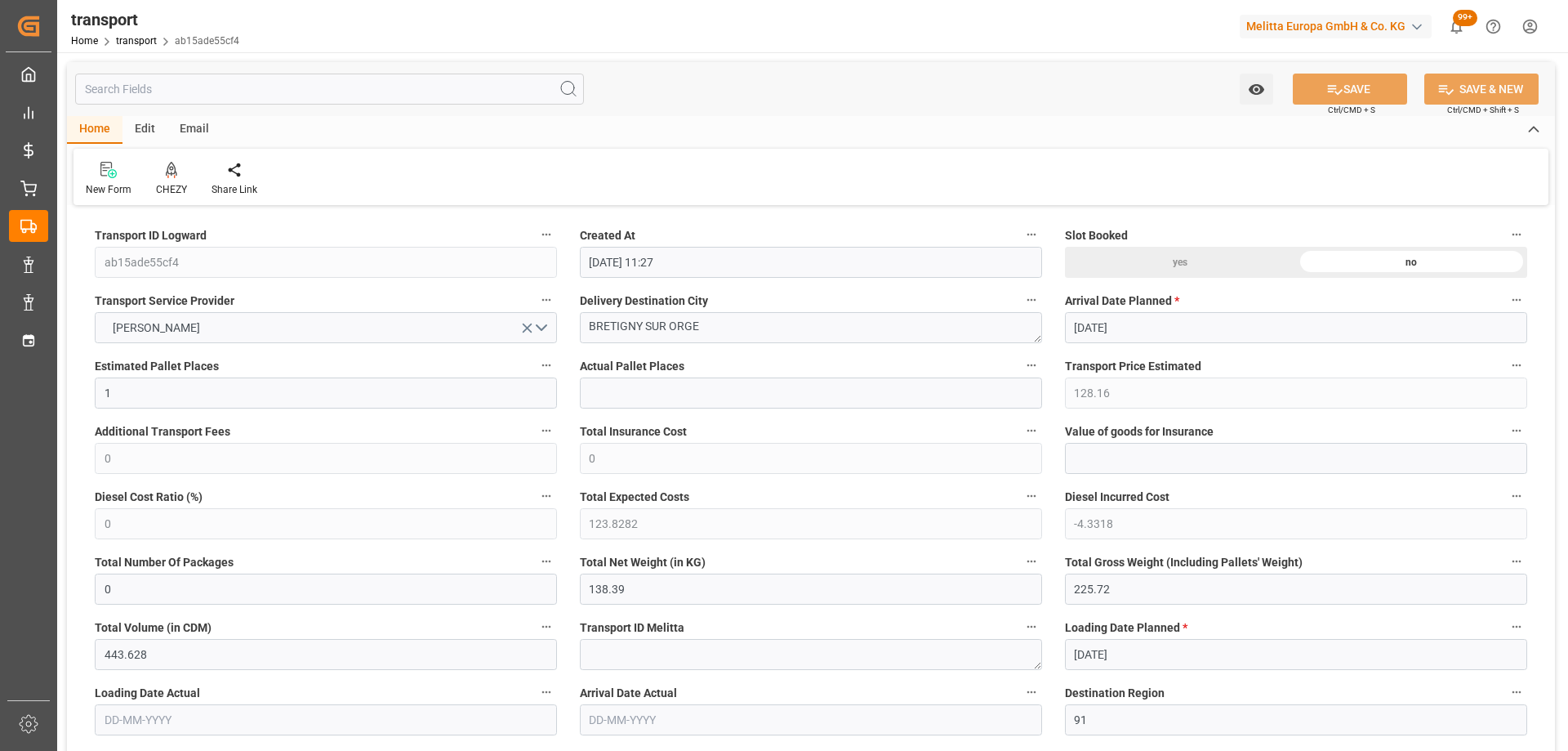
type input "07-10-2025 11:27"
type input "[DATE]"
drag, startPoint x: 726, startPoint y: 331, endPoint x: 479, endPoint y: 338, distance: 247.1
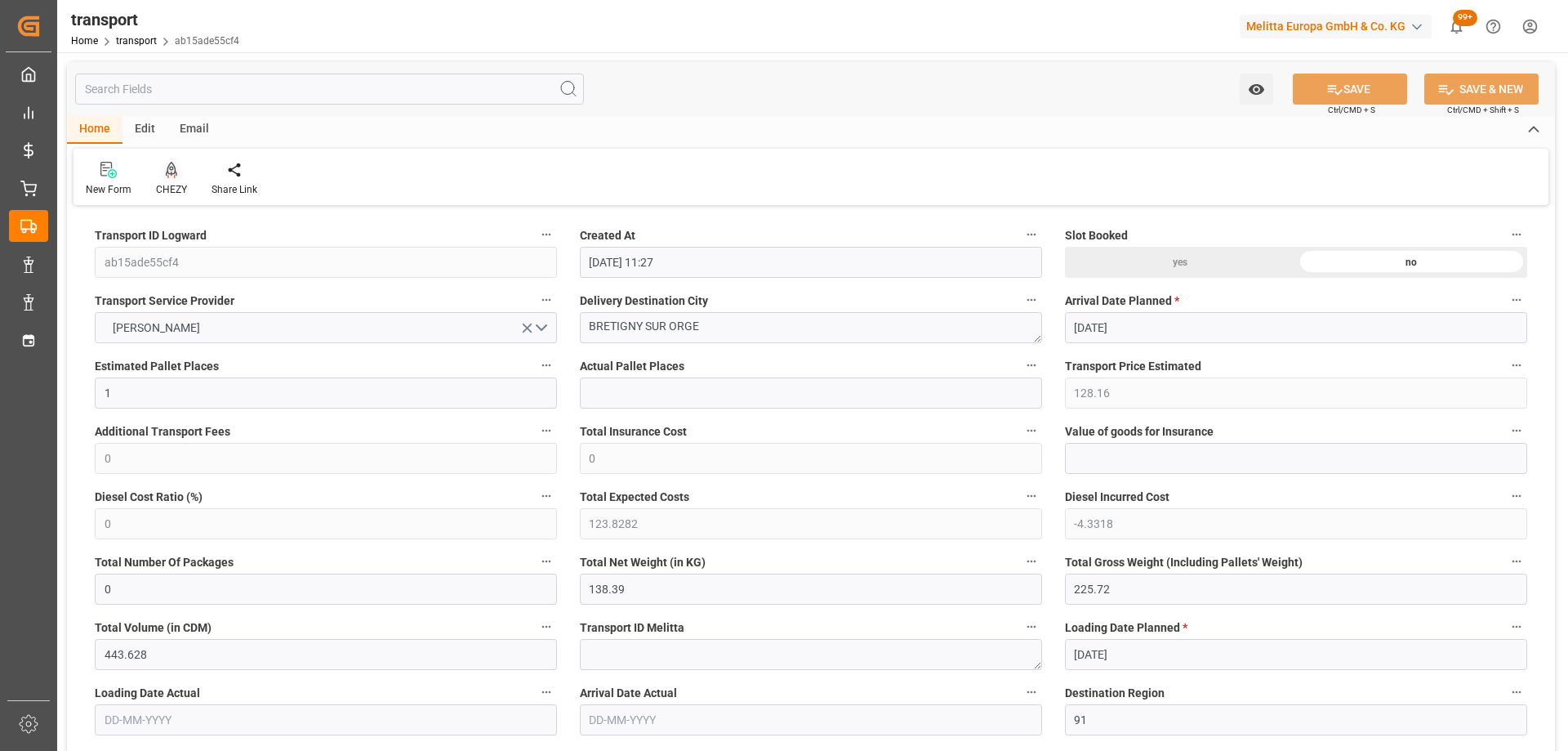
click at [170, 177] on icon at bounding box center [171, 170] width 11 height 17
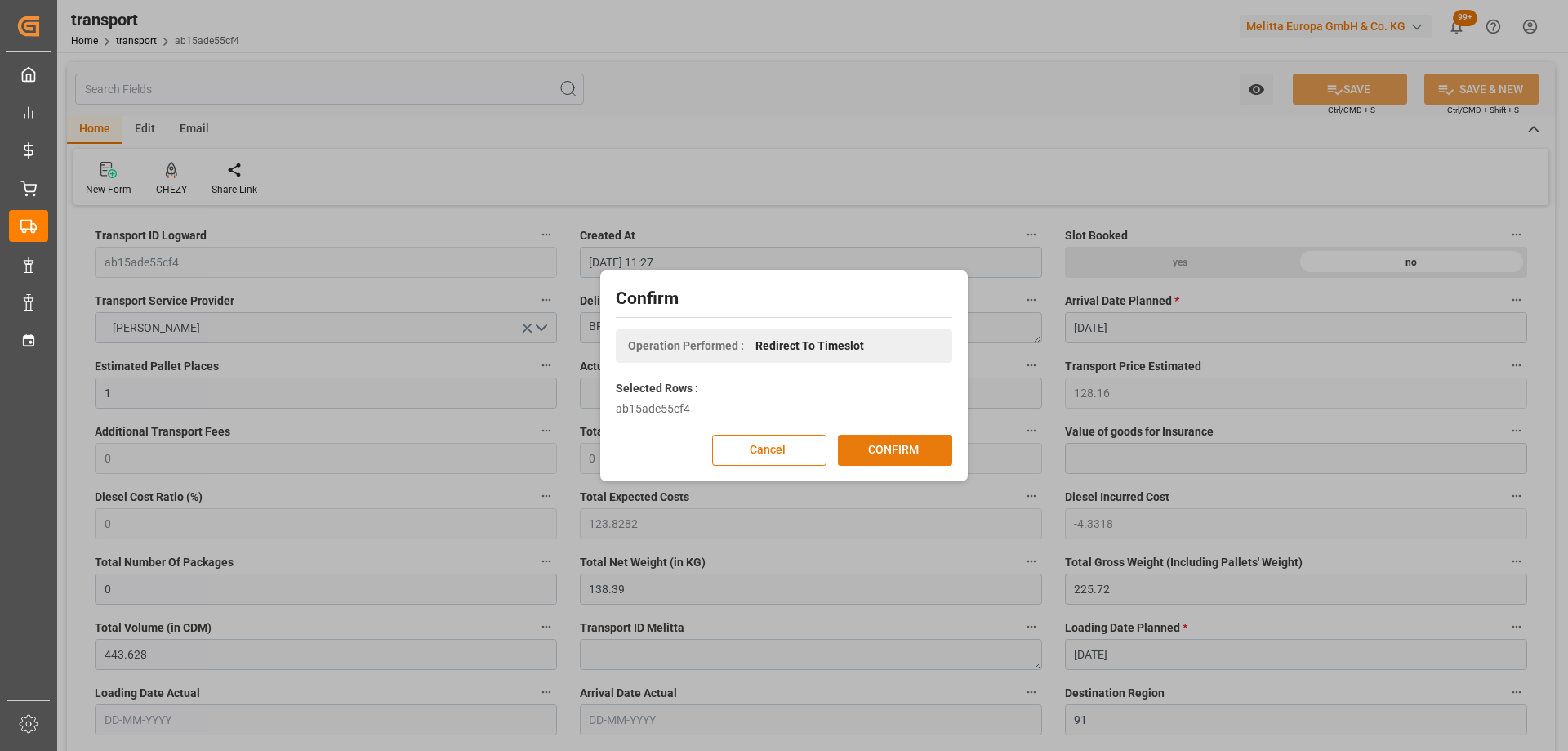
click at [895, 444] on button "CONFIRM" at bounding box center [895, 450] width 115 height 31
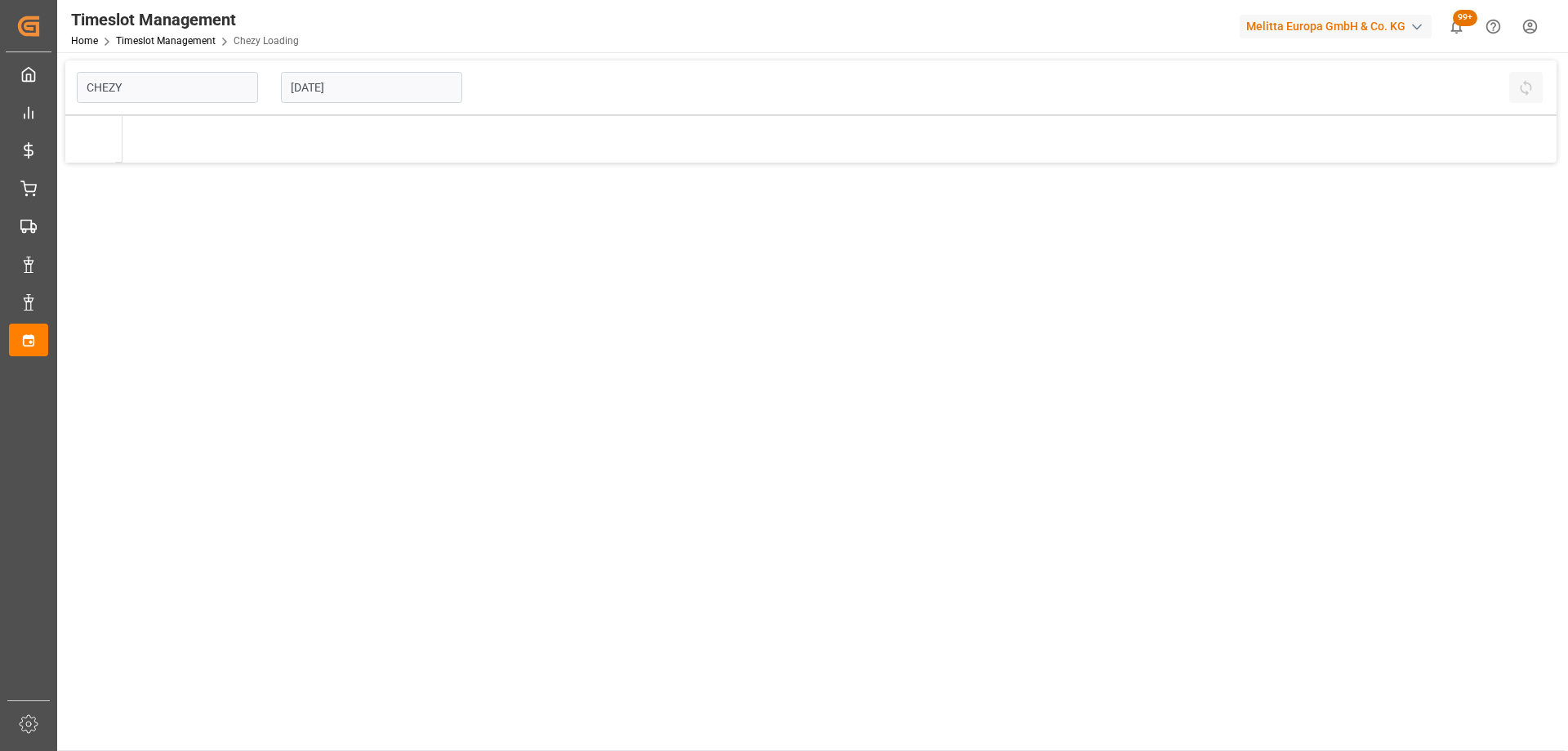
type input "Chezy Loading"
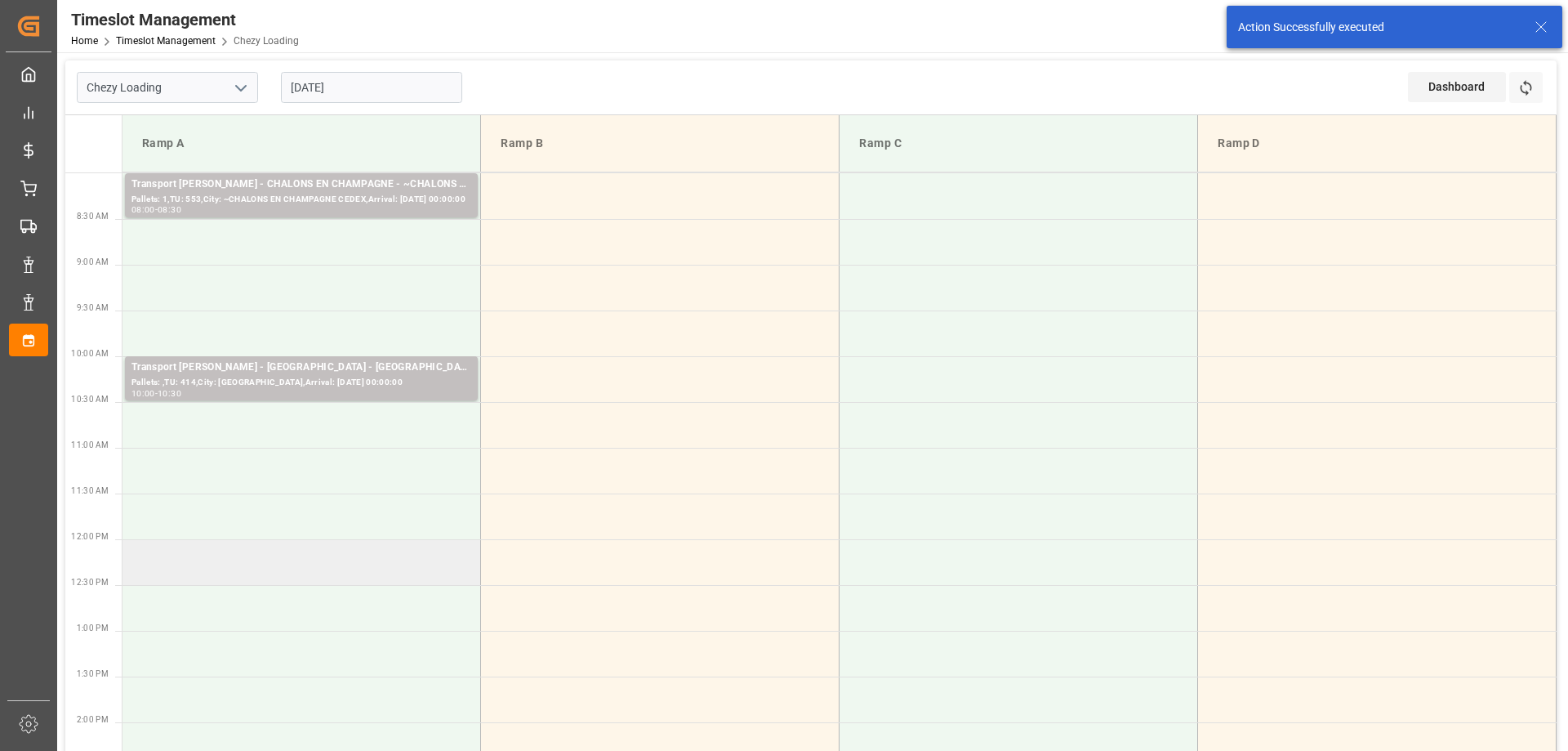
click at [356, 557] on td at bounding box center [301, 561] width 358 height 45
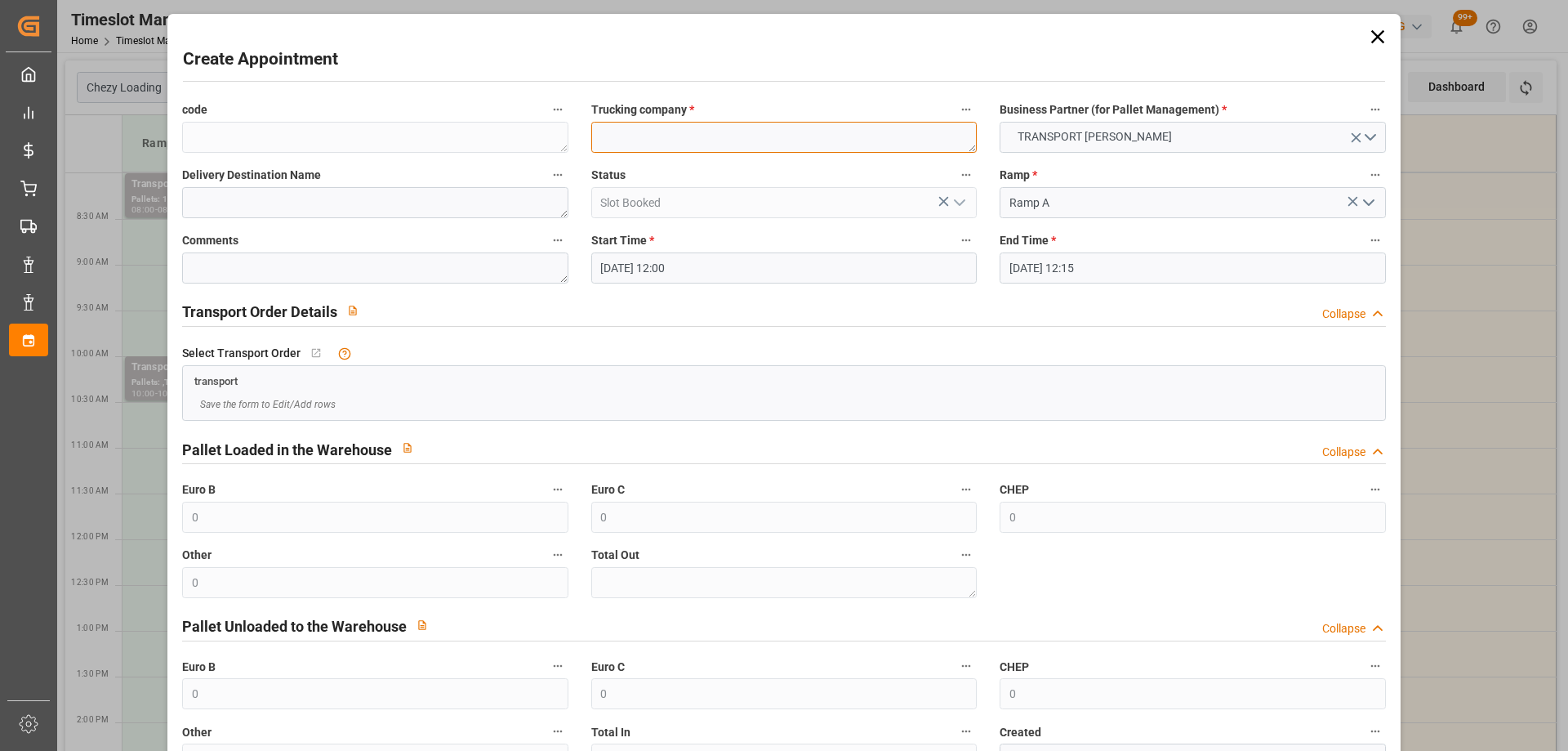
click at [618, 144] on textarea at bounding box center [784, 137] width 386 height 31
paste textarea "BRETIGNY SUR ORGE"
type textarea "BRETIGNY SUR ORGE"
click at [1199, 265] on input "[DATE] 12:15" at bounding box center [1192, 269] width 386 height 31
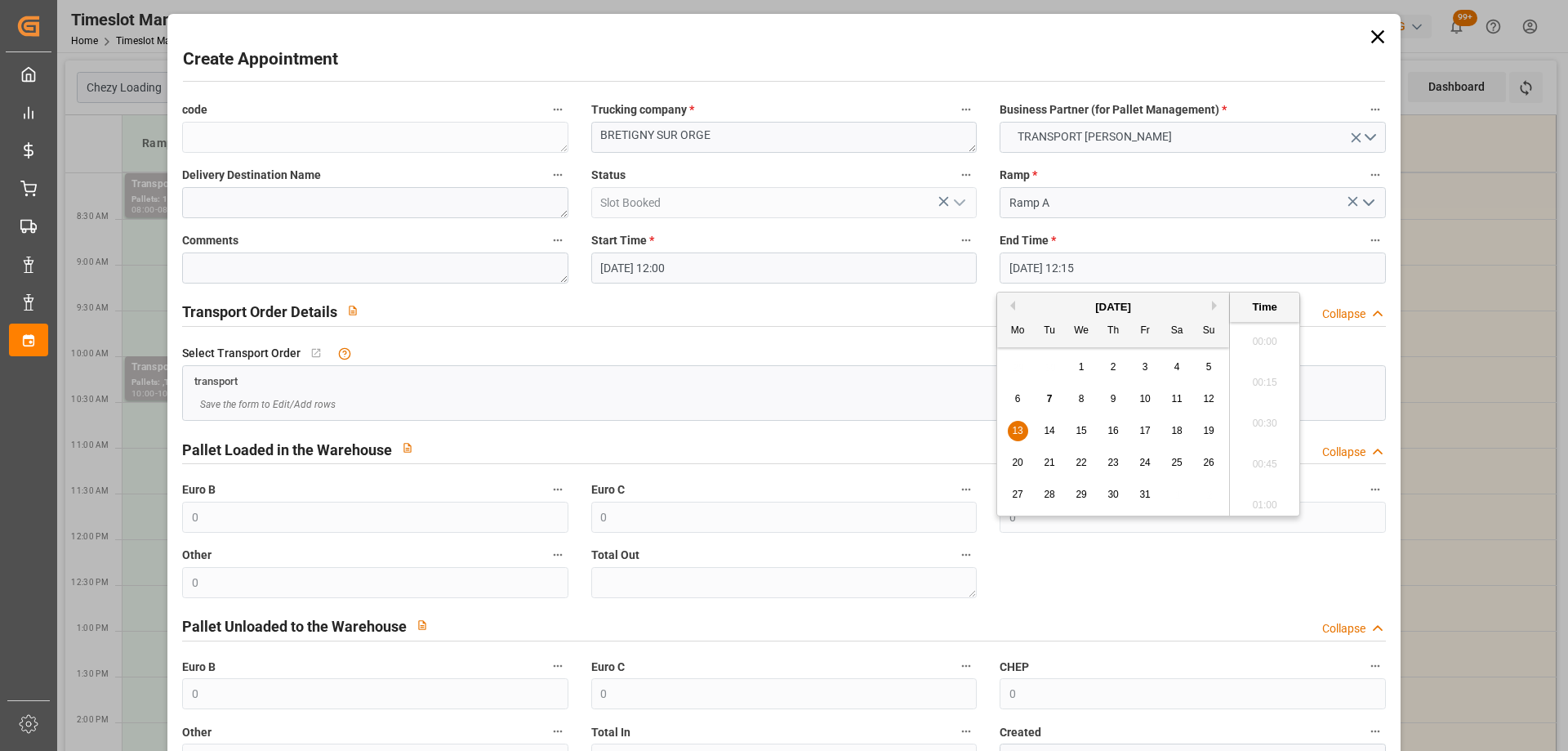
scroll to position [1926, 0]
click at [1018, 428] on span "13" at bounding box center [1016, 431] width 10 height 11
click at [1235, 443] on li "12:30" at bounding box center [1264, 459] width 69 height 41
type input "[DATE] 12:30"
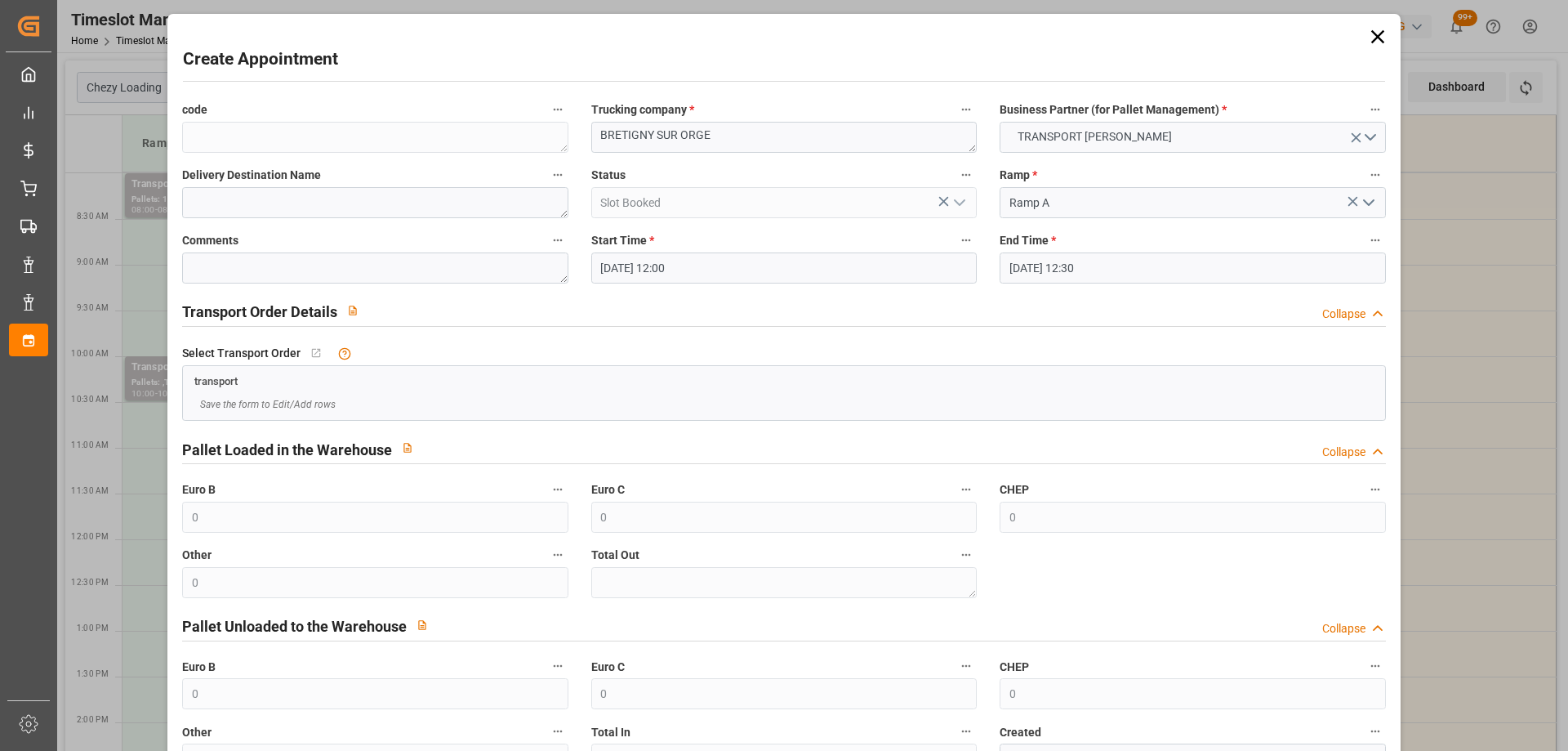
scroll to position [119, 0]
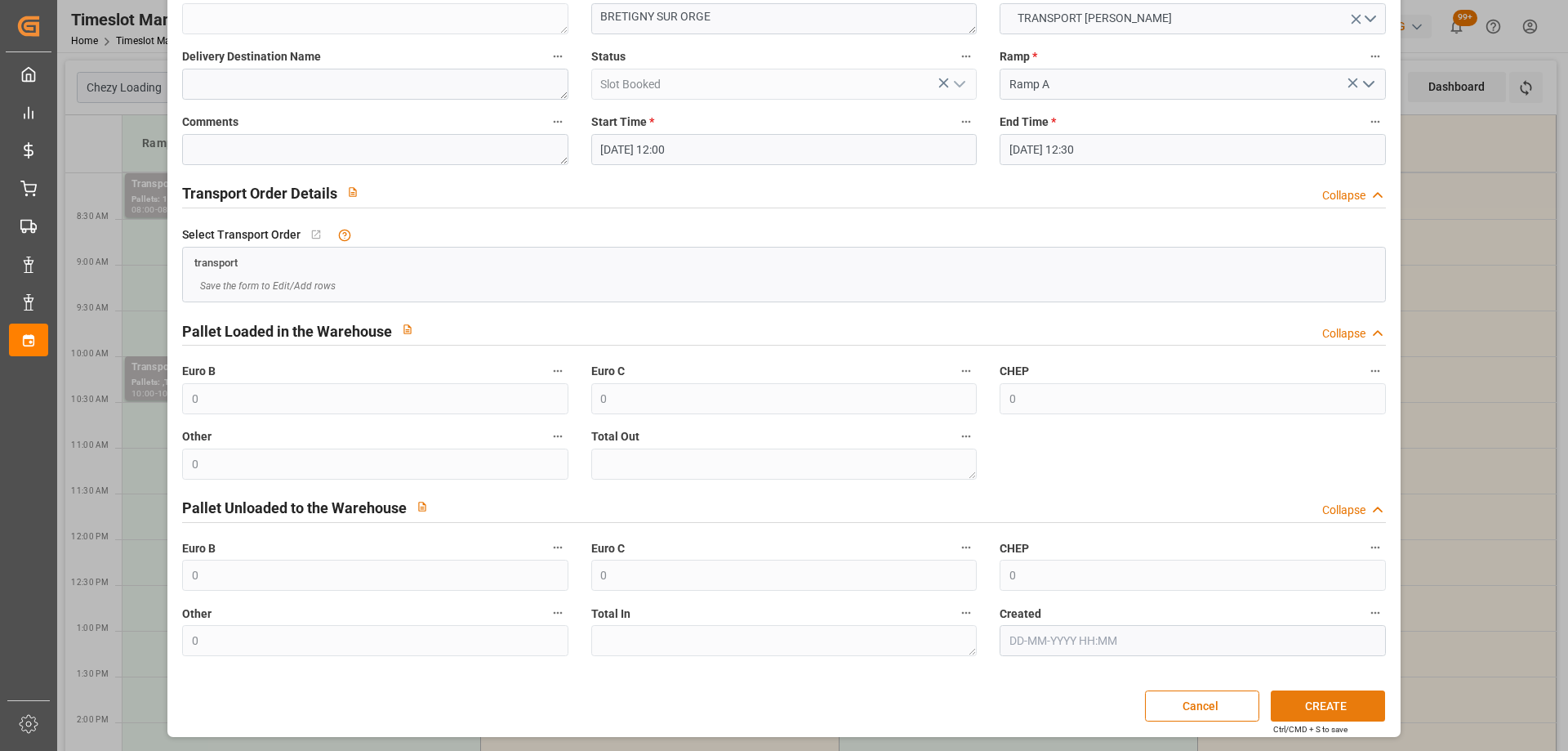
click at [1318, 710] on button "CREATE" at bounding box center [1328, 707] width 115 height 31
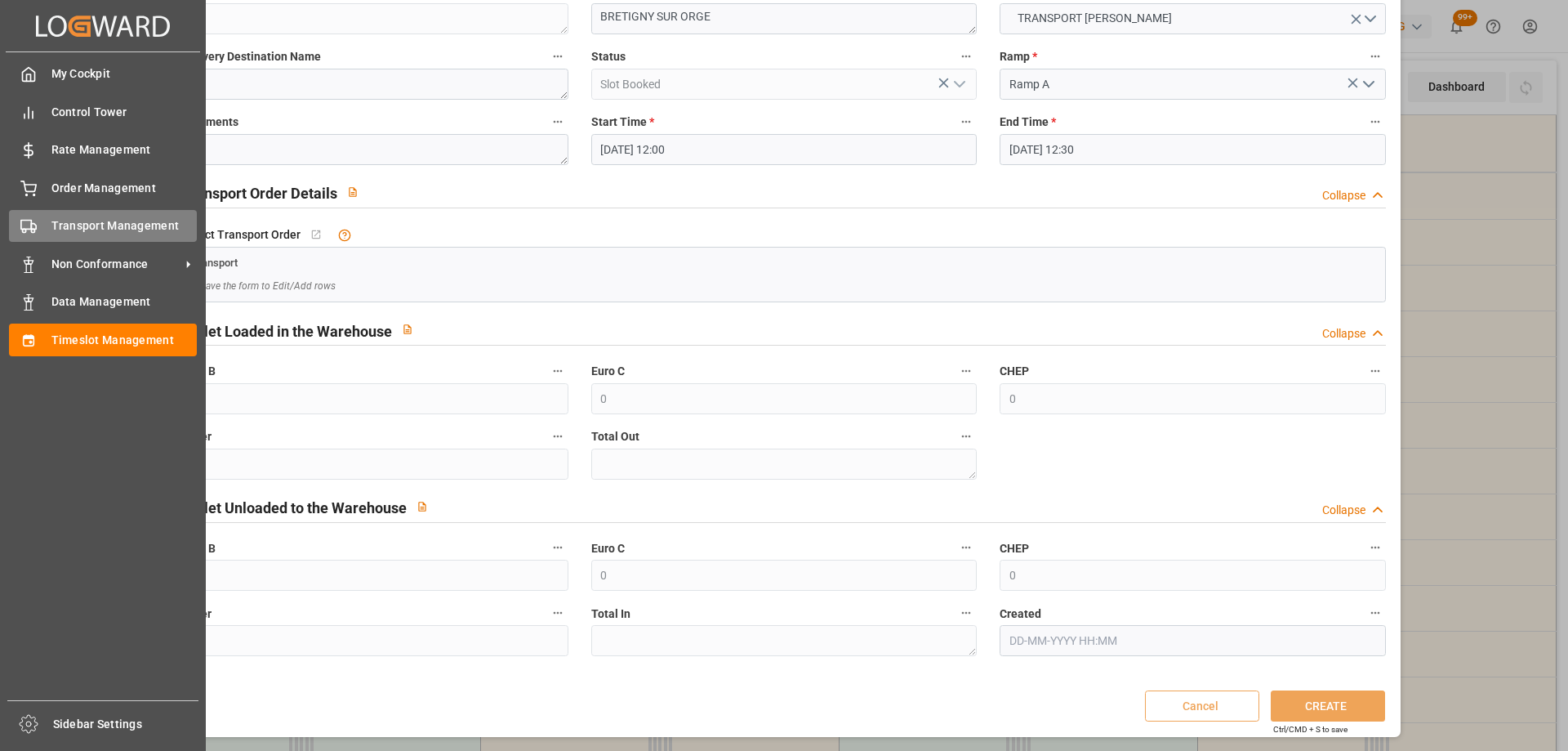
click at [45, 230] on div "Transport Management Transport Management" at bounding box center [103, 226] width 188 height 31
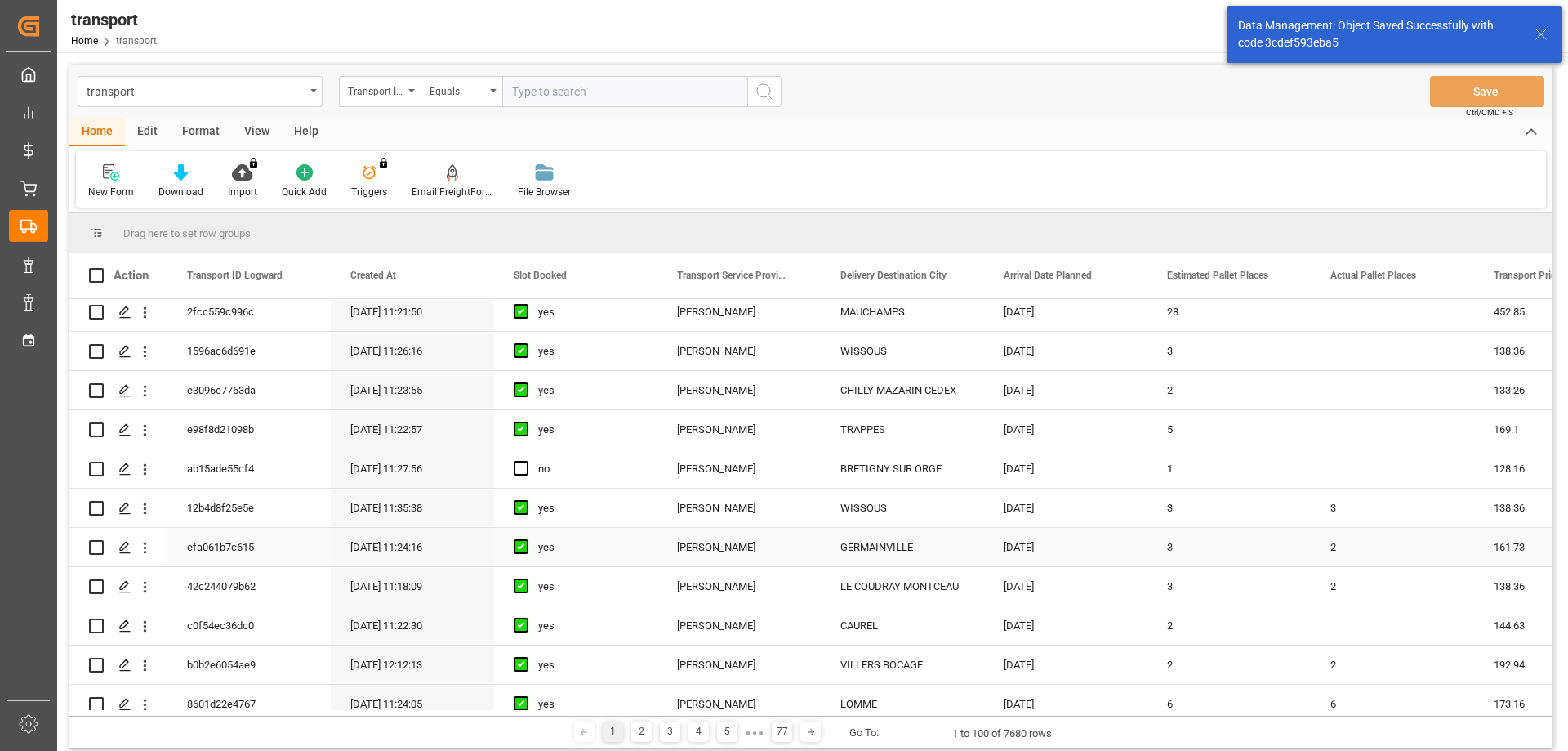
scroll to position [245, 0]
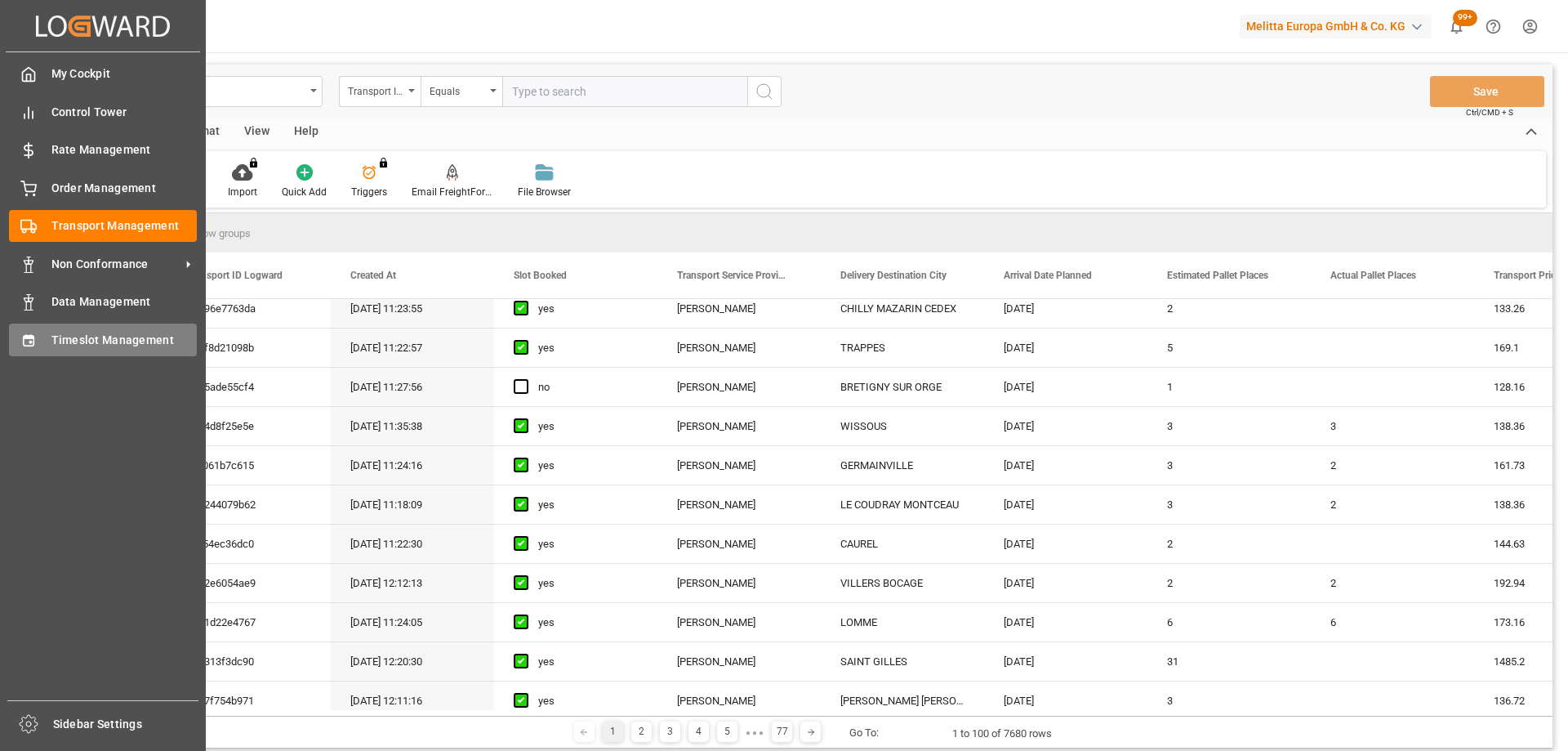
click at [42, 338] on div "Timeslot Management Timeslot Management" at bounding box center [103, 339] width 188 height 31
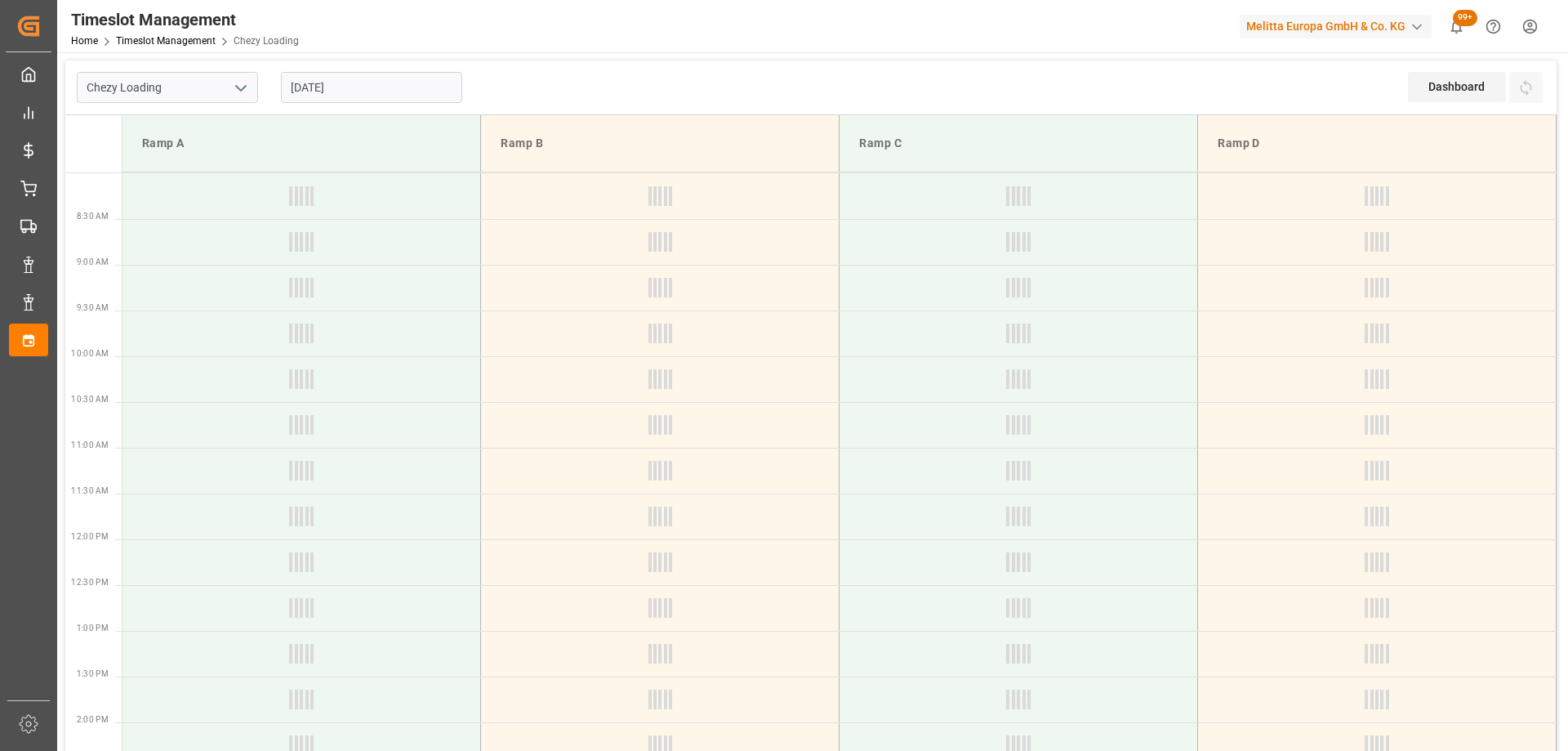
type input "Chezy Loading"
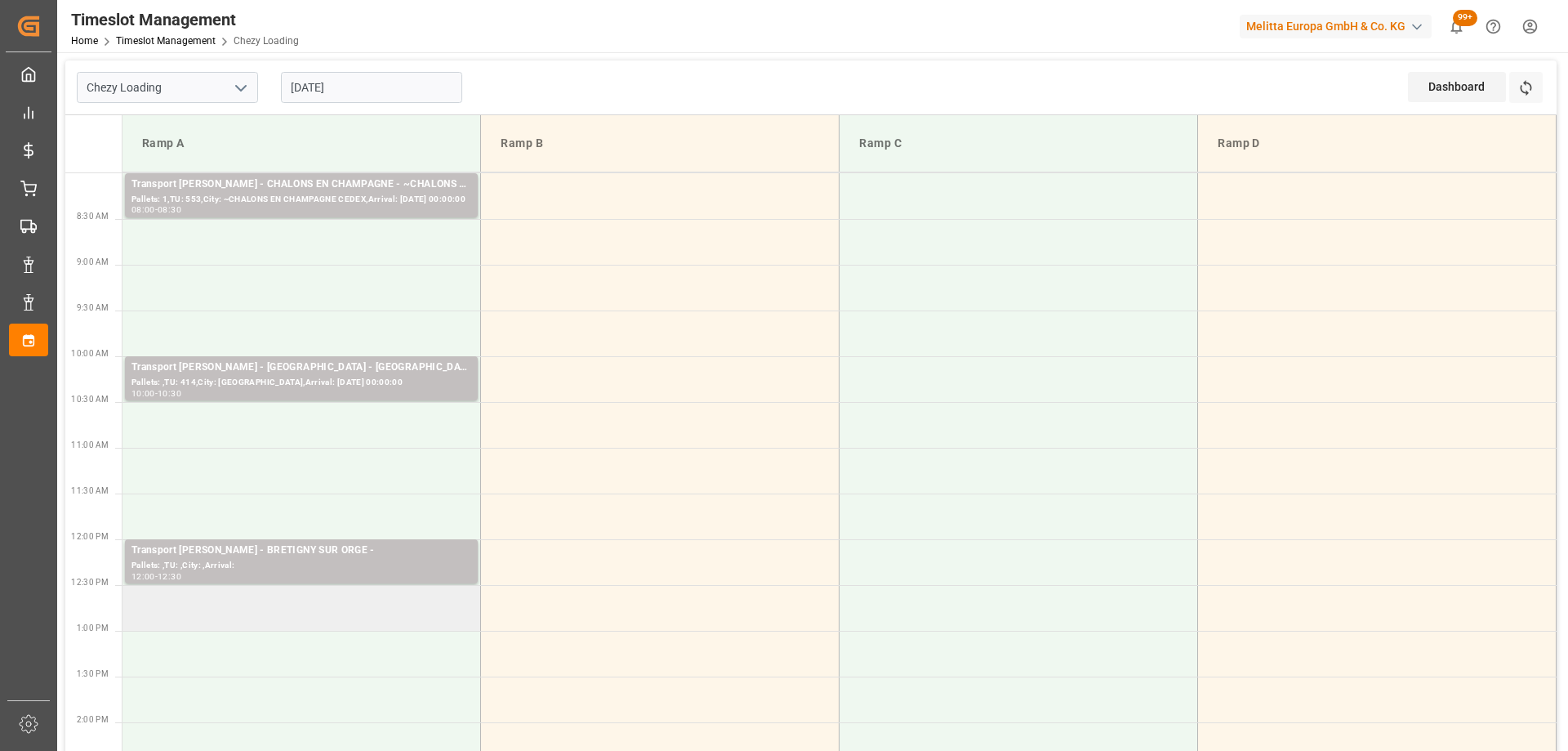
click at [326, 630] on td at bounding box center [301, 607] width 358 height 45
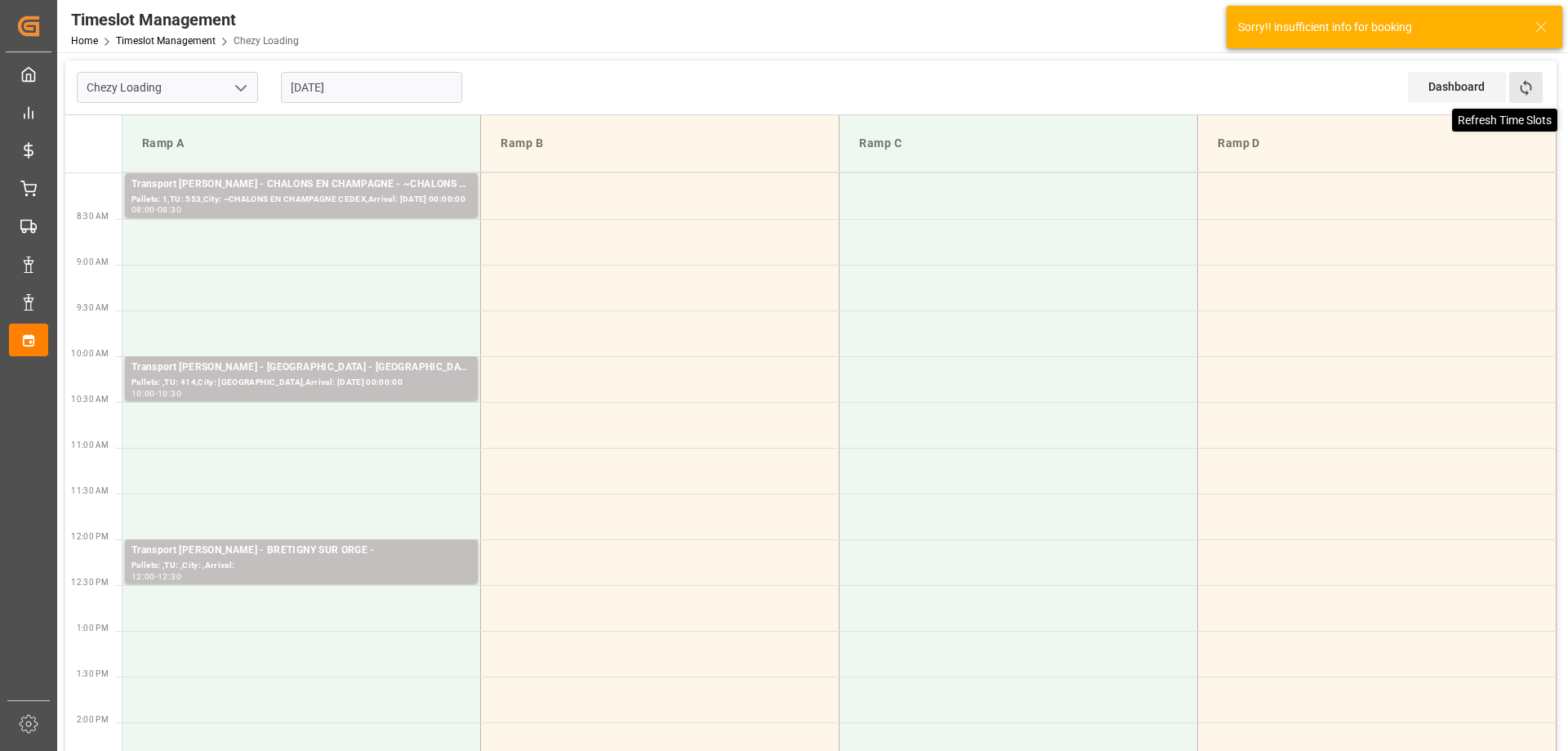
click at [1530, 87] on icon at bounding box center [1526, 88] width 18 height 18
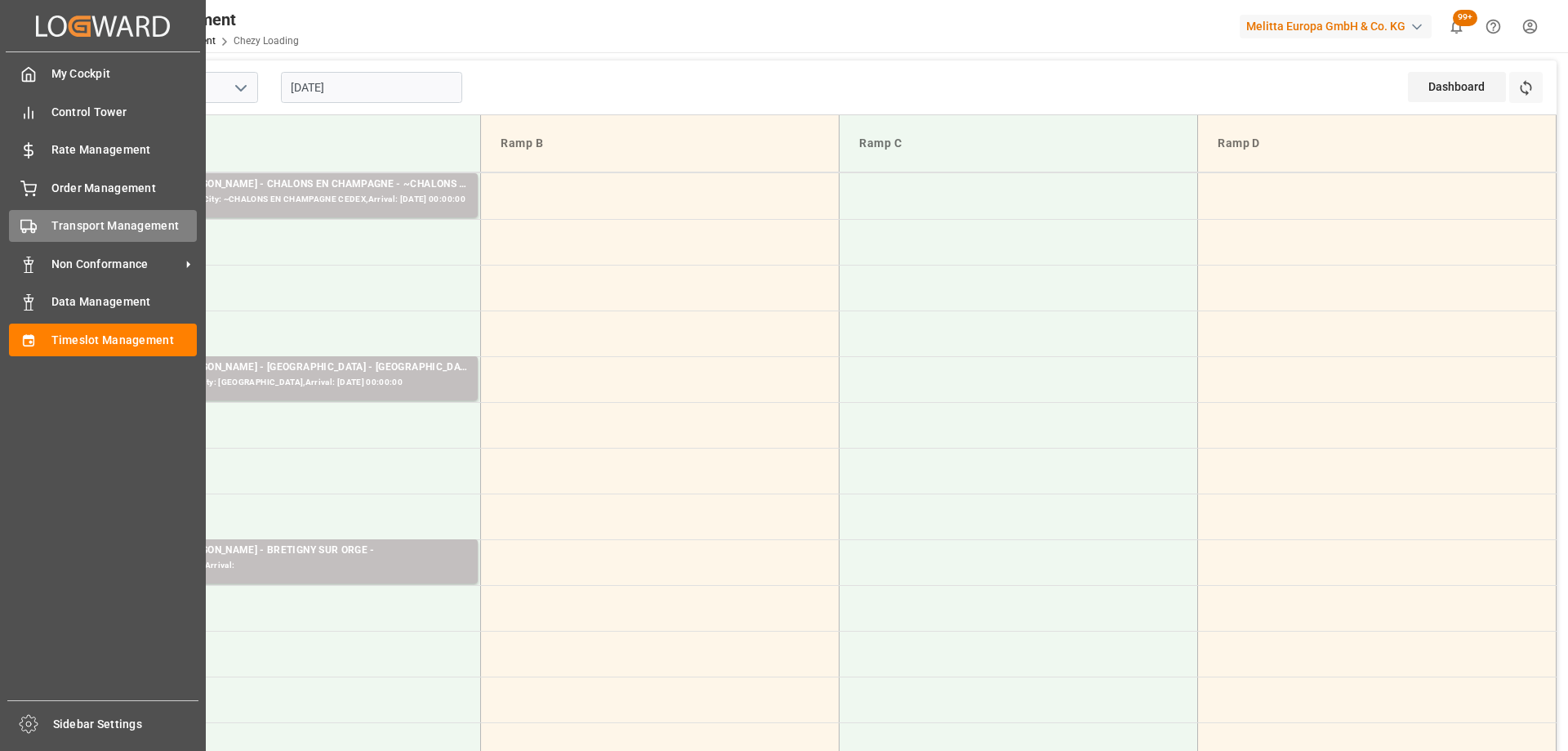
click at [52, 228] on span "Transport Management" at bounding box center [125, 226] width 146 height 18
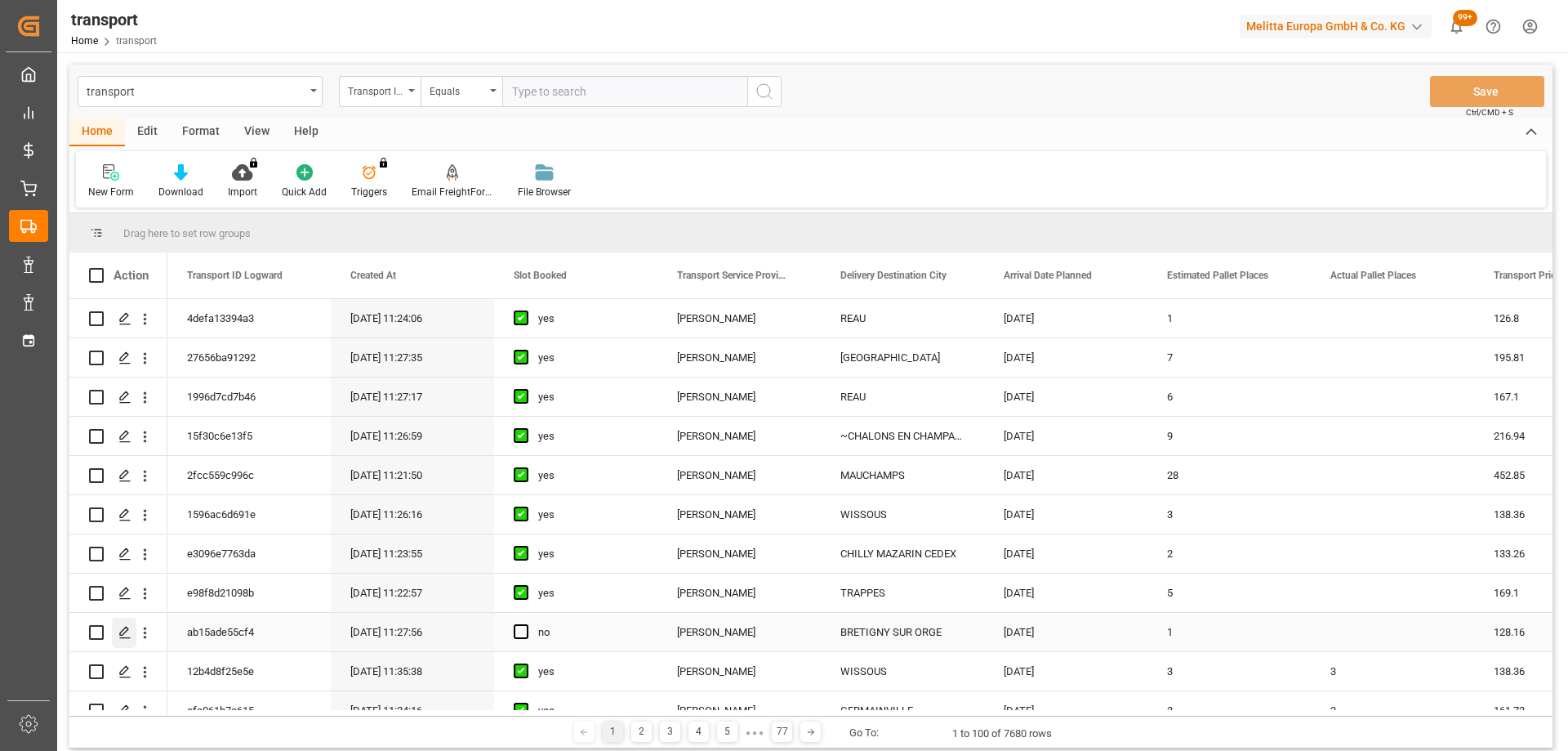
click at [121, 626] on icon "Press SPACE to select this row." at bounding box center [125, 632] width 13 height 13
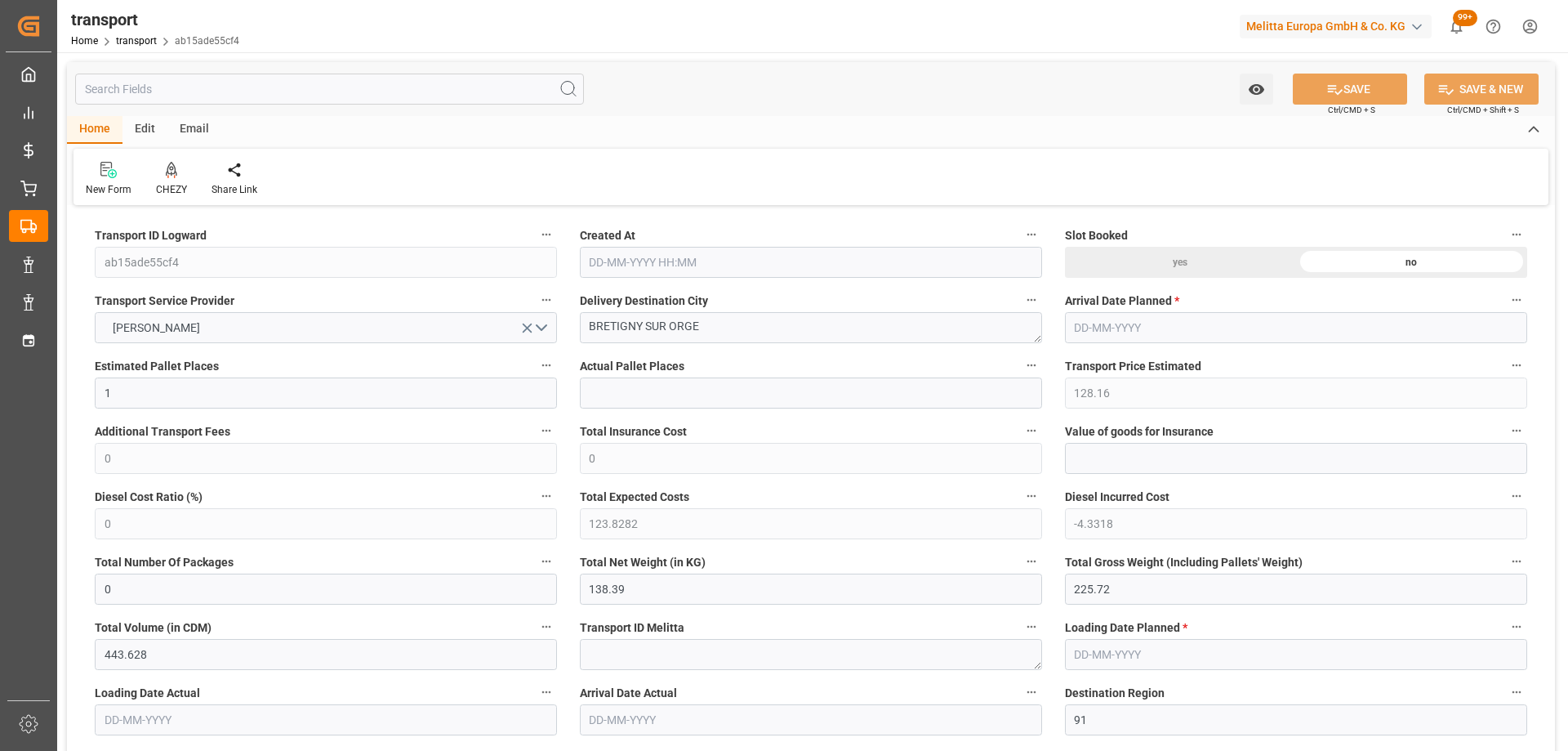
type input "1"
type input "128.16"
type input "0"
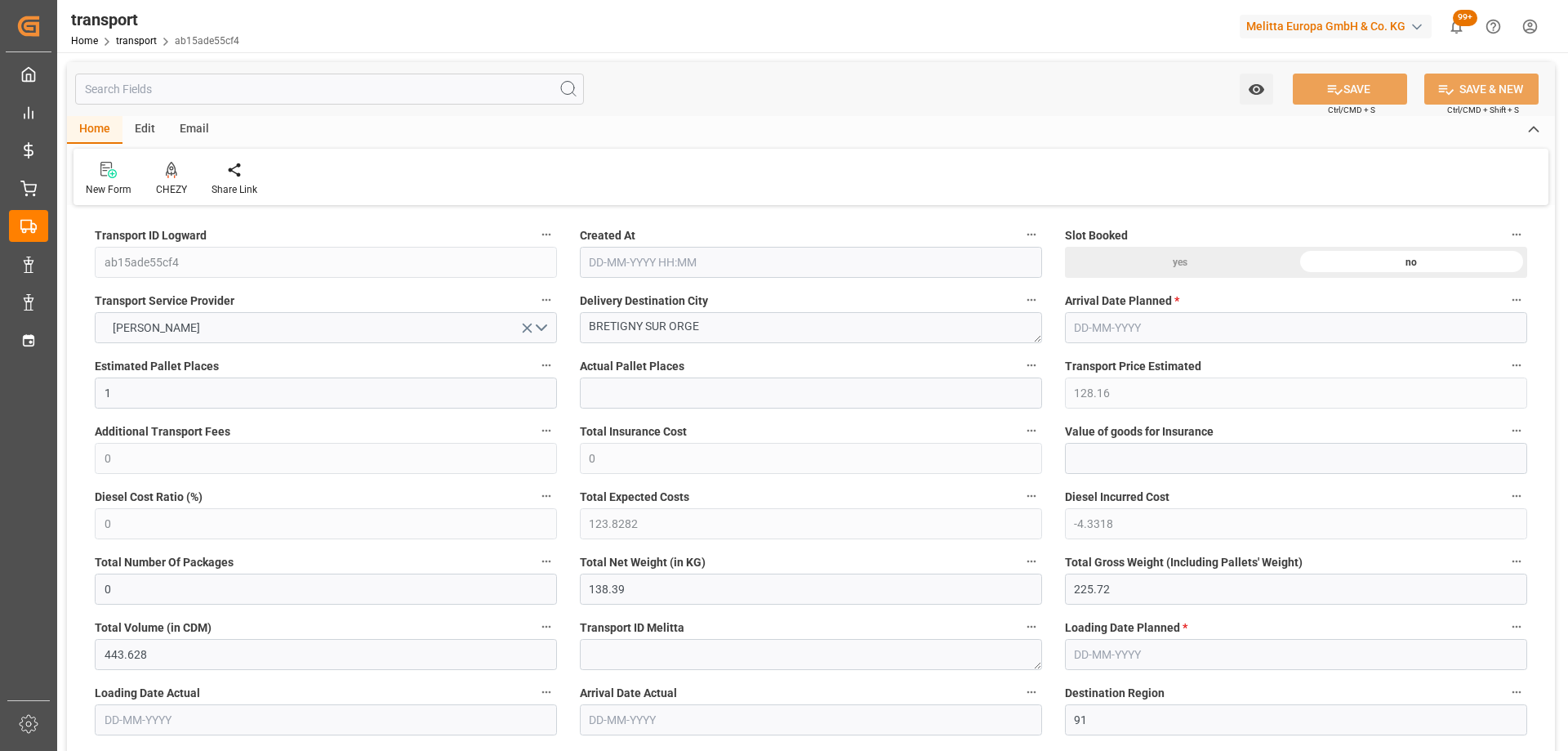
type input "123.8282"
type input "-4.3318"
type input "0"
type input "138.39"
type input "225.72"
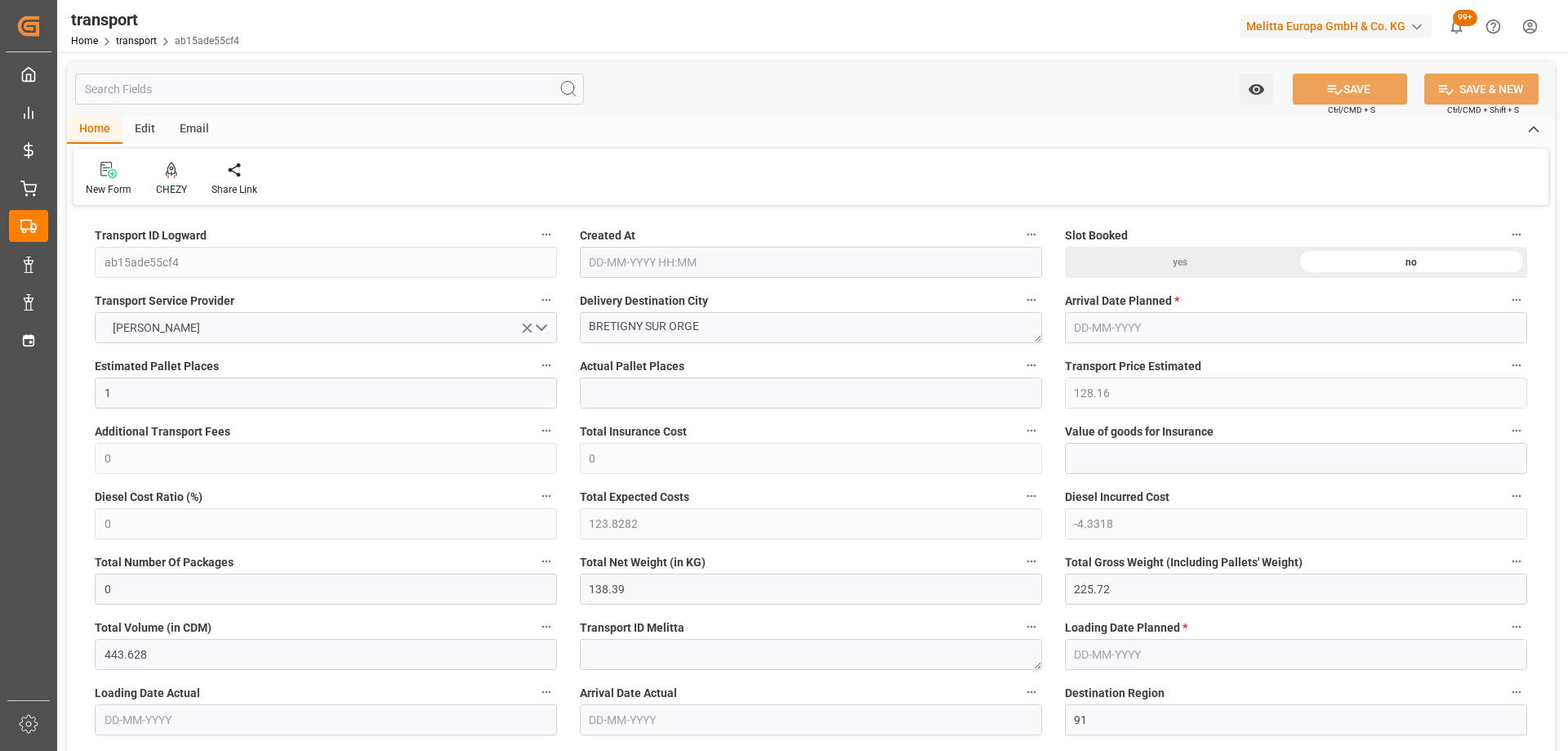
type input "443.628"
type input "91"
type input "0"
type input "46"
type input "3"
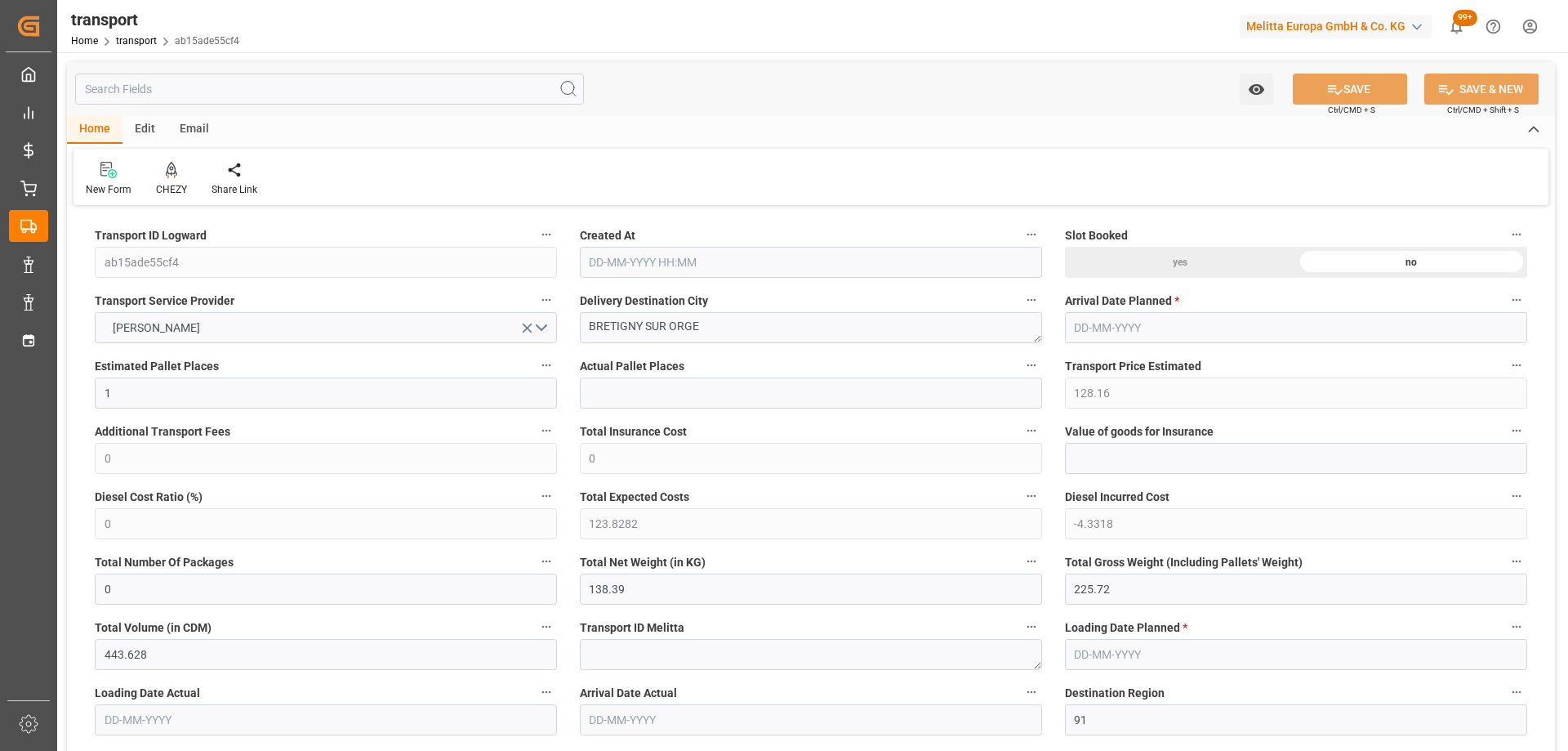
type input "101"
type input "156.72"
type input "0"
type input "4710.8598"
type input "0"
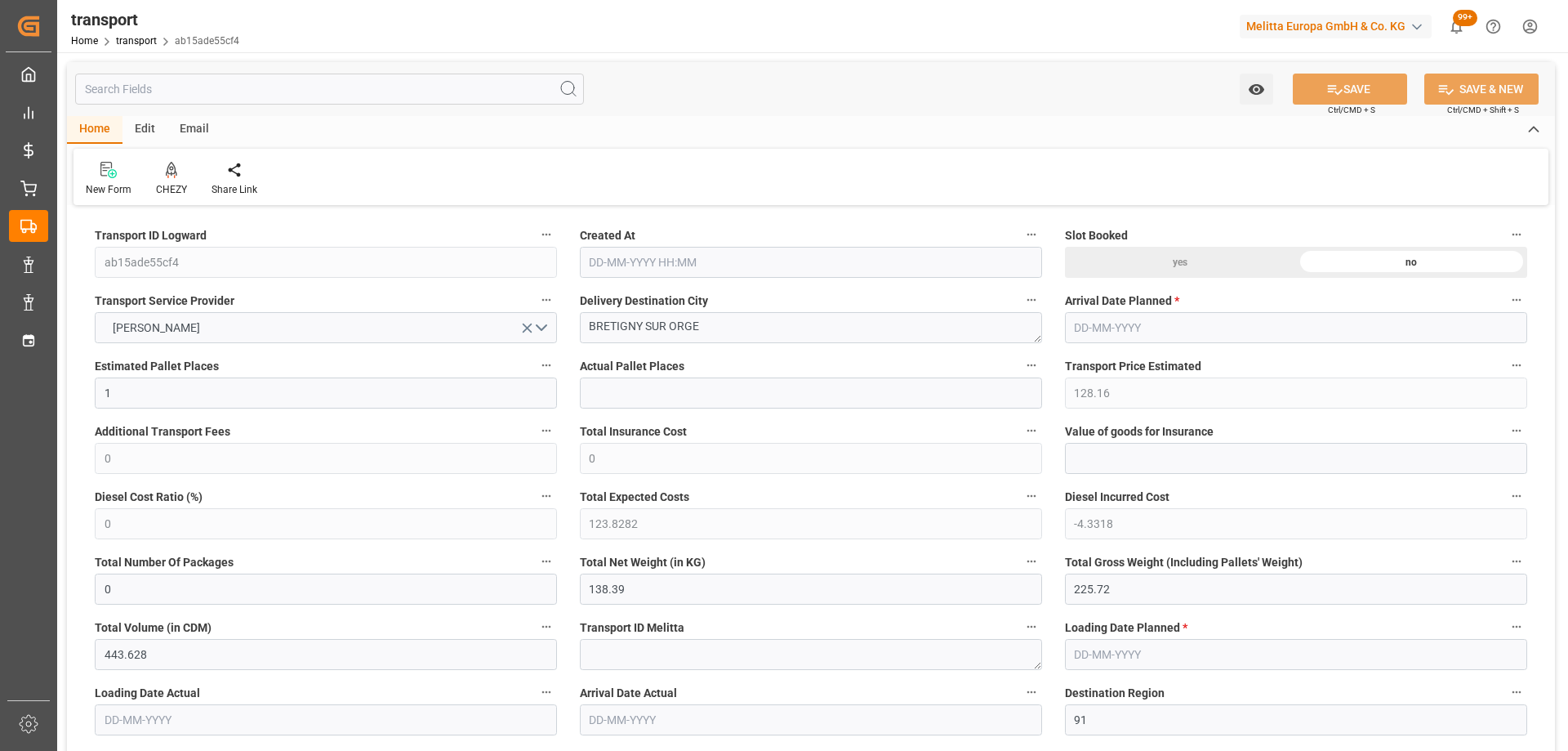
type input "0"
type input "21"
type input "35"
type input "07-10-2025 11:27"
type input "[DATE]"
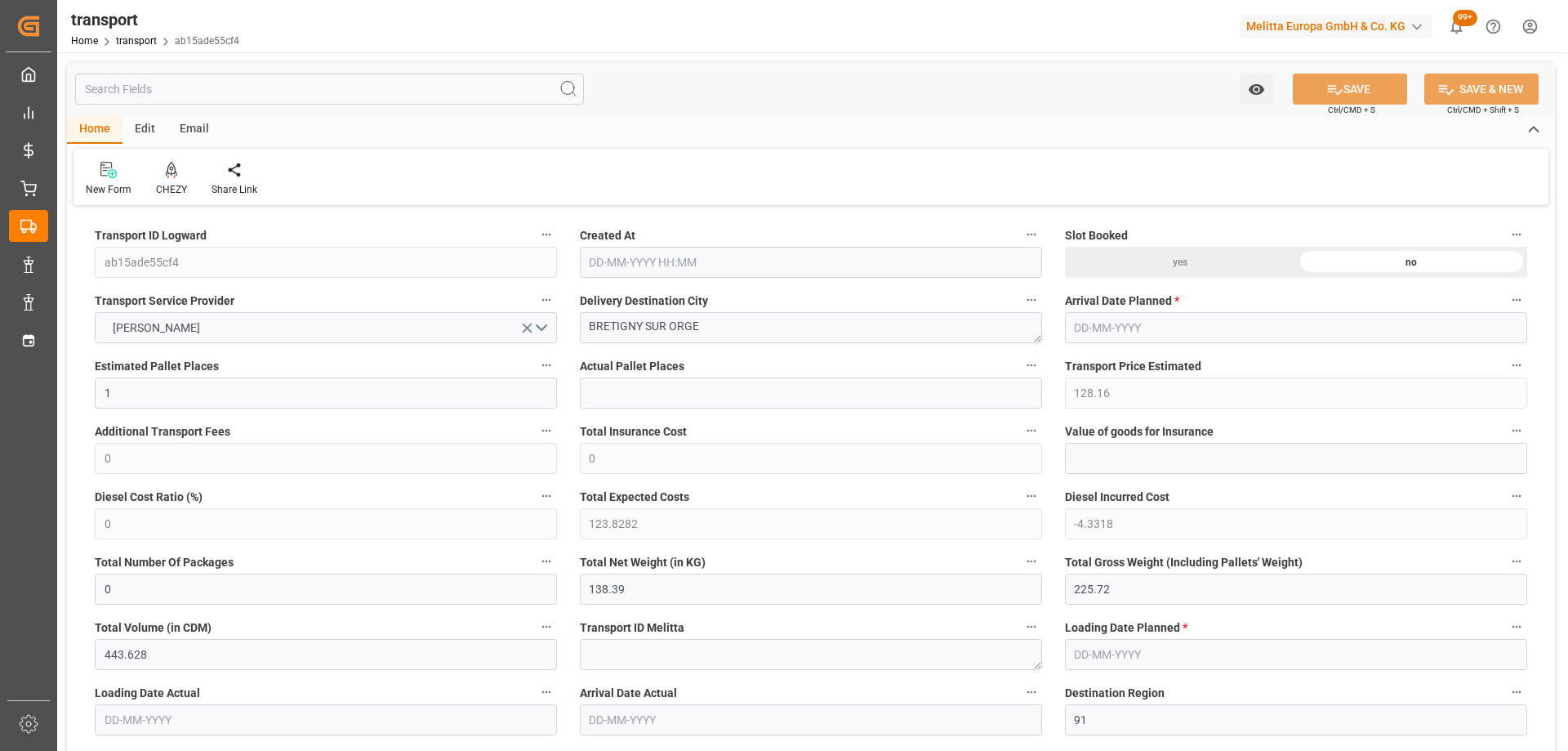
type input "[DATE]"
drag, startPoint x: 712, startPoint y: 332, endPoint x: 775, endPoint y: 336, distance: 63.1
click at [169, 178] on icon at bounding box center [171, 170] width 11 height 17
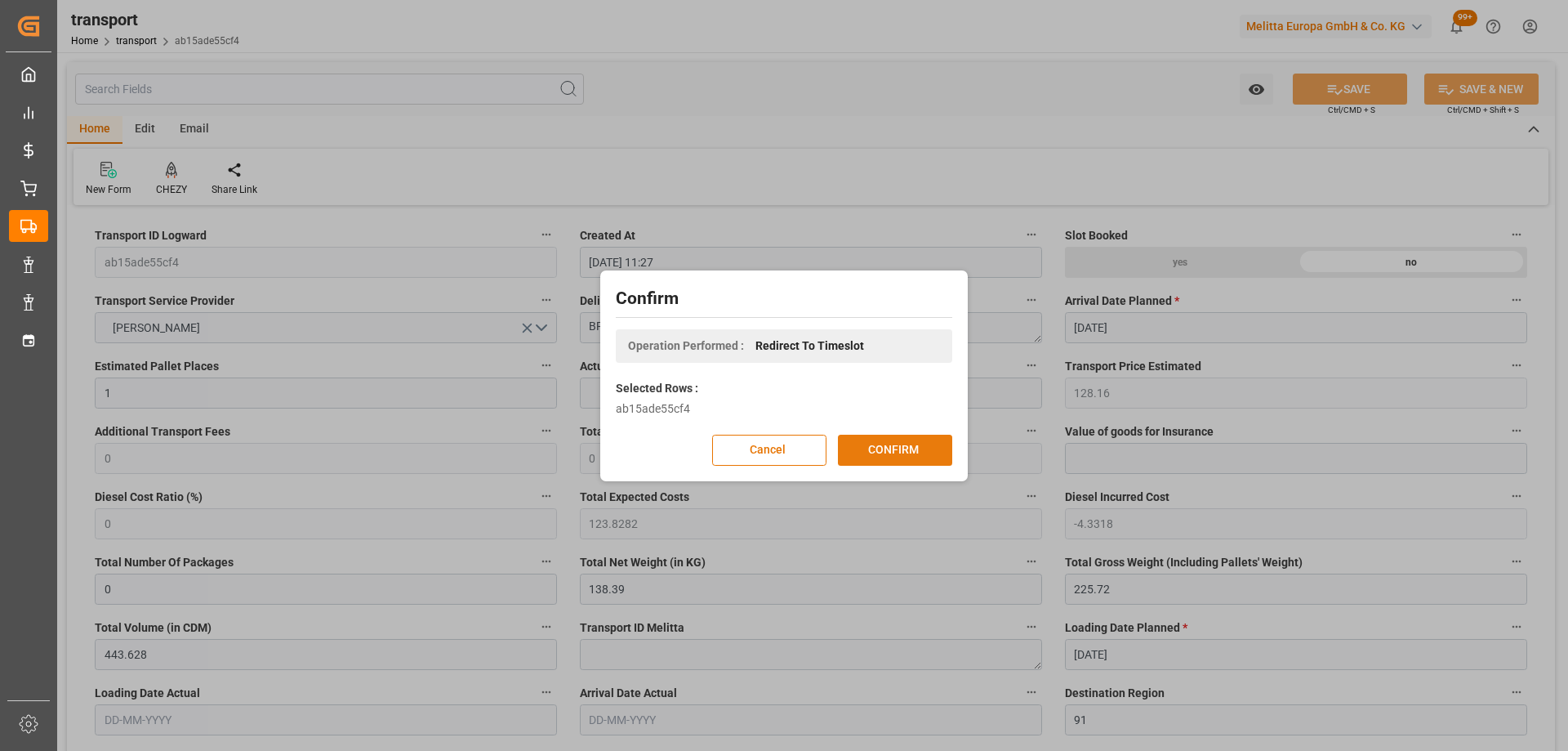
click at [890, 456] on button "CONFIRM" at bounding box center [895, 450] width 115 height 31
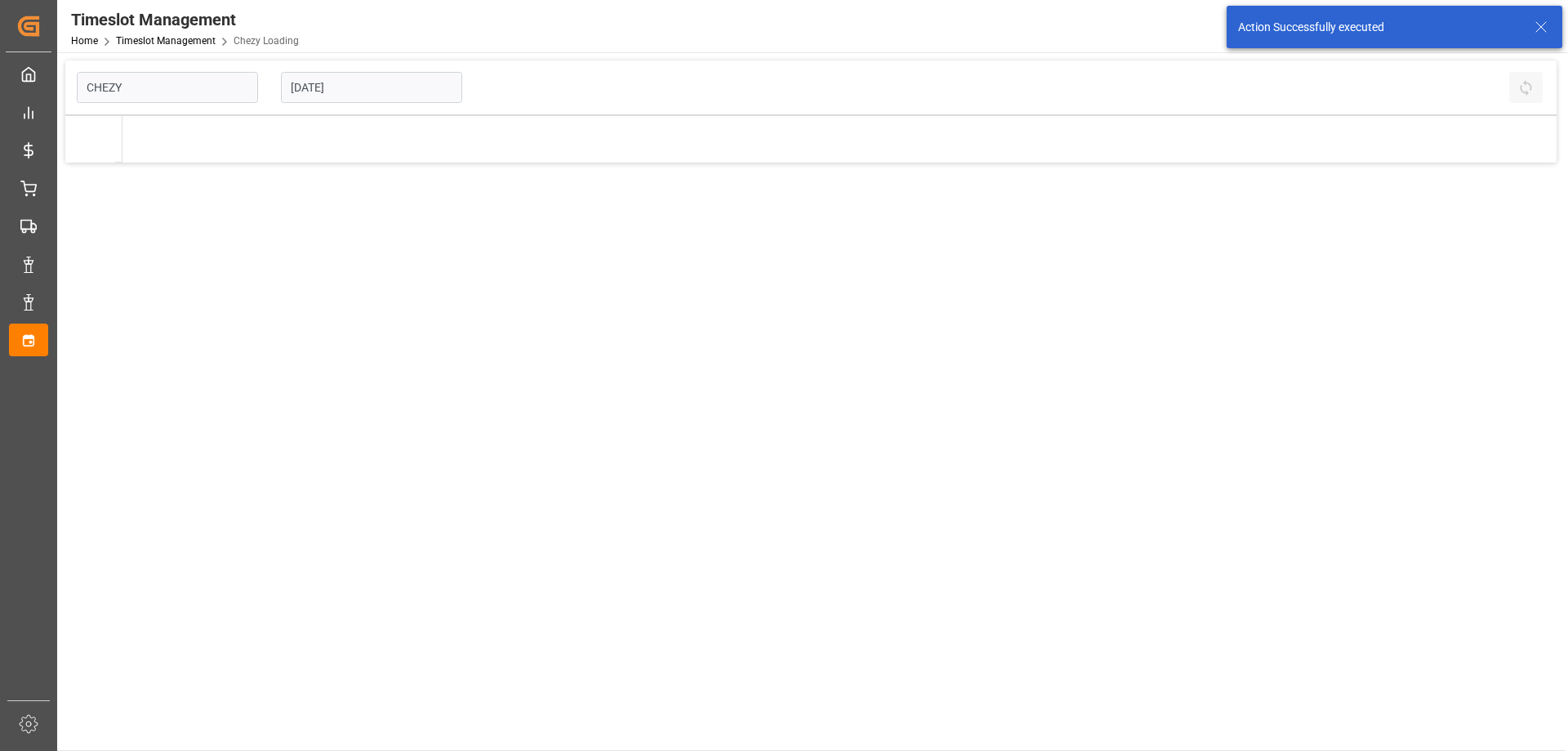
type input "Chezy Loading"
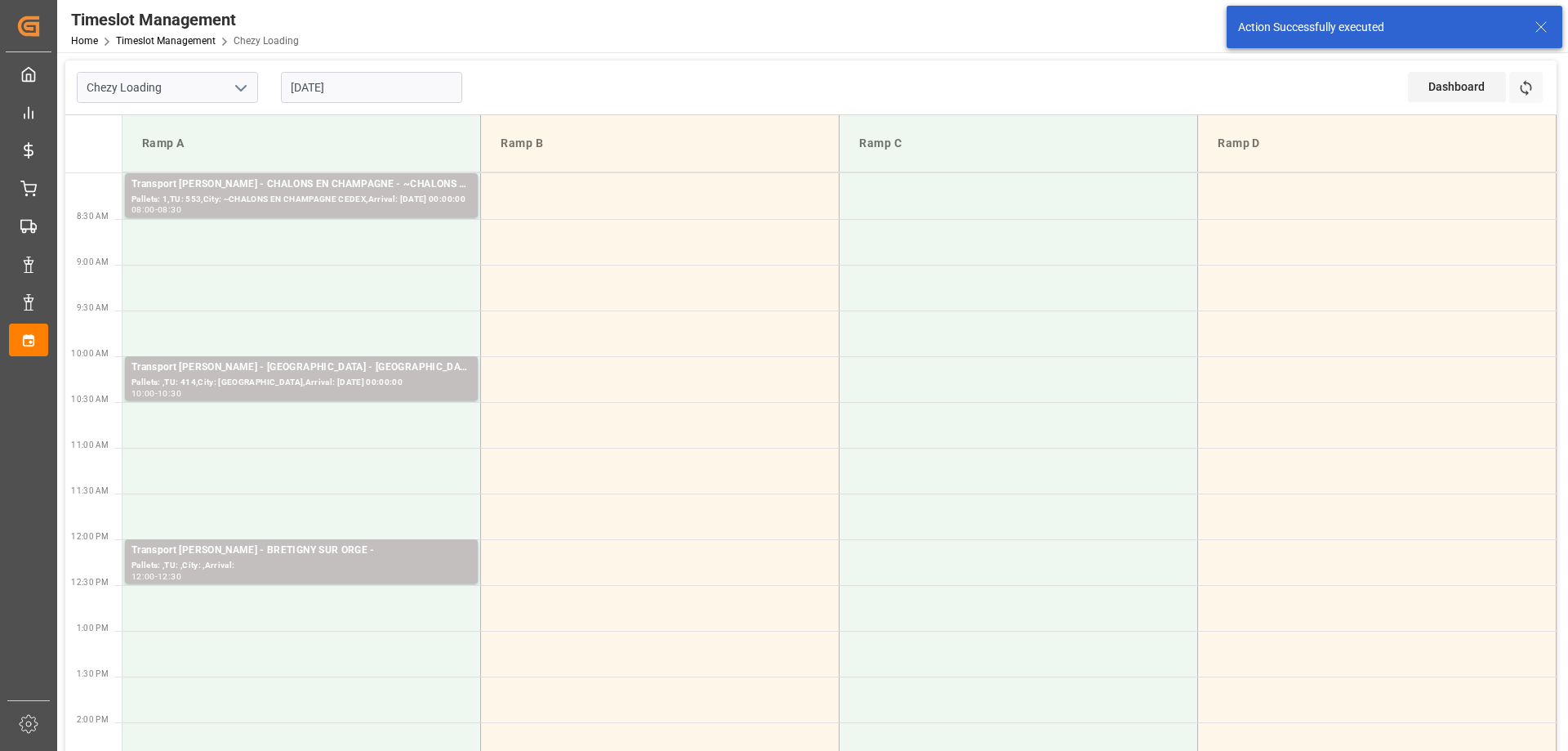
click at [350, 616] on td at bounding box center [301, 607] width 358 height 45
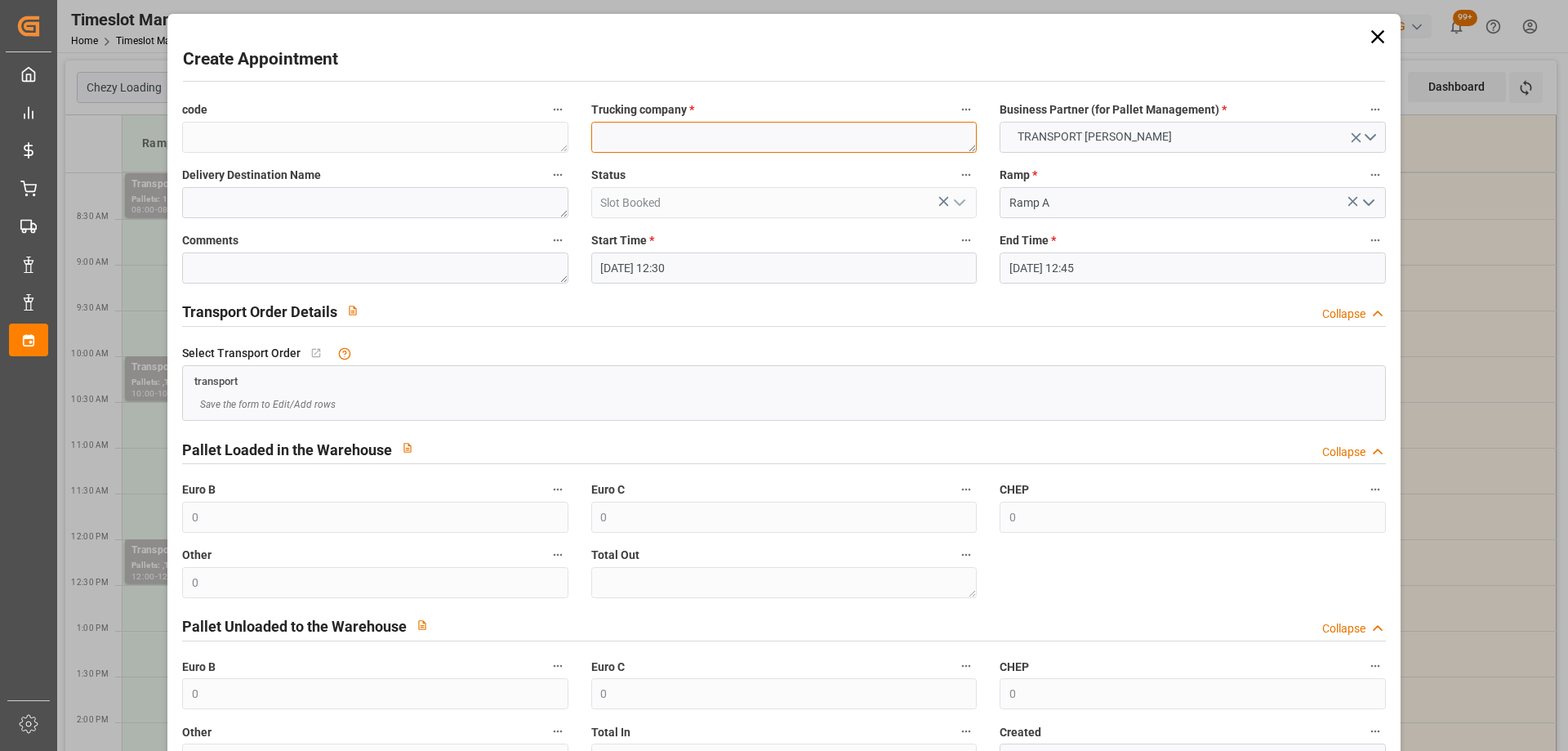
paste textarea "BRETIGNY SUR ORGE"
type textarea "BRETIGNY SUR ORGE"
click at [1115, 272] on input "[DATE] 12:45" at bounding box center [1192, 269] width 386 height 31
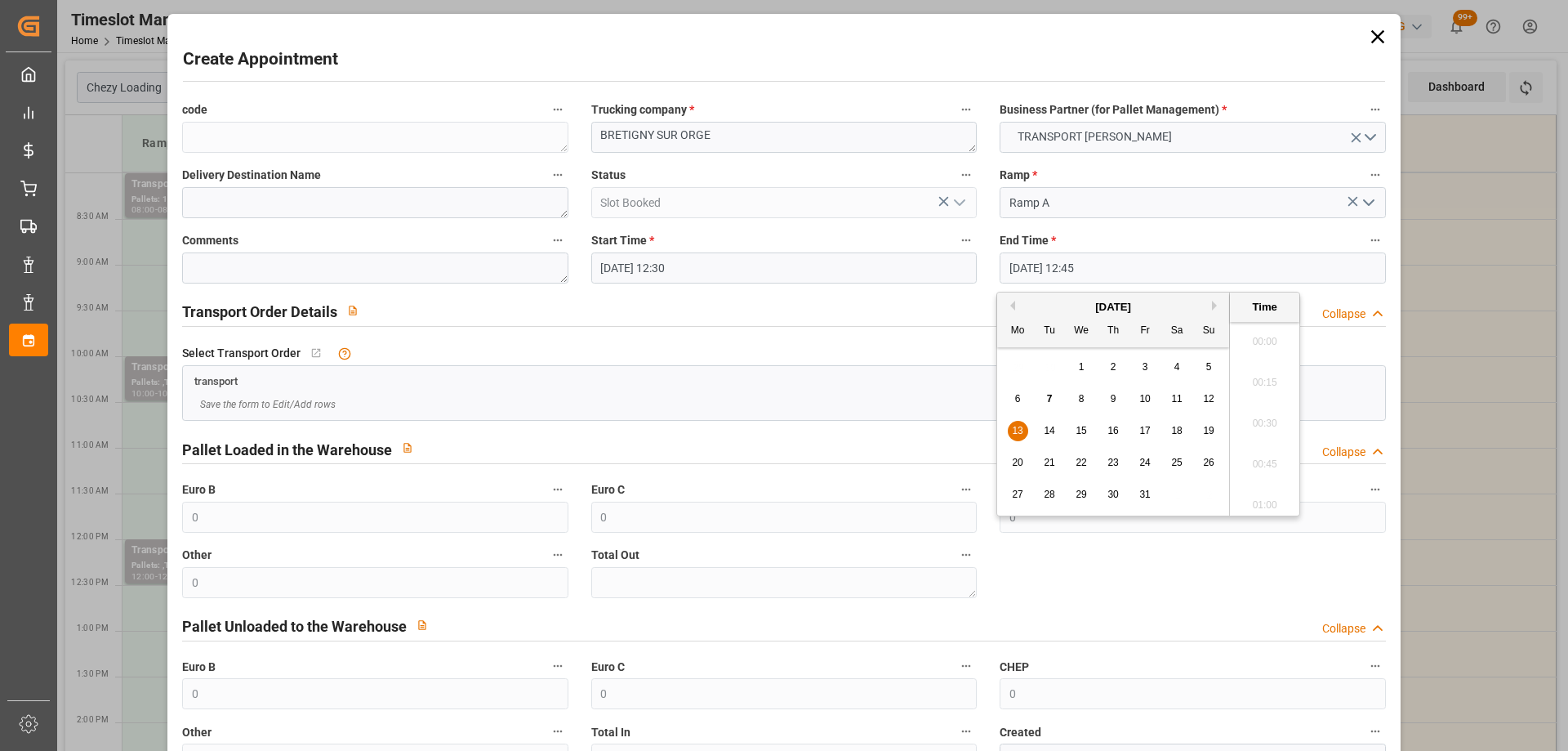
scroll to position [2008, 0]
click at [1018, 434] on span "13" at bounding box center [1016, 431] width 10 height 11
click at [1260, 466] on li "13:00" at bounding box center [1264, 459] width 69 height 41
type input "[DATE] 13:00"
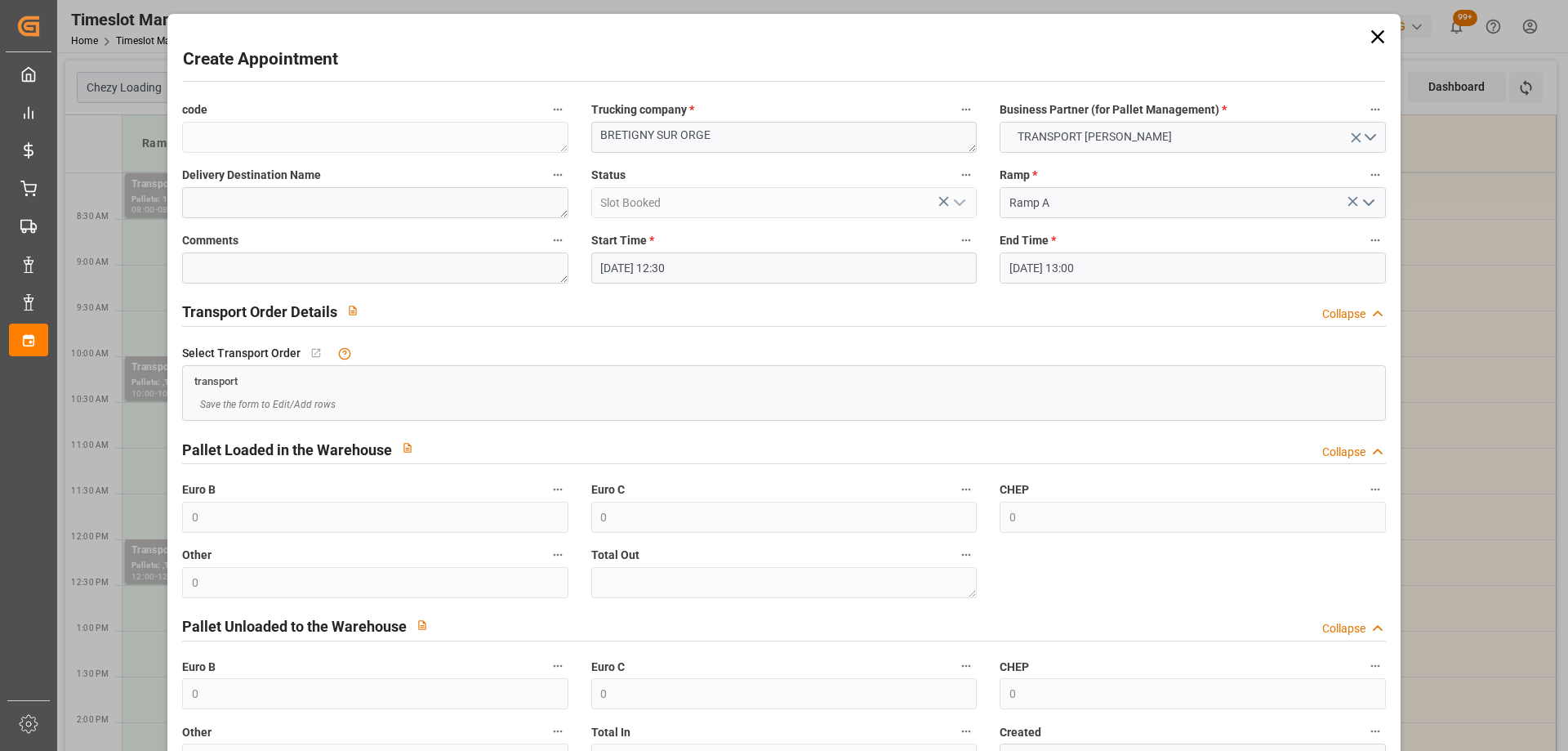
scroll to position [119, 0]
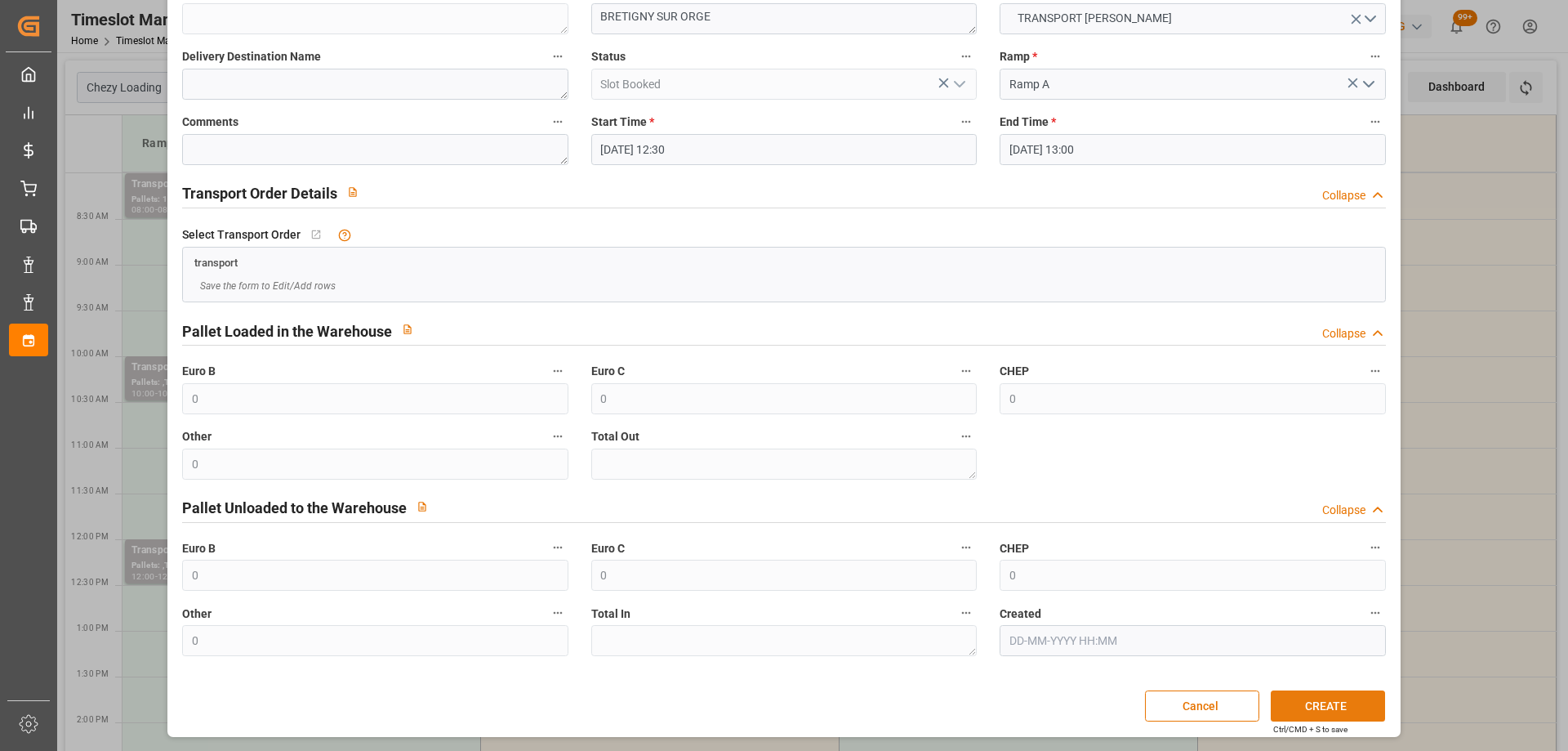
click at [1305, 706] on button "CREATE" at bounding box center [1328, 707] width 115 height 31
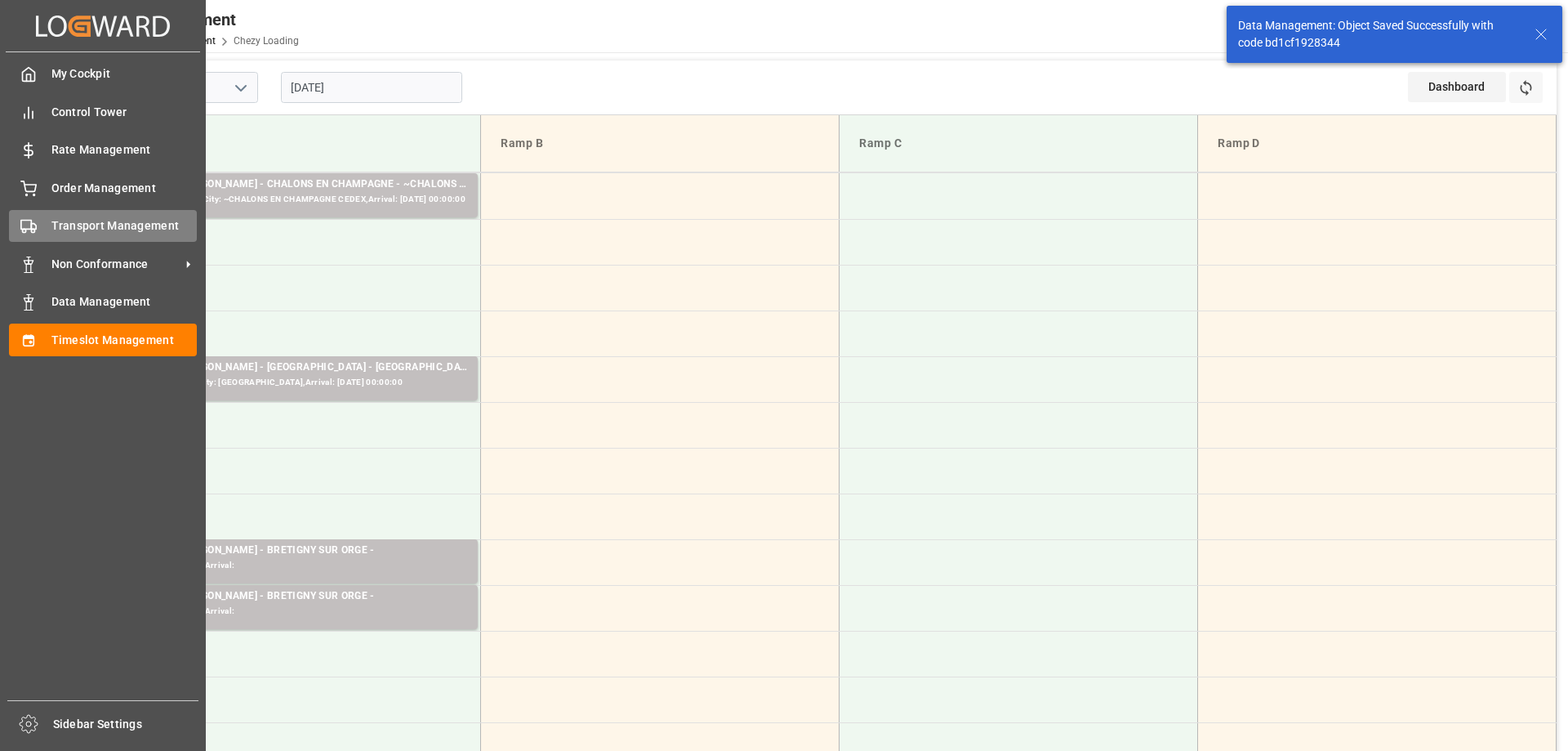
click at [44, 225] on div "Transport Management Transport Management" at bounding box center [103, 226] width 188 height 31
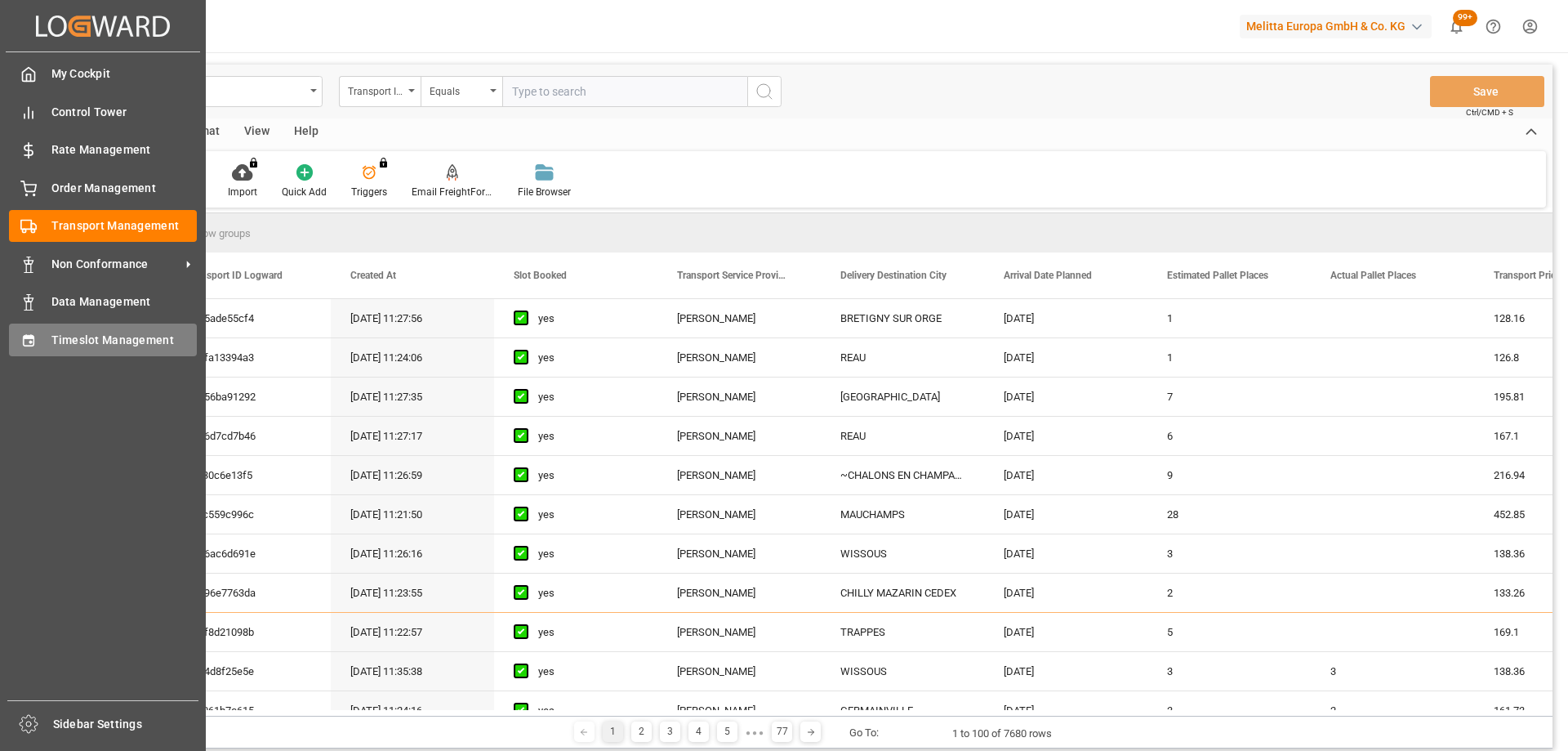
click at [47, 332] on div "Timeslot Management Timeslot Management" at bounding box center [103, 339] width 188 height 31
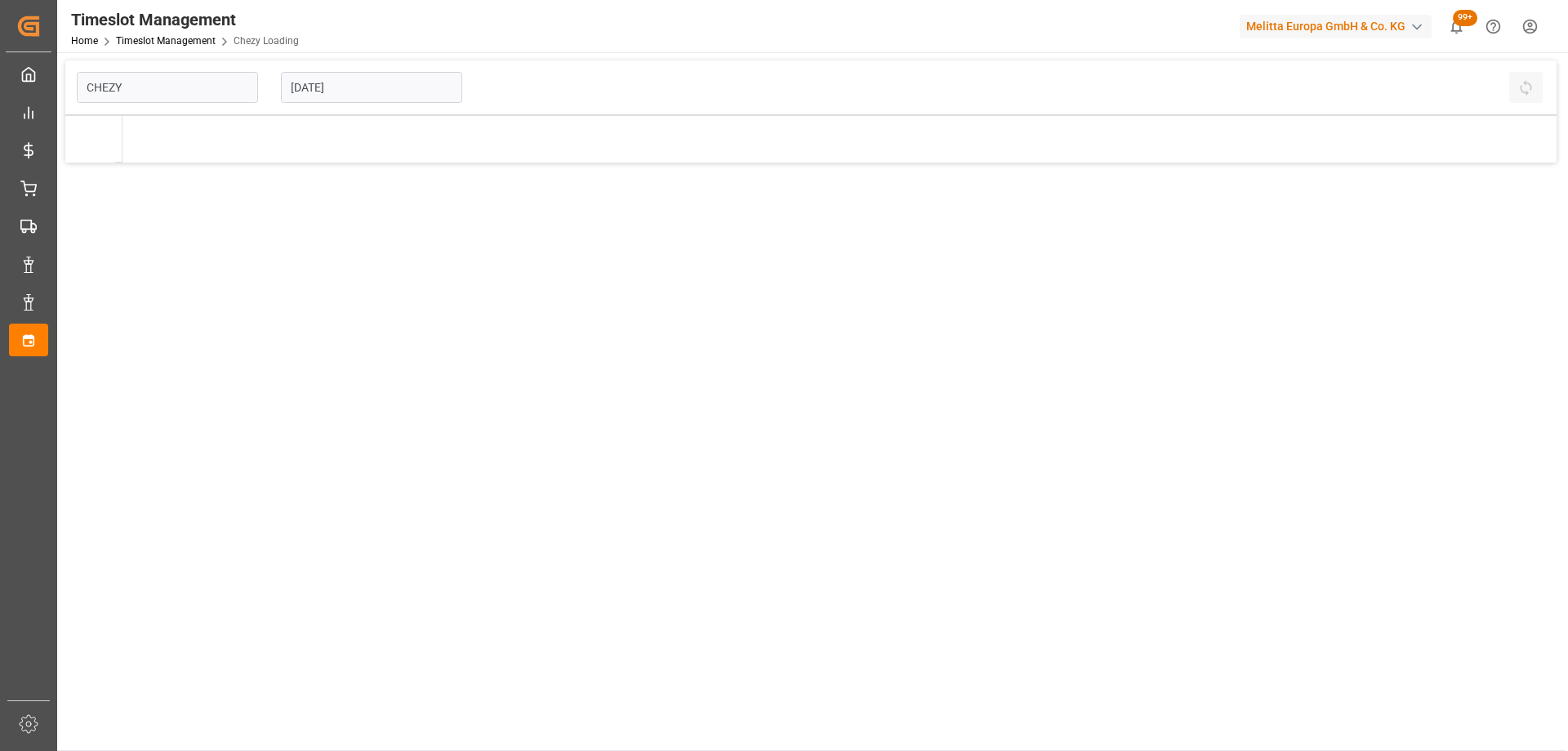
type input "Chezy Loading"
